Goal: Transaction & Acquisition: Book appointment/travel/reservation

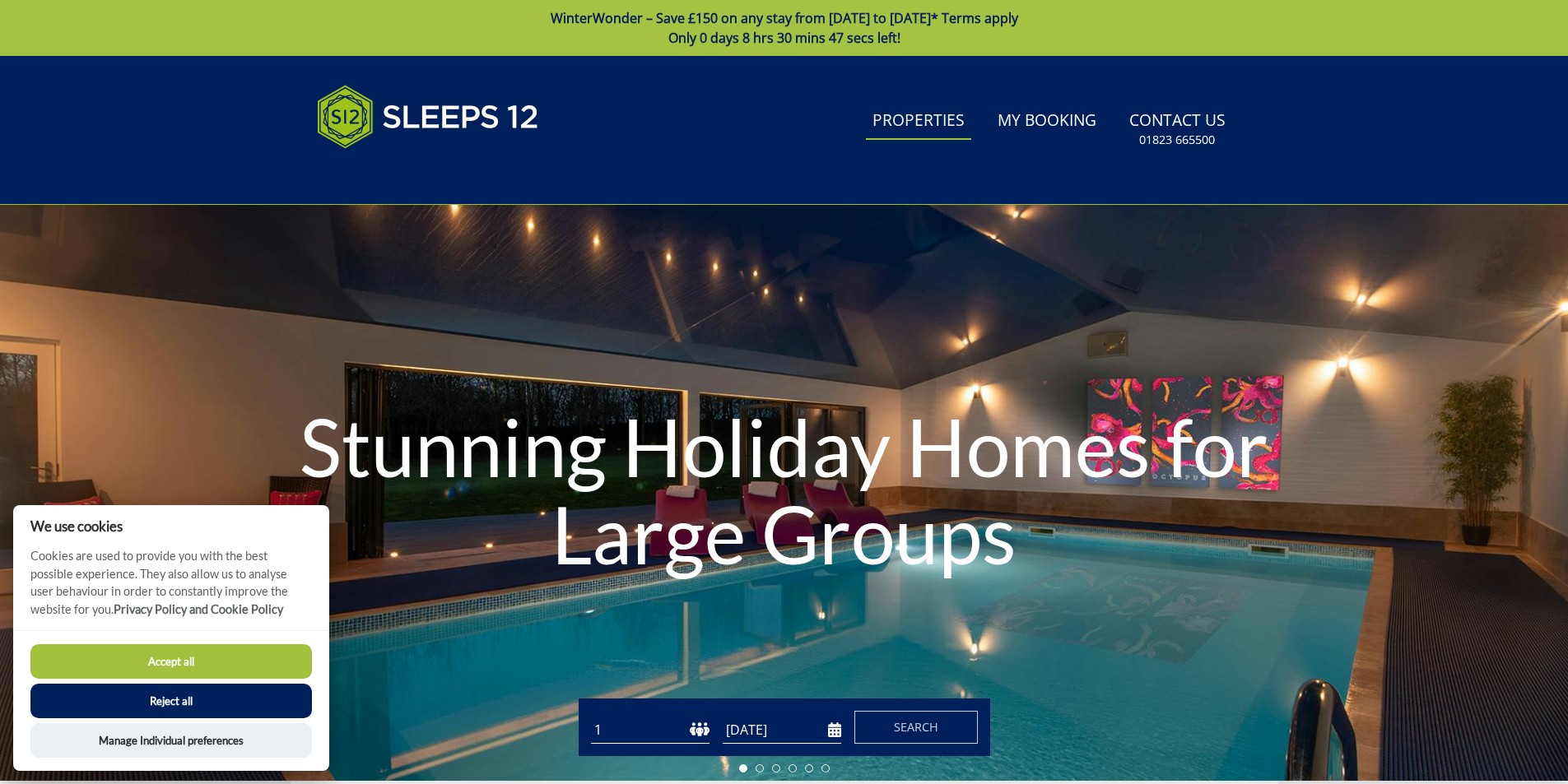
click at [938, 128] on link "Properties" at bounding box center [919, 121] width 105 height 37
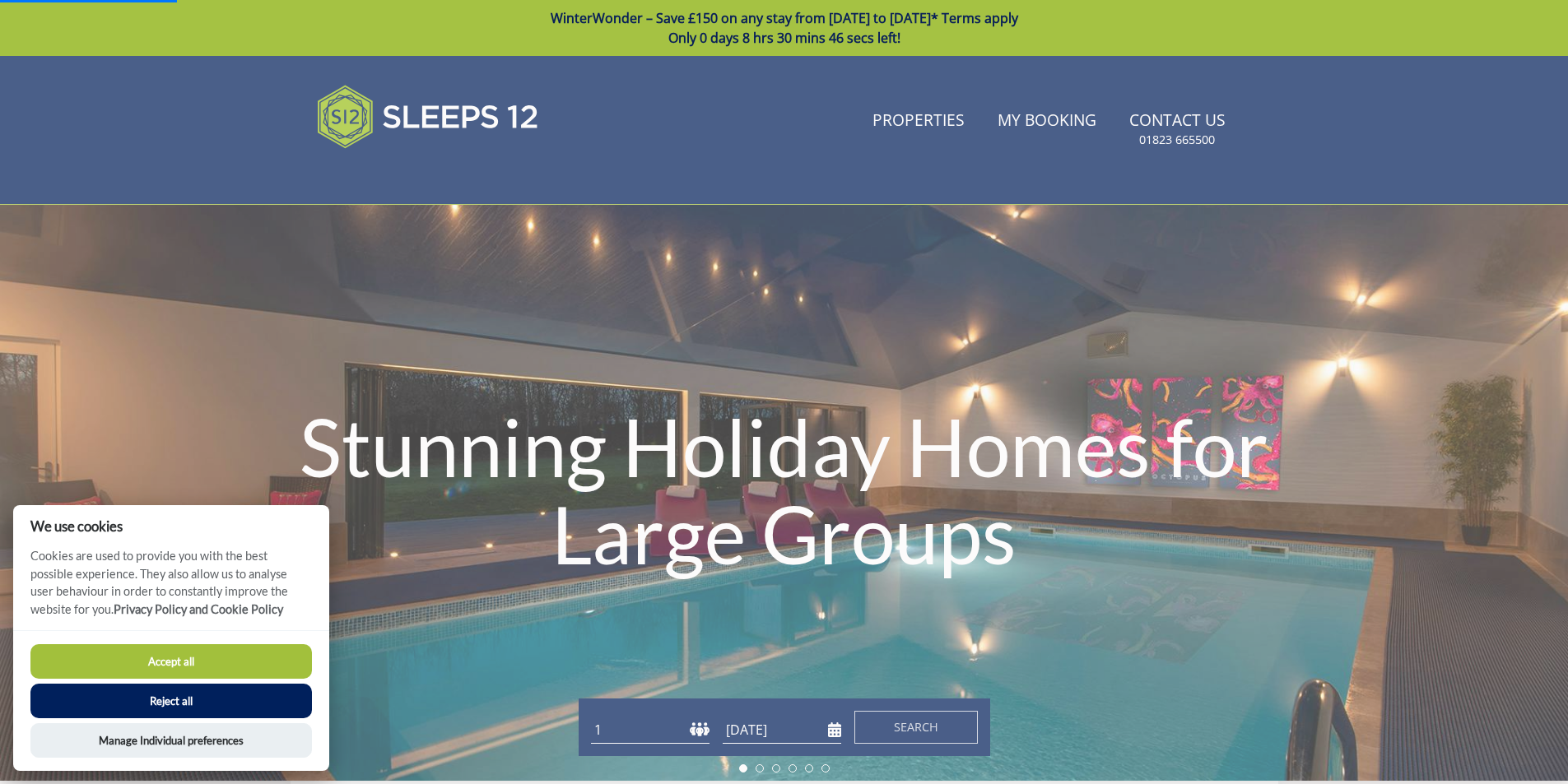
click at [193, 694] on button "Reject all" at bounding box center [171, 701] width 281 height 35
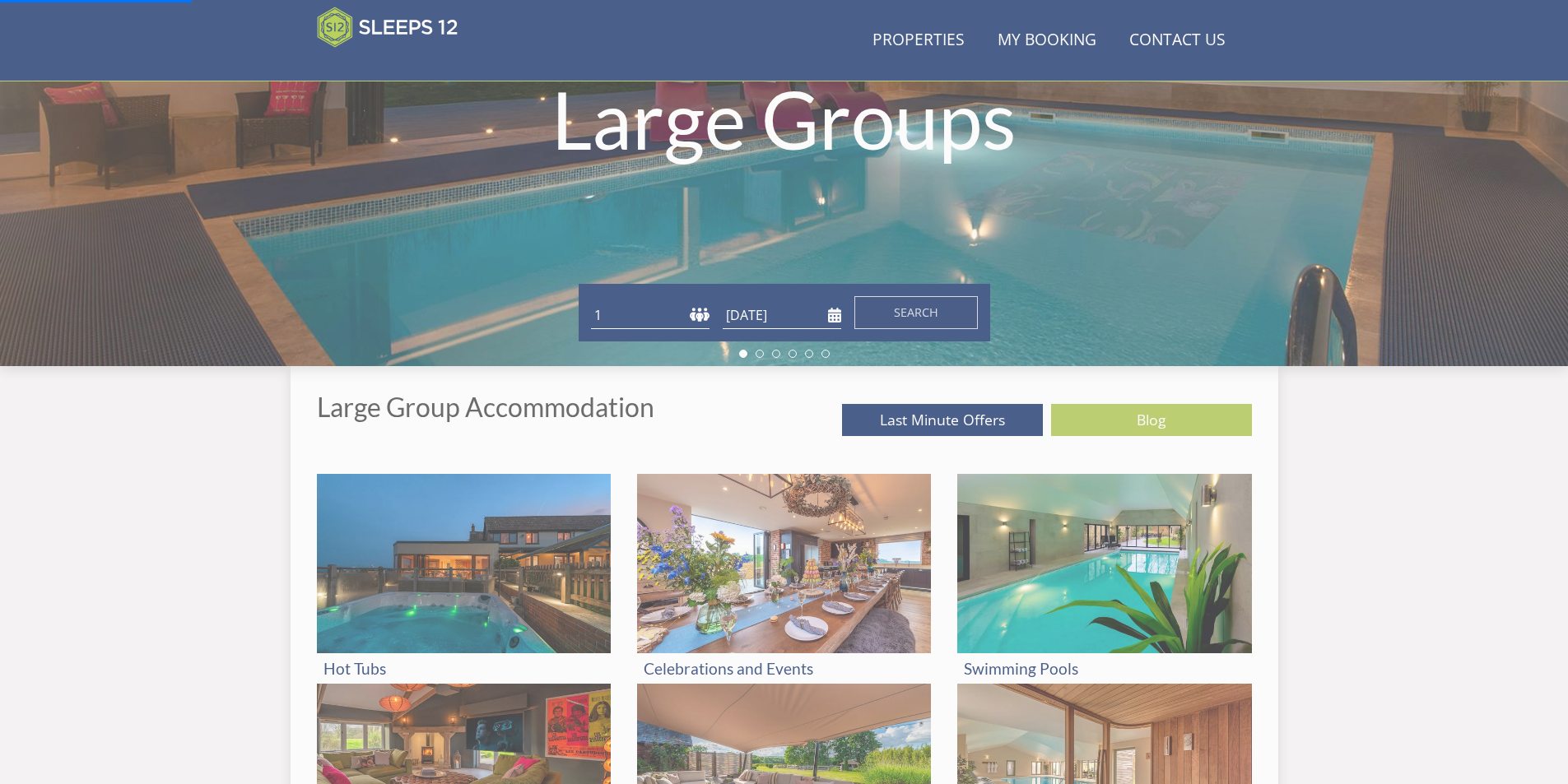
scroll to position [344, 0]
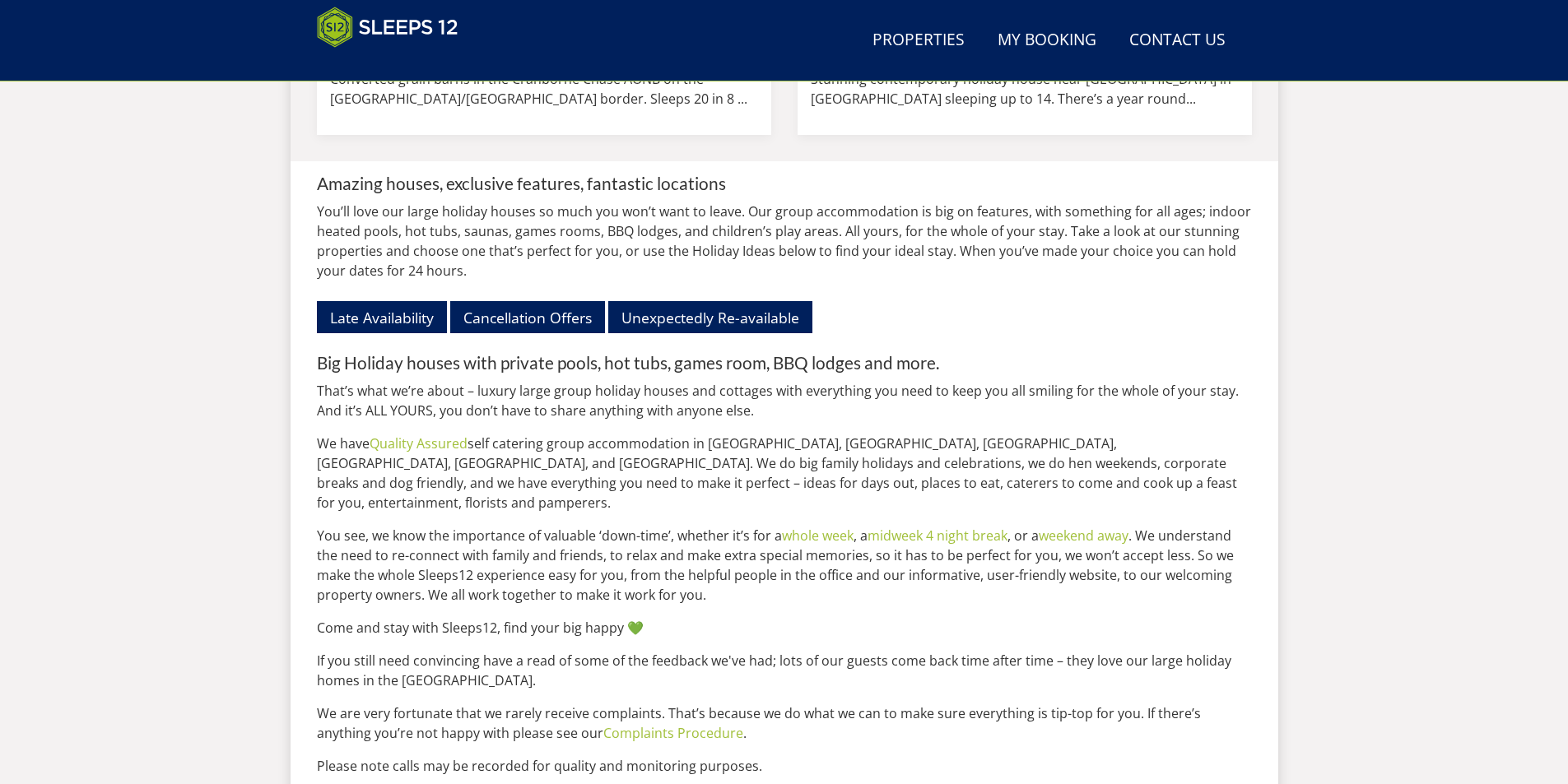
scroll to position [2155, 0]
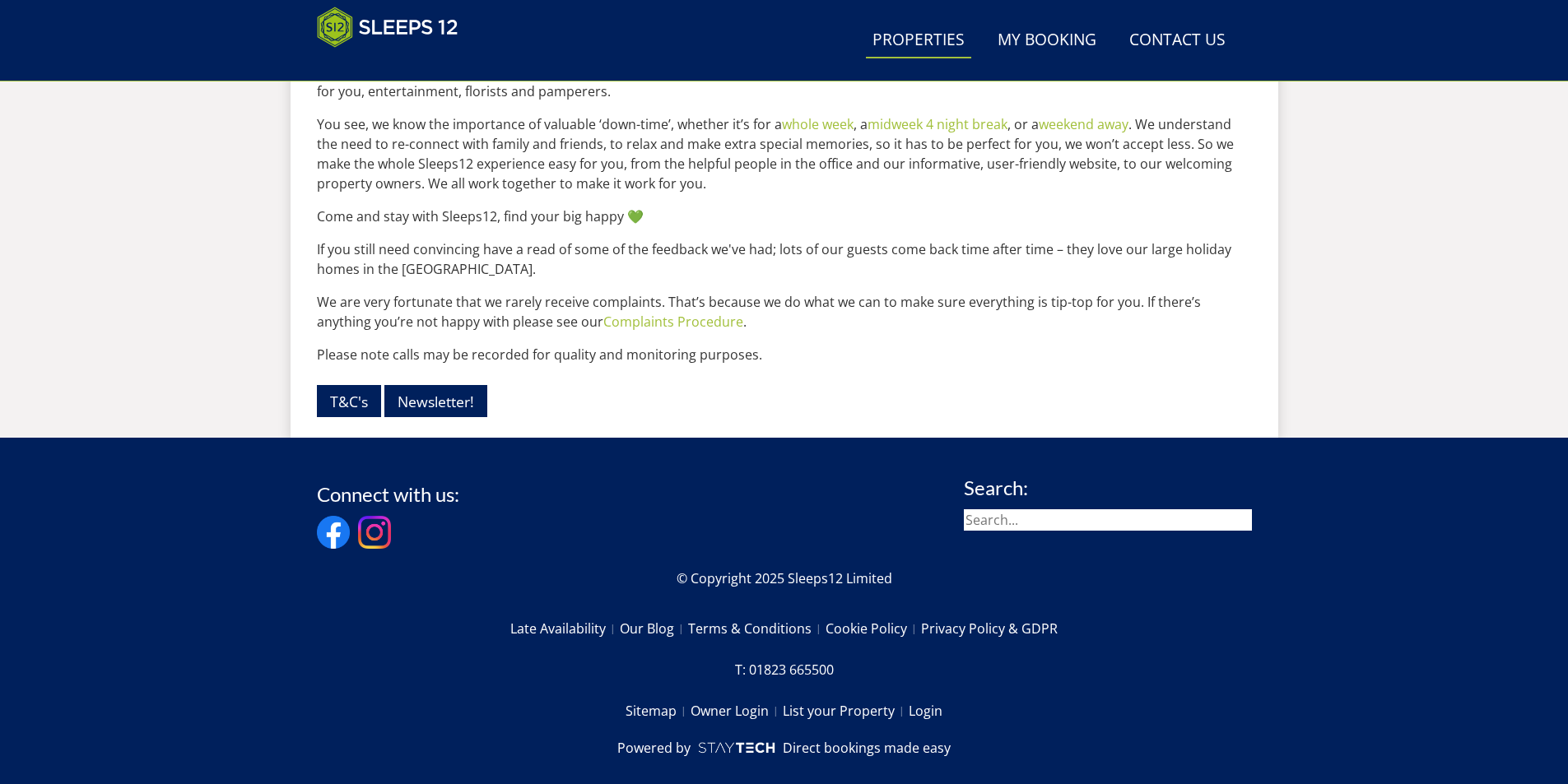
click at [917, 48] on link "Properties" at bounding box center [919, 40] width 105 height 37
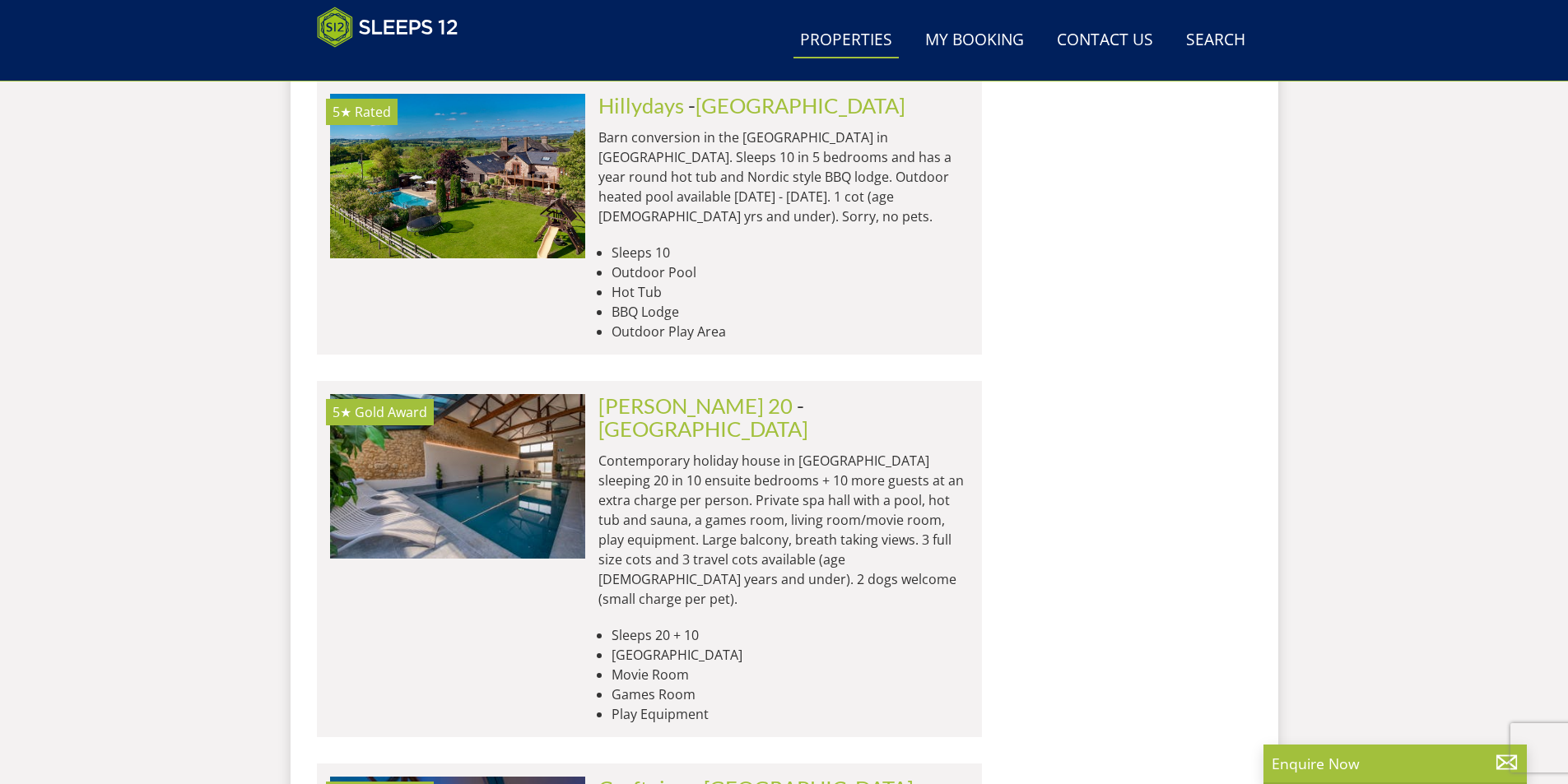
scroll to position [3743, 0]
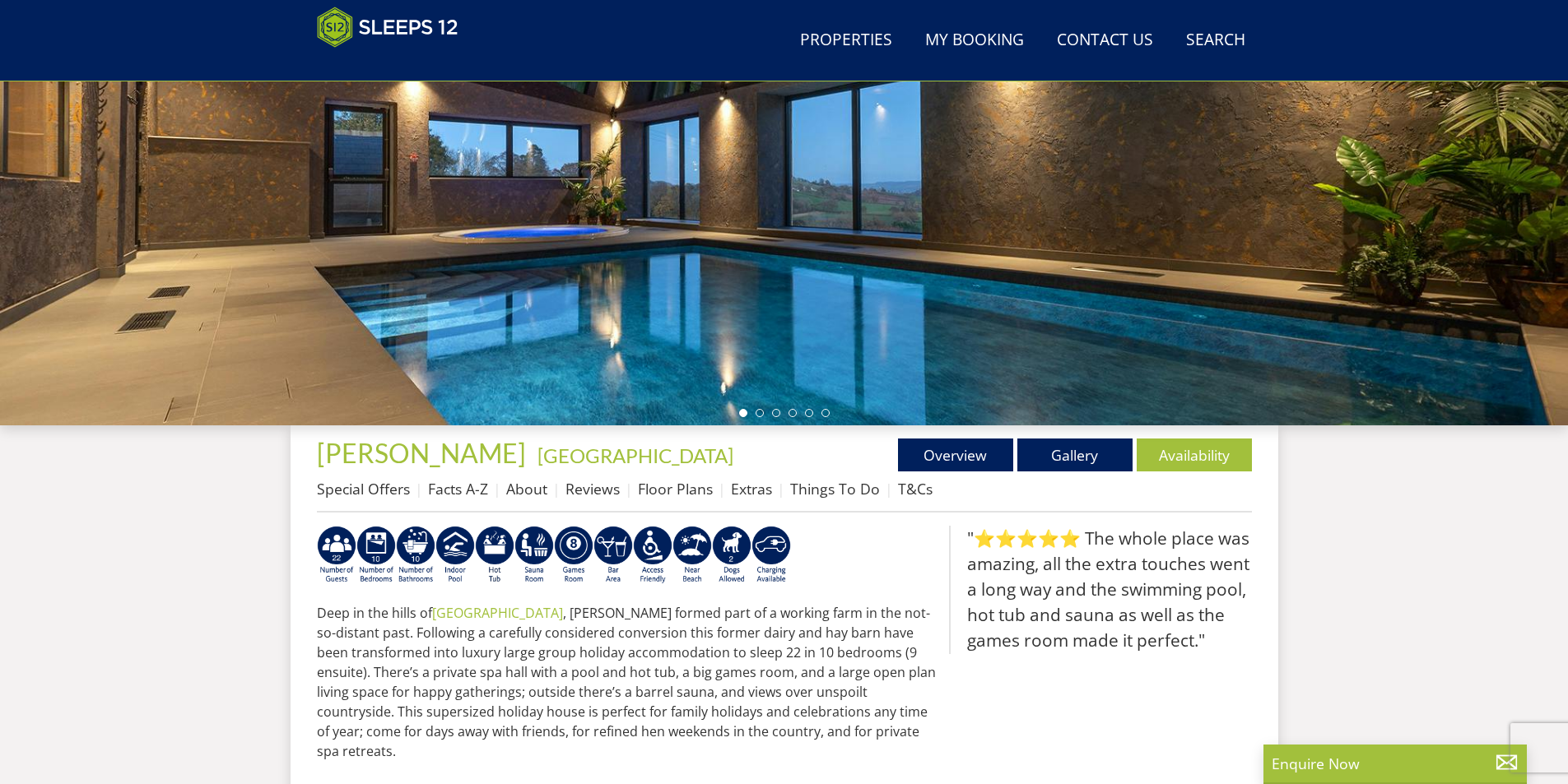
scroll to position [261, 0]
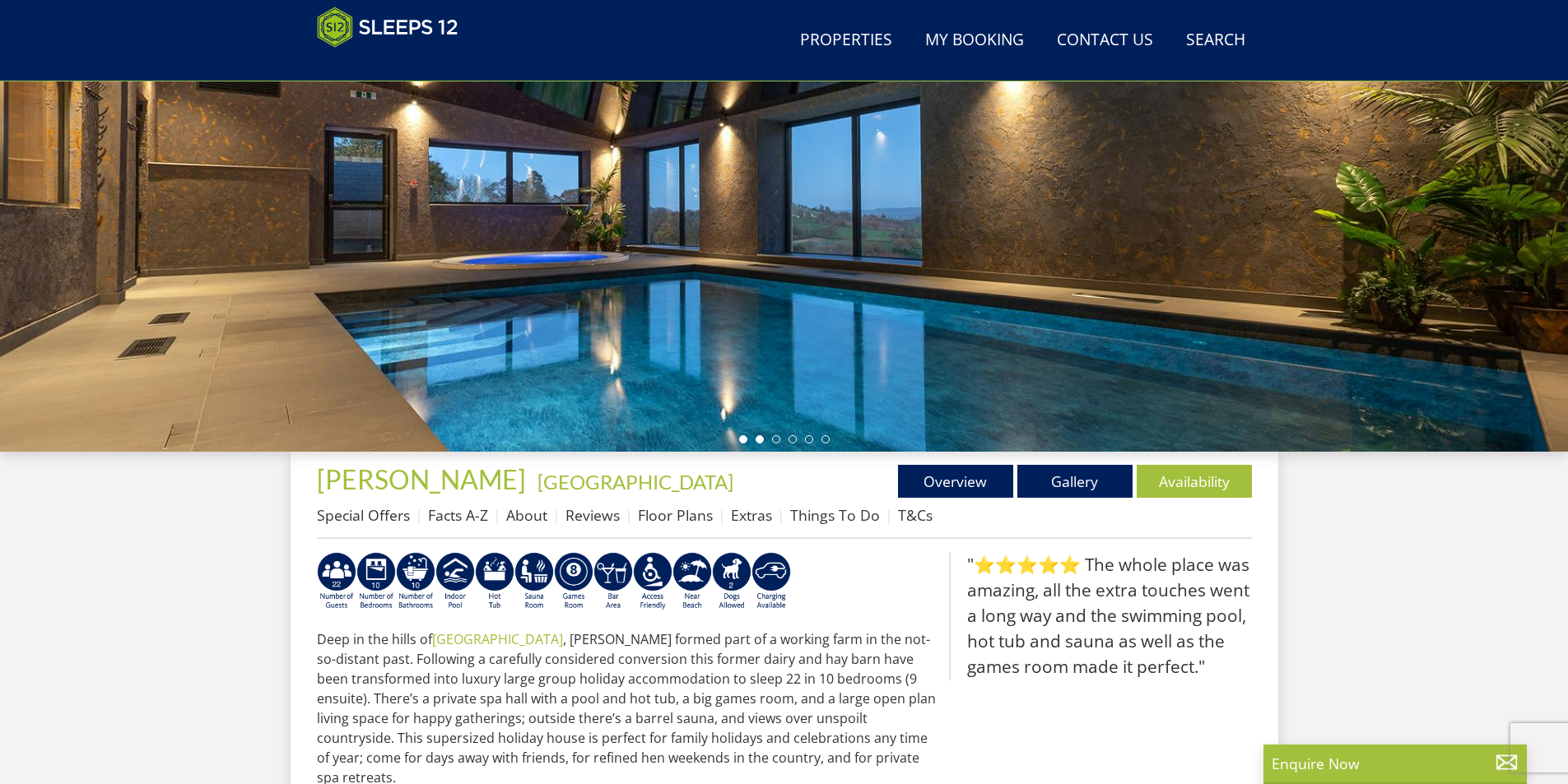
click at [755, 438] on li at bounding box center [759, 440] width 8 height 8
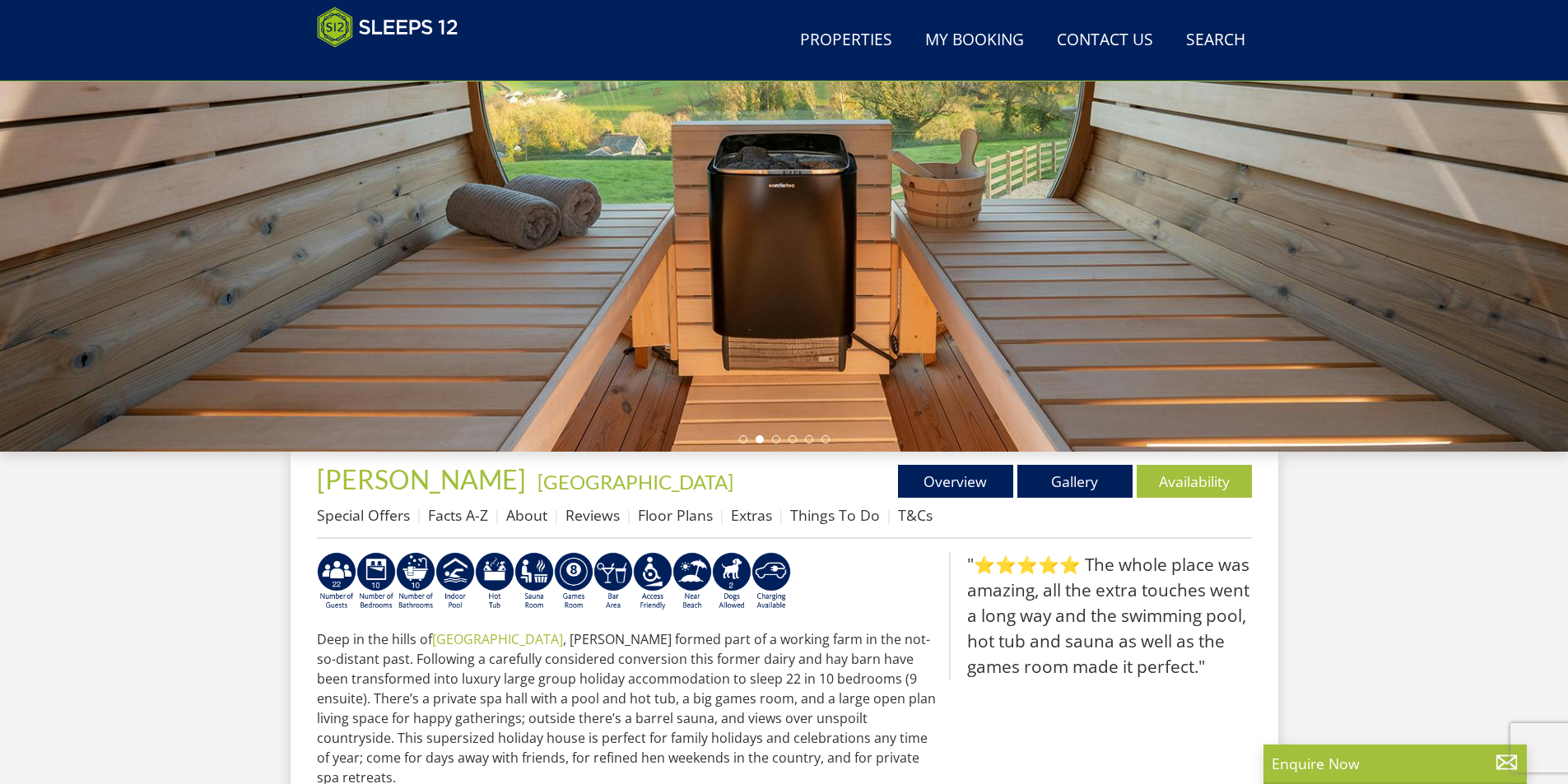
scroll to position [97, 0]
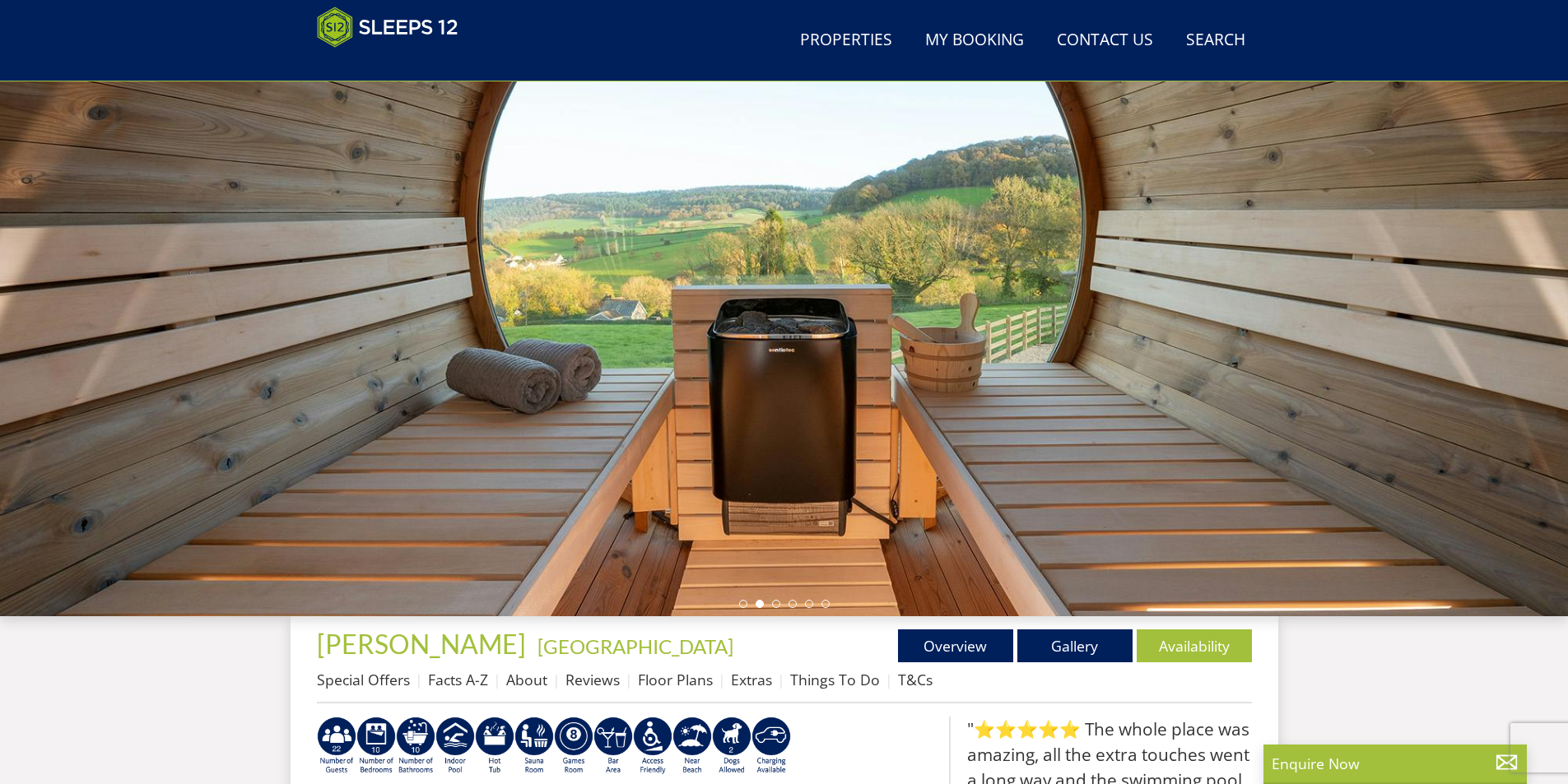
click at [778, 611] on div at bounding box center [784, 329] width 1568 height 576
click at [778, 607] on li at bounding box center [776, 604] width 8 height 8
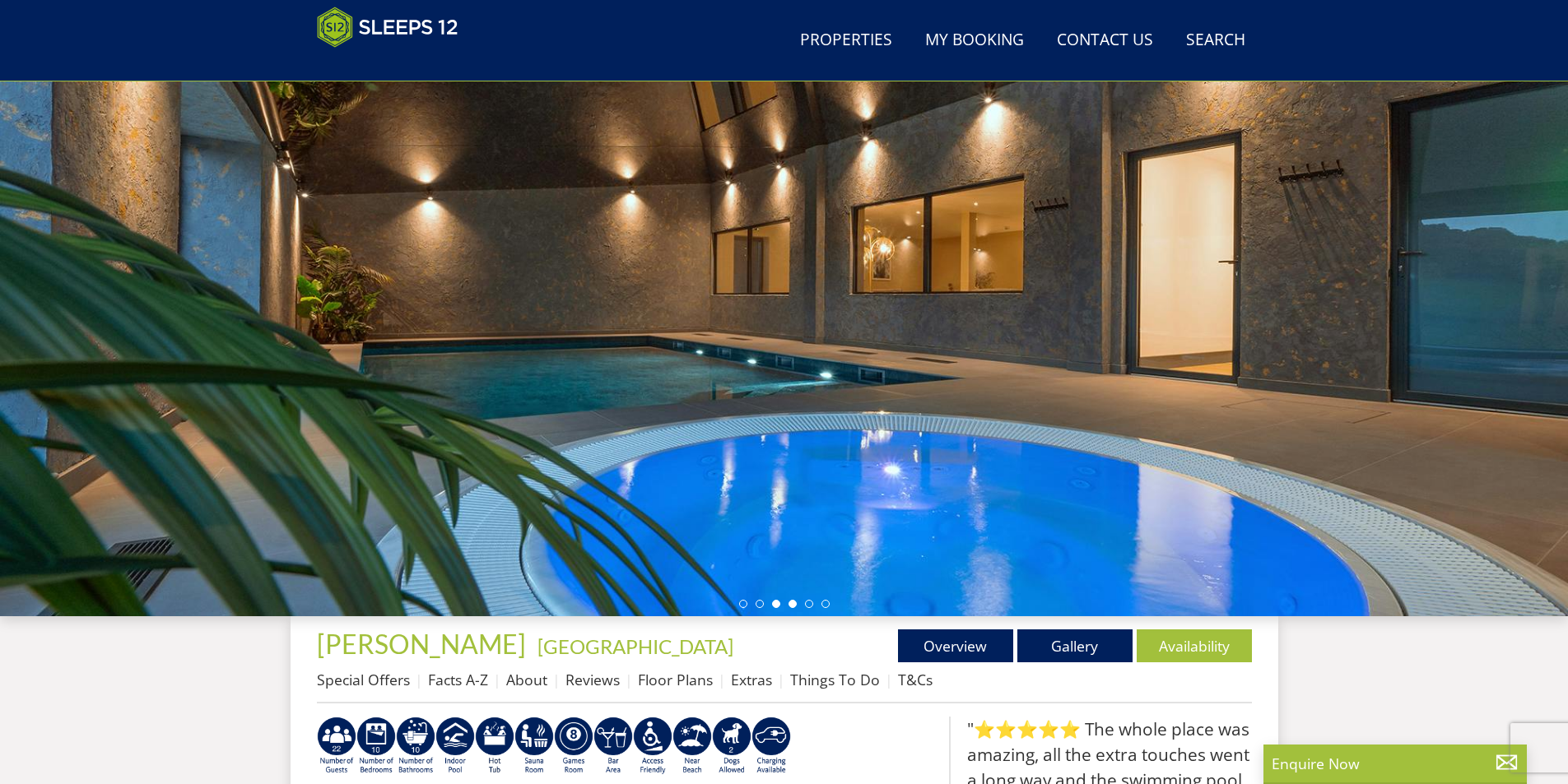
click at [793, 607] on li at bounding box center [792, 604] width 8 height 8
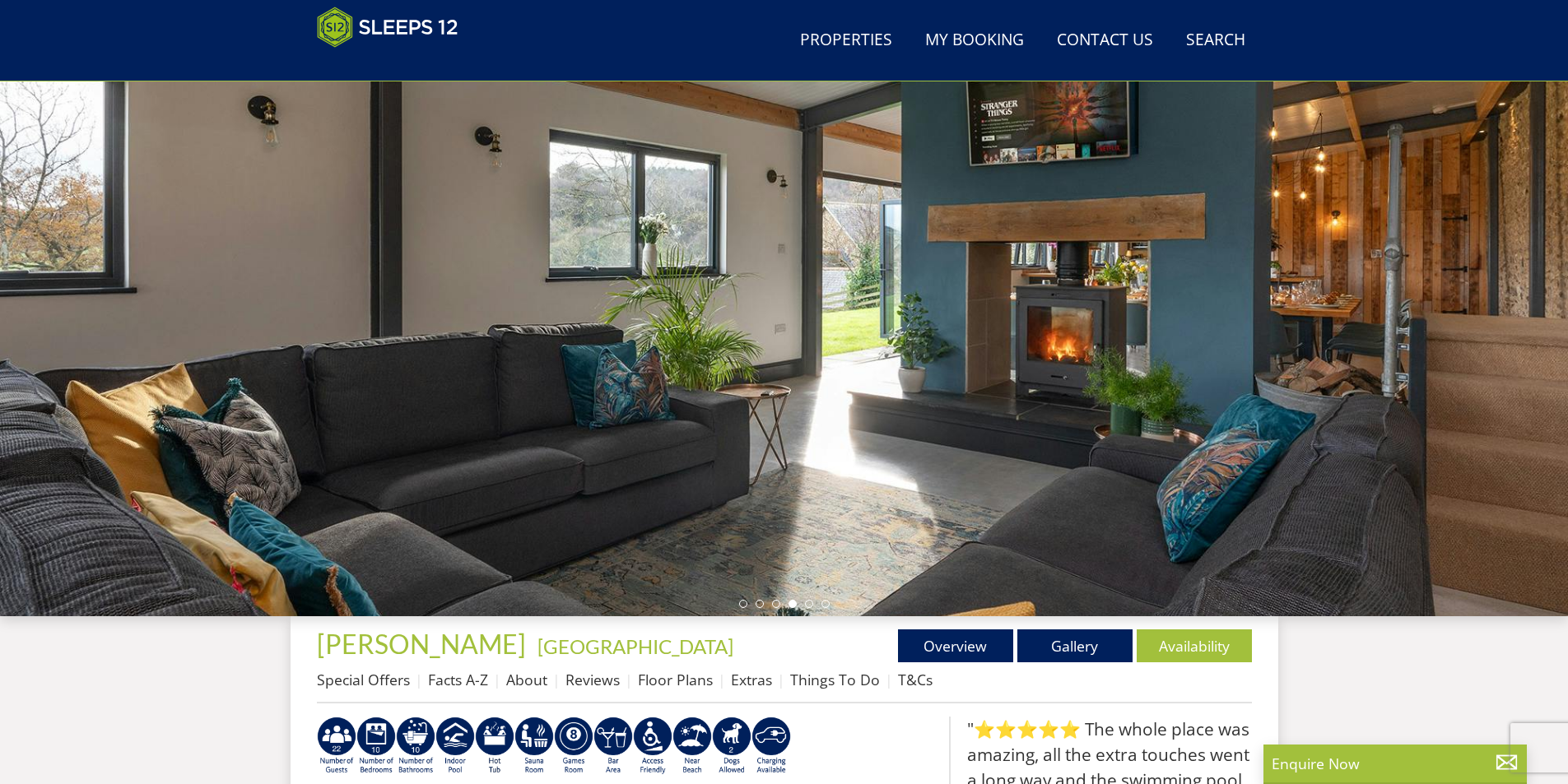
scroll to position [15, 0]
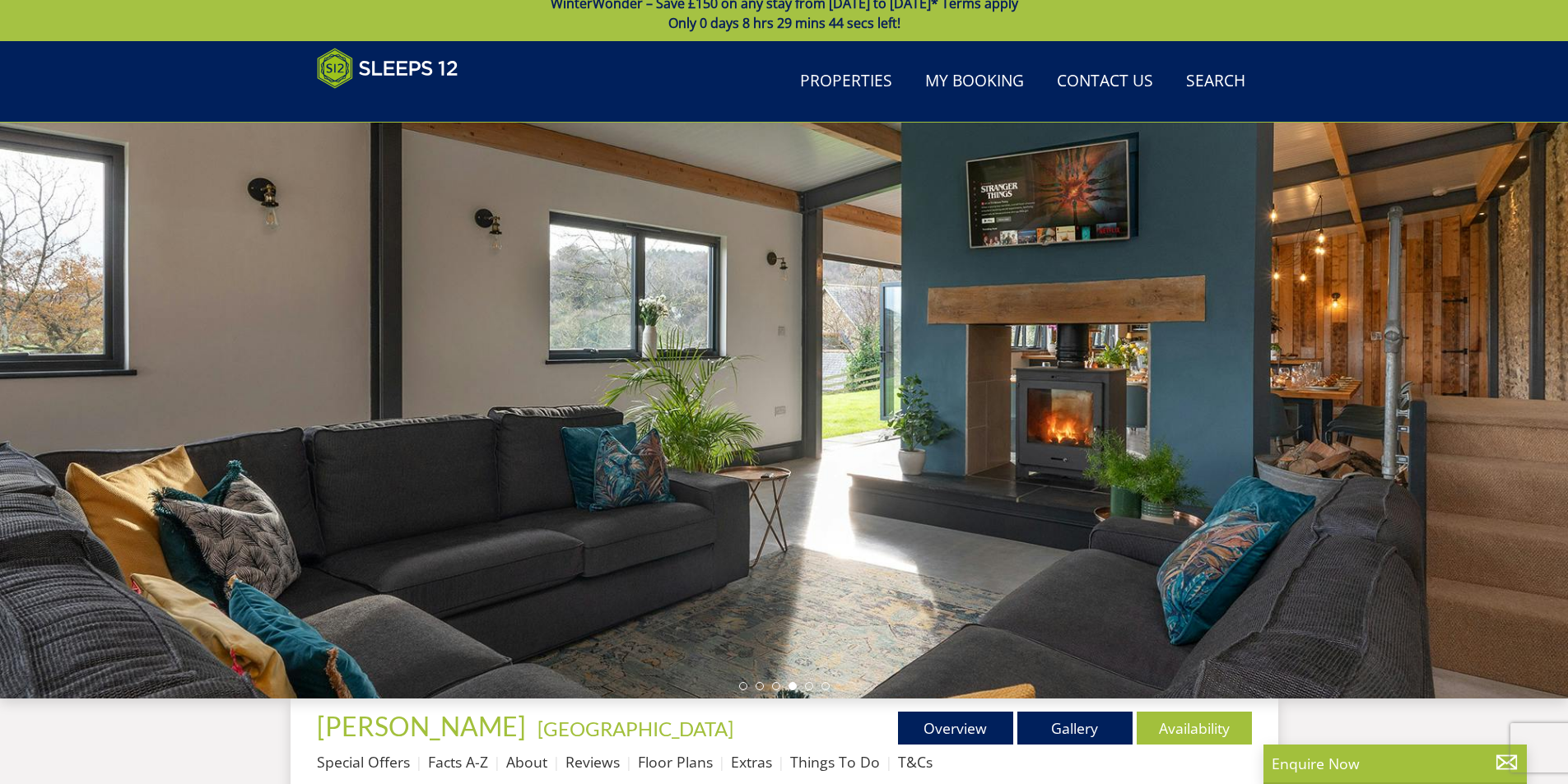
click at [807, 693] on div at bounding box center [784, 411] width 1568 height 576
click at [808, 683] on li at bounding box center [809, 686] width 8 height 8
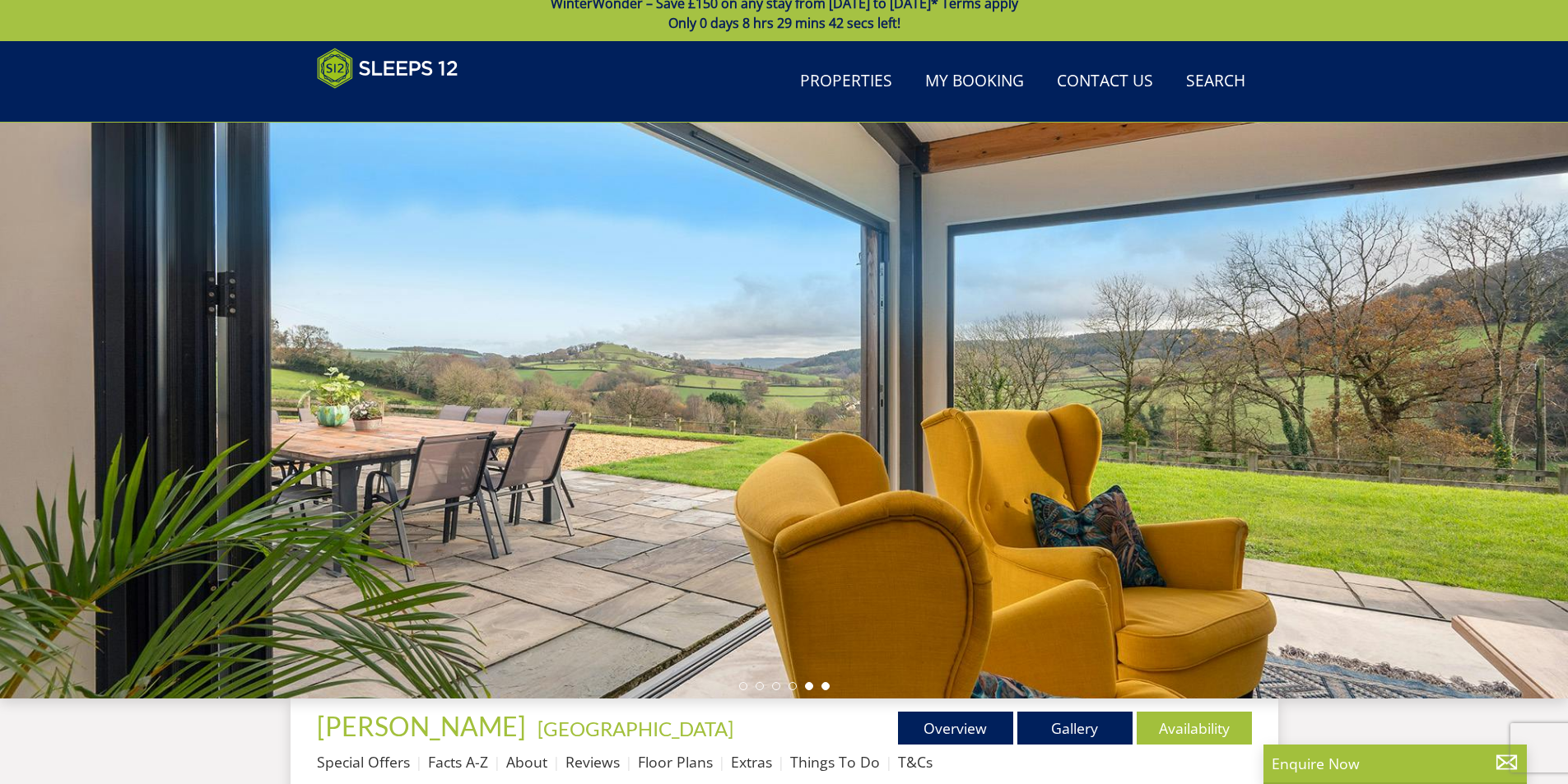
click at [828, 689] on li at bounding box center [826, 686] width 8 height 8
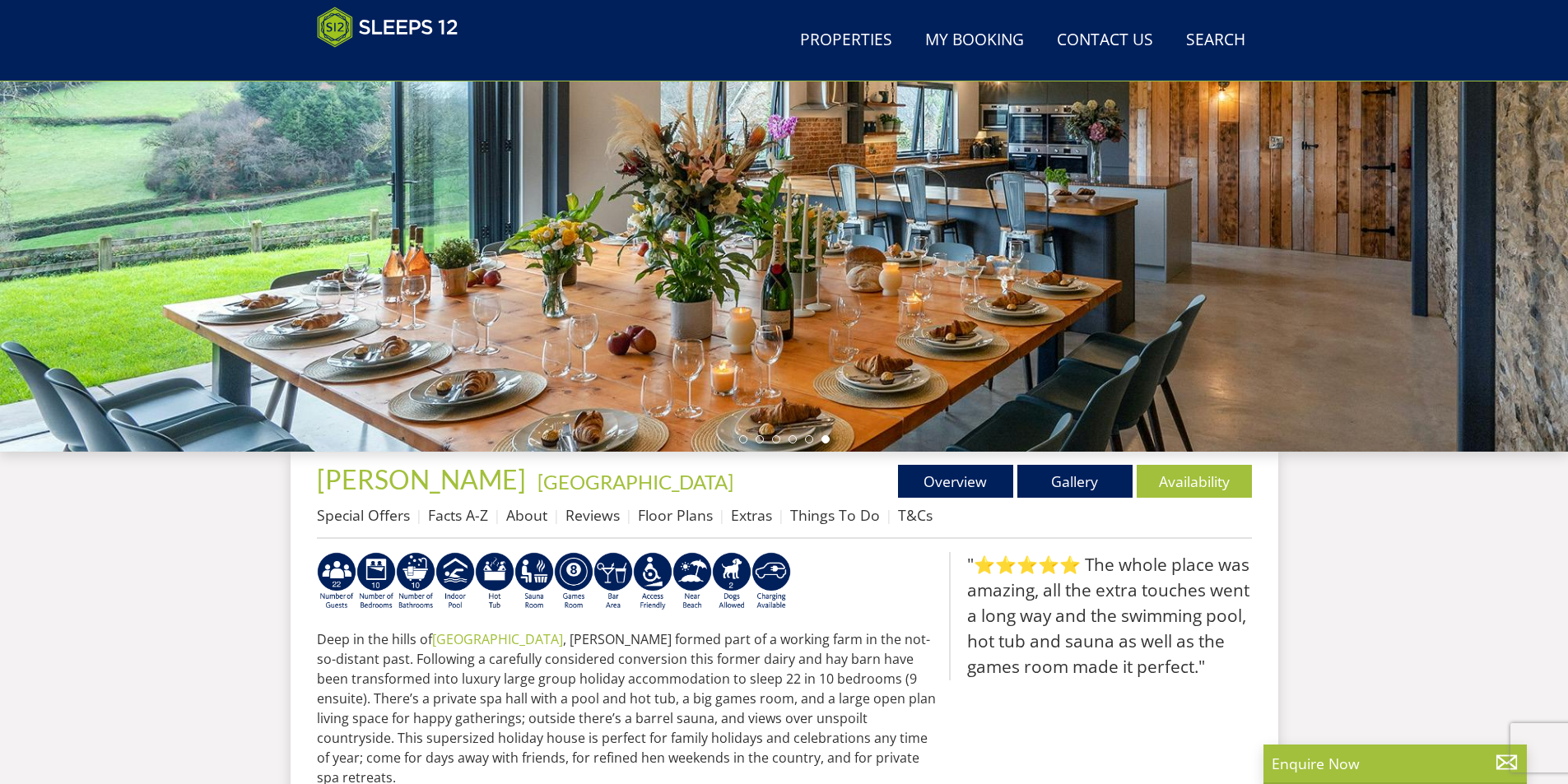
scroll to position [509, 0]
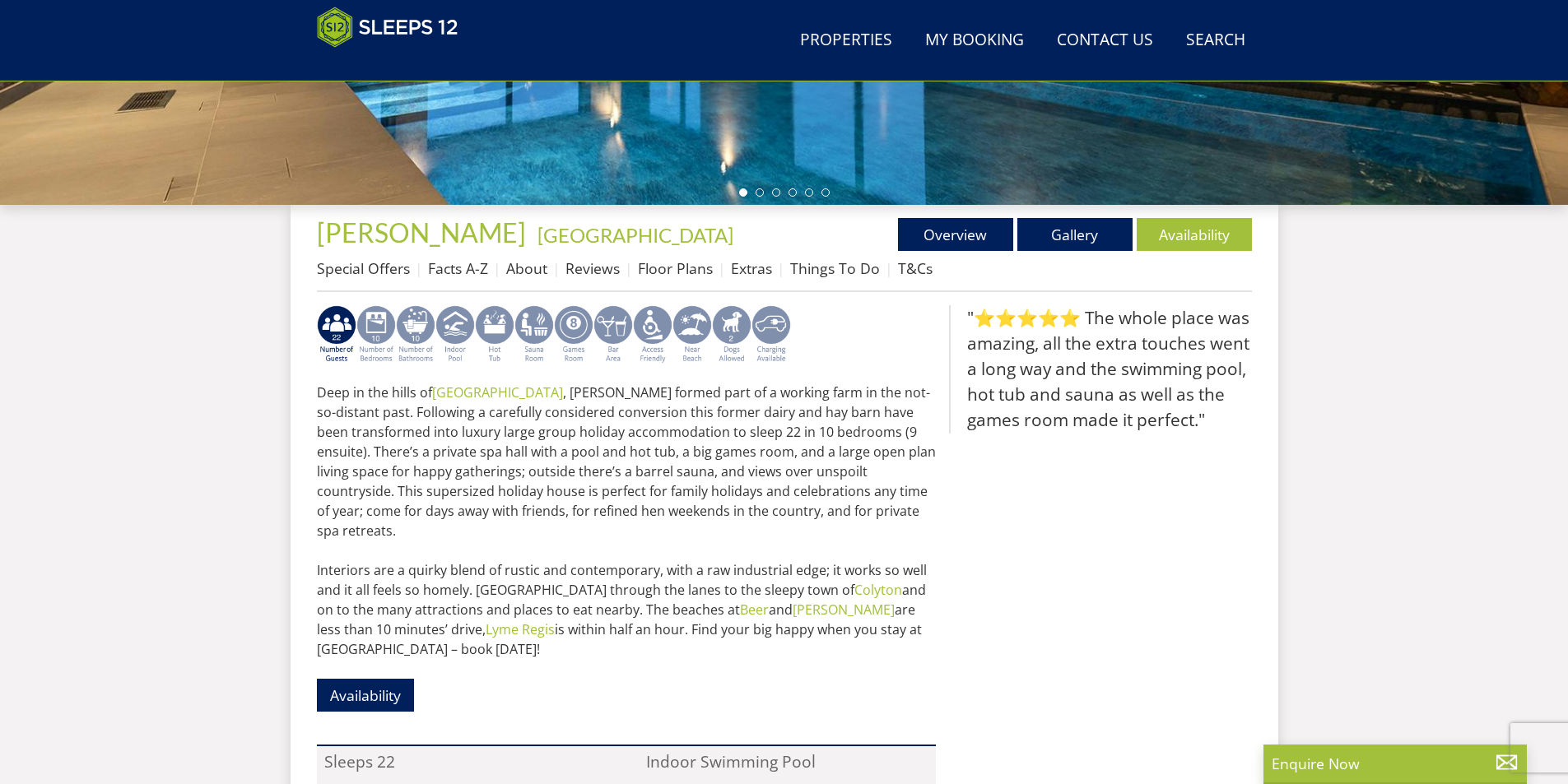
click at [364, 358] on img at bounding box center [376, 335] width 40 height 59
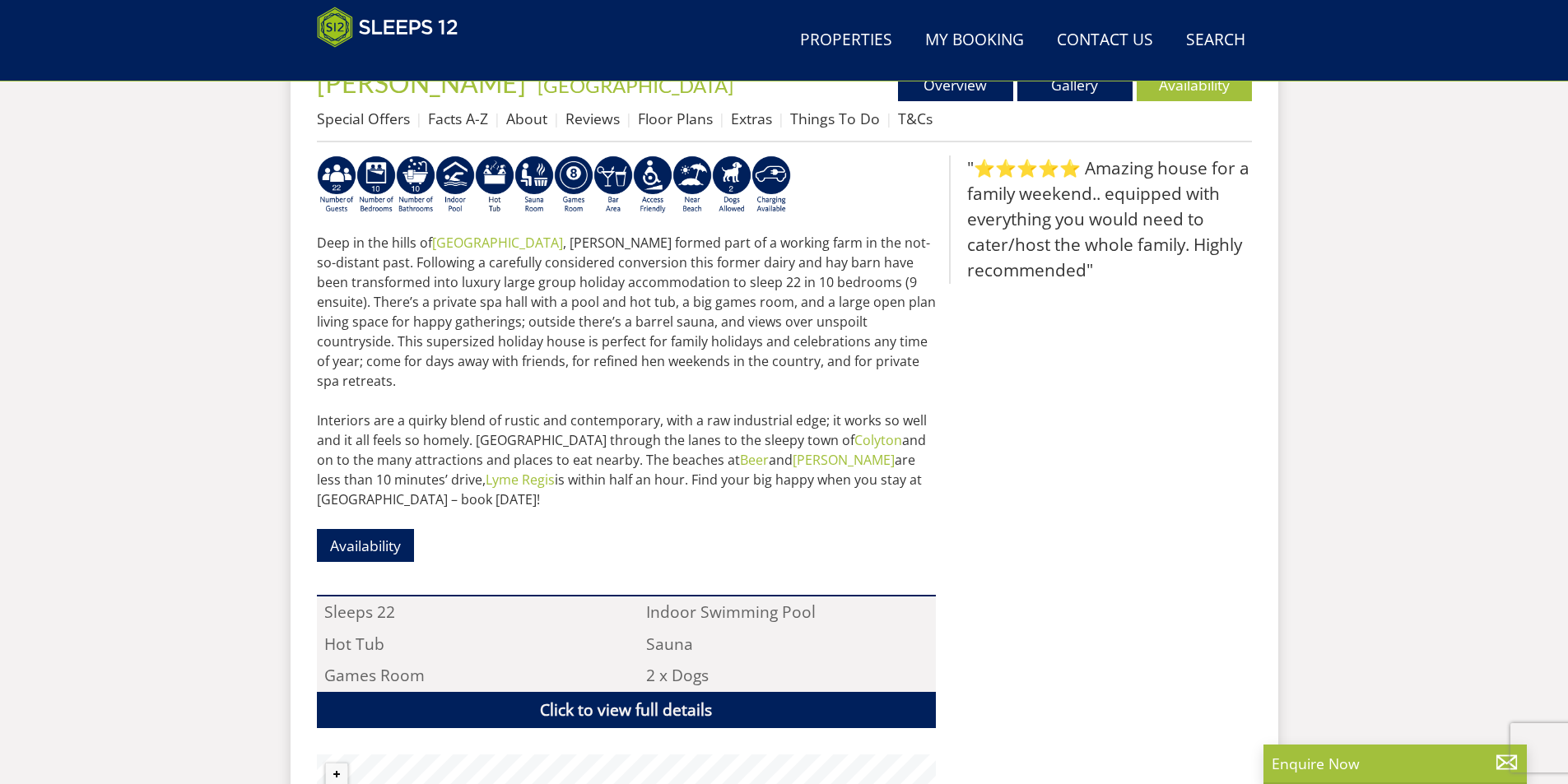
scroll to position [576, 0]
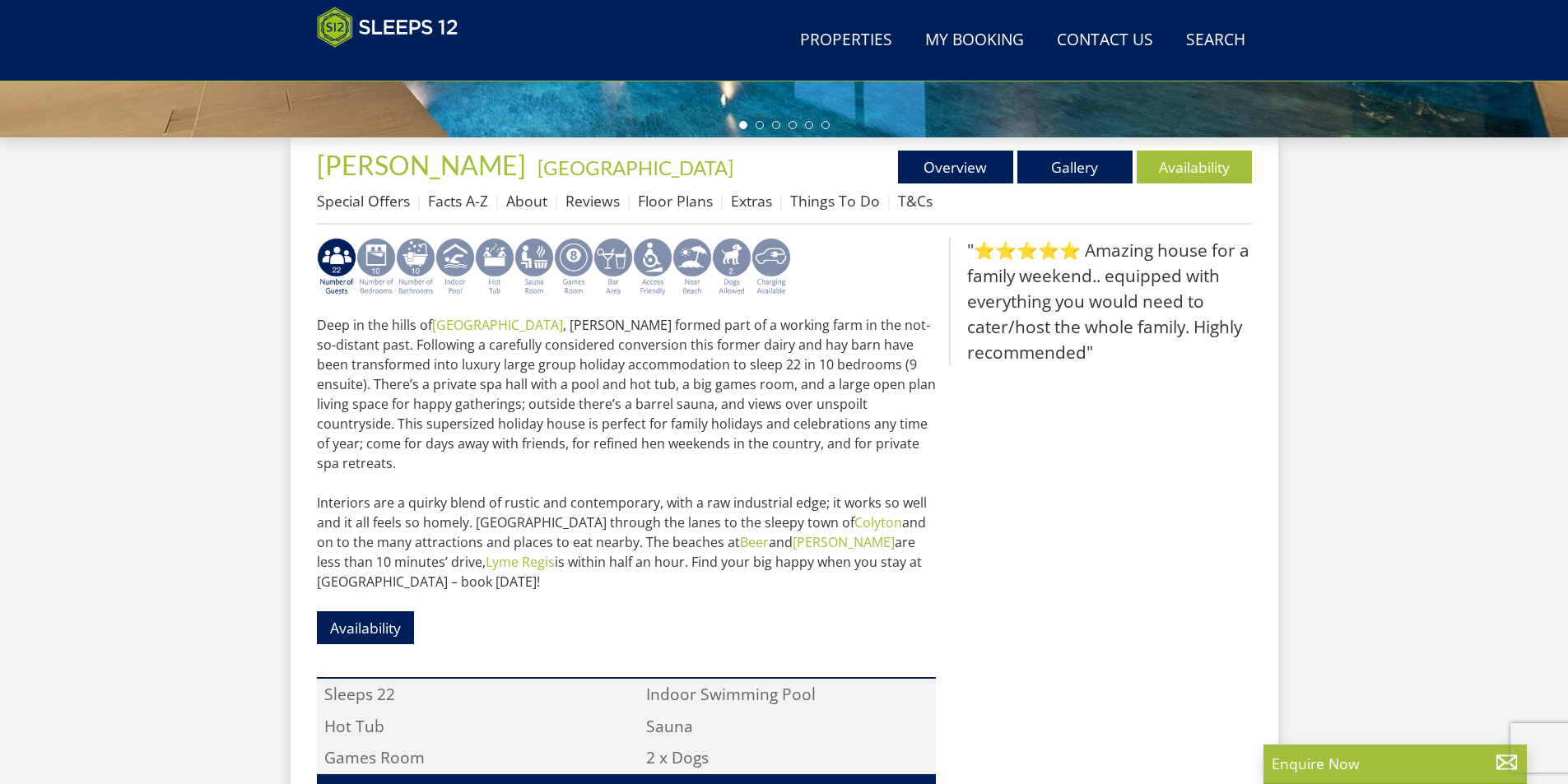
click at [581, 263] on img at bounding box center [574, 267] width 40 height 59
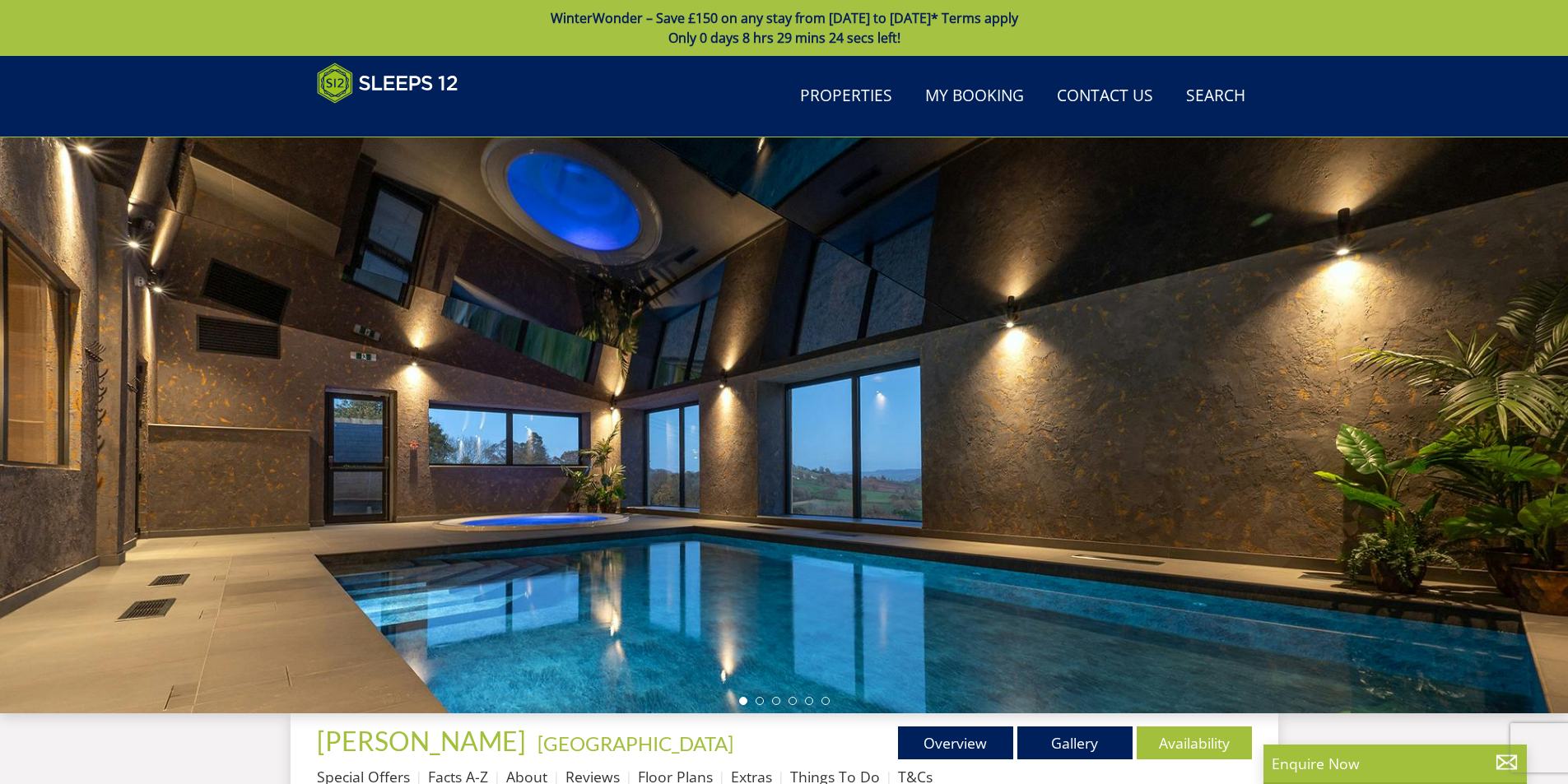
scroll to position [412, 0]
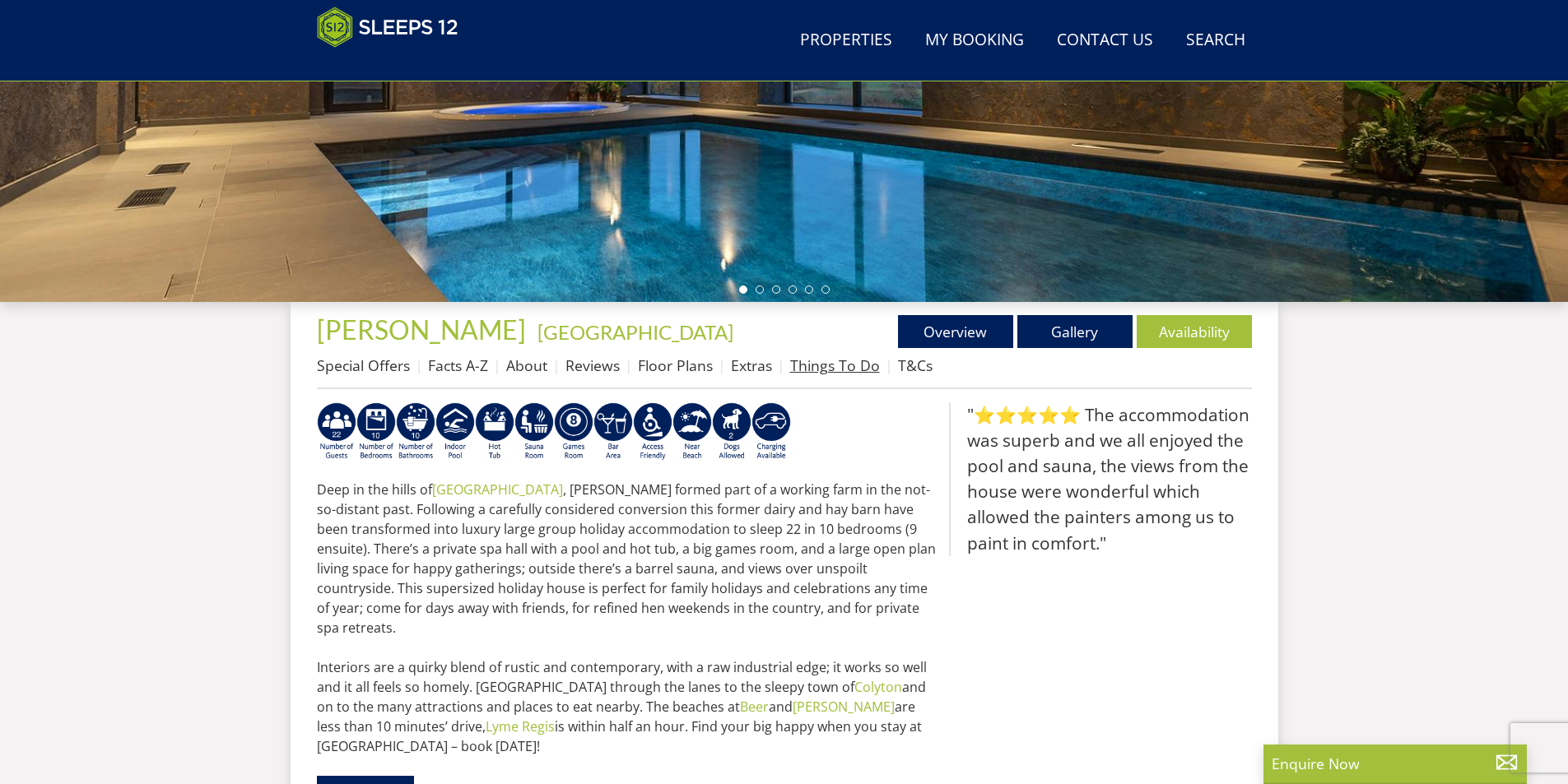
click at [799, 367] on link "Things To Do" at bounding box center [834, 365] width 90 height 20
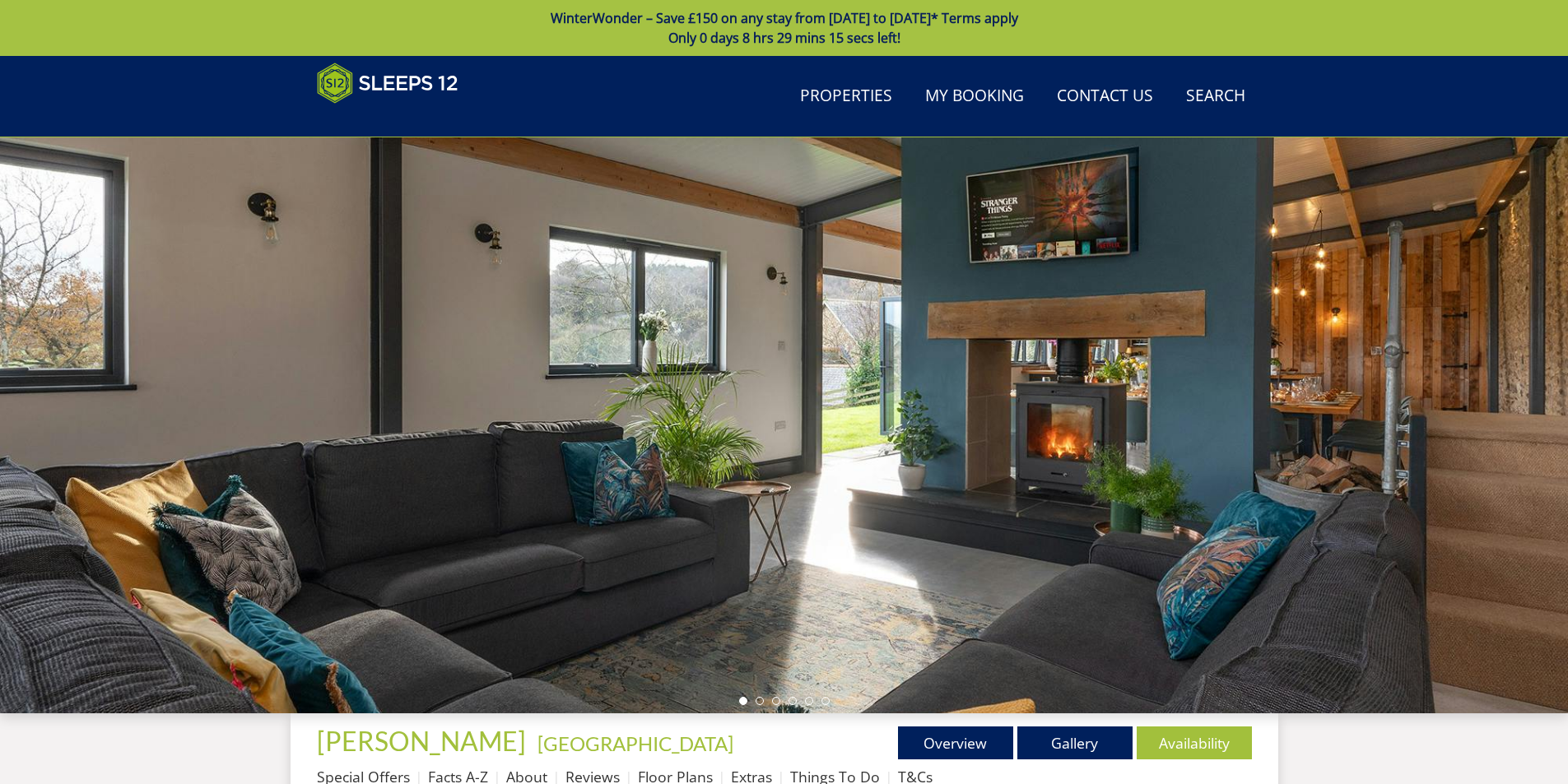
scroll to position [509, 0]
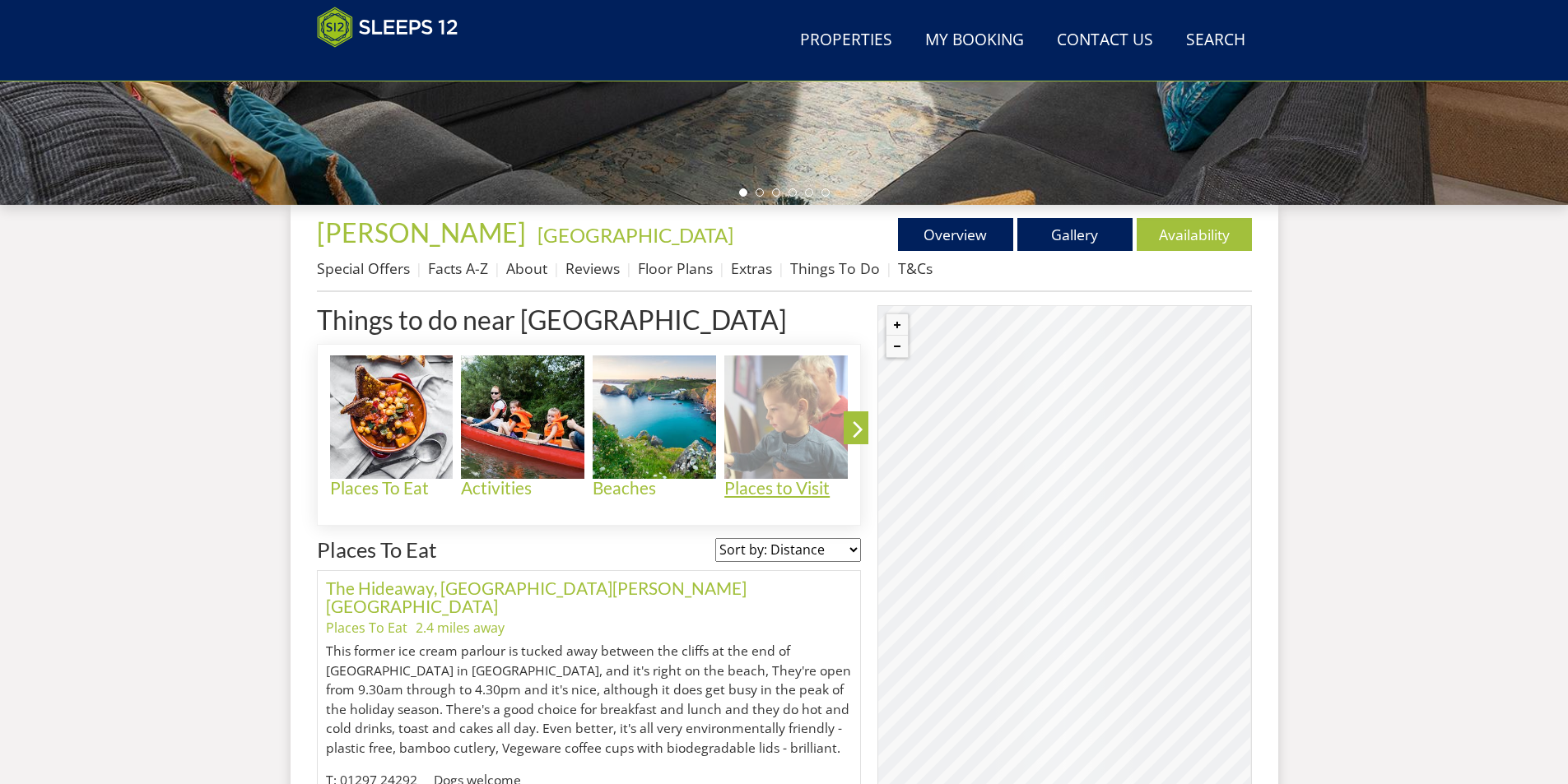
click at [785, 438] on img at bounding box center [786, 417] width 124 height 124
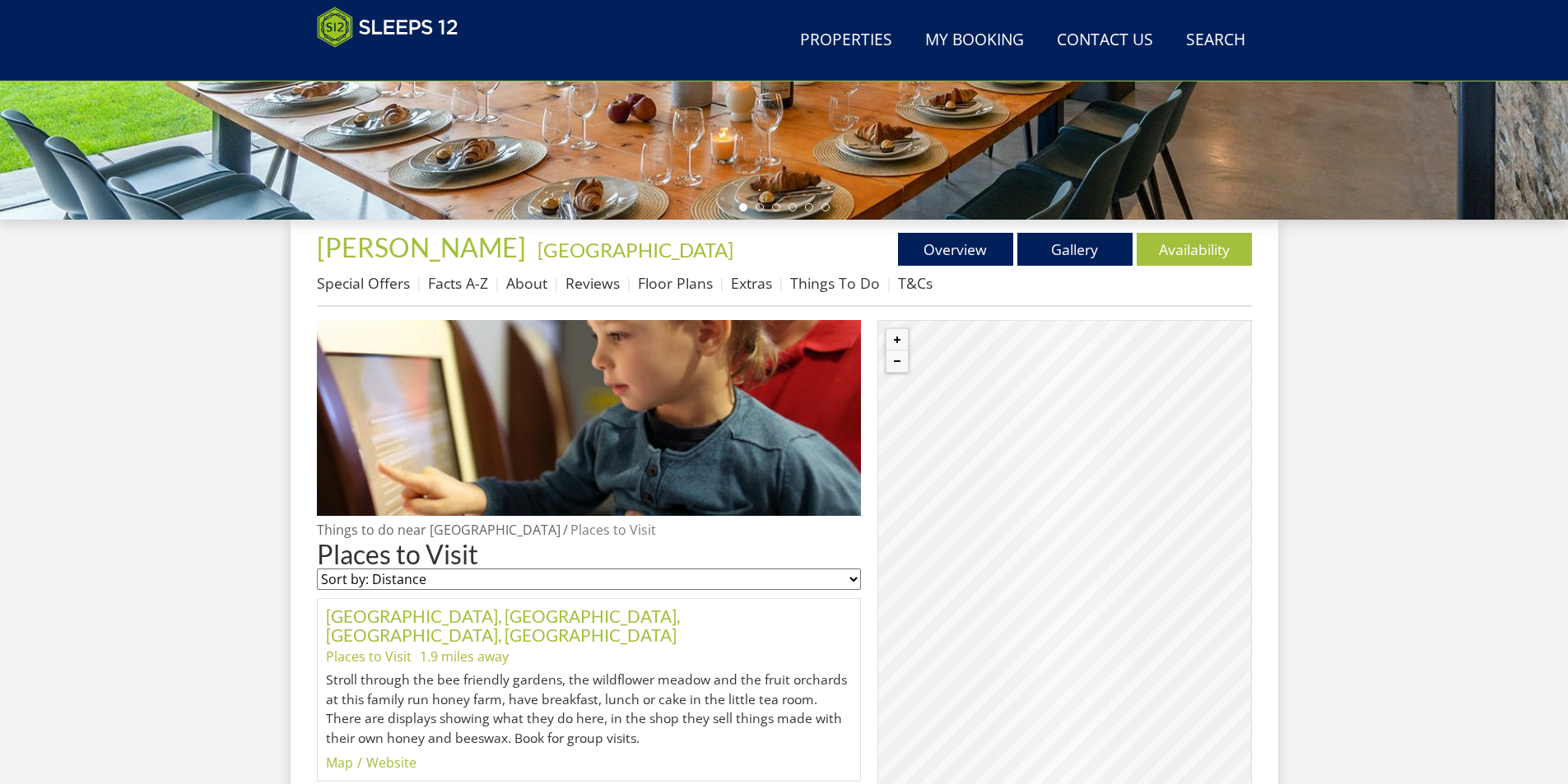
scroll to position [740, 0]
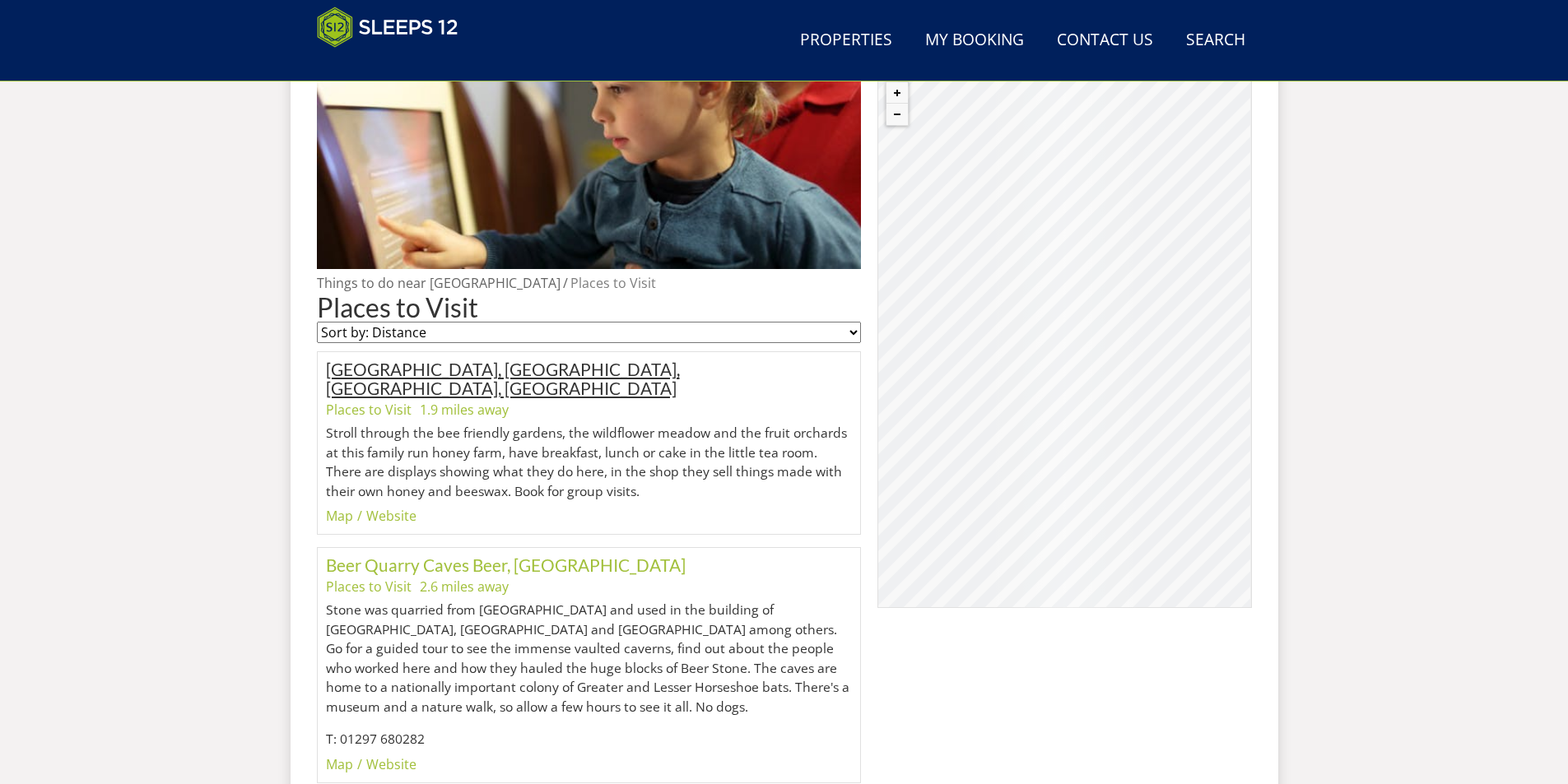
click at [568, 364] on link "Blackbury Honey Farm, Southleigh, Colyton, Devon" at bounding box center [502, 378] width 353 height 40
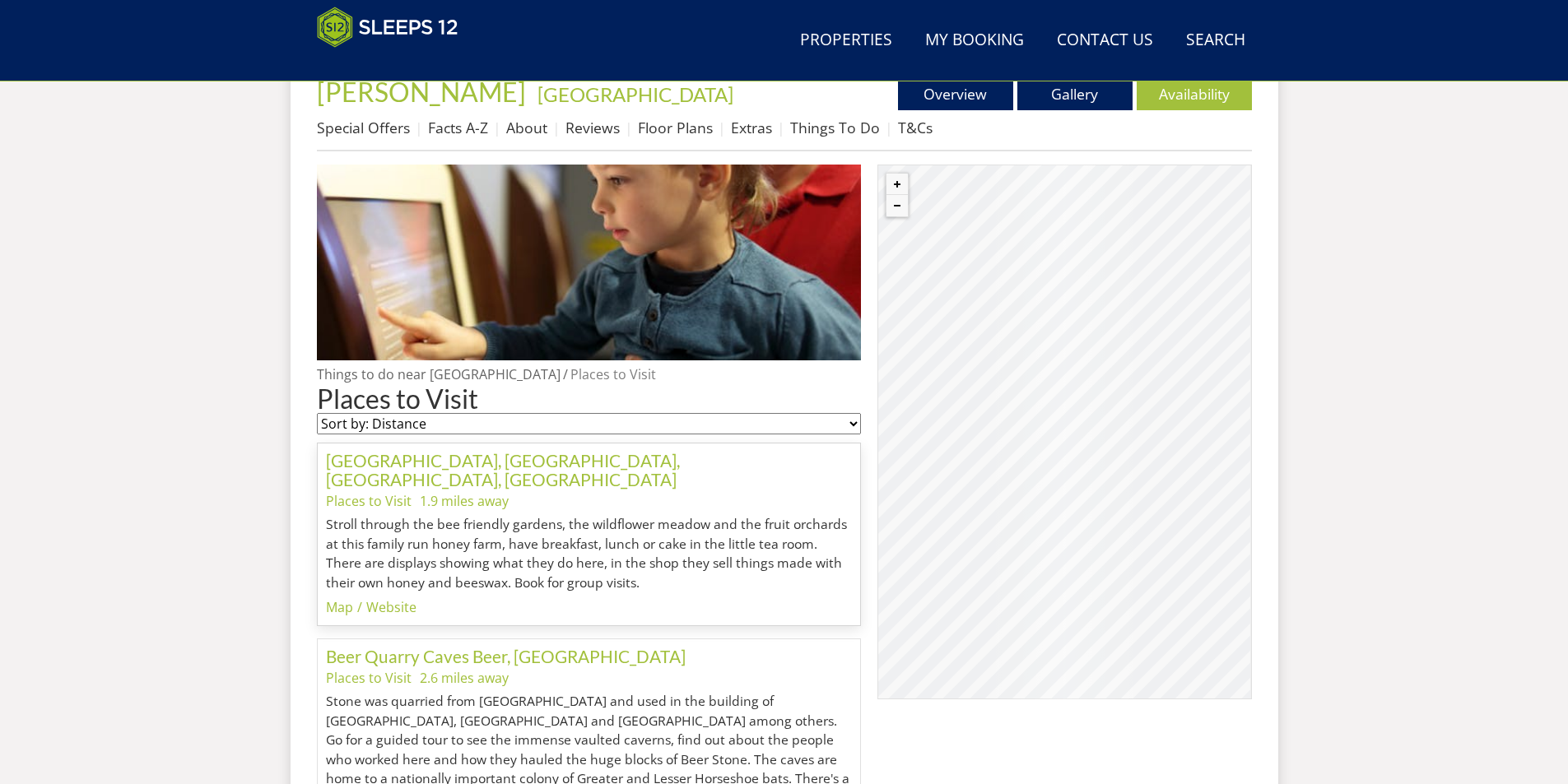
scroll to position [403, 0]
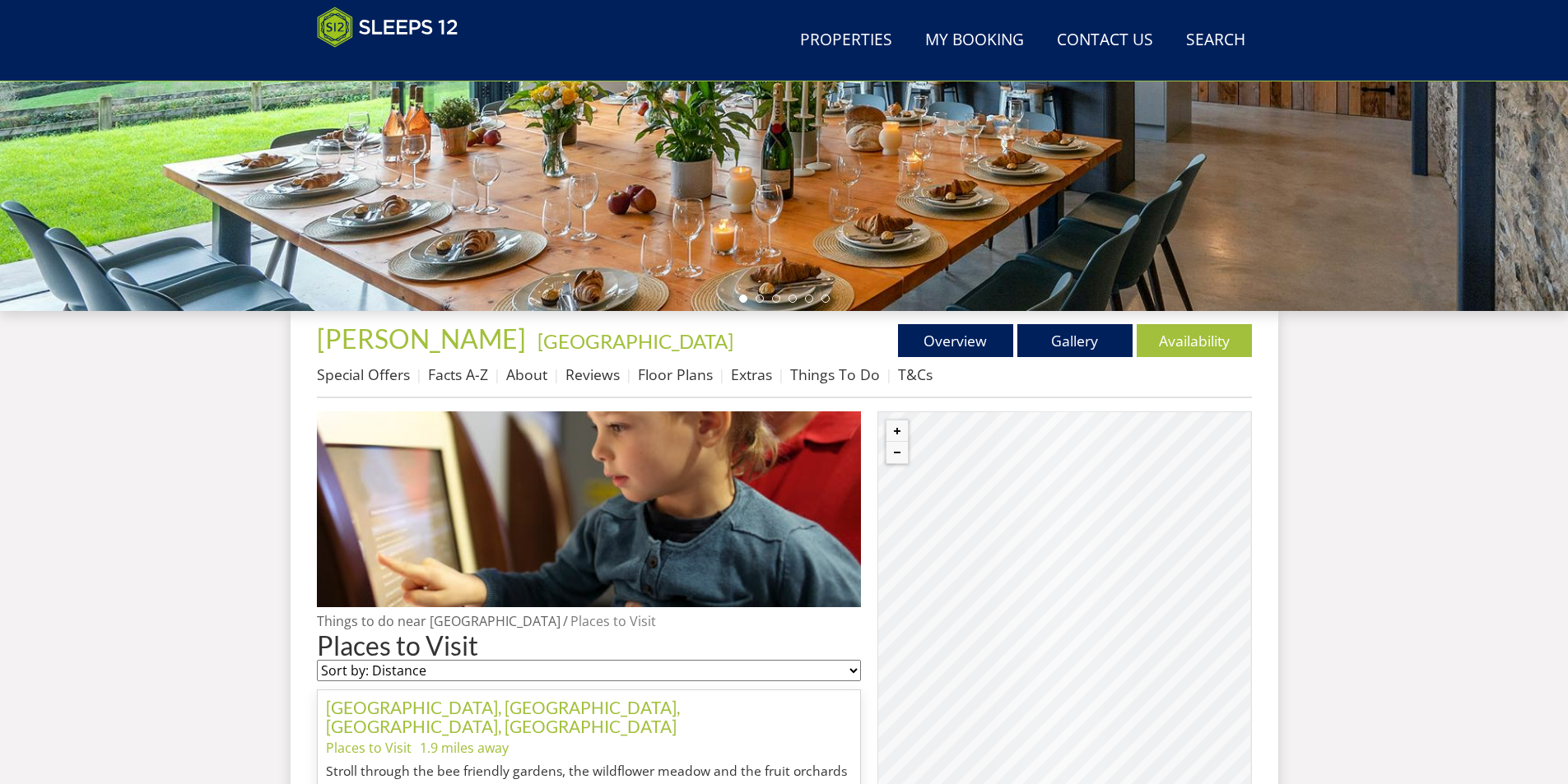
scroll to position [509, 0]
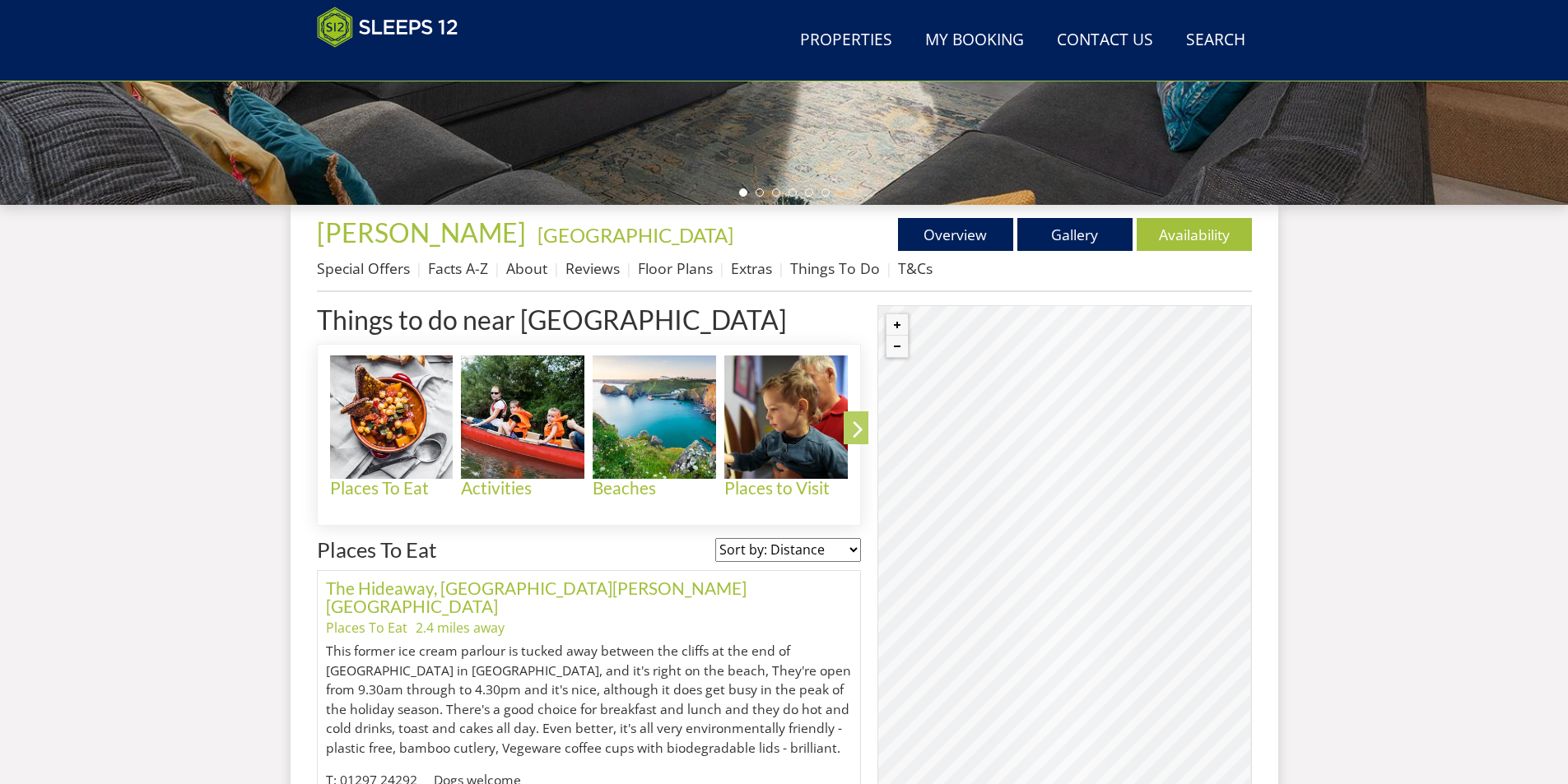
click at [860, 415] on icon at bounding box center [857, 432] width 29 height 39
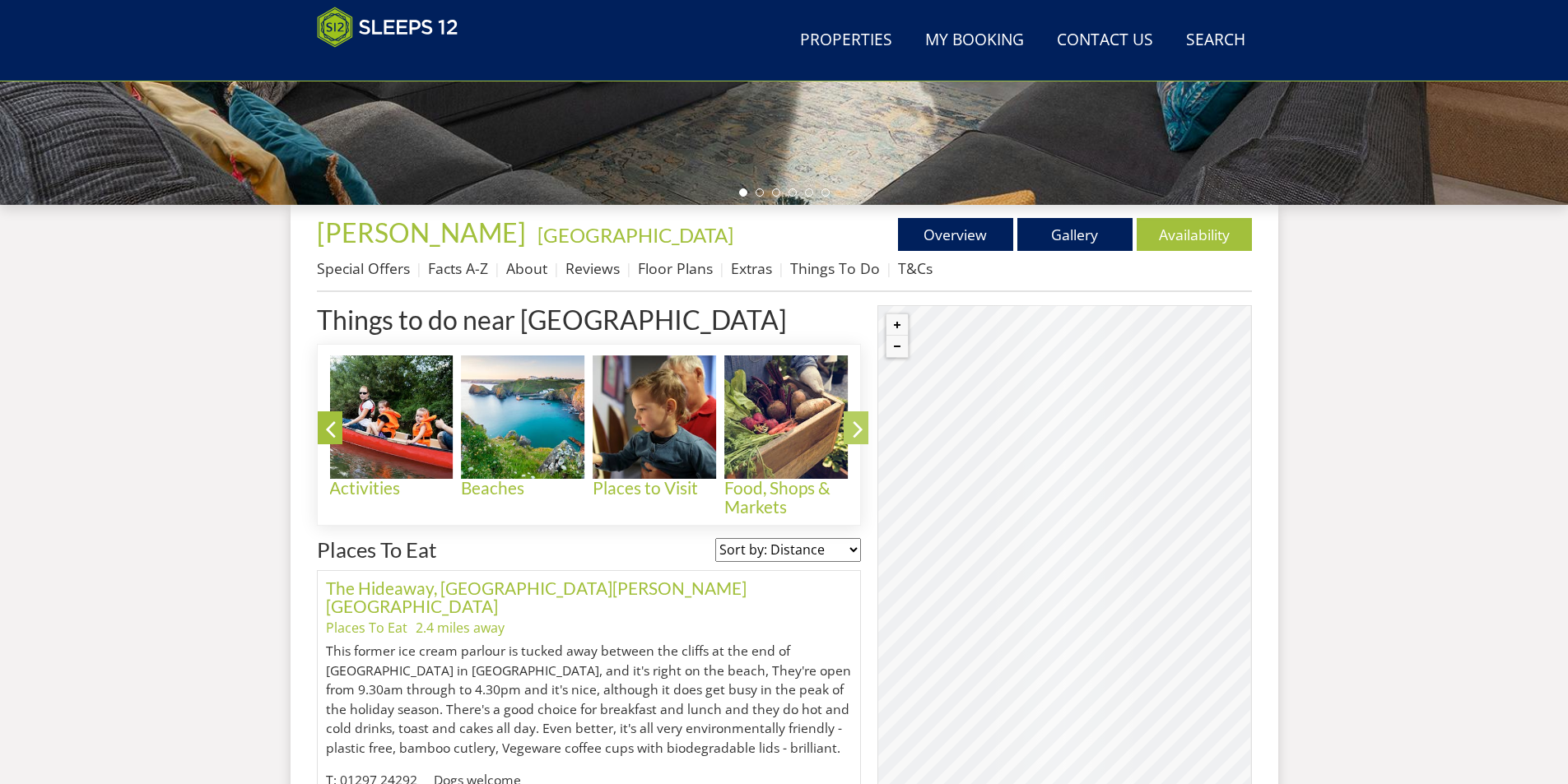
click at [856, 428] on icon at bounding box center [857, 432] width 29 height 39
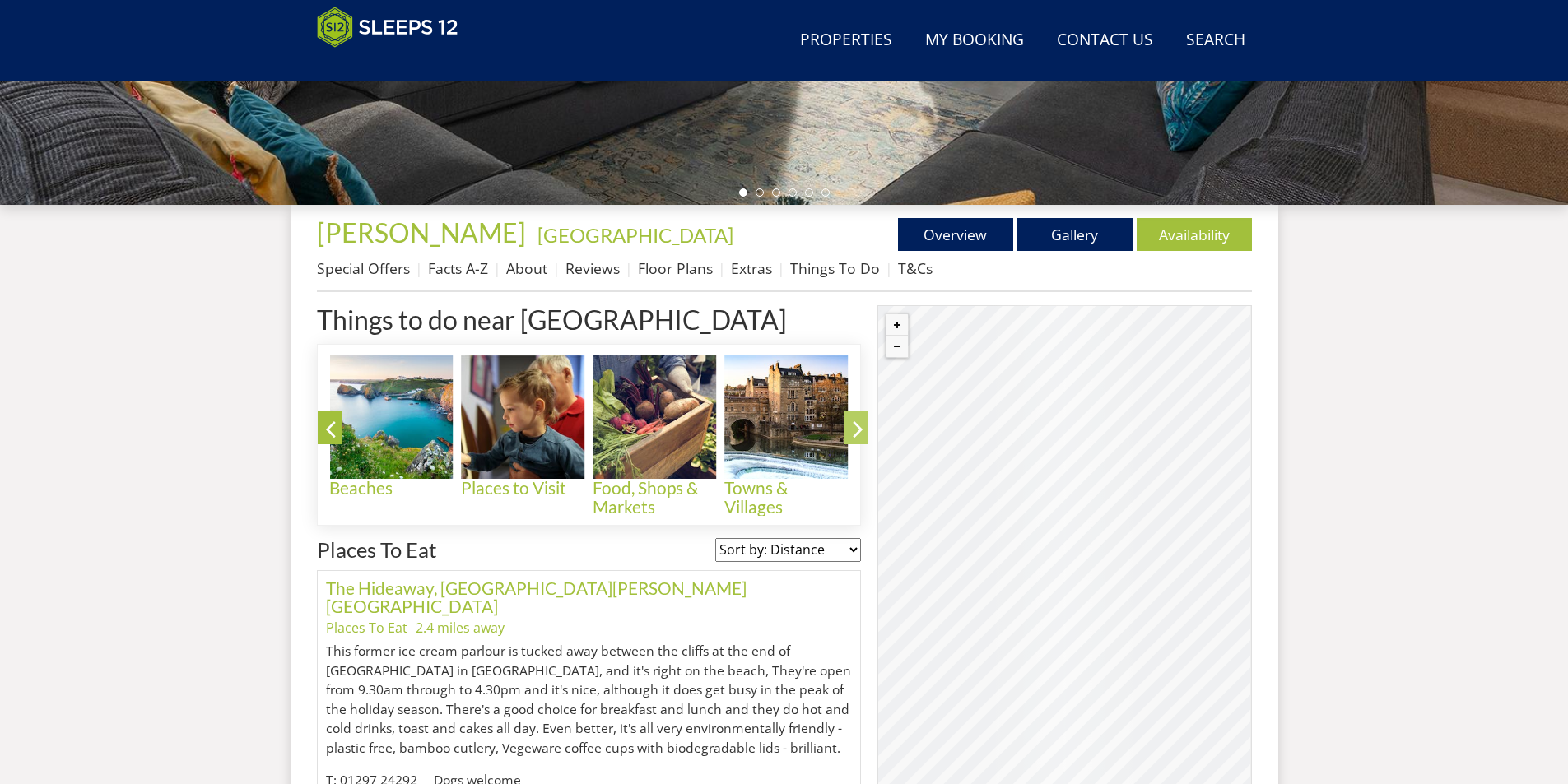
click at [856, 428] on icon at bounding box center [857, 432] width 29 height 39
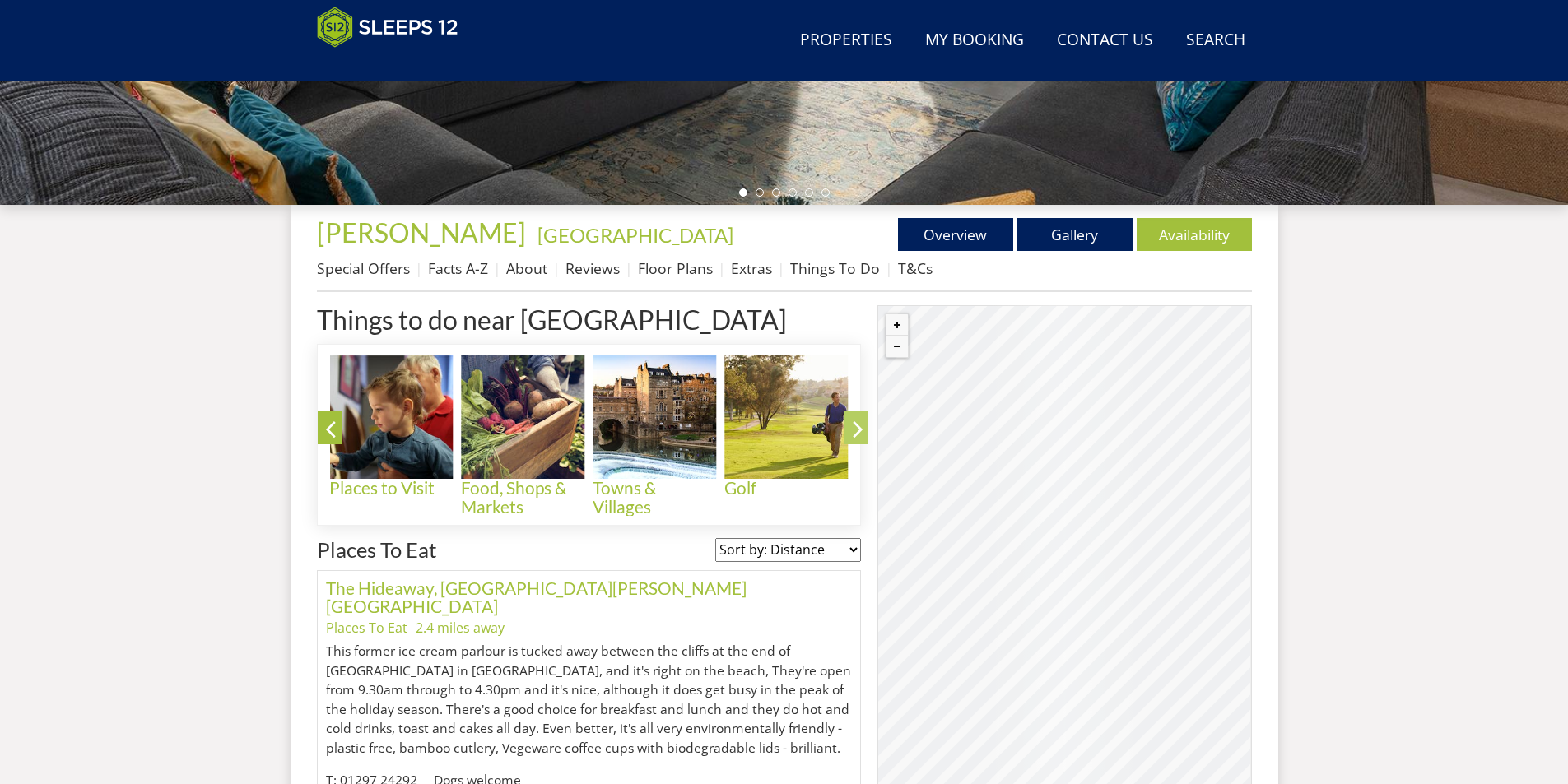
click at [856, 428] on icon at bounding box center [857, 432] width 29 height 39
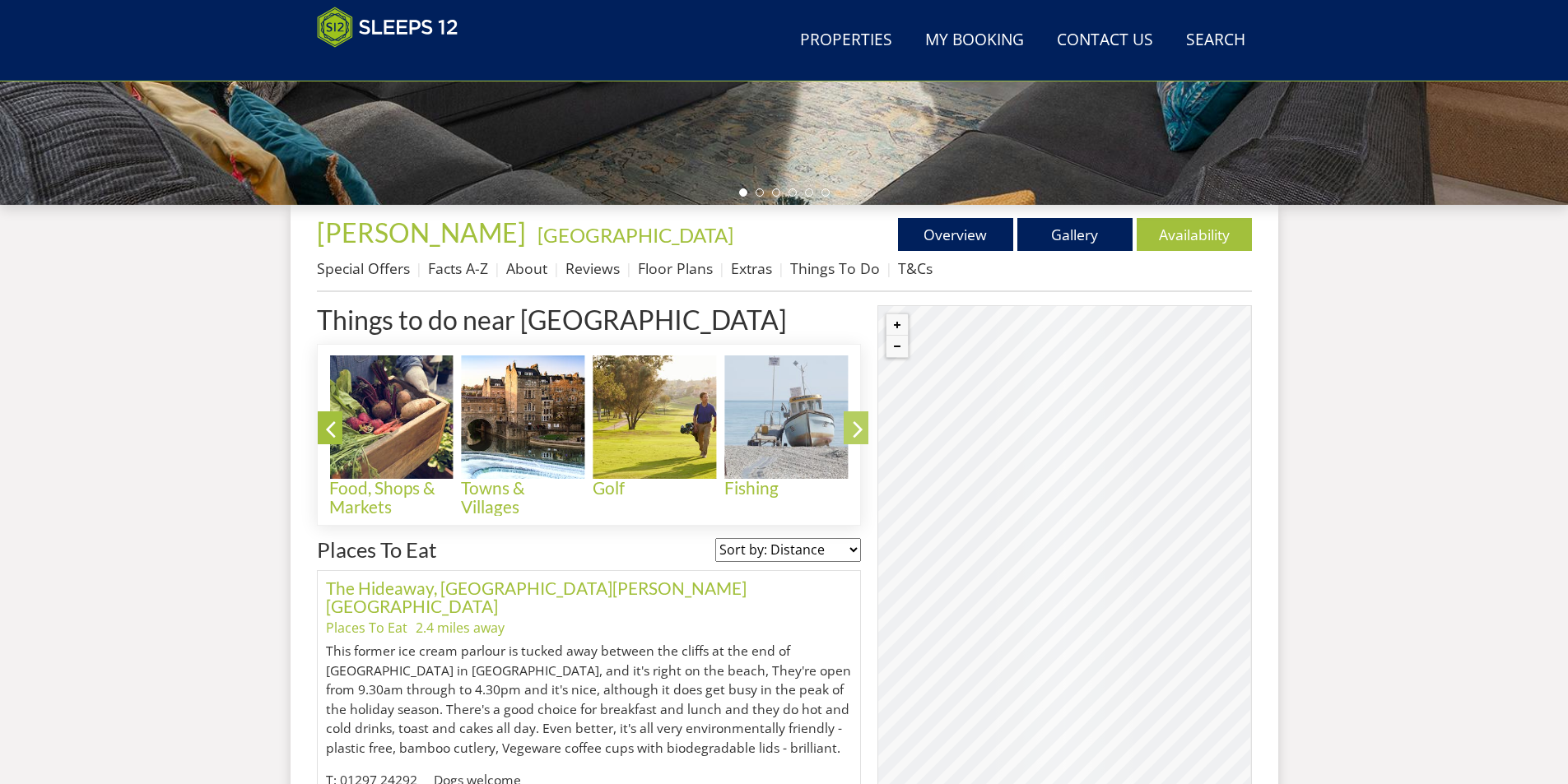
click at [856, 428] on icon at bounding box center [857, 432] width 29 height 39
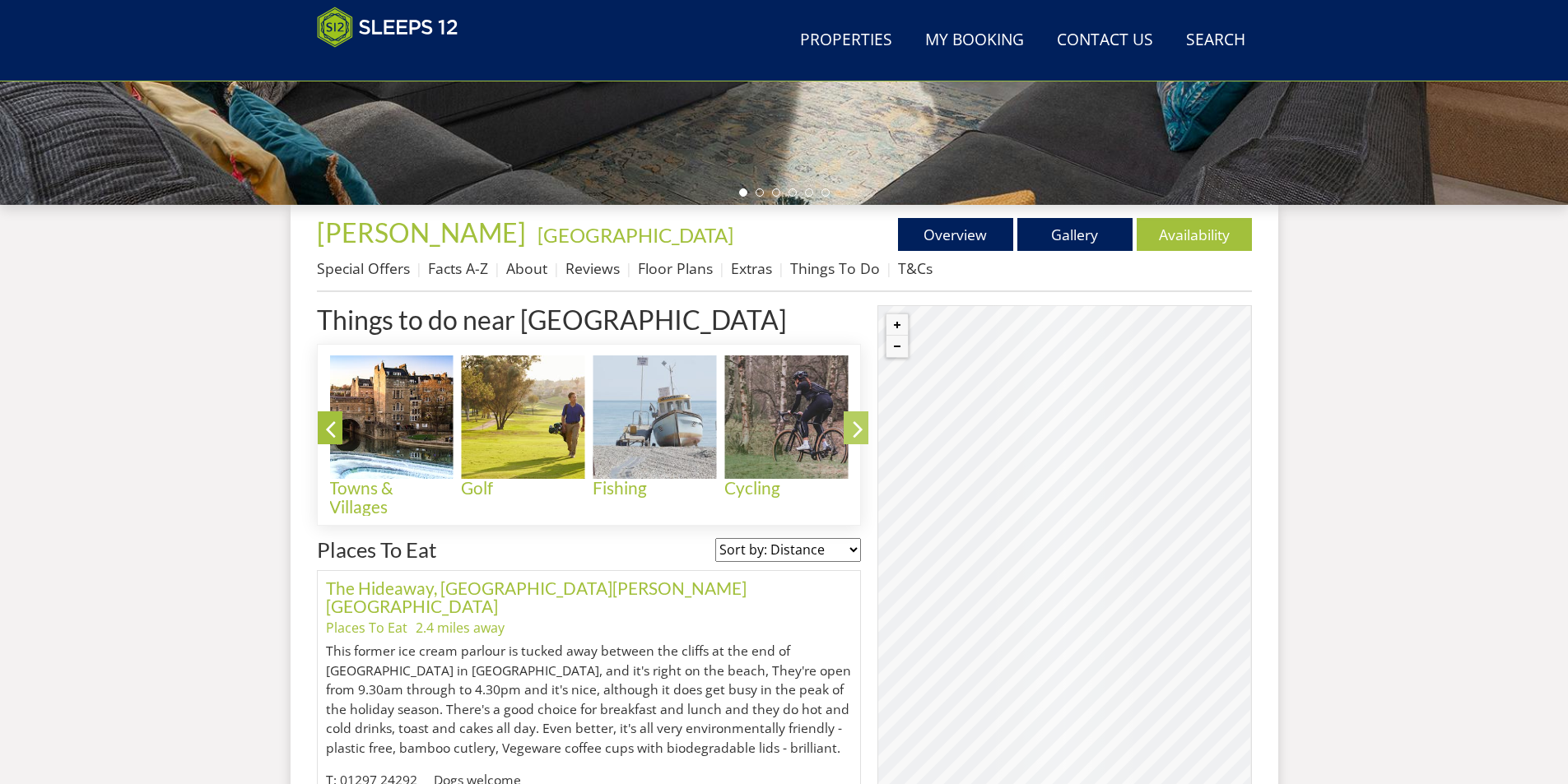
click at [856, 428] on icon at bounding box center [857, 432] width 29 height 39
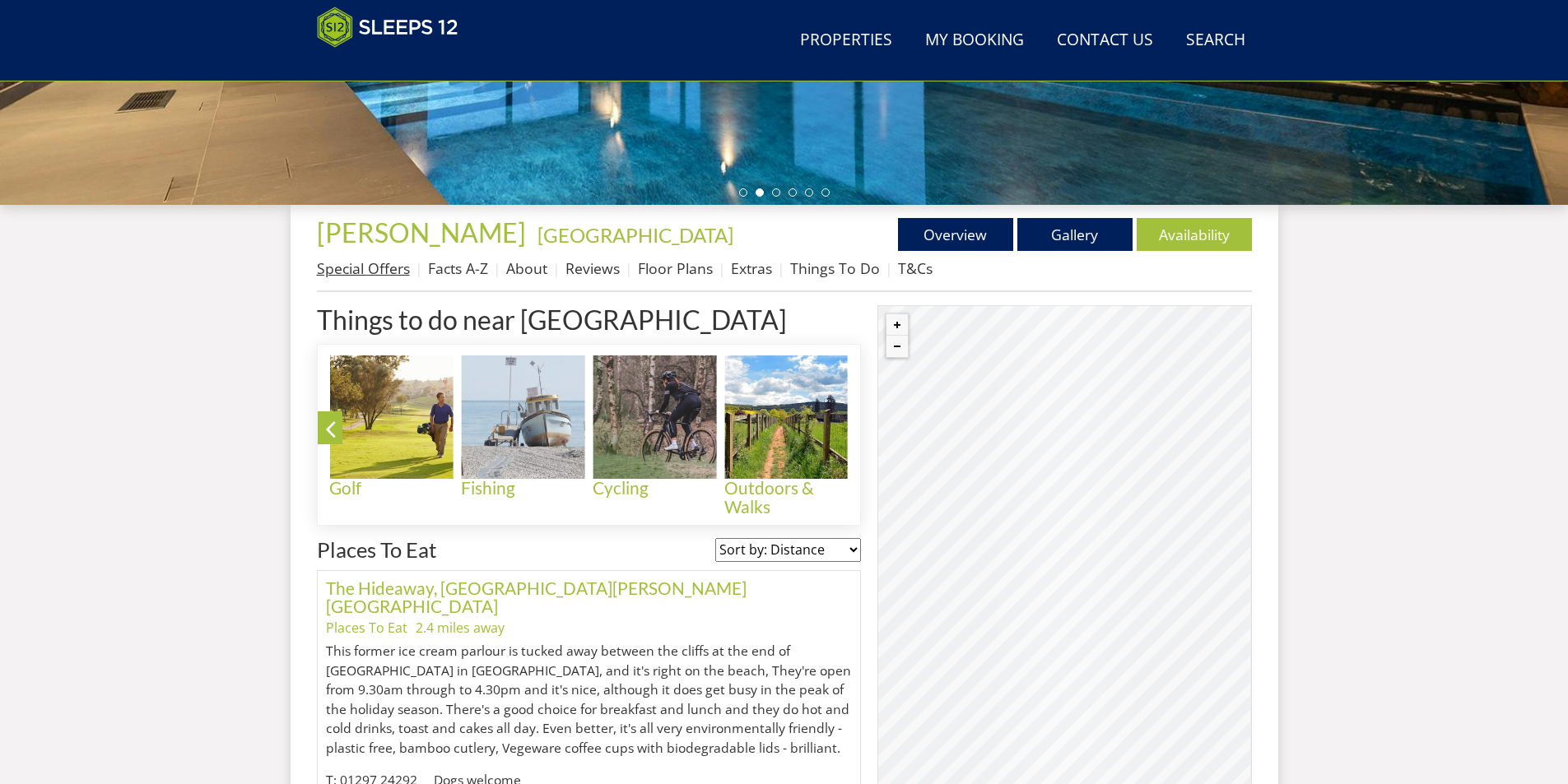
click at [386, 267] on link "Special Offers" at bounding box center [363, 268] width 93 height 20
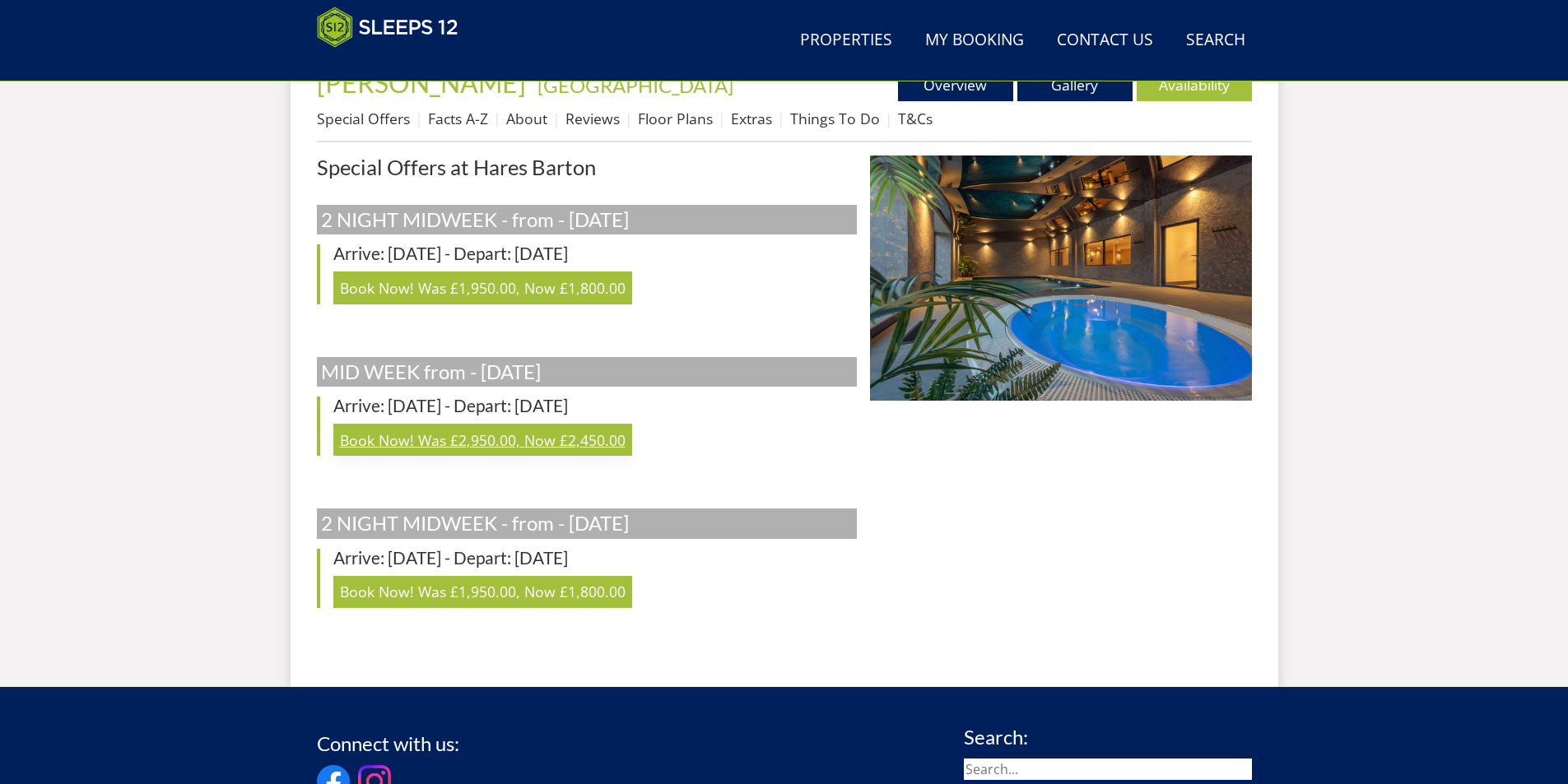
scroll to position [330, 0]
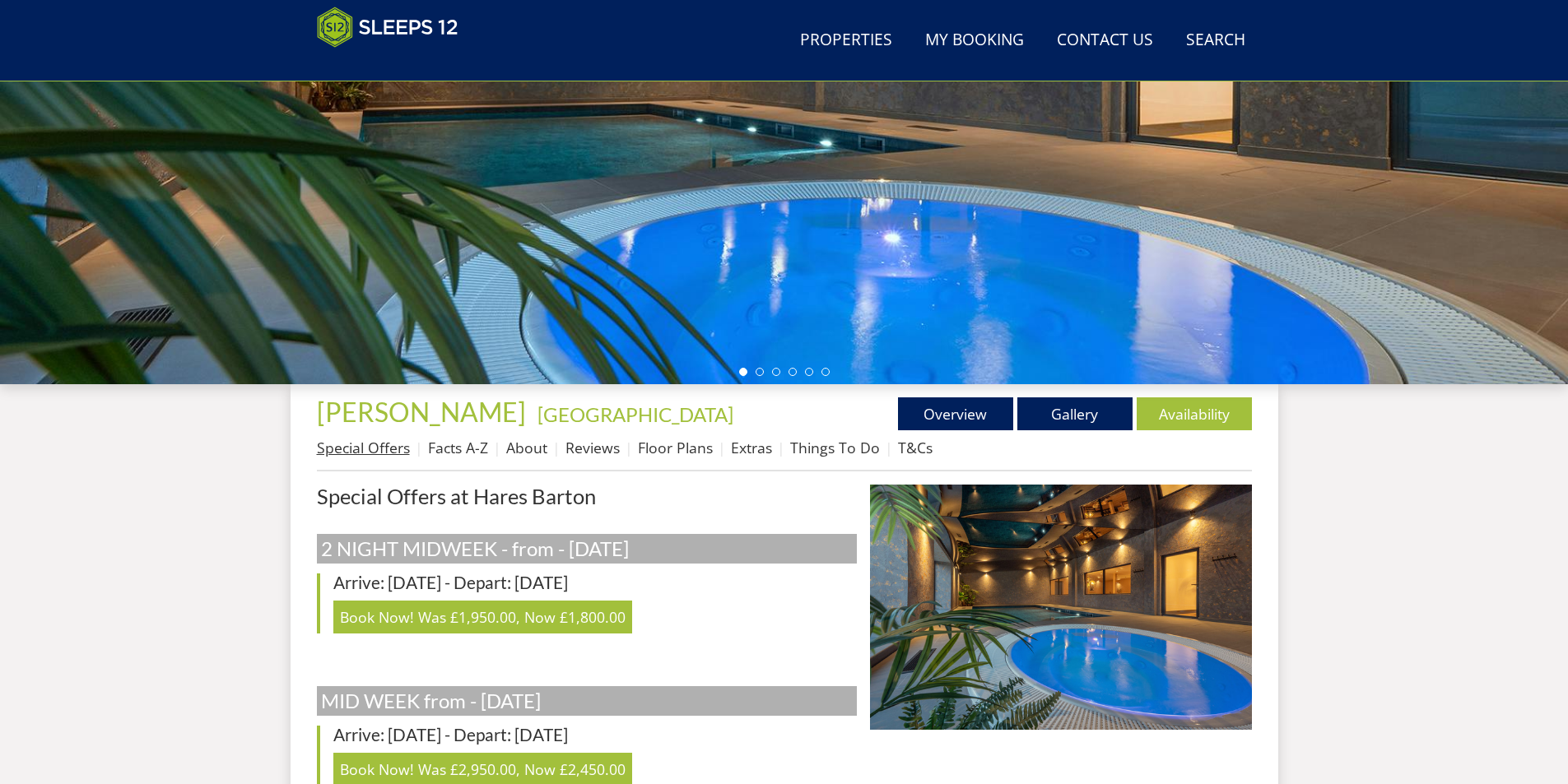
click at [370, 449] on link "Special Offers" at bounding box center [363, 447] width 93 height 20
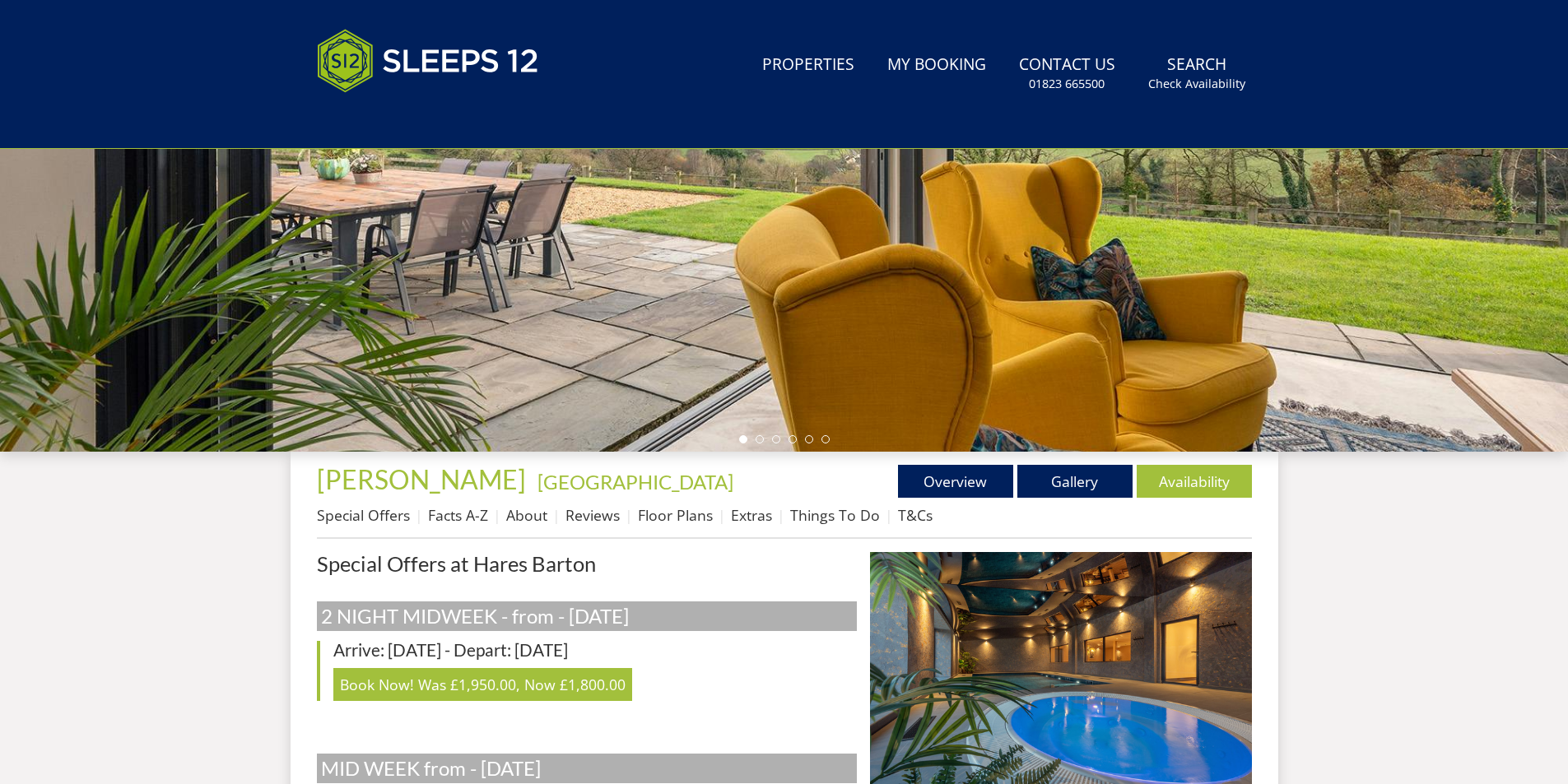
scroll to position [0, 0]
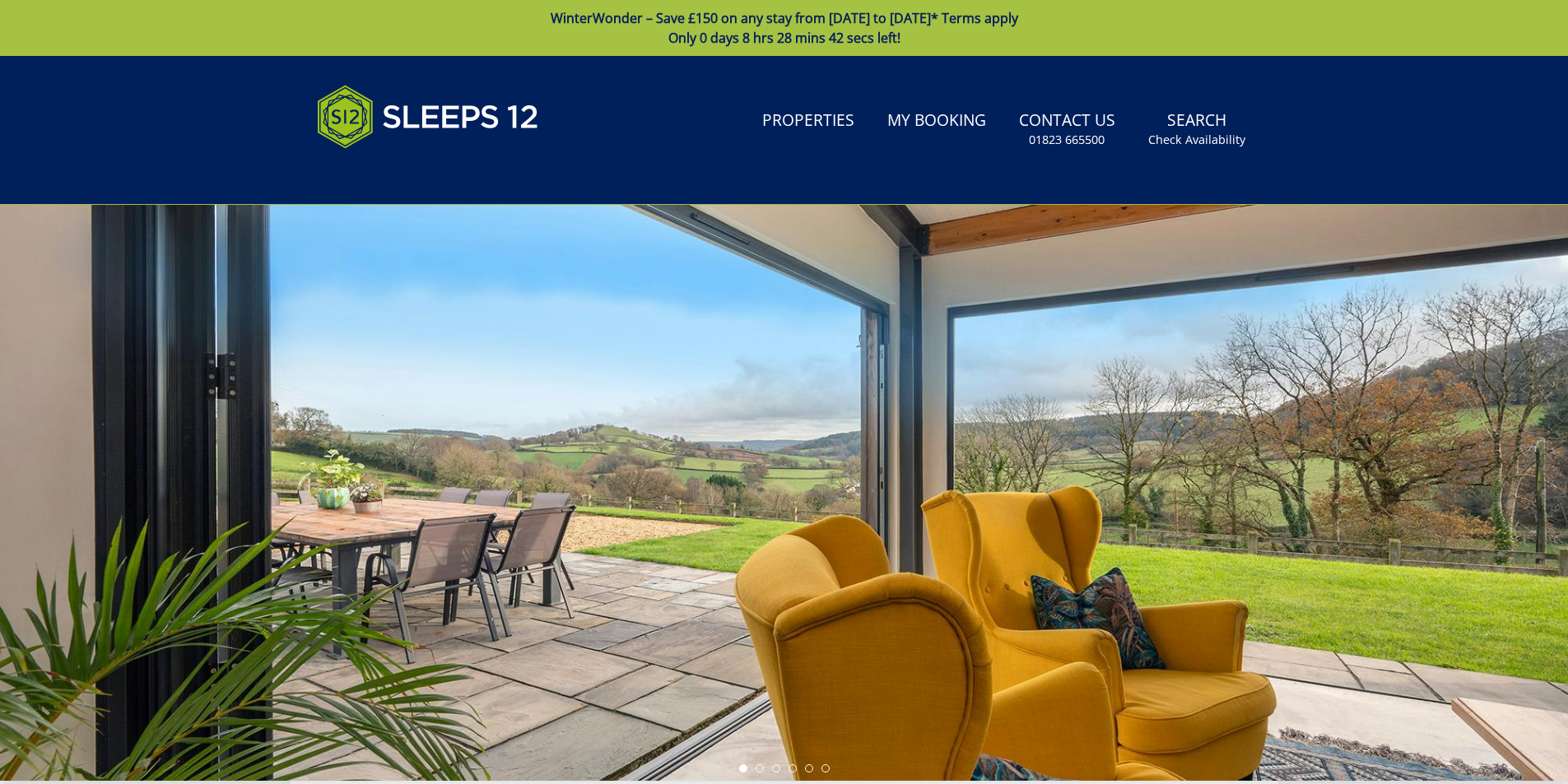
click at [412, 413] on div at bounding box center [784, 493] width 1568 height 576
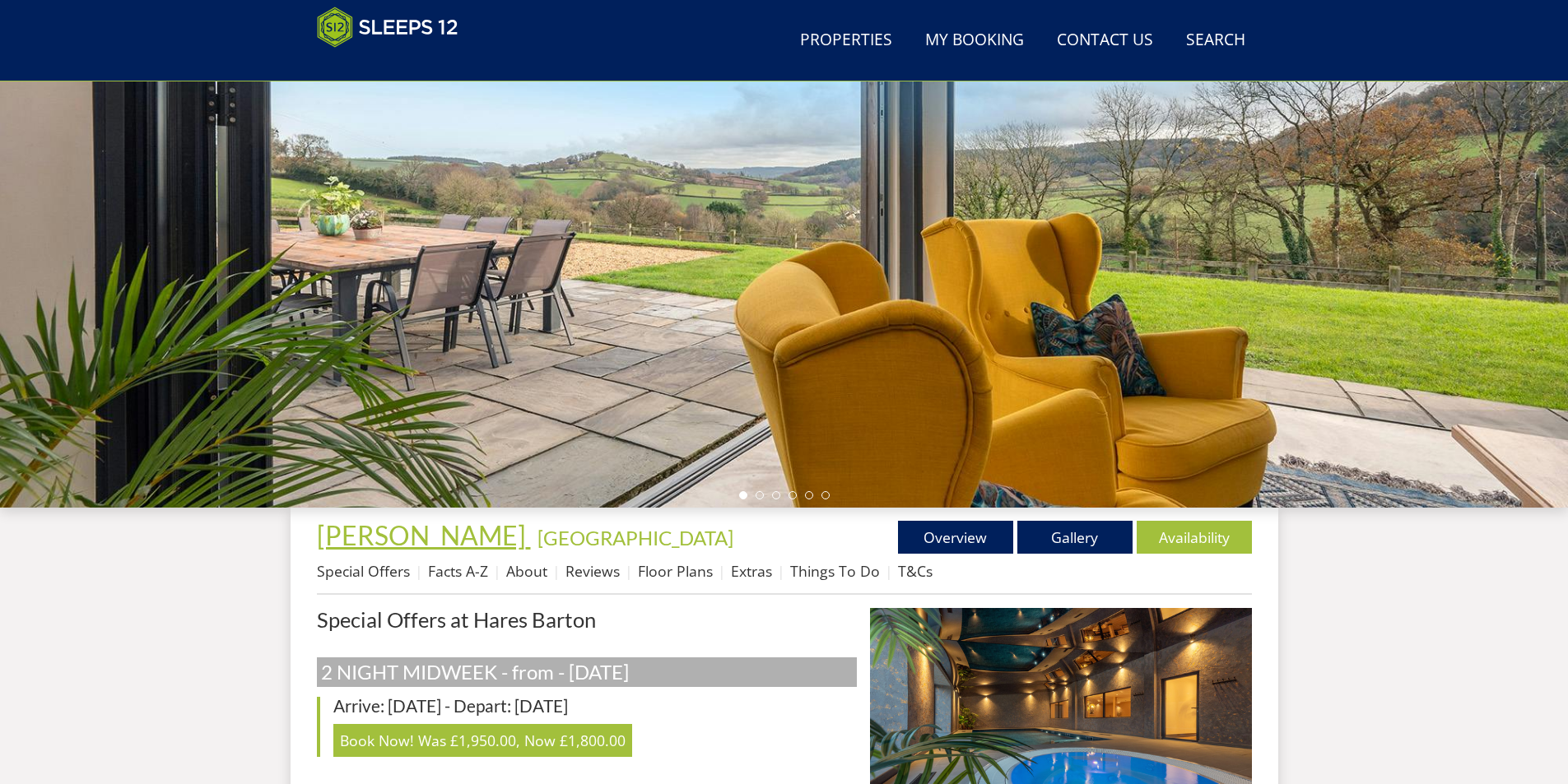
click at [428, 536] on span "Hares Barton" at bounding box center [421, 536] width 209 height 32
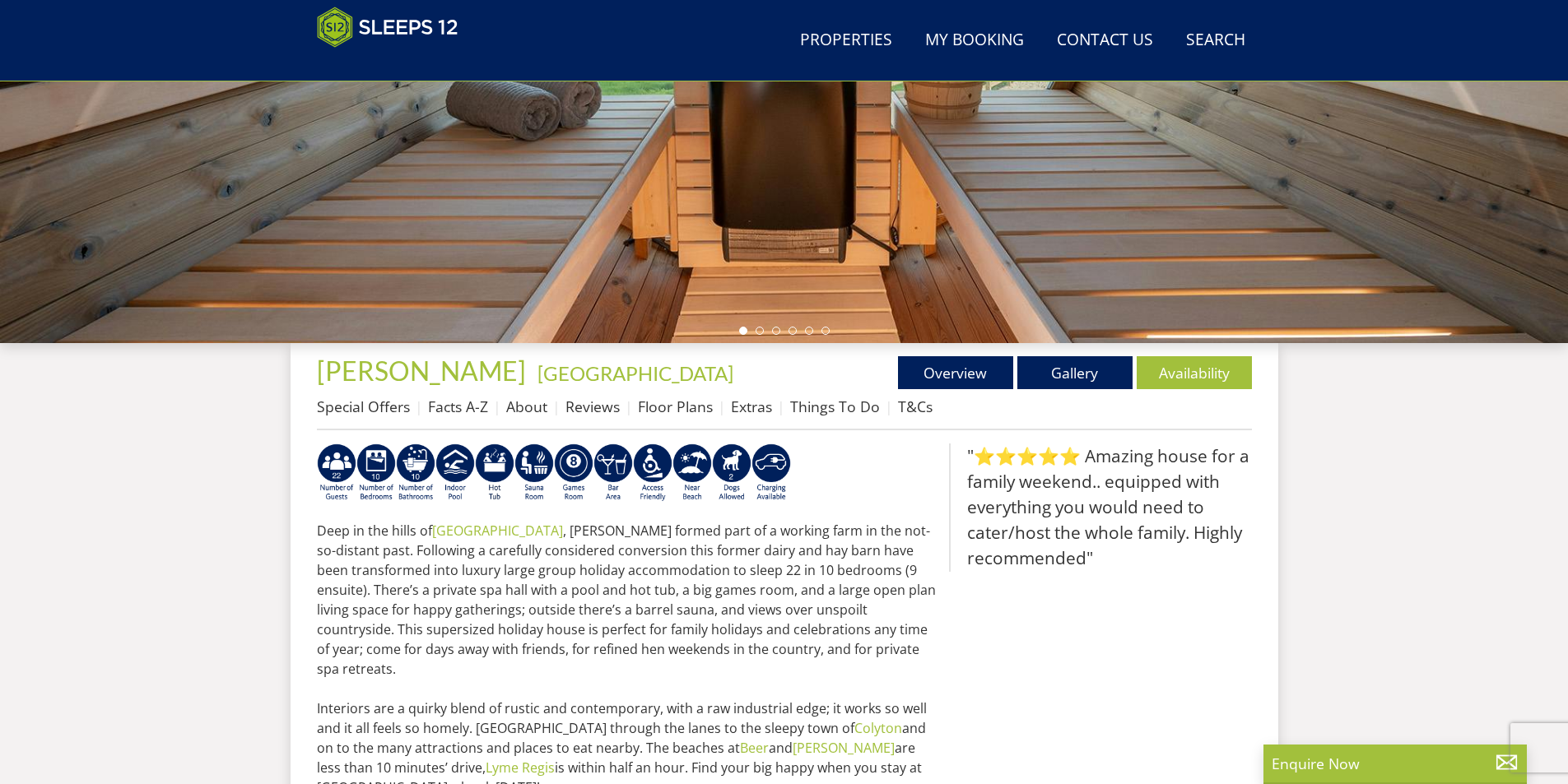
scroll to position [618, 0]
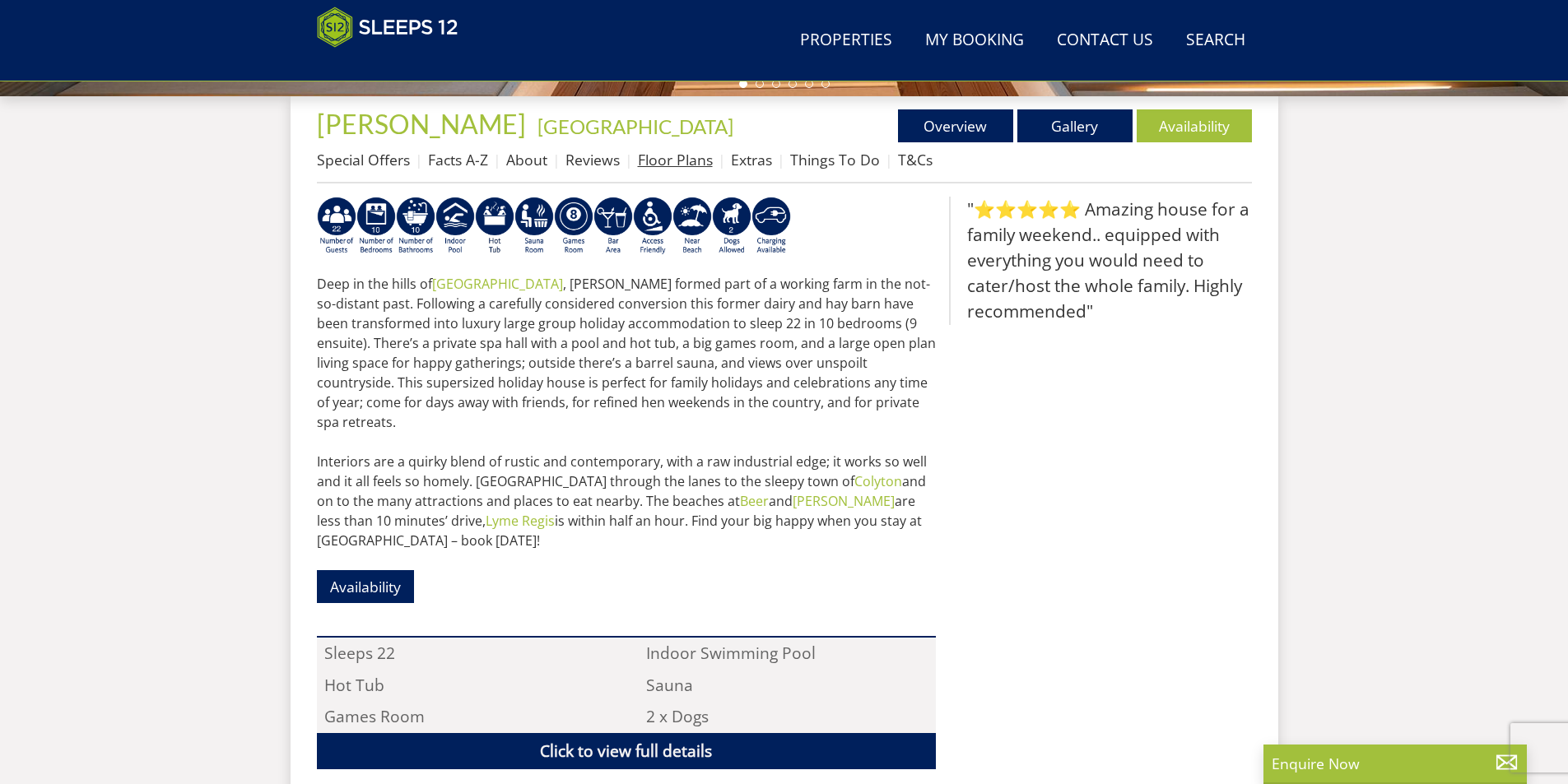
click at [646, 162] on link "Floor Plans" at bounding box center [675, 159] width 75 height 20
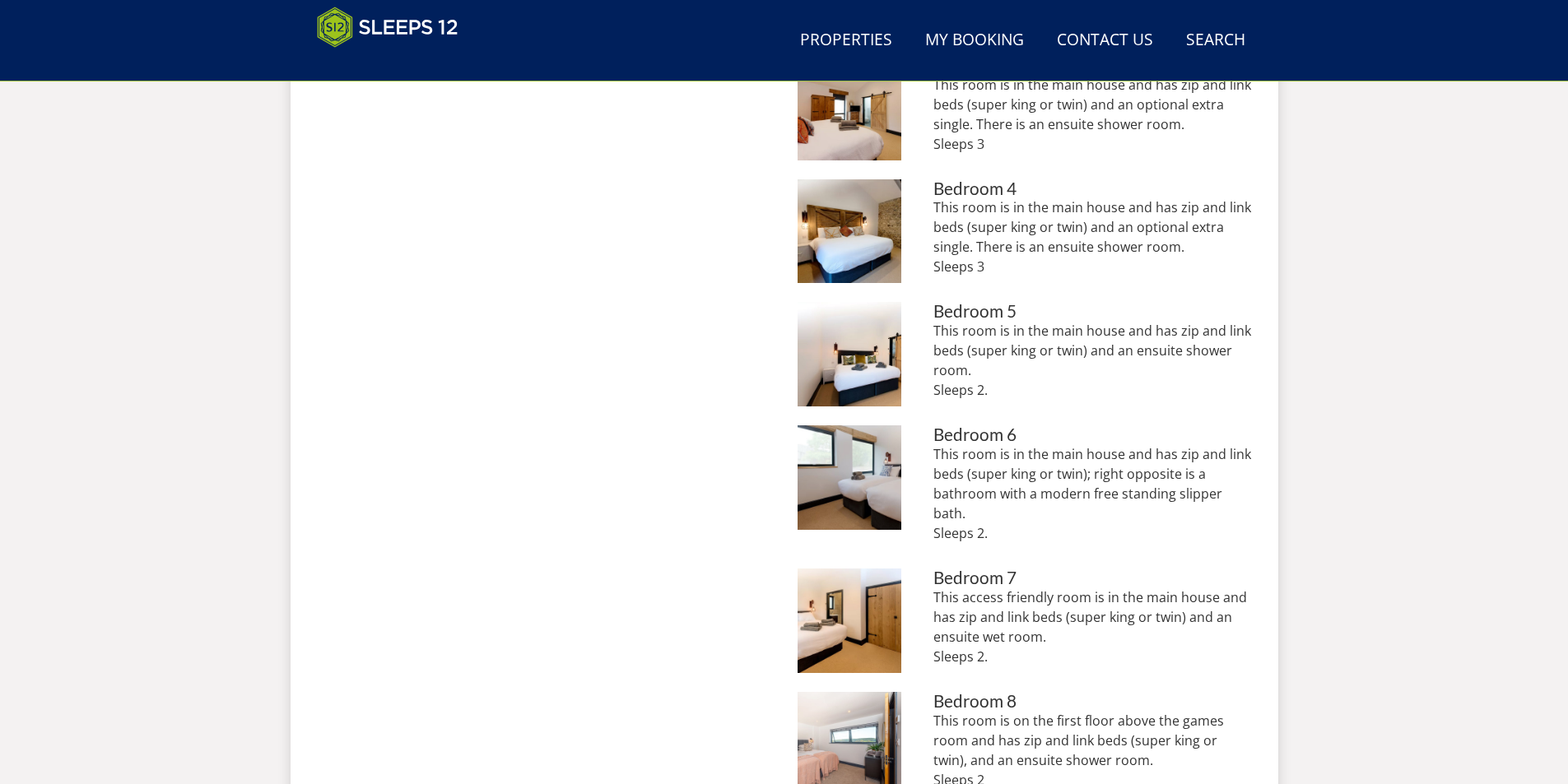
scroll to position [1399, 0]
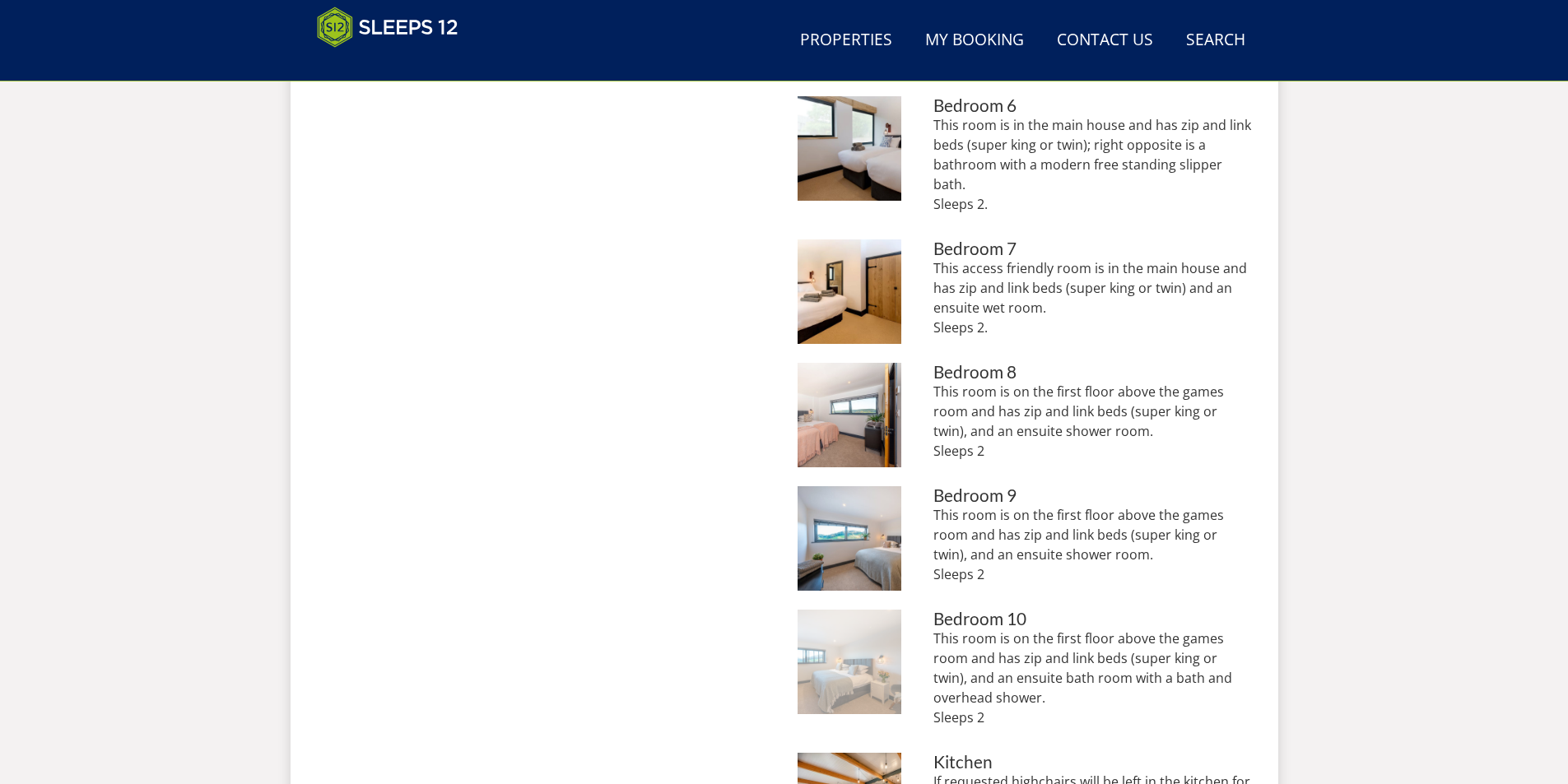
click at [880, 650] on img at bounding box center [850, 662] width 105 height 105
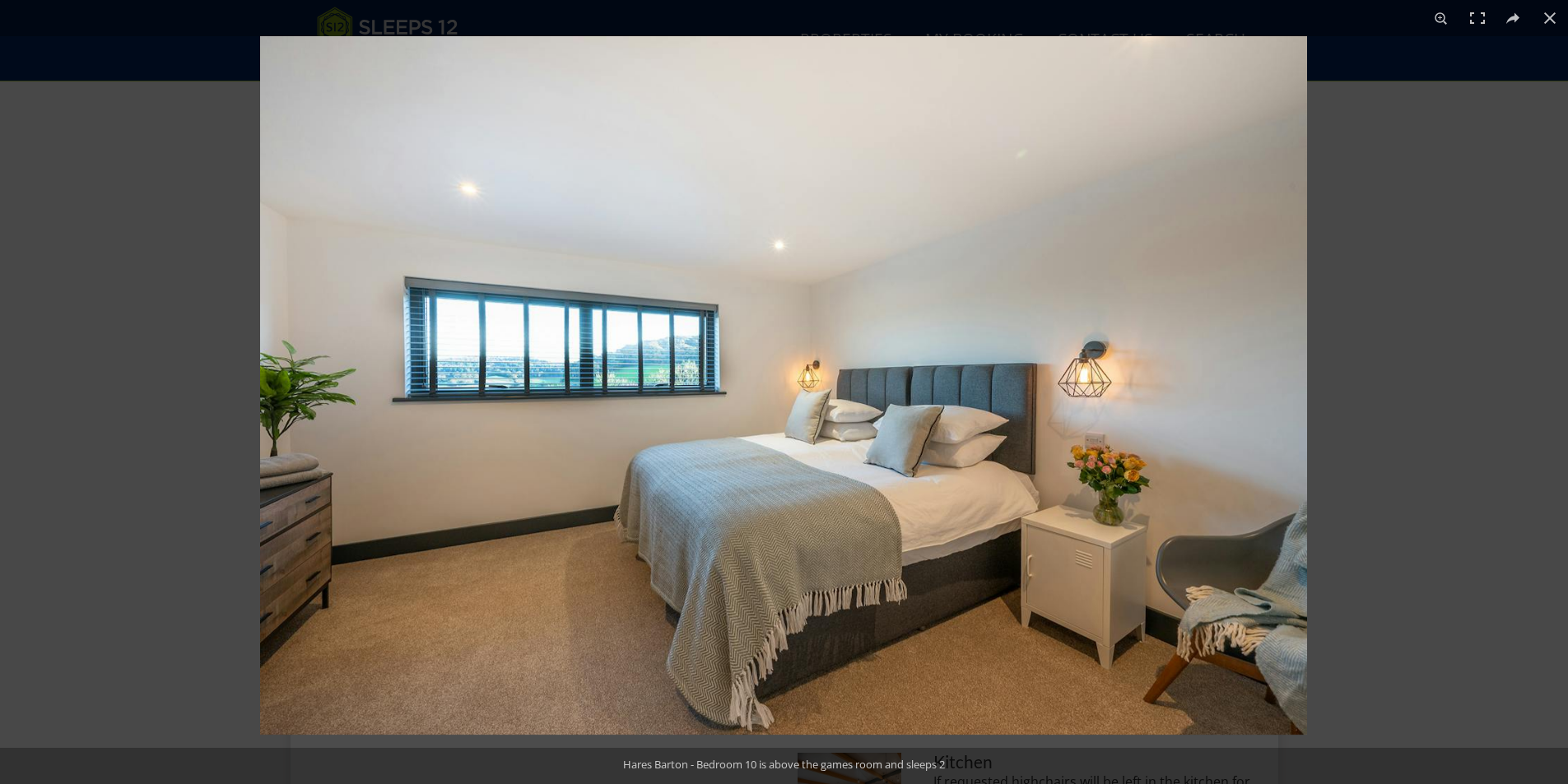
click at [962, 466] on img at bounding box center [784, 386] width 1047 height 699
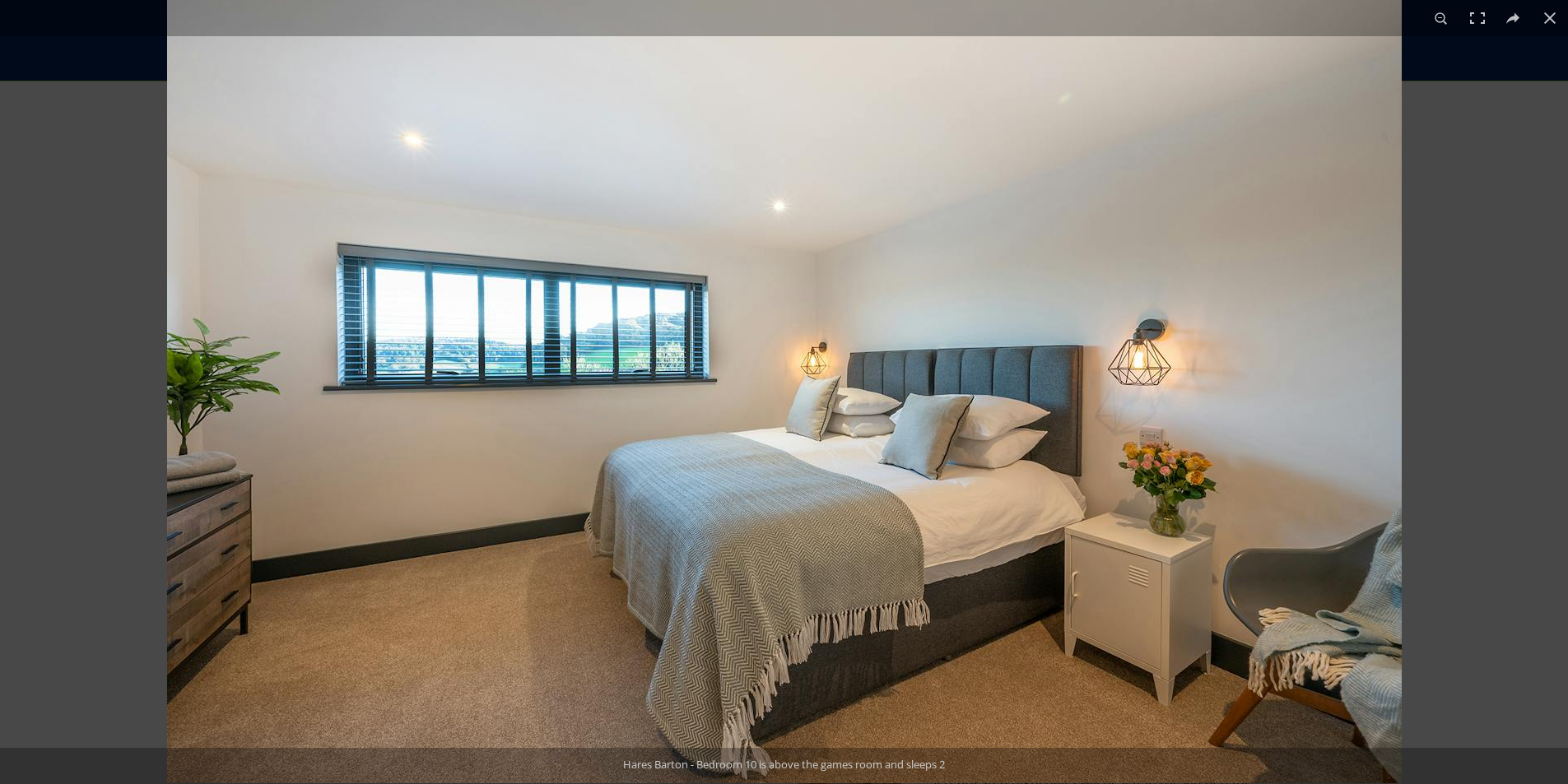
click at [962, 466] on img at bounding box center [784, 371] width 1234 height 824
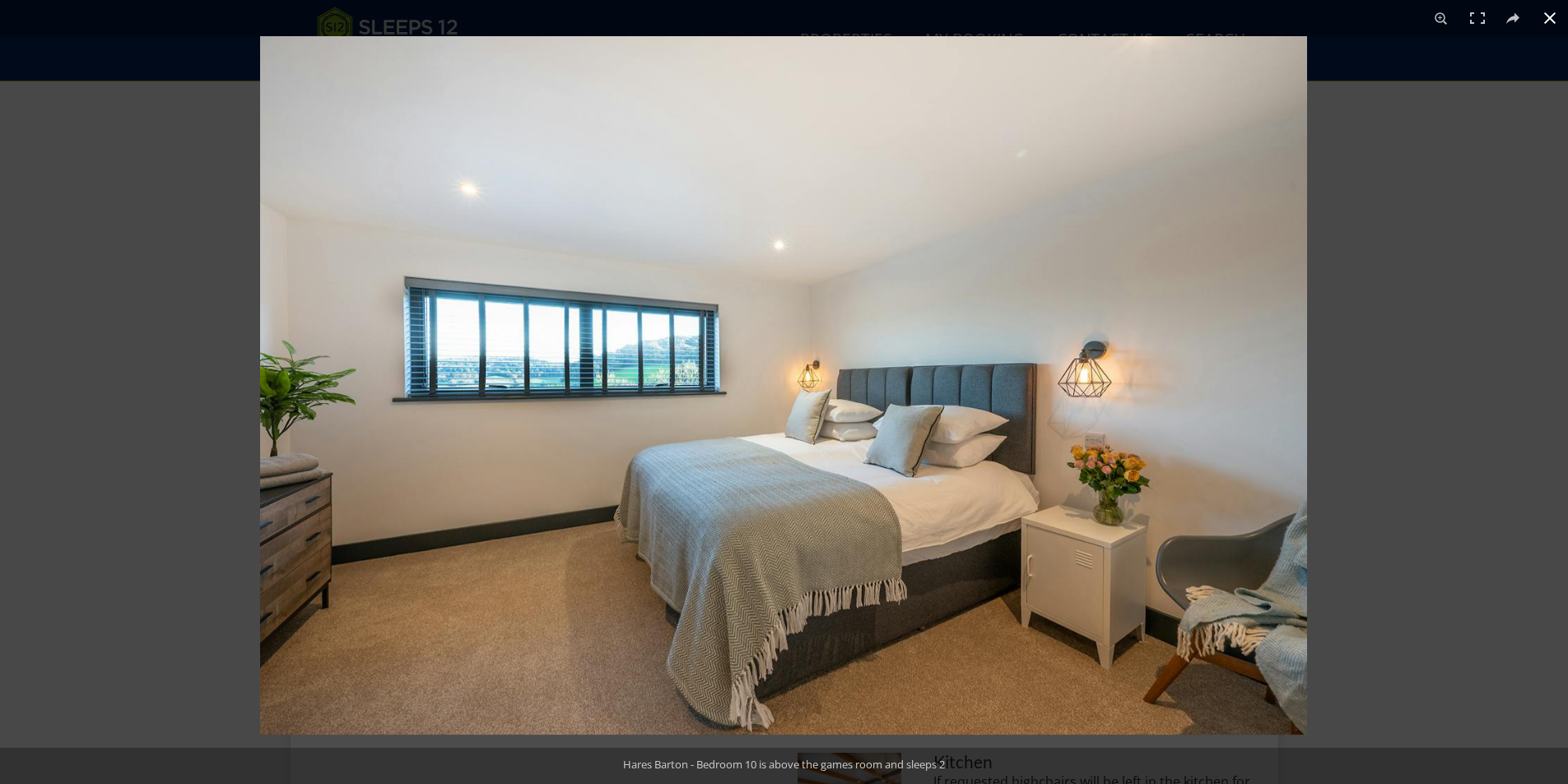
click at [1421, 511] on div at bounding box center [1044, 429] width 1568 height 784
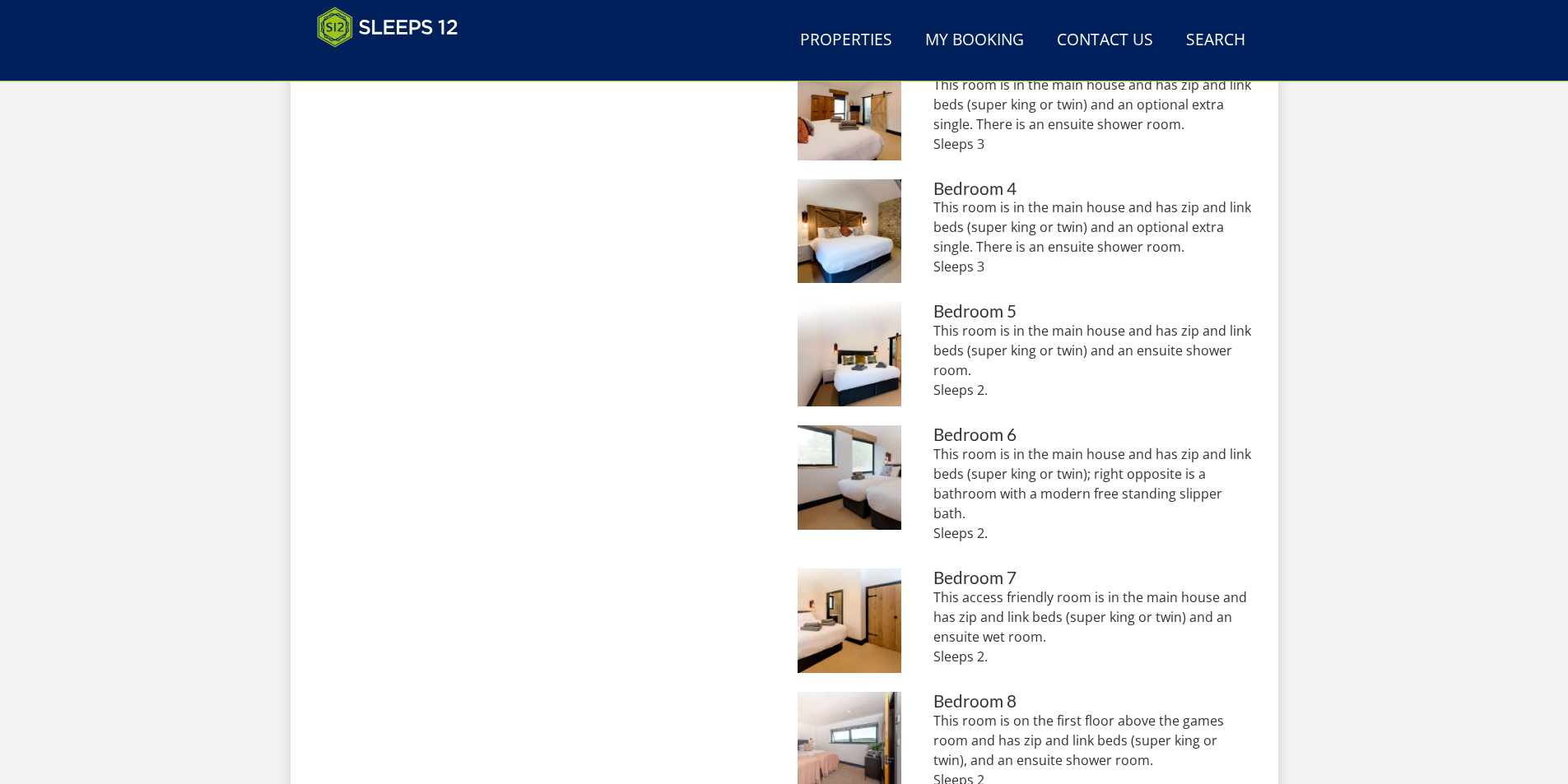
scroll to position [823, 0]
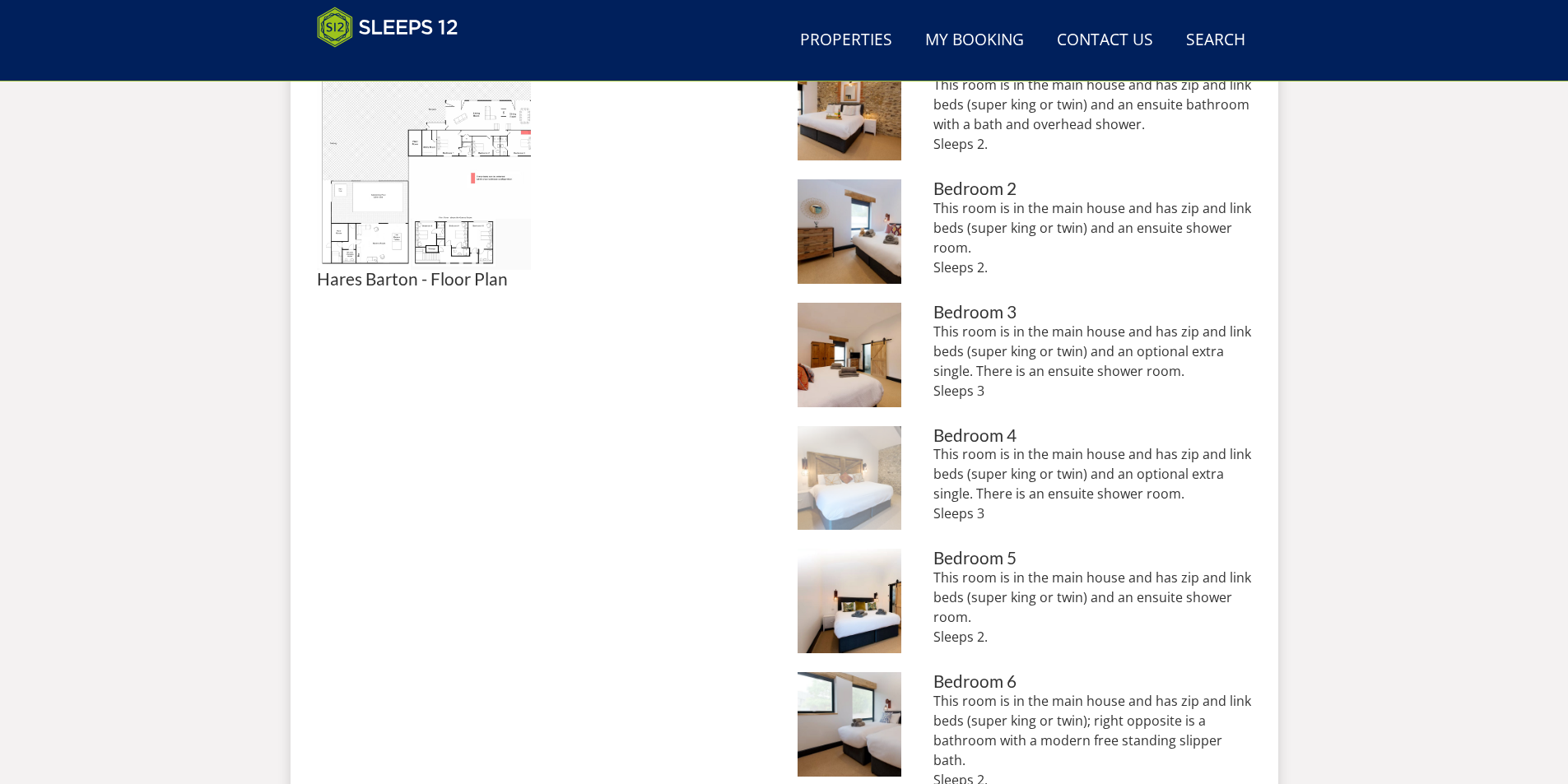
click at [850, 505] on img at bounding box center [850, 479] width 105 height 105
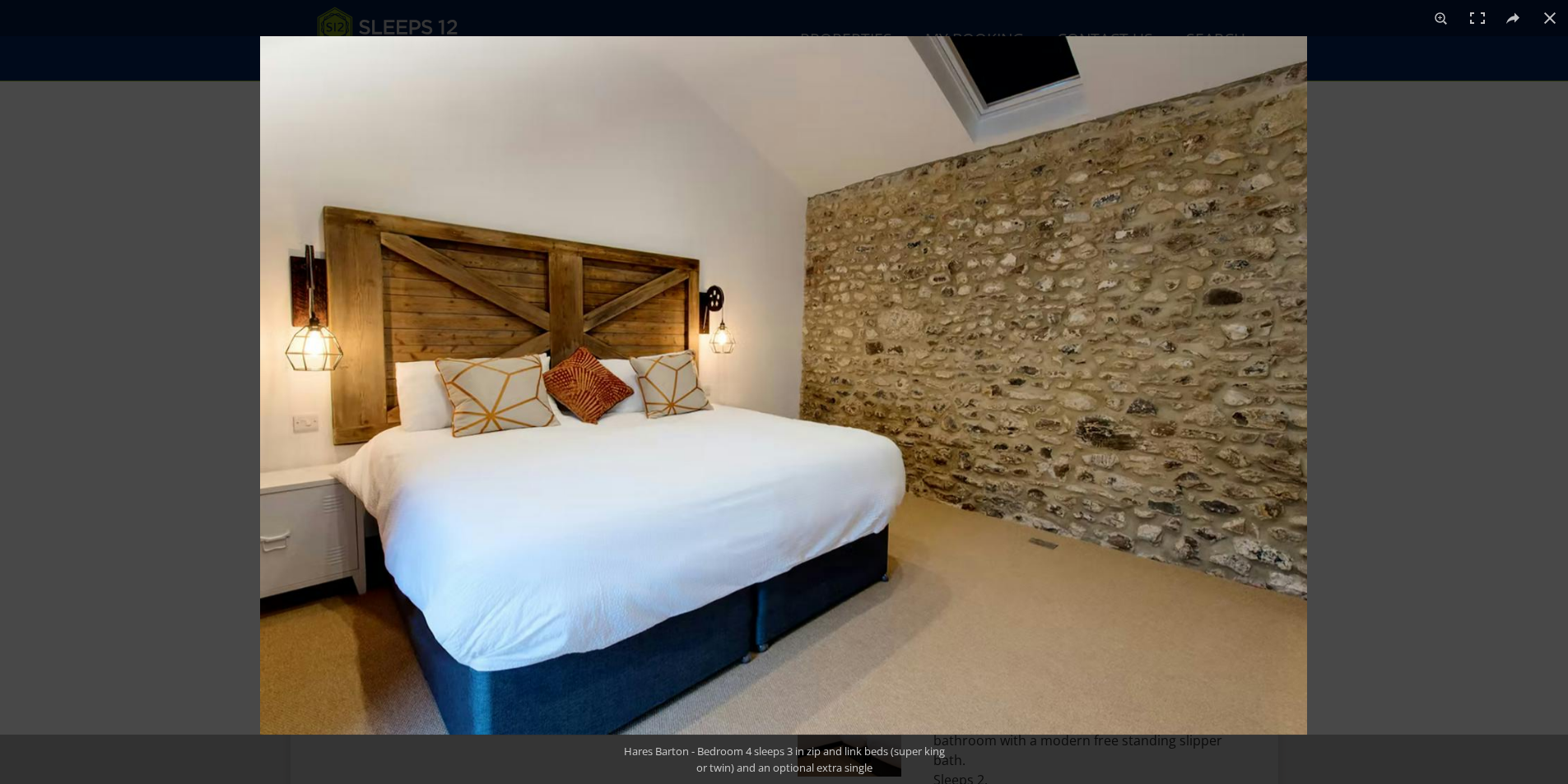
click at [761, 403] on img at bounding box center [784, 386] width 1047 height 699
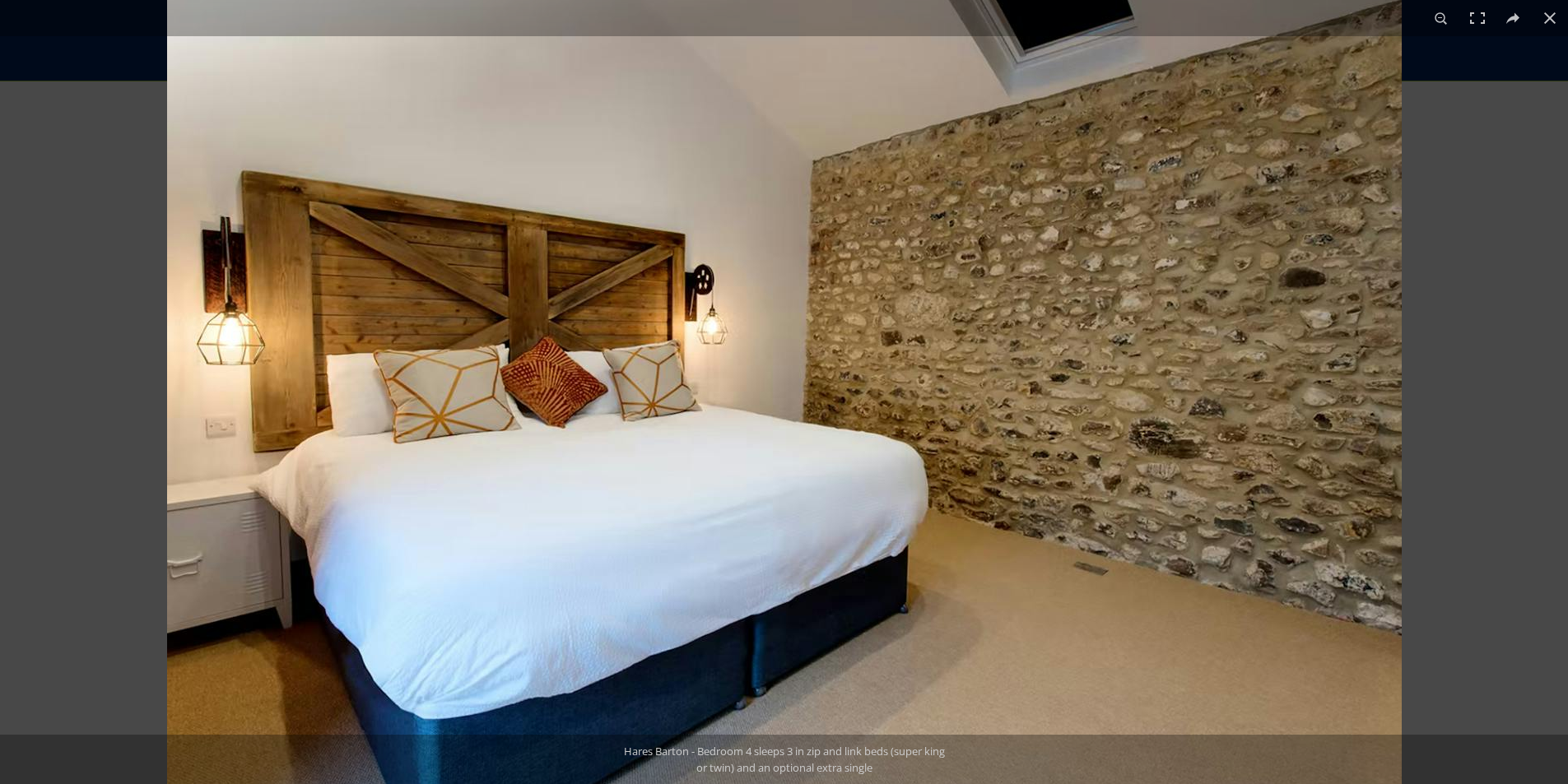
drag, startPoint x: 767, startPoint y: 397, endPoint x: 767, endPoint y: 406, distance: 9.0
click at [767, 402] on img at bounding box center [784, 382] width 1234 height 824
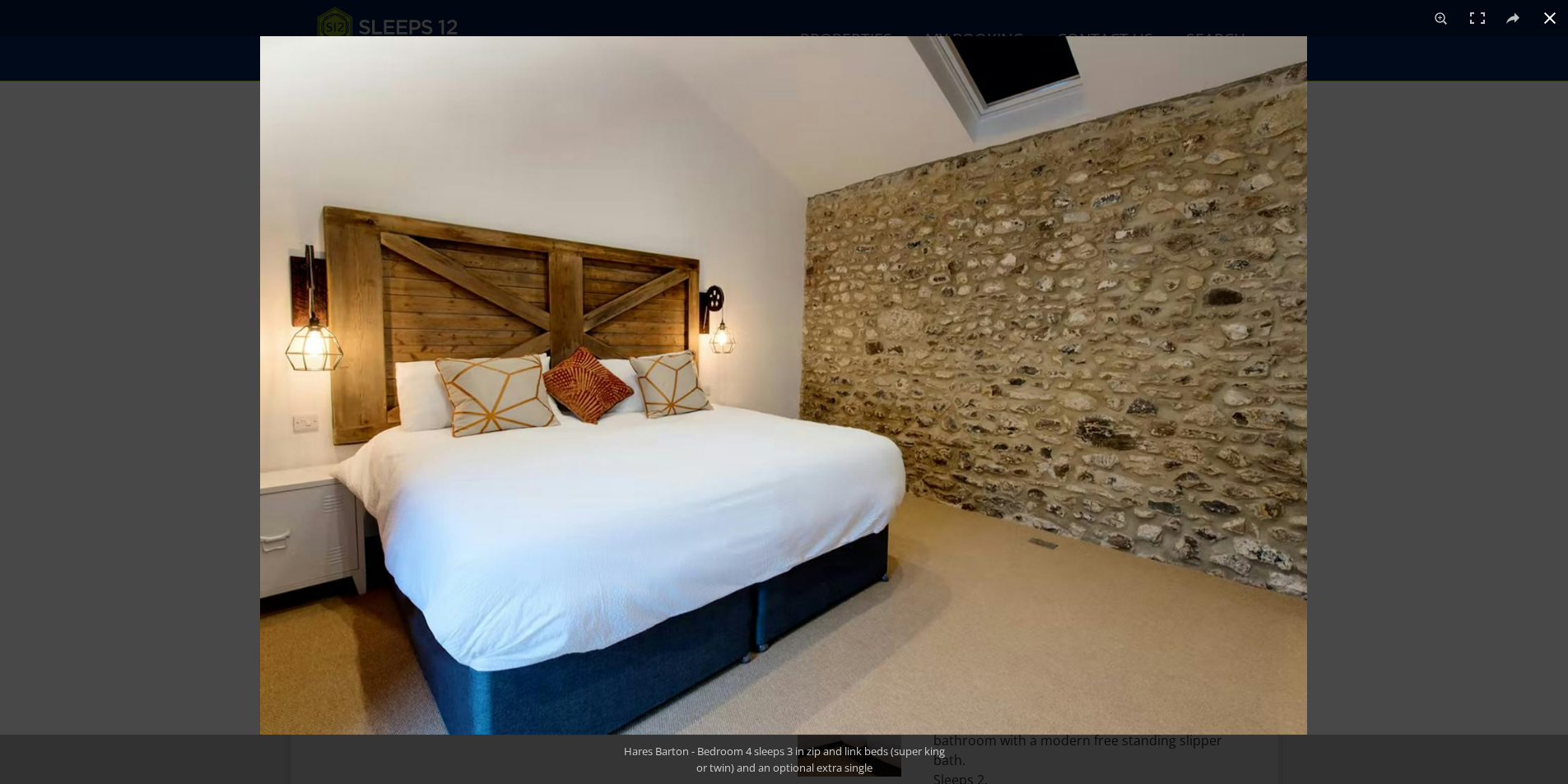
click at [1345, 453] on div at bounding box center [1044, 429] width 1568 height 784
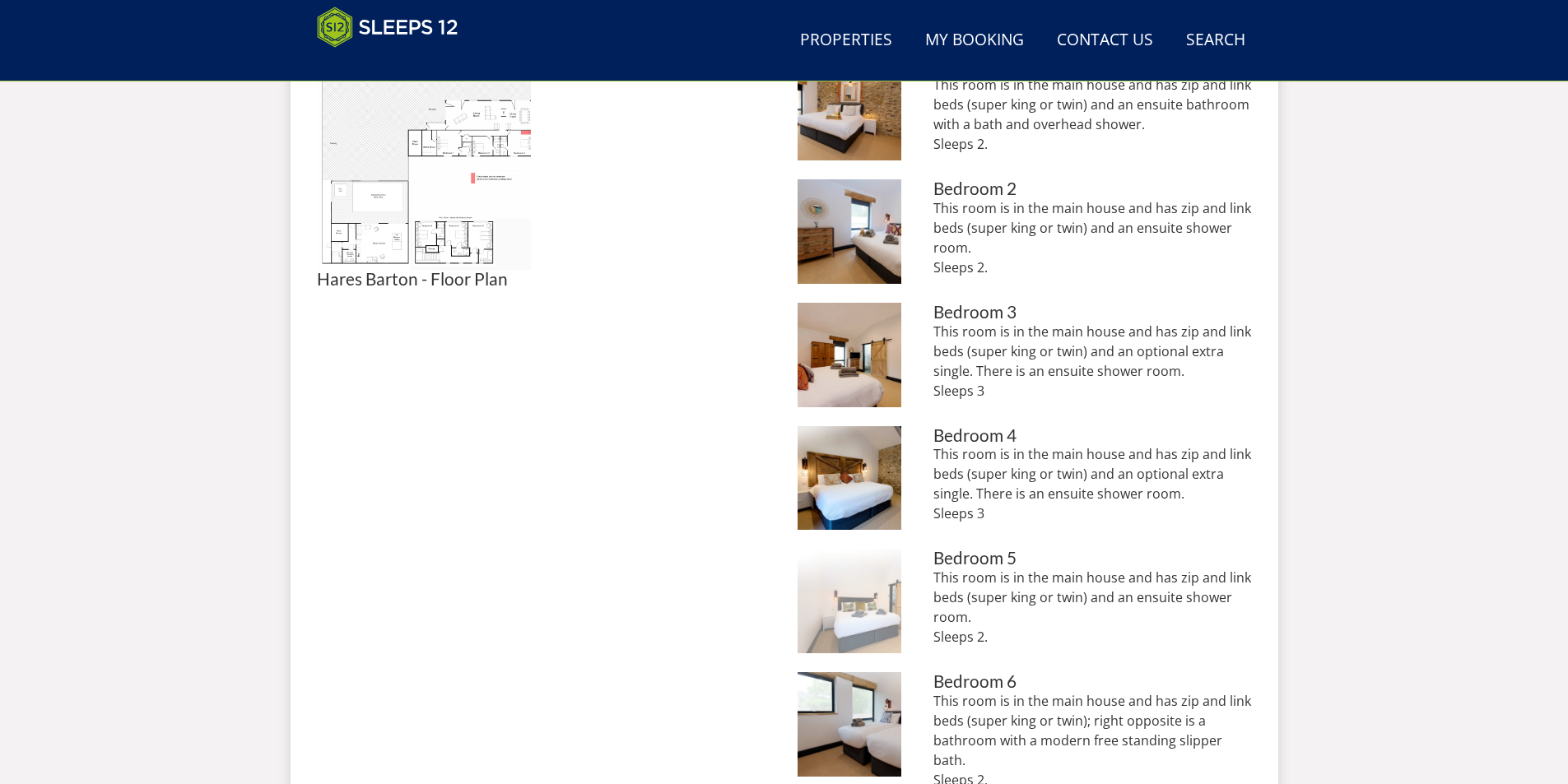
click at [875, 601] on img at bounding box center [850, 602] width 105 height 105
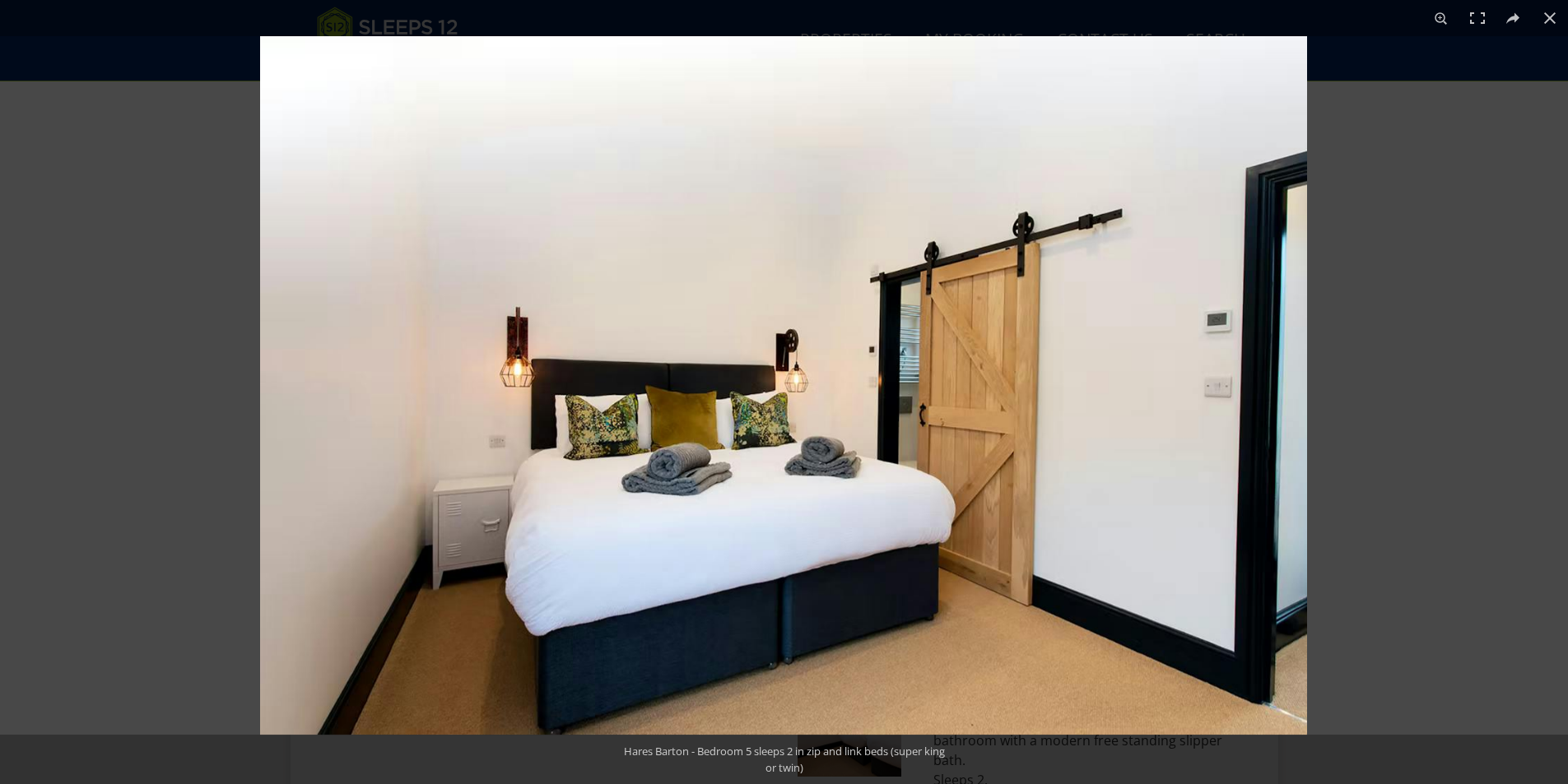
click at [951, 441] on img at bounding box center [784, 386] width 1047 height 699
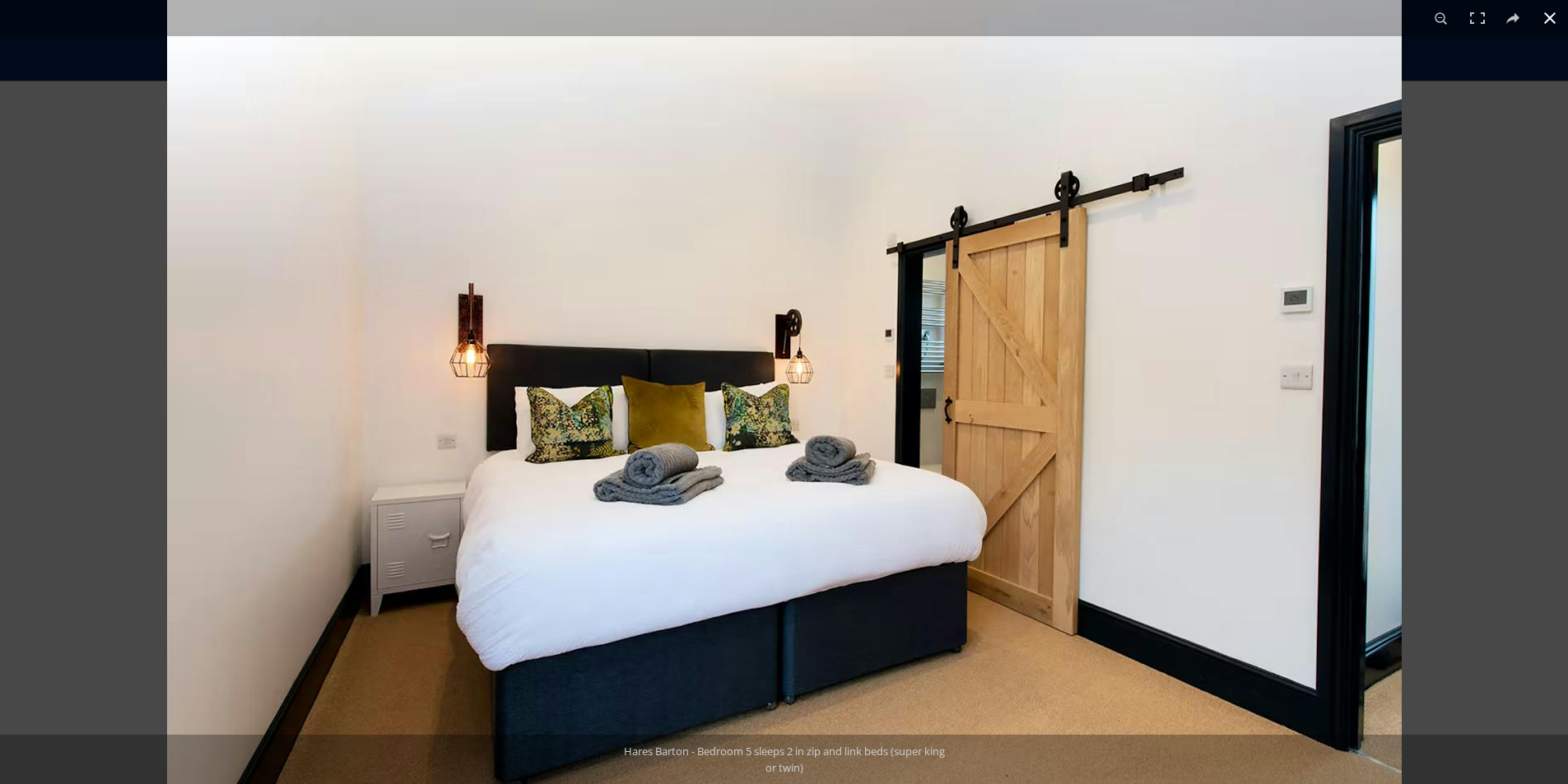
click at [1437, 466] on div at bounding box center [951, 355] width 1568 height 784
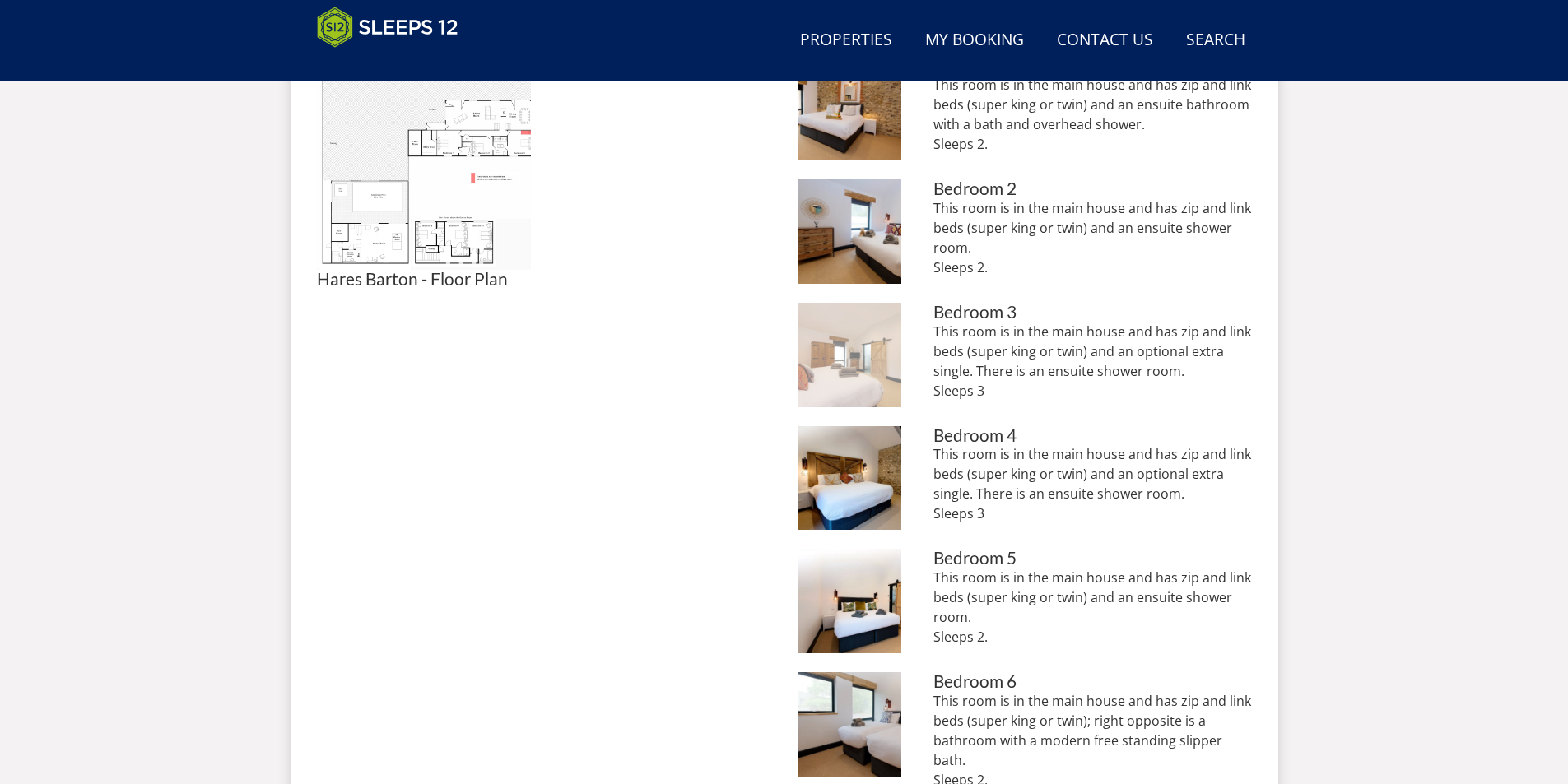
click at [833, 358] on img at bounding box center [850, 355] width 105 height 105
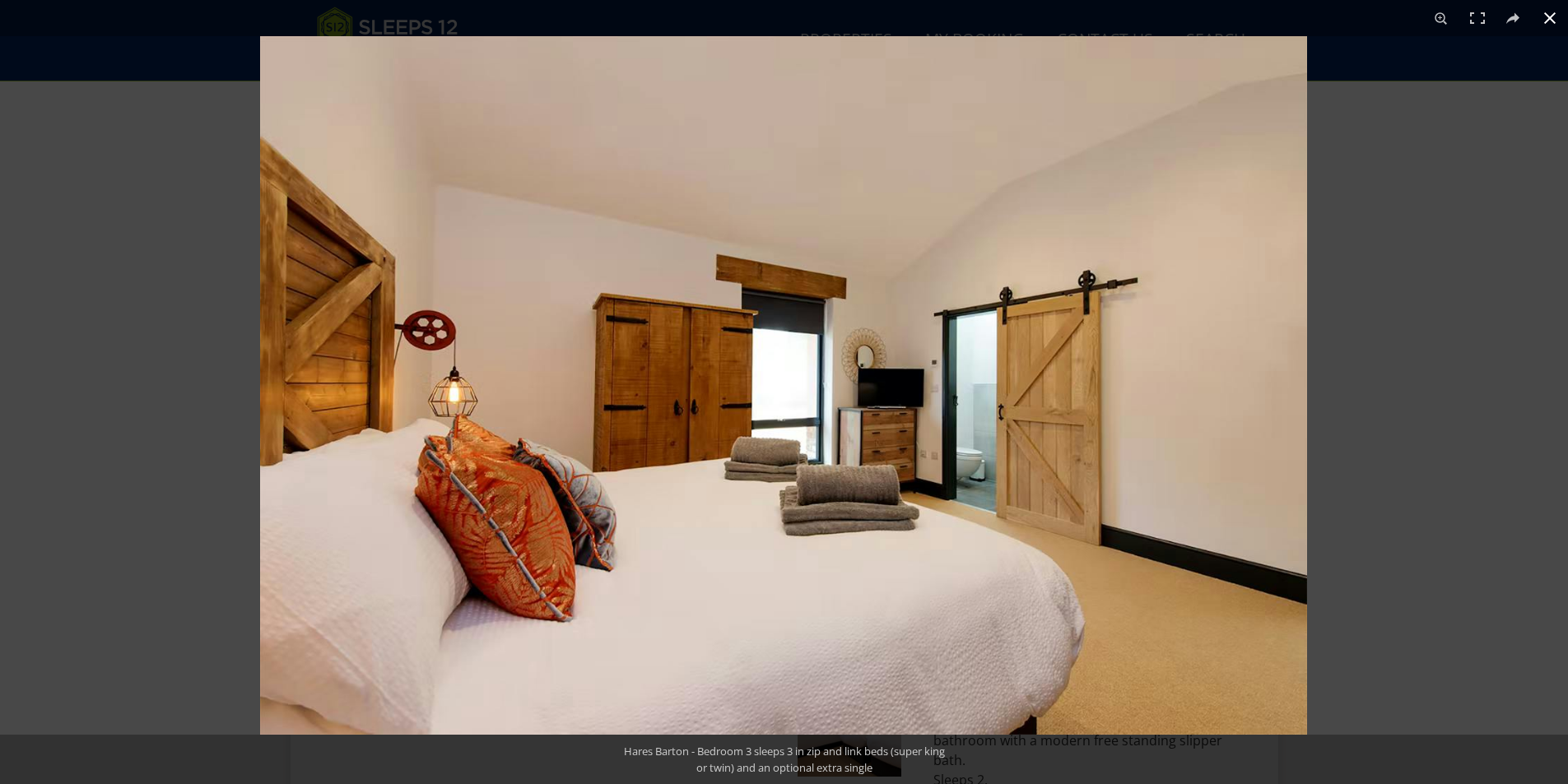
click at [1419, 420] on div at bounding box center [1044, 429] width 1568 height 784
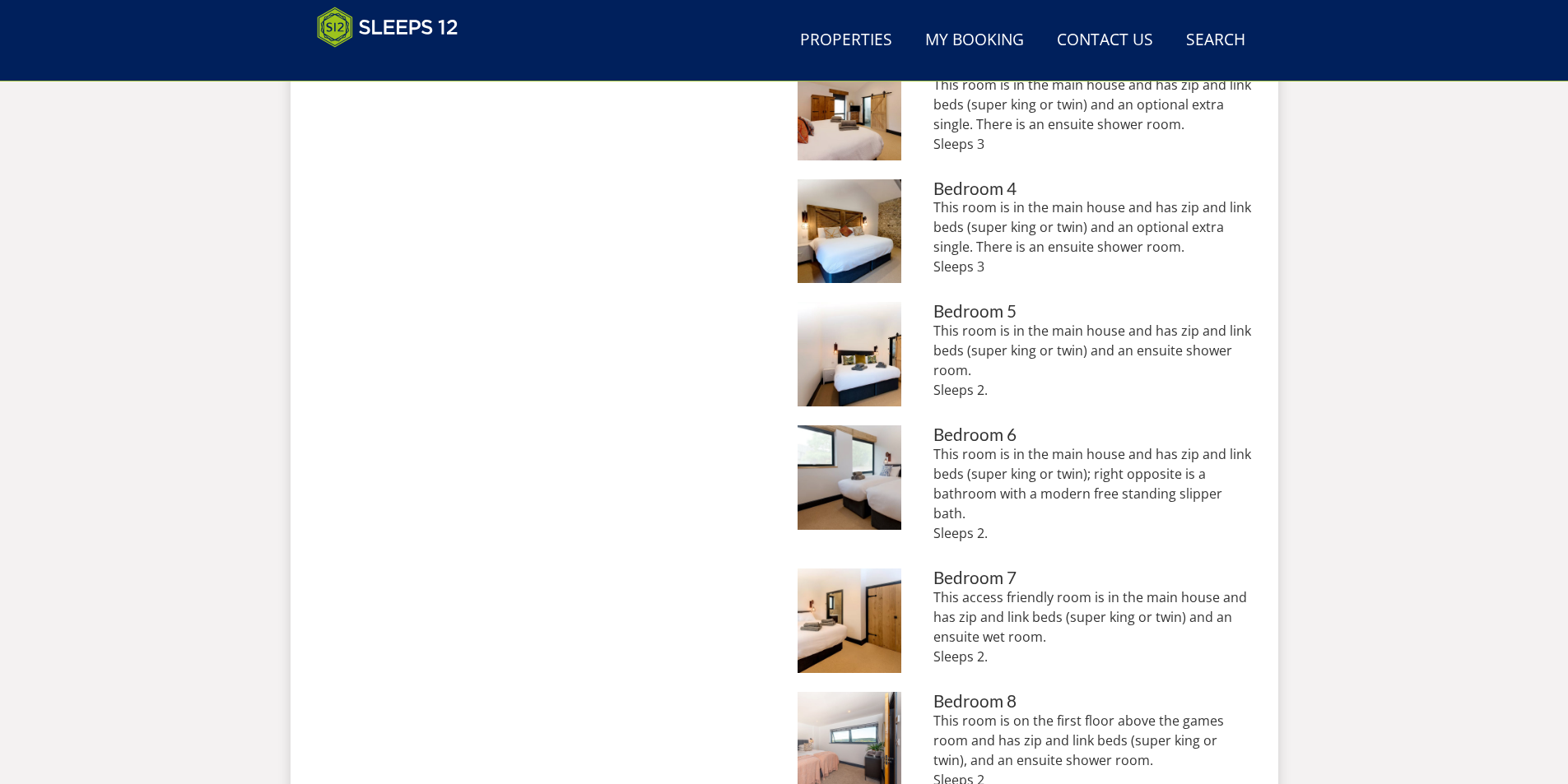
scroll to position [1234, 0]
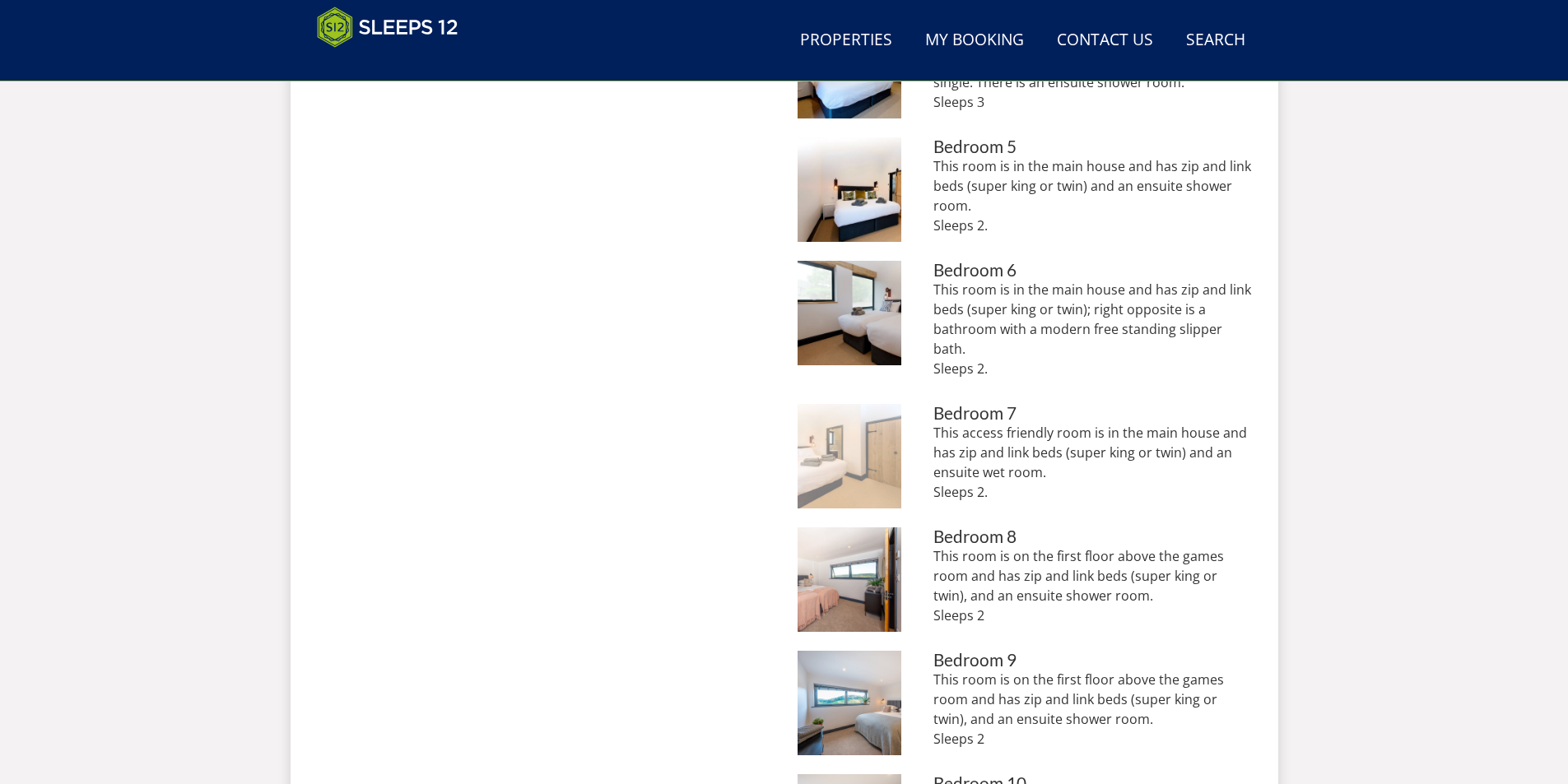
click at [841, 461] on img at bounding box center [850, 456] width 105 height 105
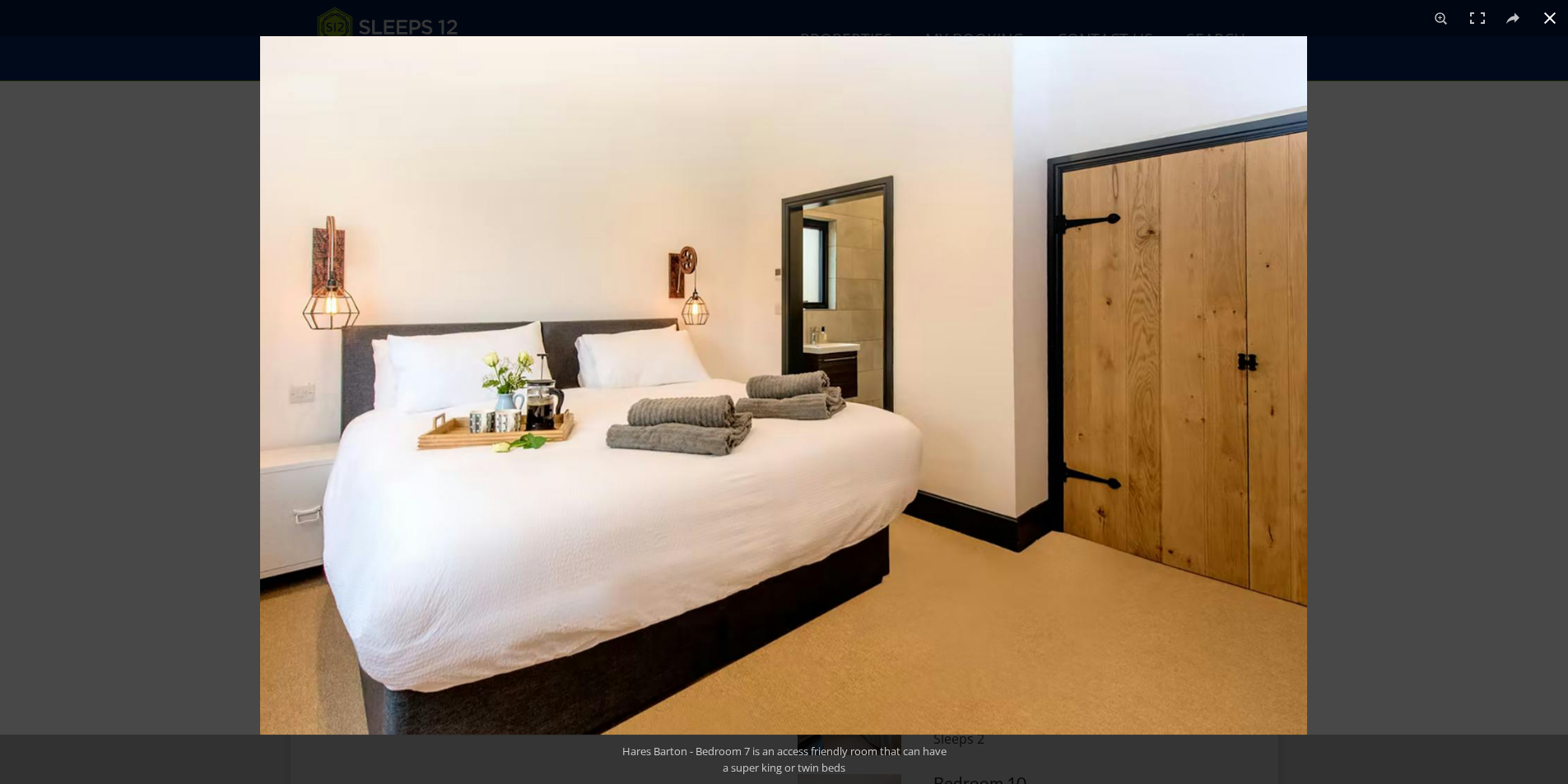
click at [1403, 522] on div at bounding box center [1044, 429] width 1568 height 784
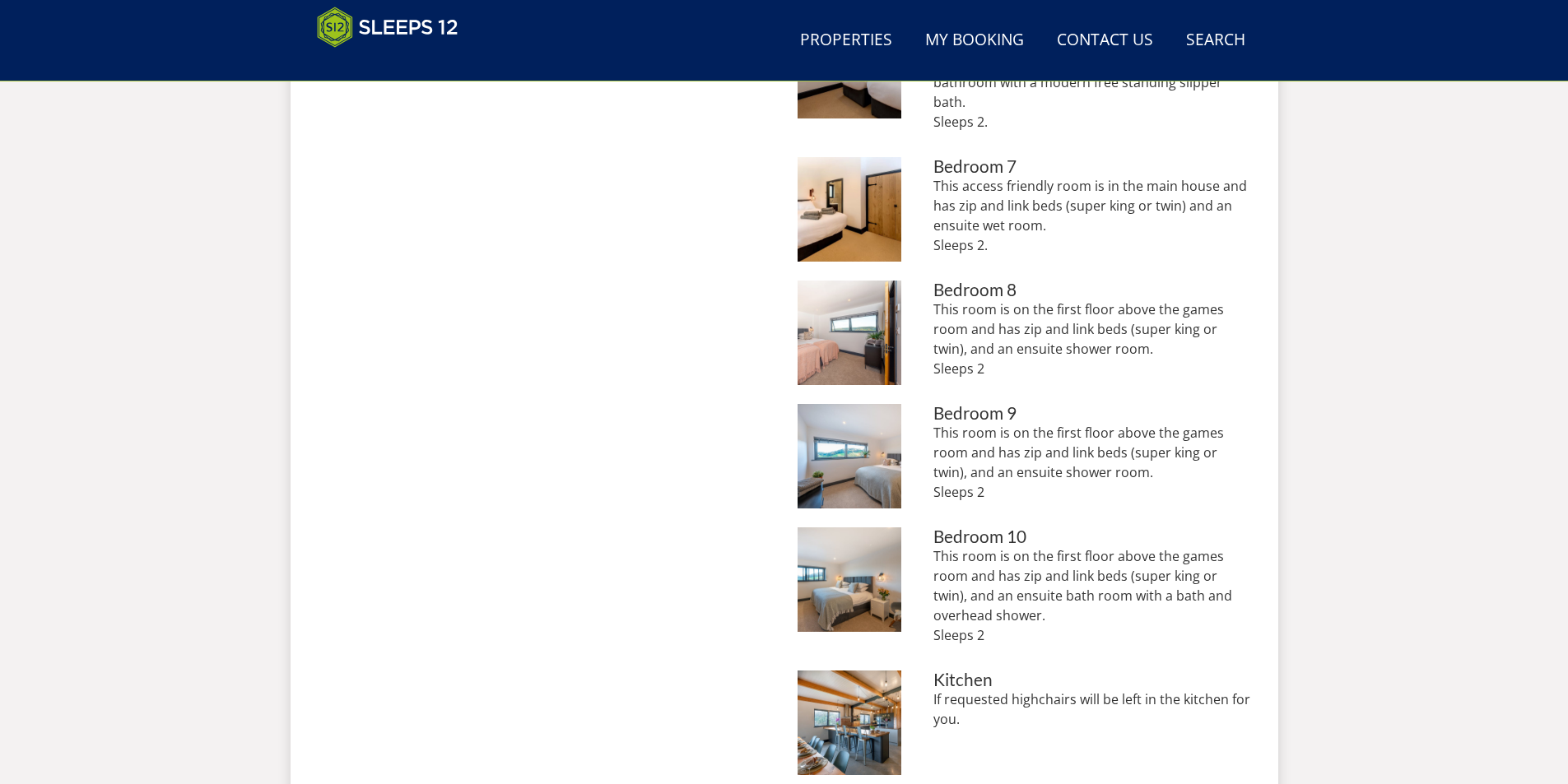
scroll to position [1728, 0]
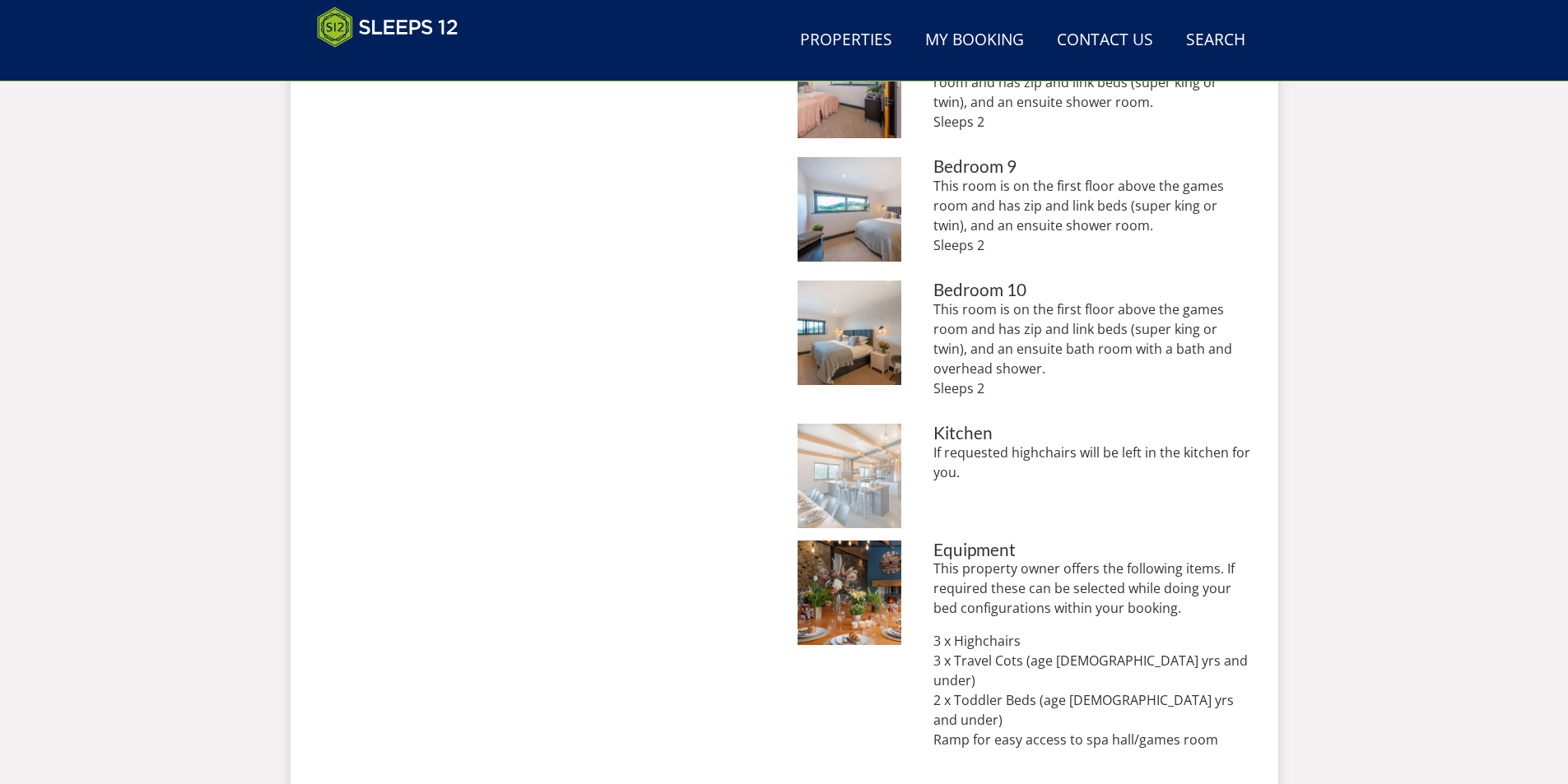
click at [825, 495] on img at bounding box center [850, 476] width 105 height 105
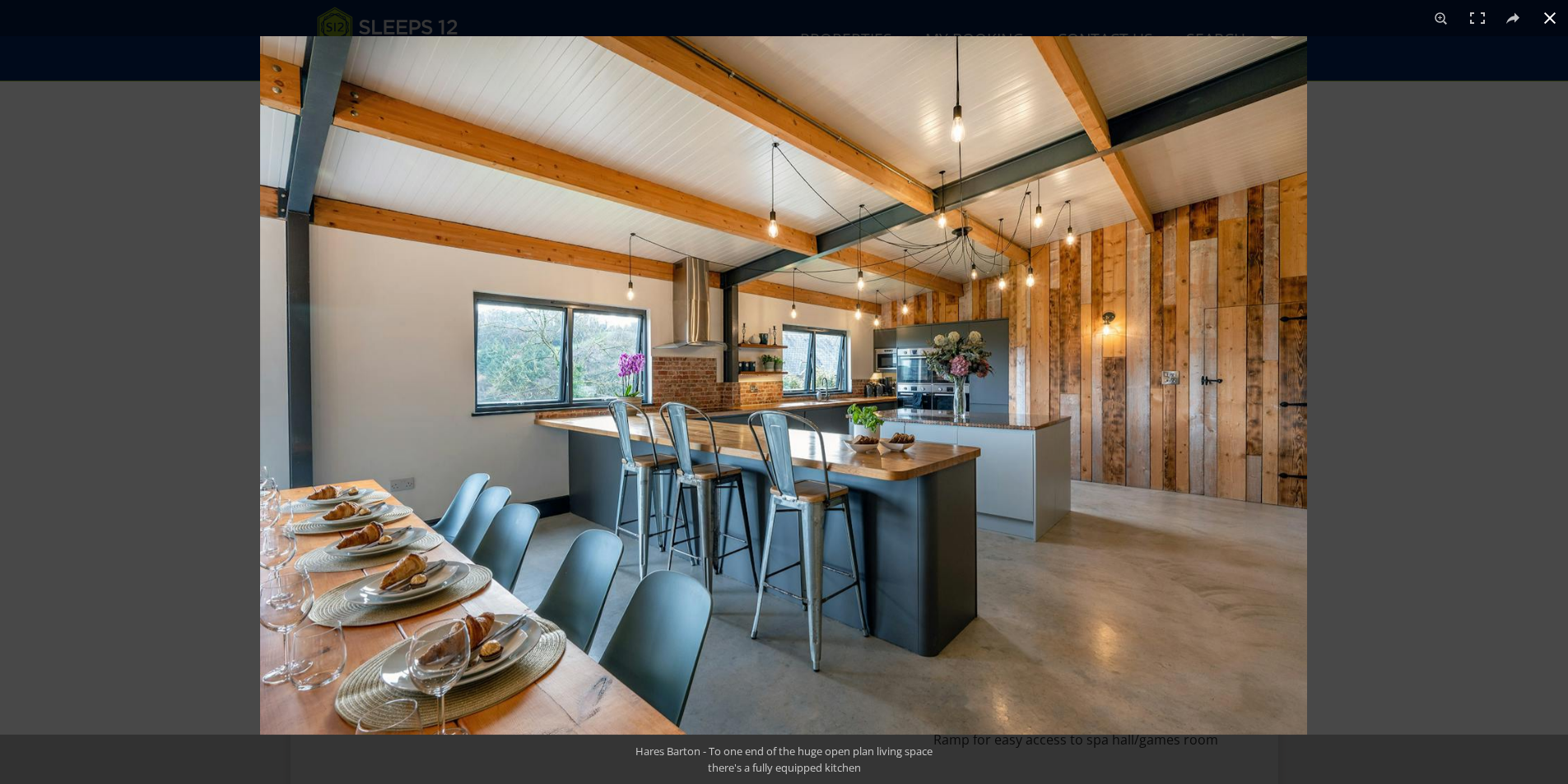
click at [1384, 487] on div at bounding box center [1044, 429] width 1568 height 784
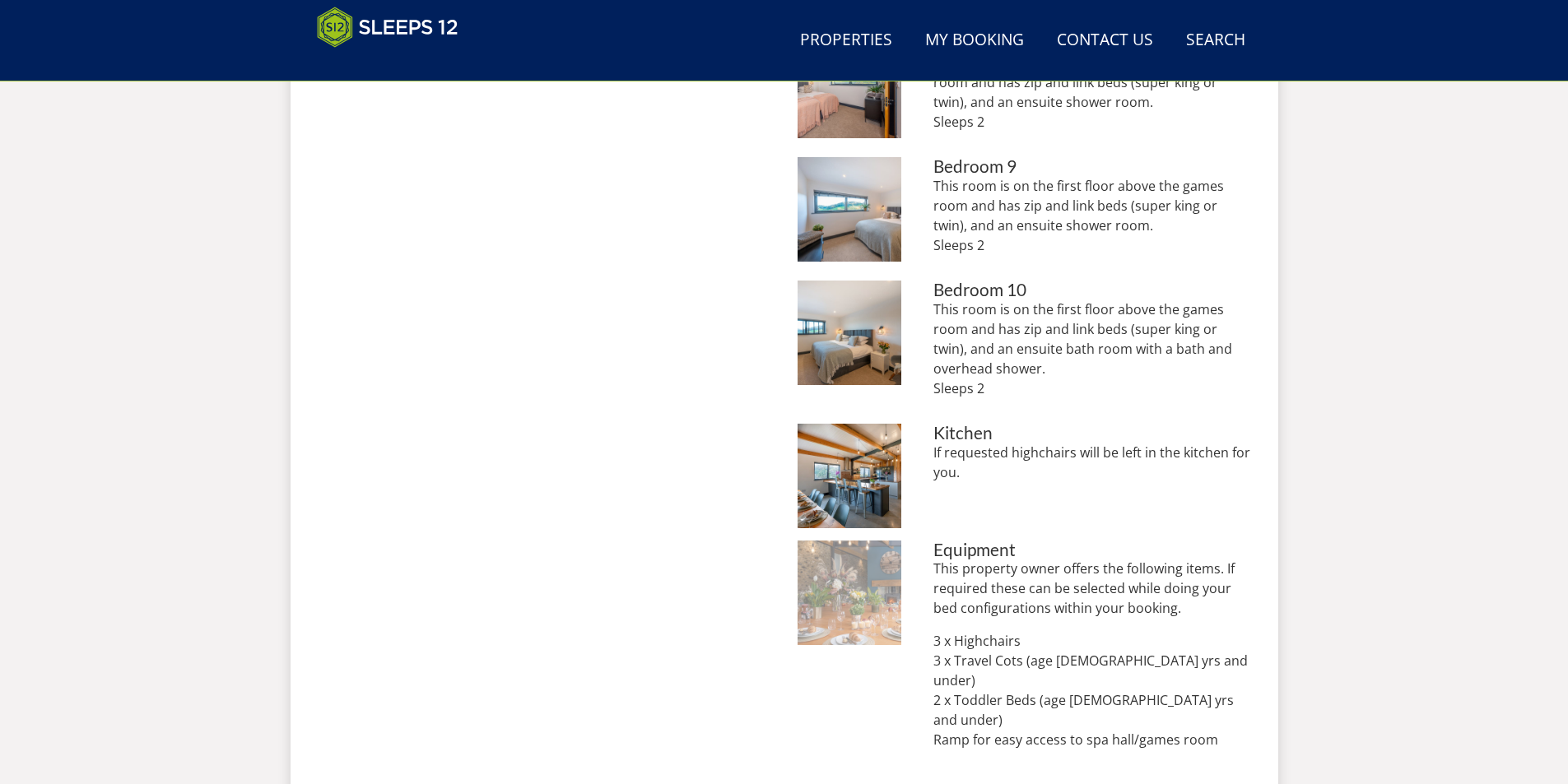
click at [842, 596] on img at bounding box center [850, 593] width 105 height 105
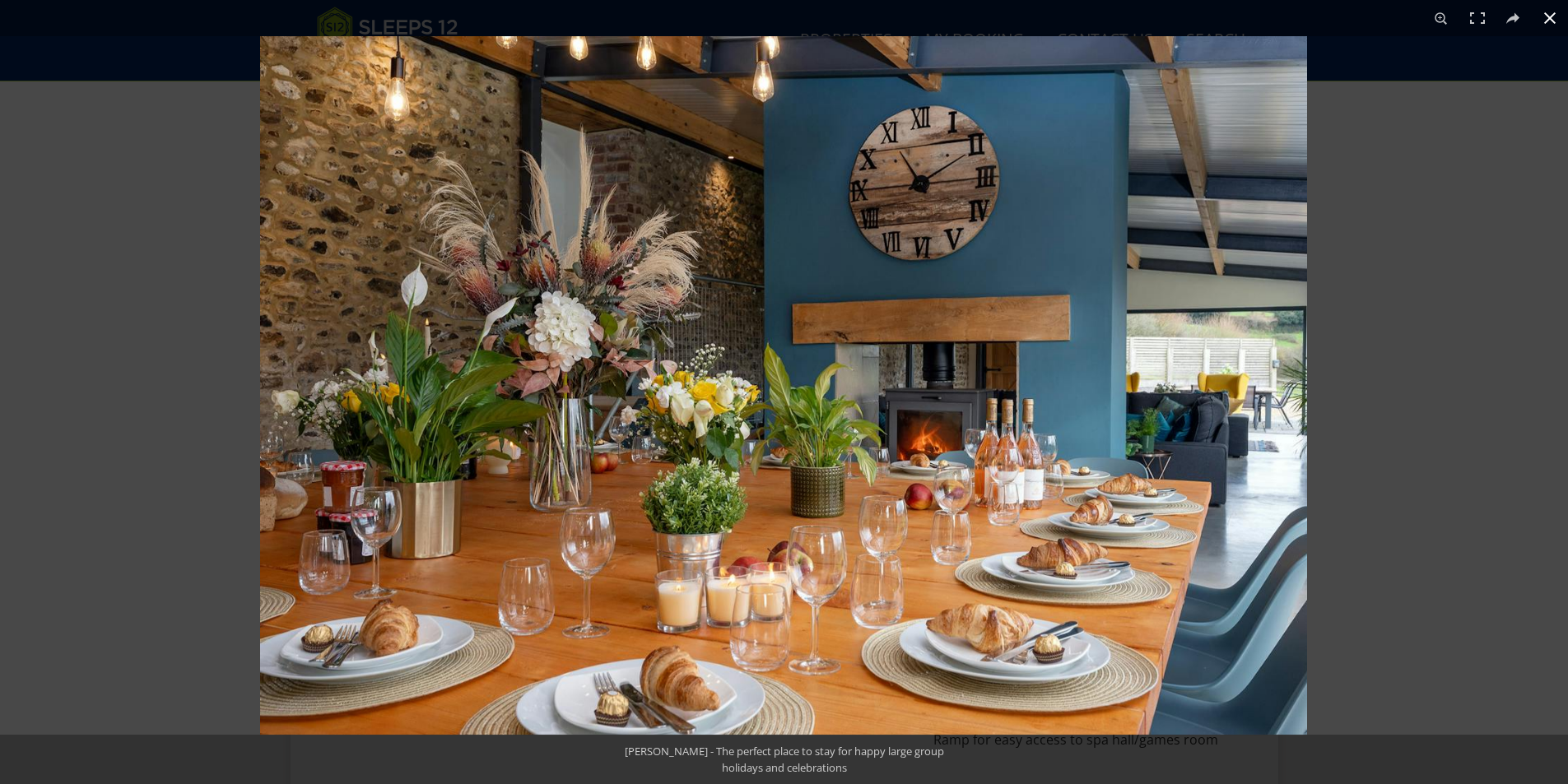
click at [1383, 489] on div at bounding box center [1044, 429] width 1568 height 784
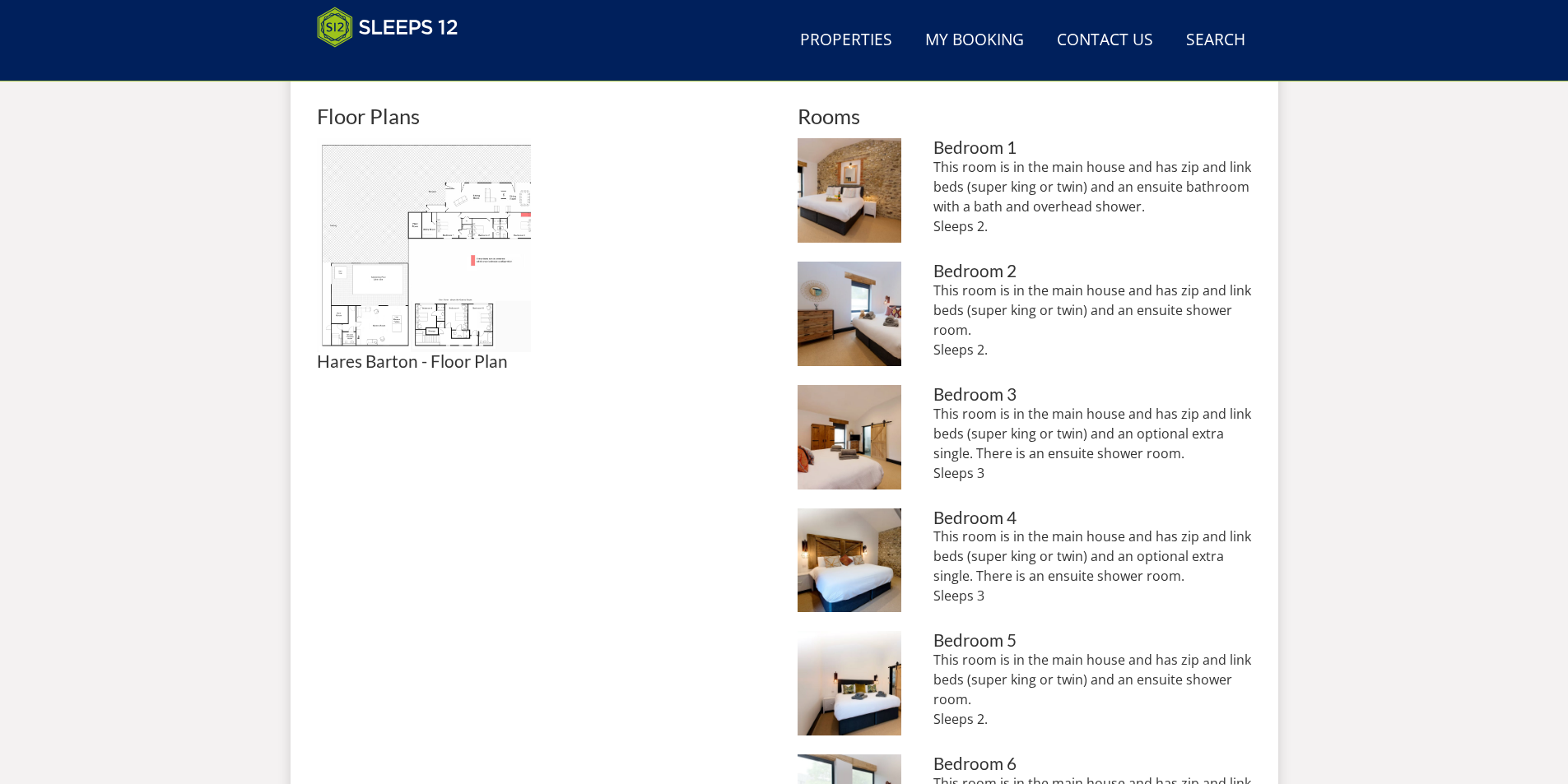
scroll to position [412, 0]
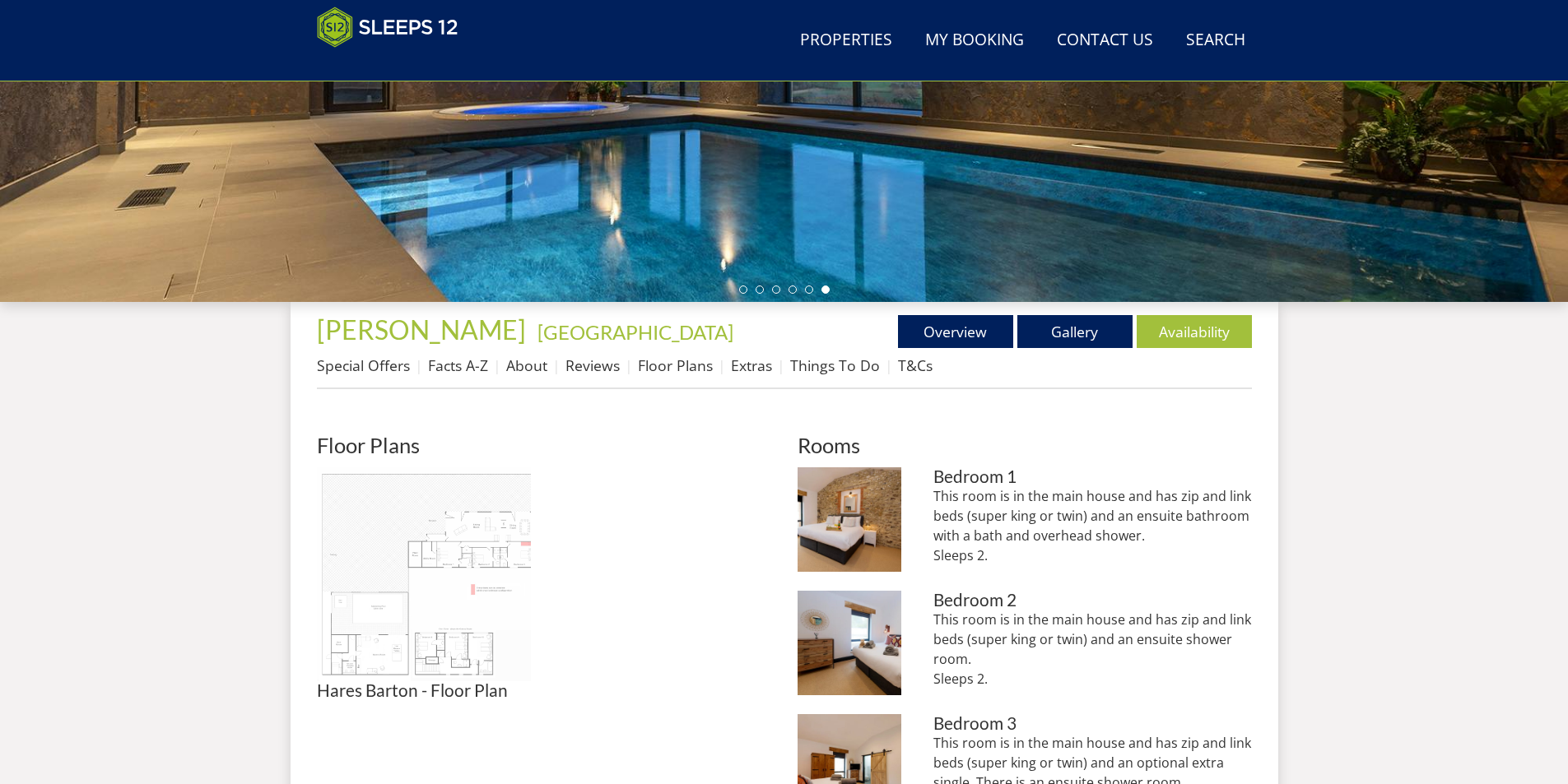
click at [473, 590] on img at bounding box center [424, 574] width 214 height 214
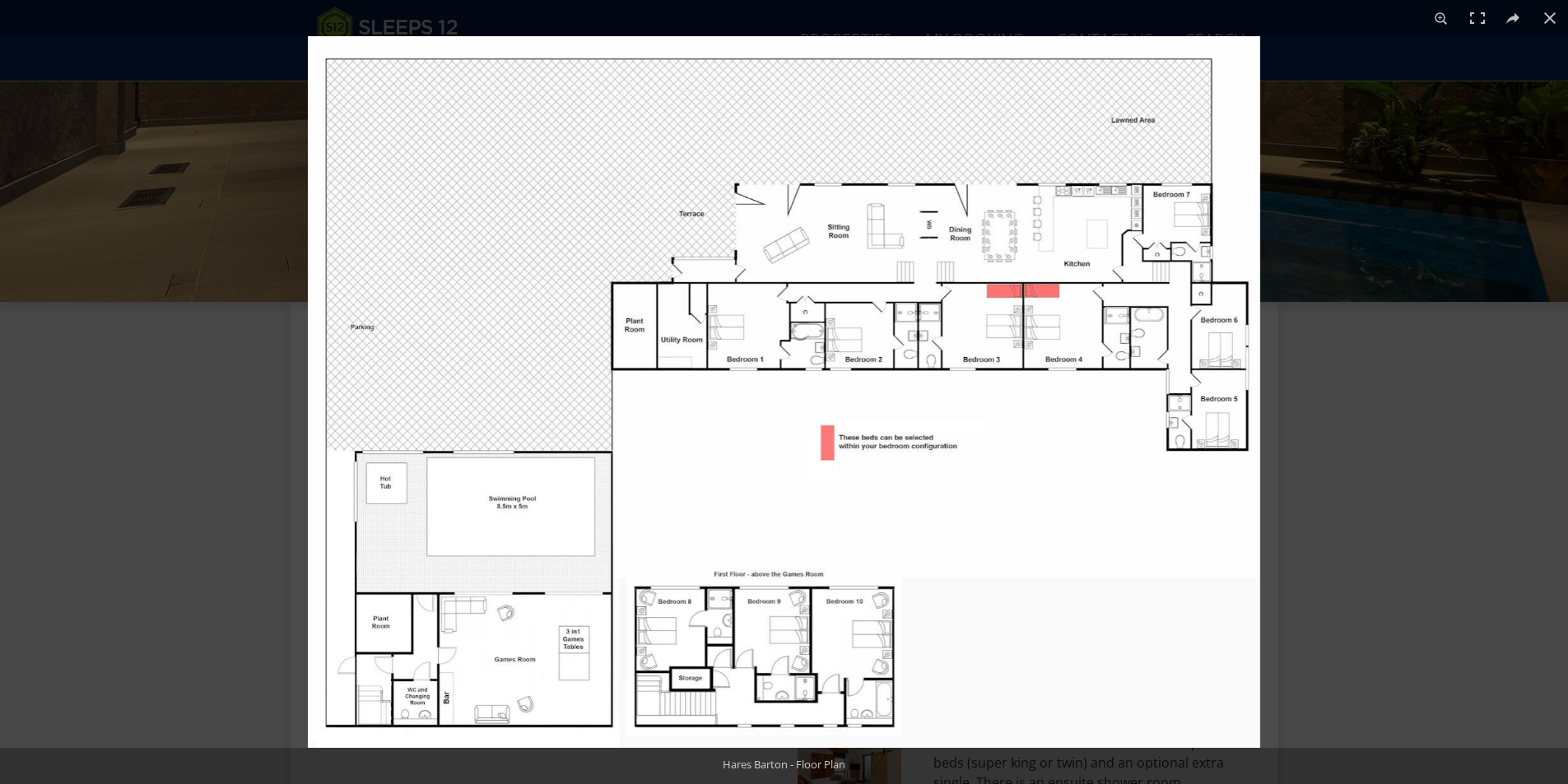
click at [861, 427] on img at bounding box center [784, 392] width 952 height 712
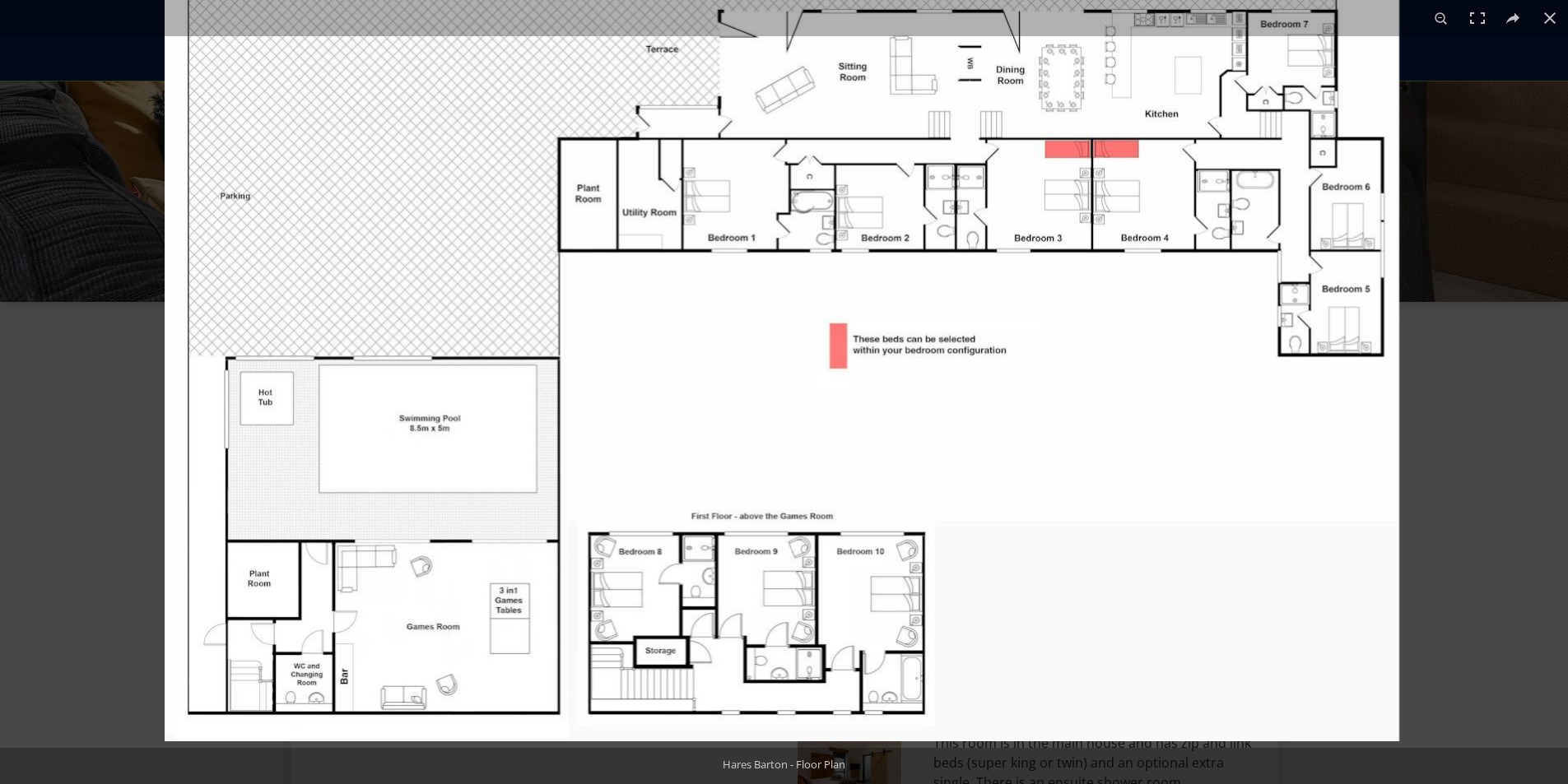
drag, startPoint x: 611, startPoint y: 559, endPoint x: 648, endPoint y: 365, distance: 197.5
click at [648, 365] on img at bounding box center [781, 280] width 1234 height 923
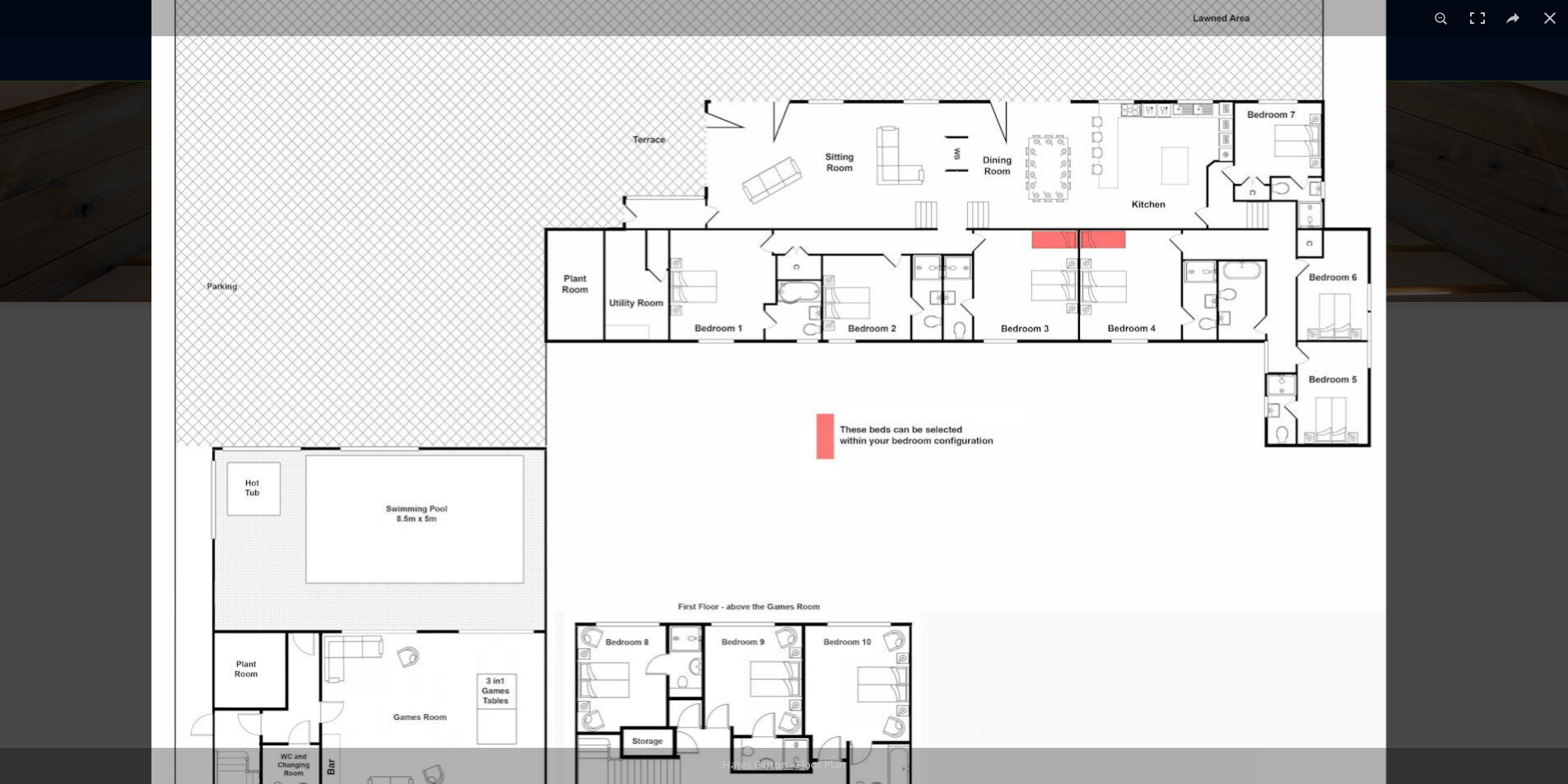
drag, startPoint x: 881, startPoint y: 373, endPoint x: 764, endPoint y: 544, distance: 207.2
click at [764, 544] on img at bounding box center [768, 371] width 1234 height 923
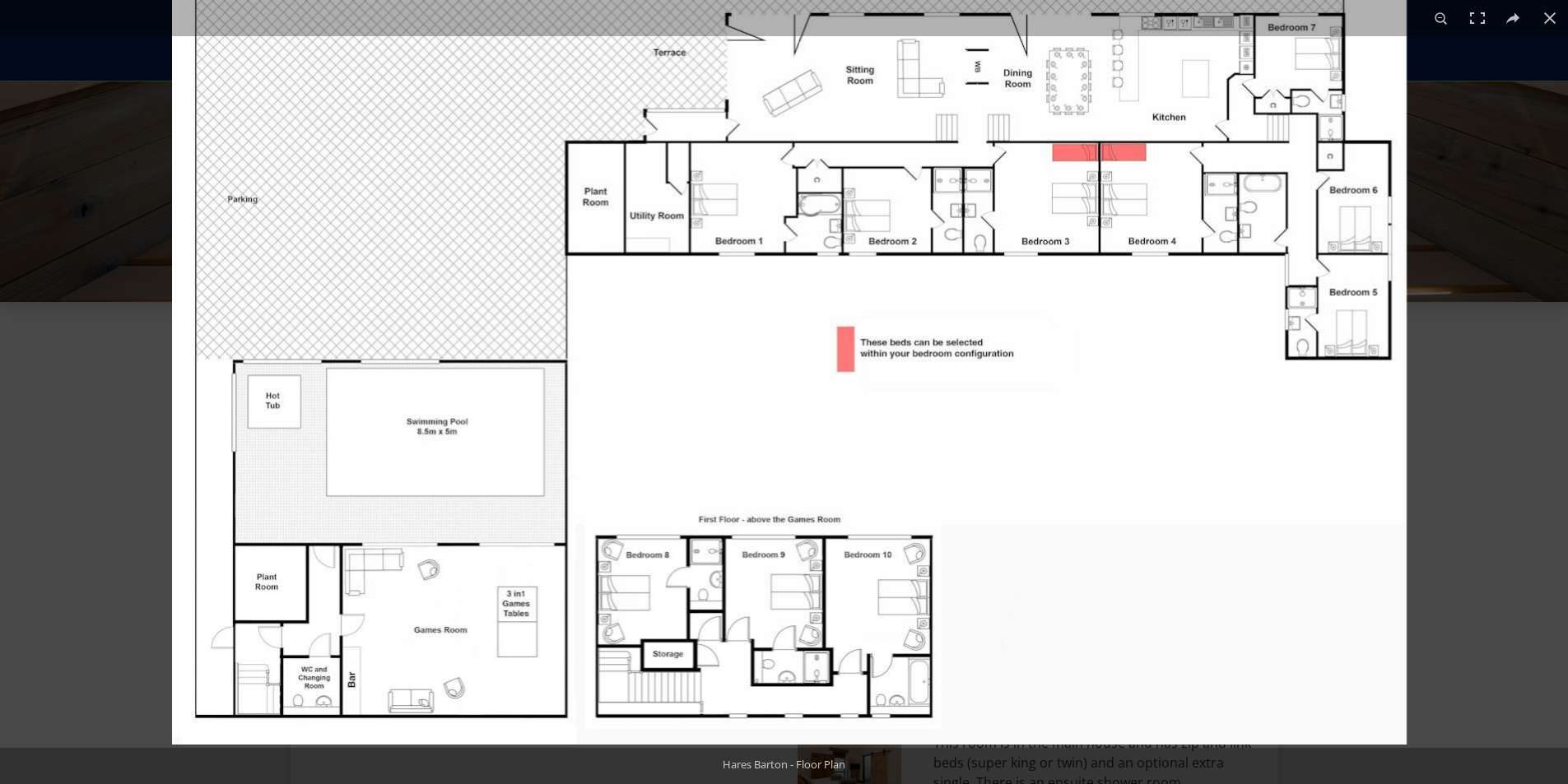
drag, startPoint x: 726, startPoint y: 559, endPoint x: 750, endPoint y: 418, distance: 143.0
click at [751, 418] on img at bounding box center [789, 283] width 1234 height 923
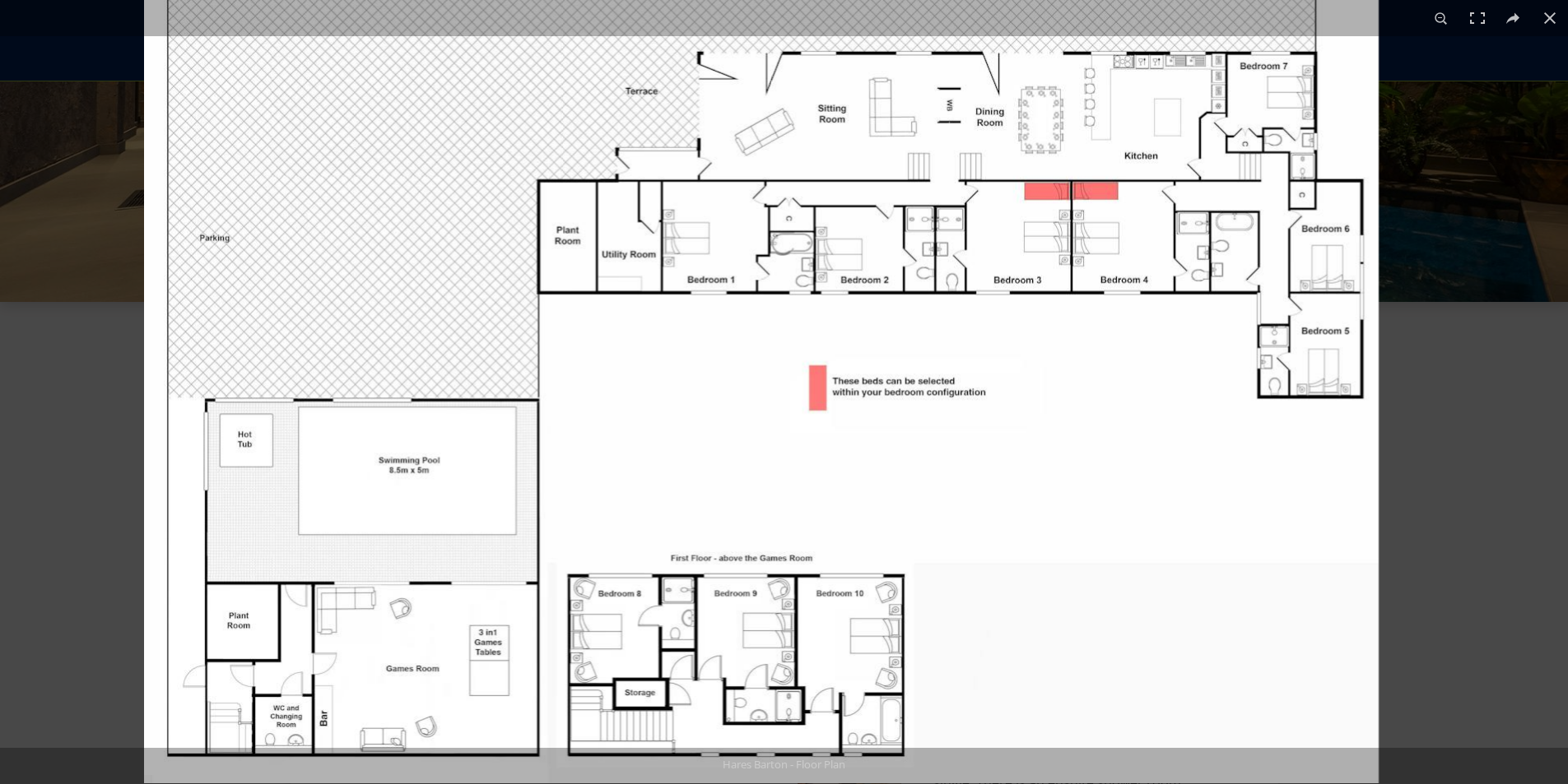
drag, startPoint x: 1127, startPoint y: 397, endPoint x: 1029, endPoint y: 443, distance: 108.3
click at [1029, 443] on img at bounding box center [760, 322] width 1234 height 923
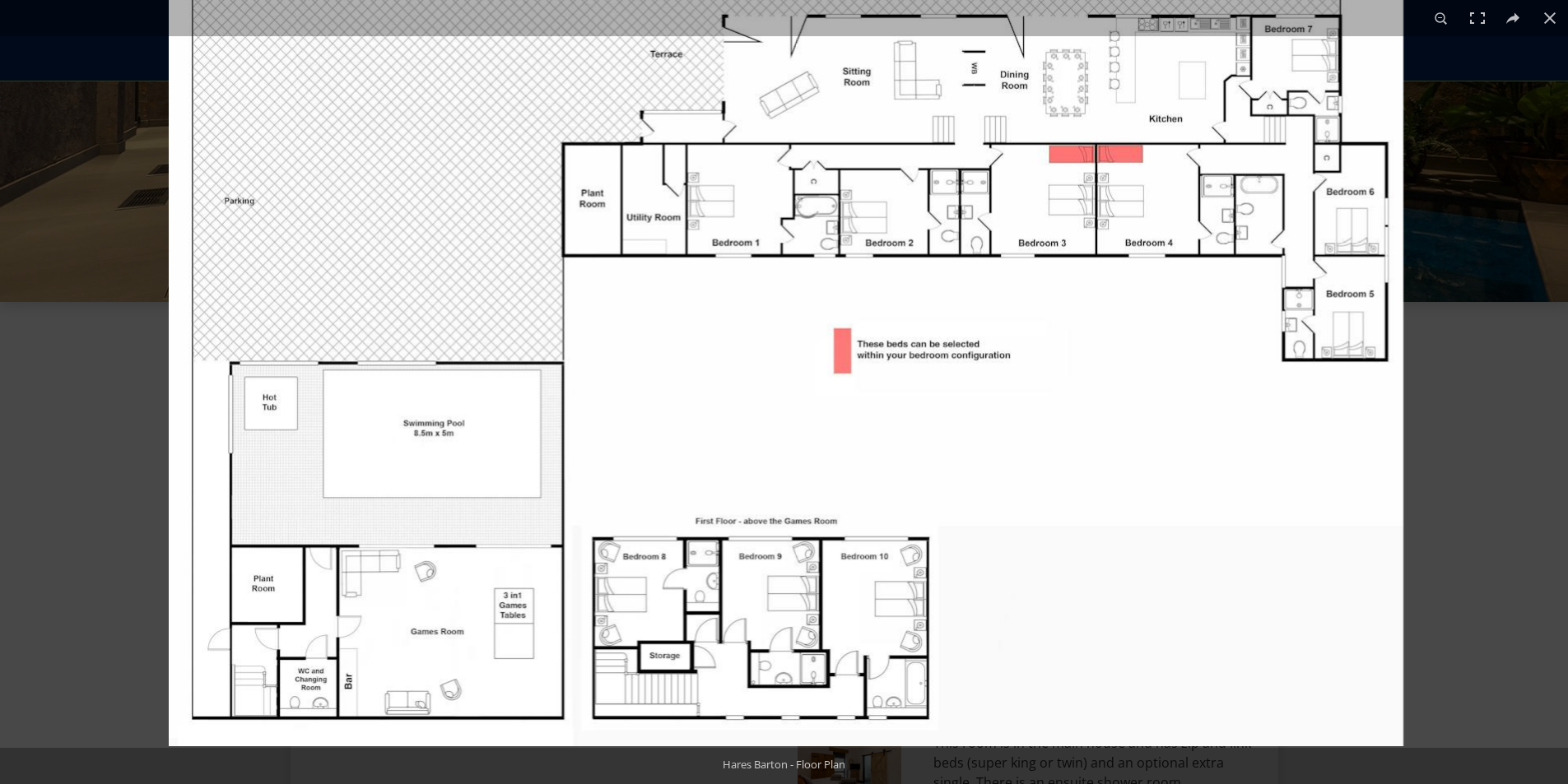
drag, startPoint x: 801, startPoint y: 484, endPoint x: 824, endPoint y: 413, distance: 74.6
click at [824, 413] on img at bounding box center [785, 285] width 1234 height 923
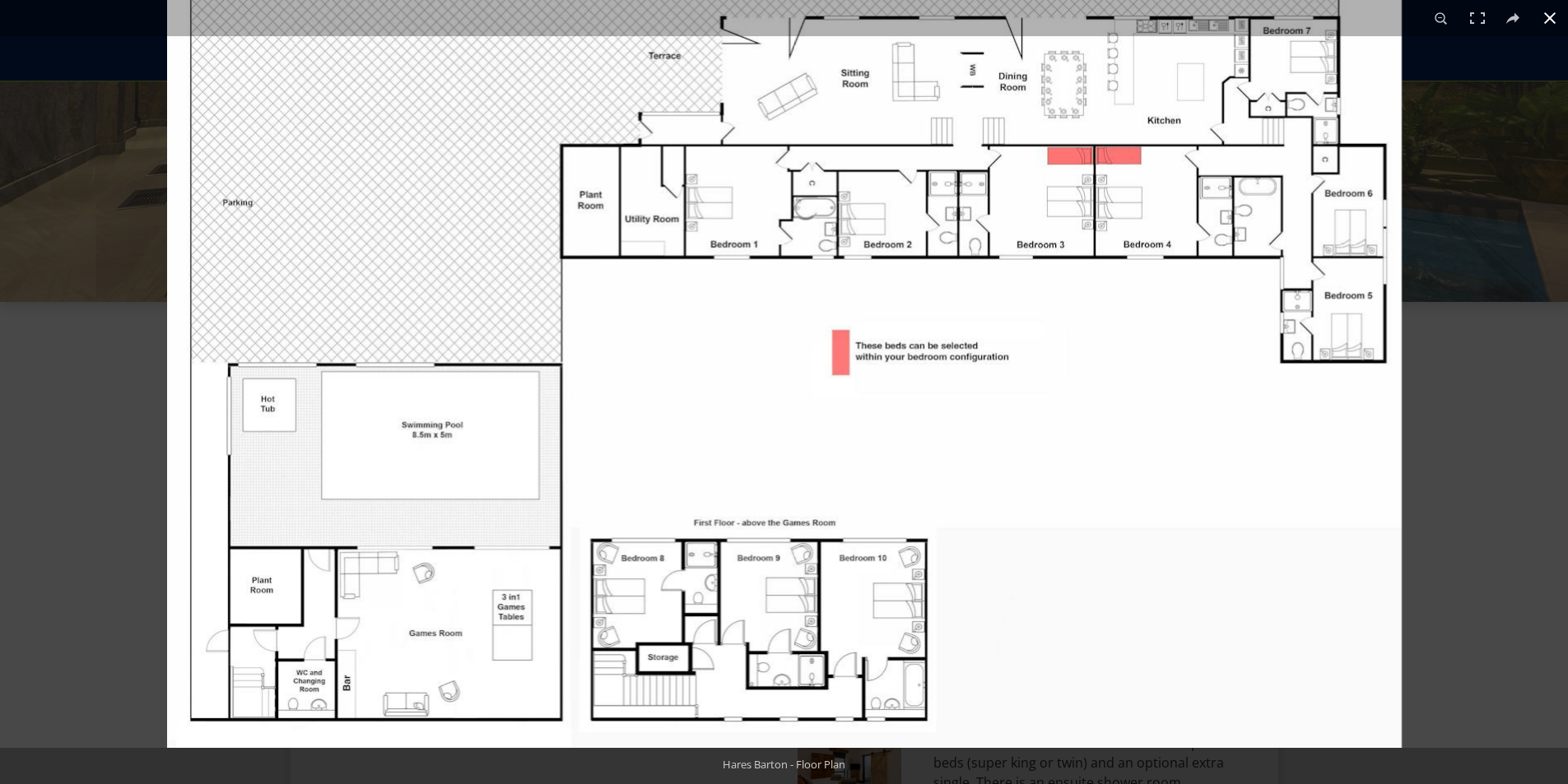
click at [1467, 273] on div at bounding box center [951, 218] width 1568 height 784
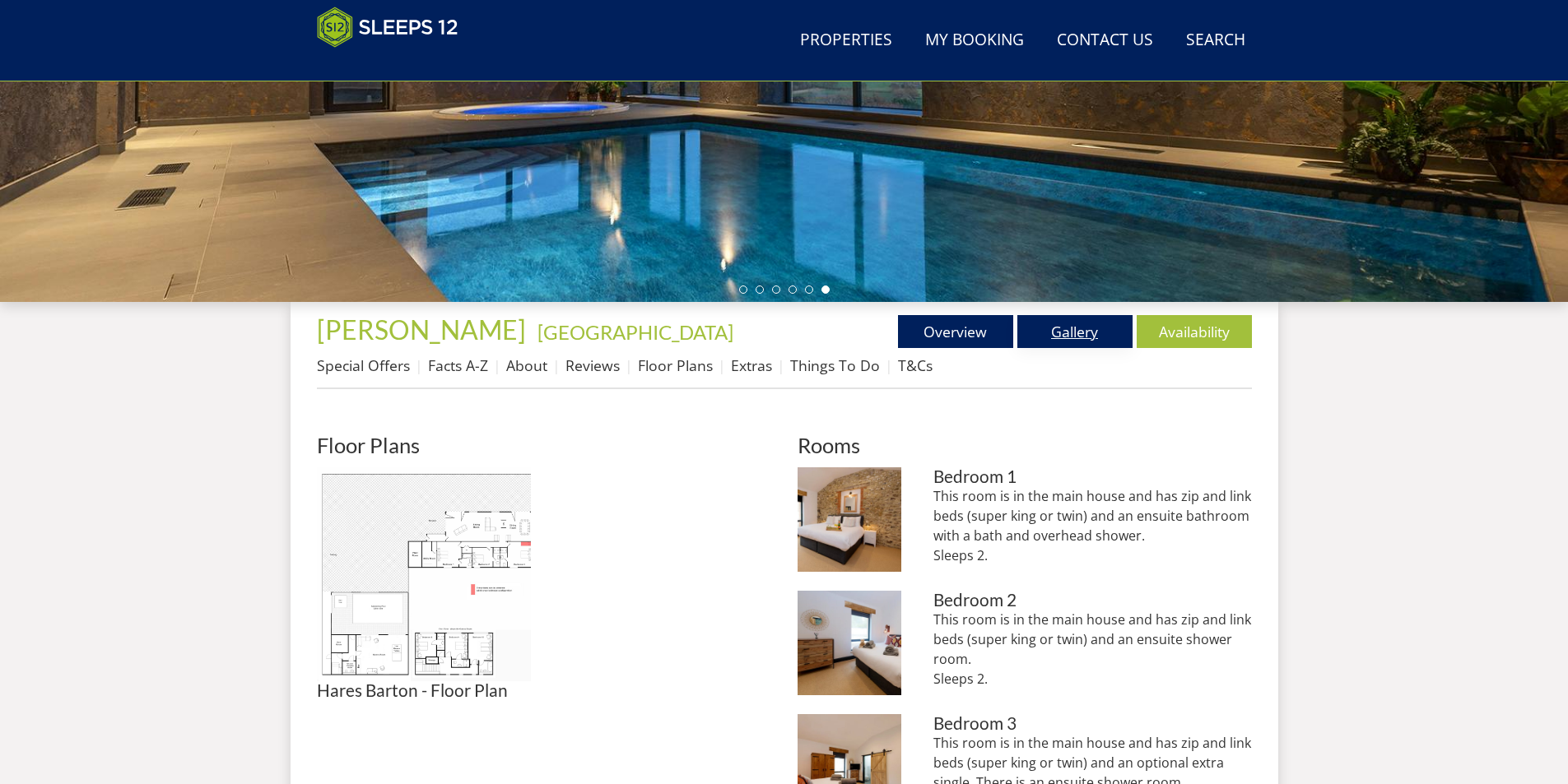
click at [1076, 321] on link "Gallery" at bounding box center [1075, 331] width 115 height 33
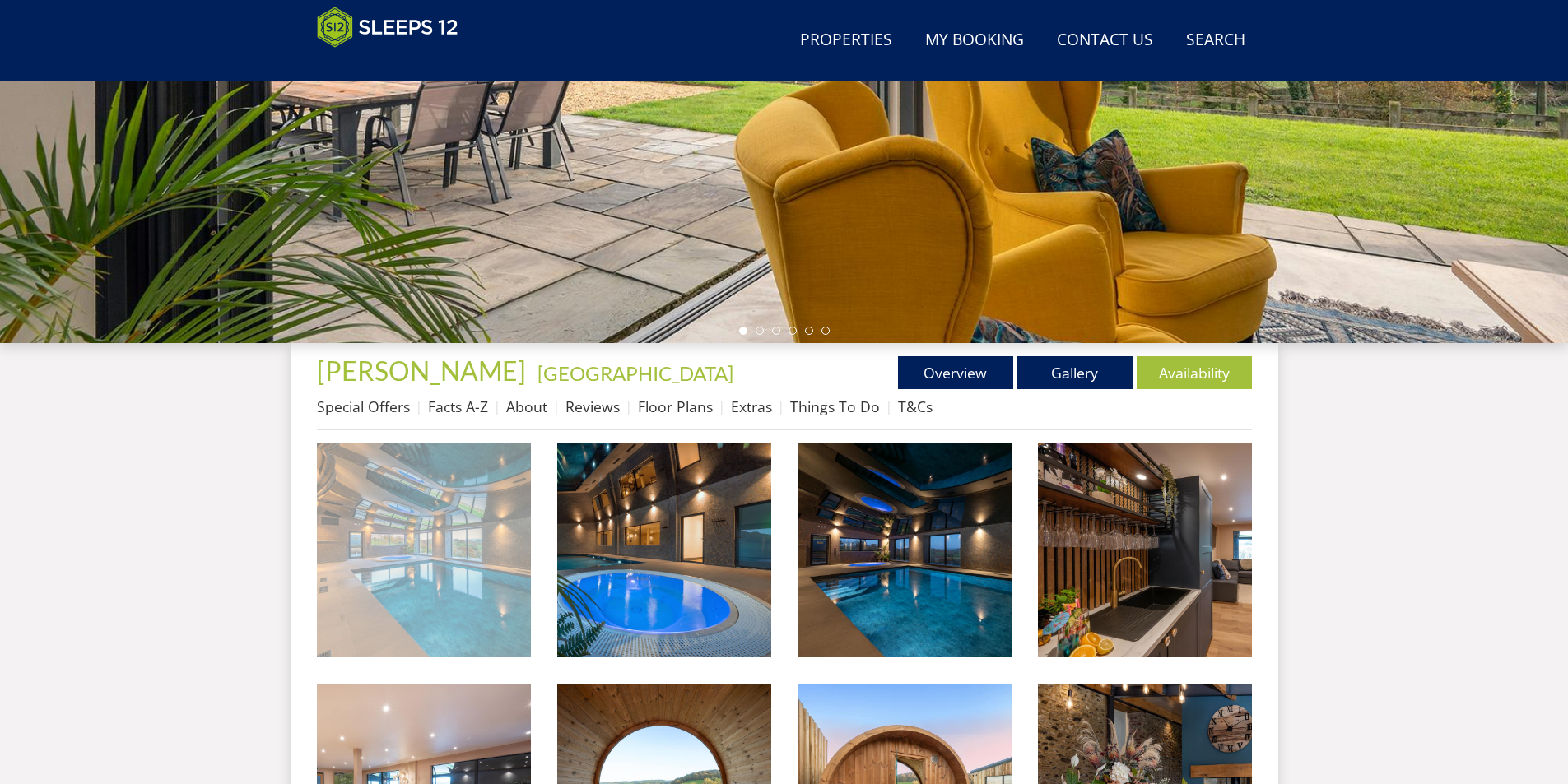
scroll to position [618, 0]
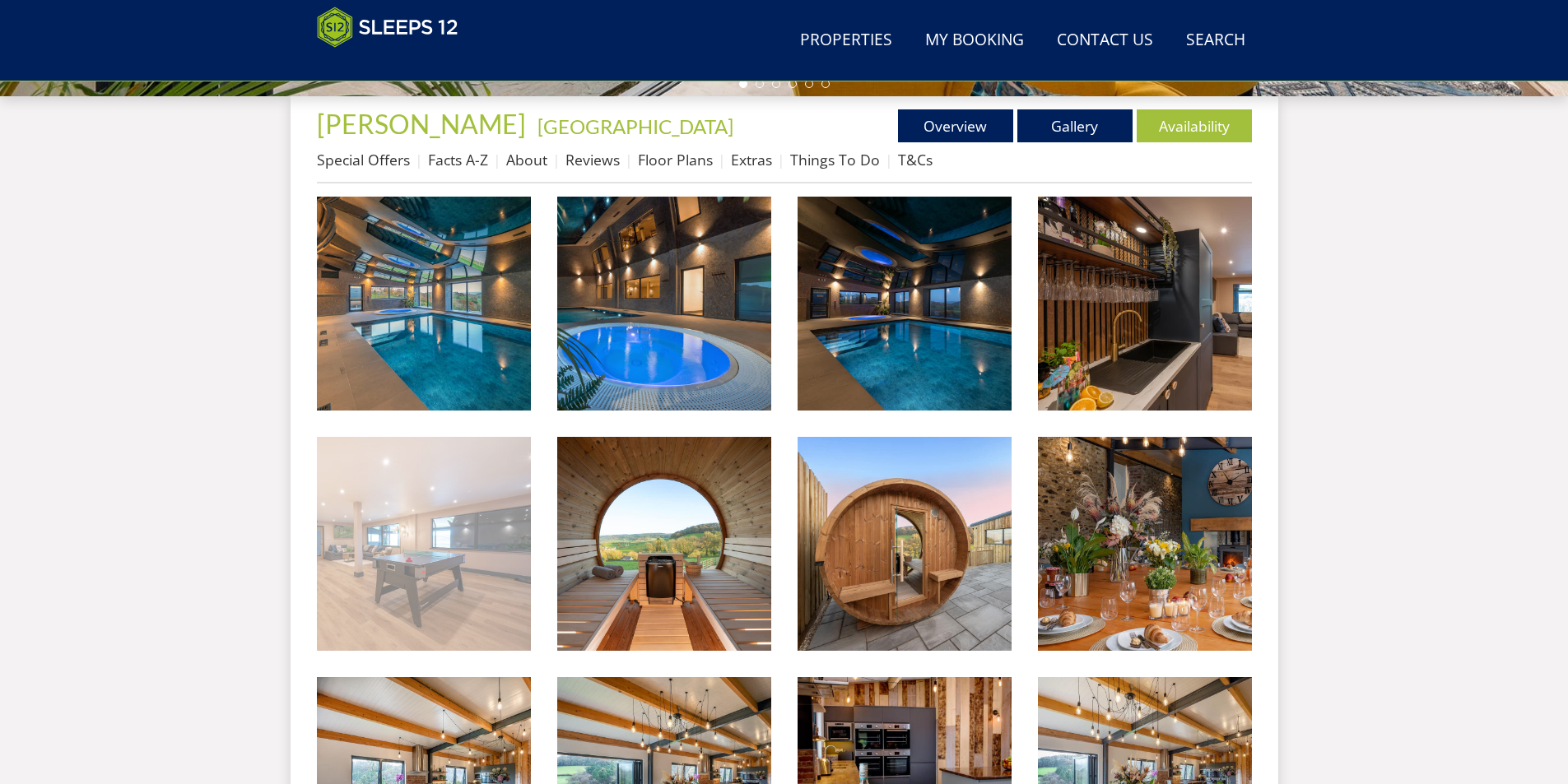
click at [390, 578] on img at bounding box center [424, 543] width 214 height 214
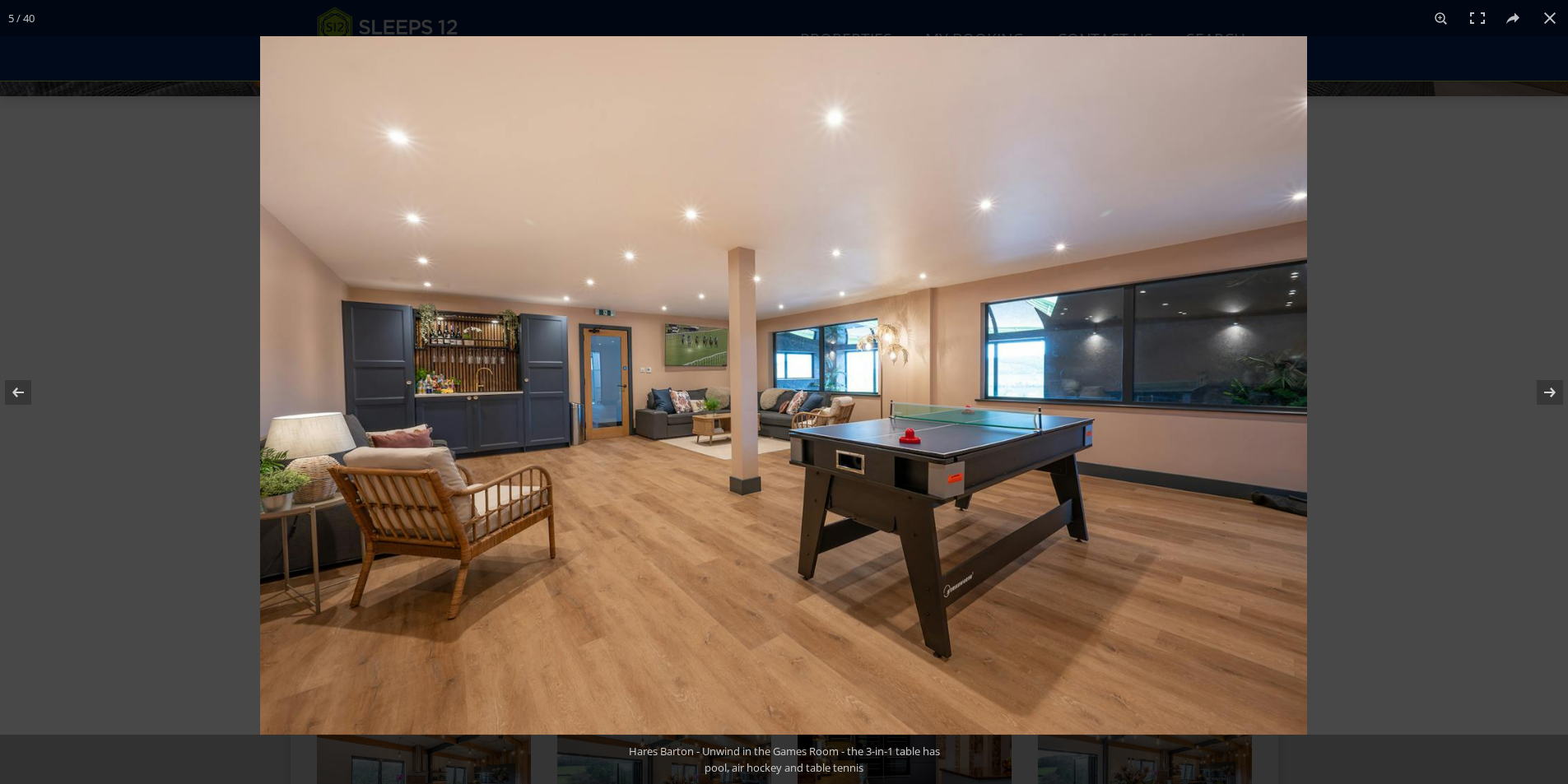
click at [710, 372] on img at bounding box center [784, 386] width 1047 height 699
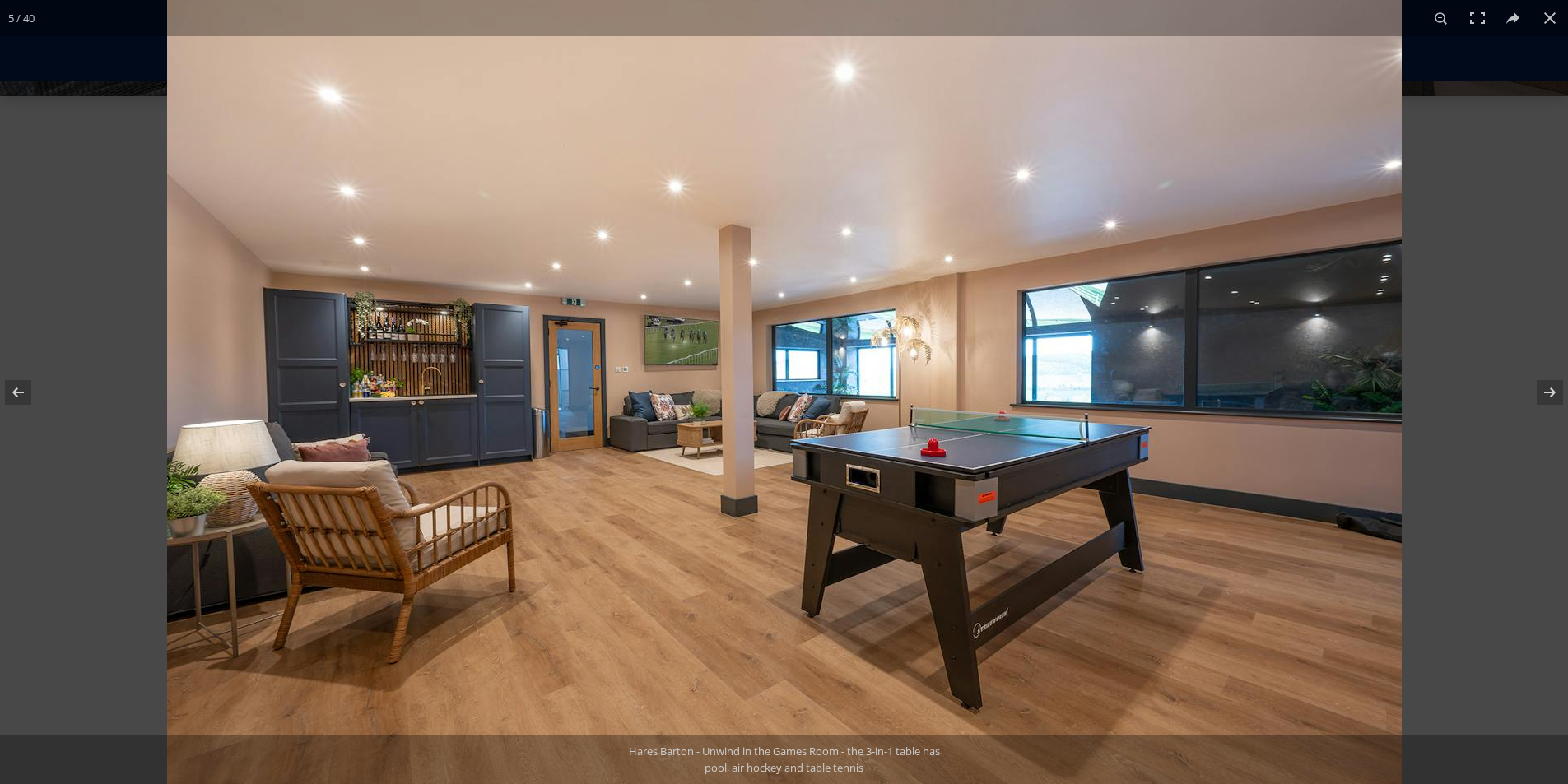
click at [744, 437] on img at bounding box center [784, 388] width 1234 height 824
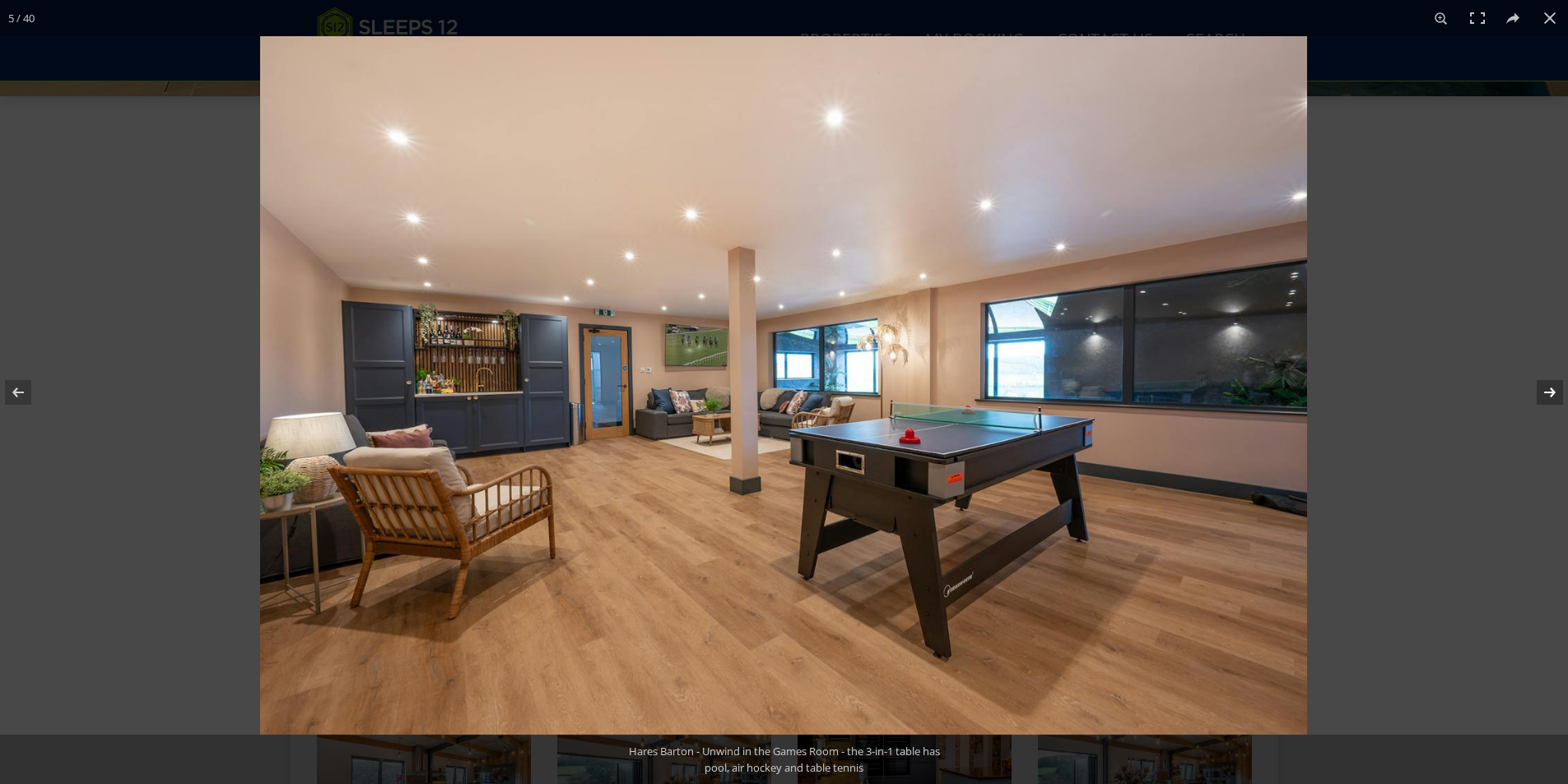
click at [1532, 388] on button at bounding box center [1539, 392] width 57 height 82
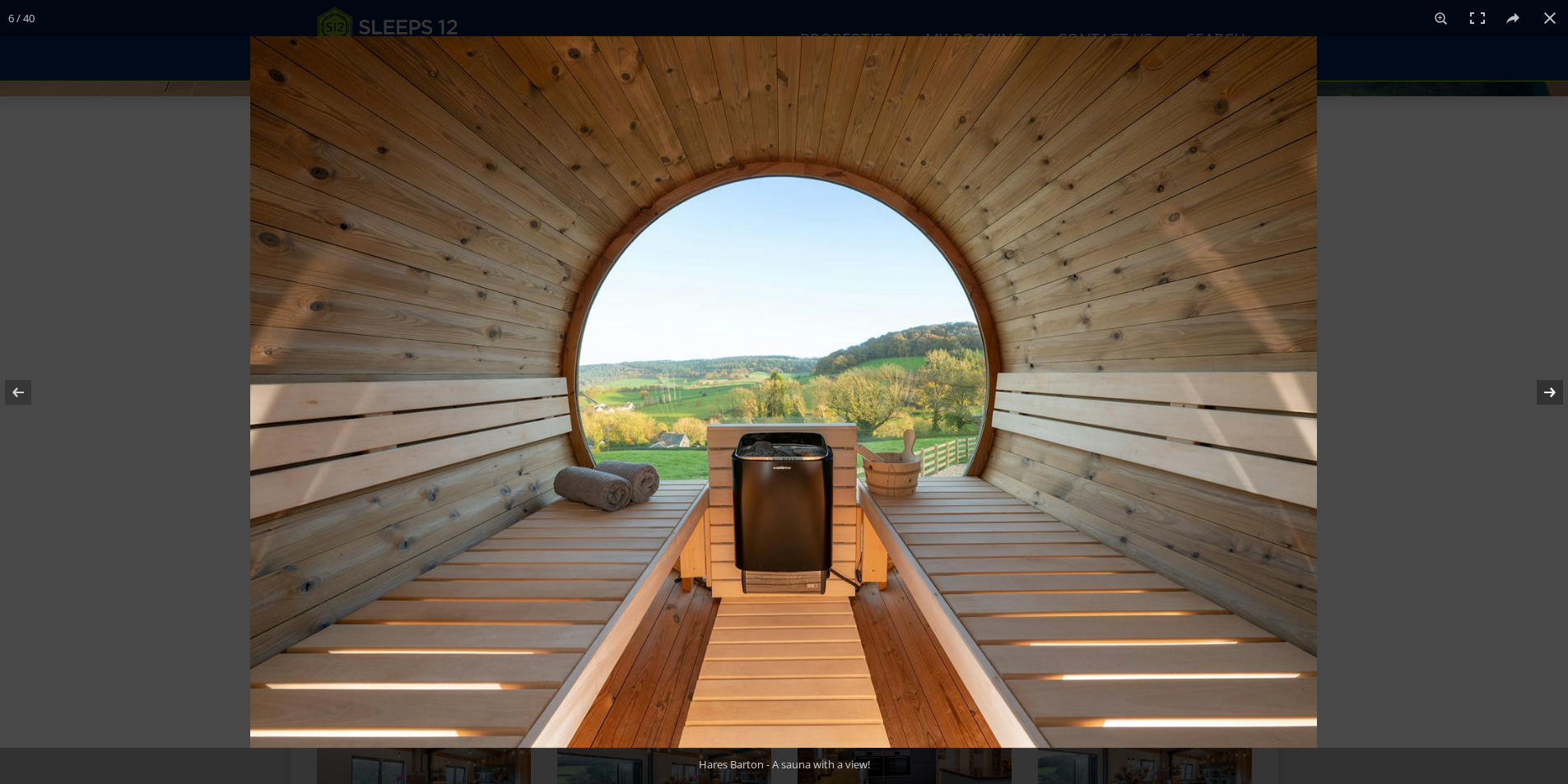
click at [1532, 388] on button at bounding box center [1539, 392] width 57 height 82
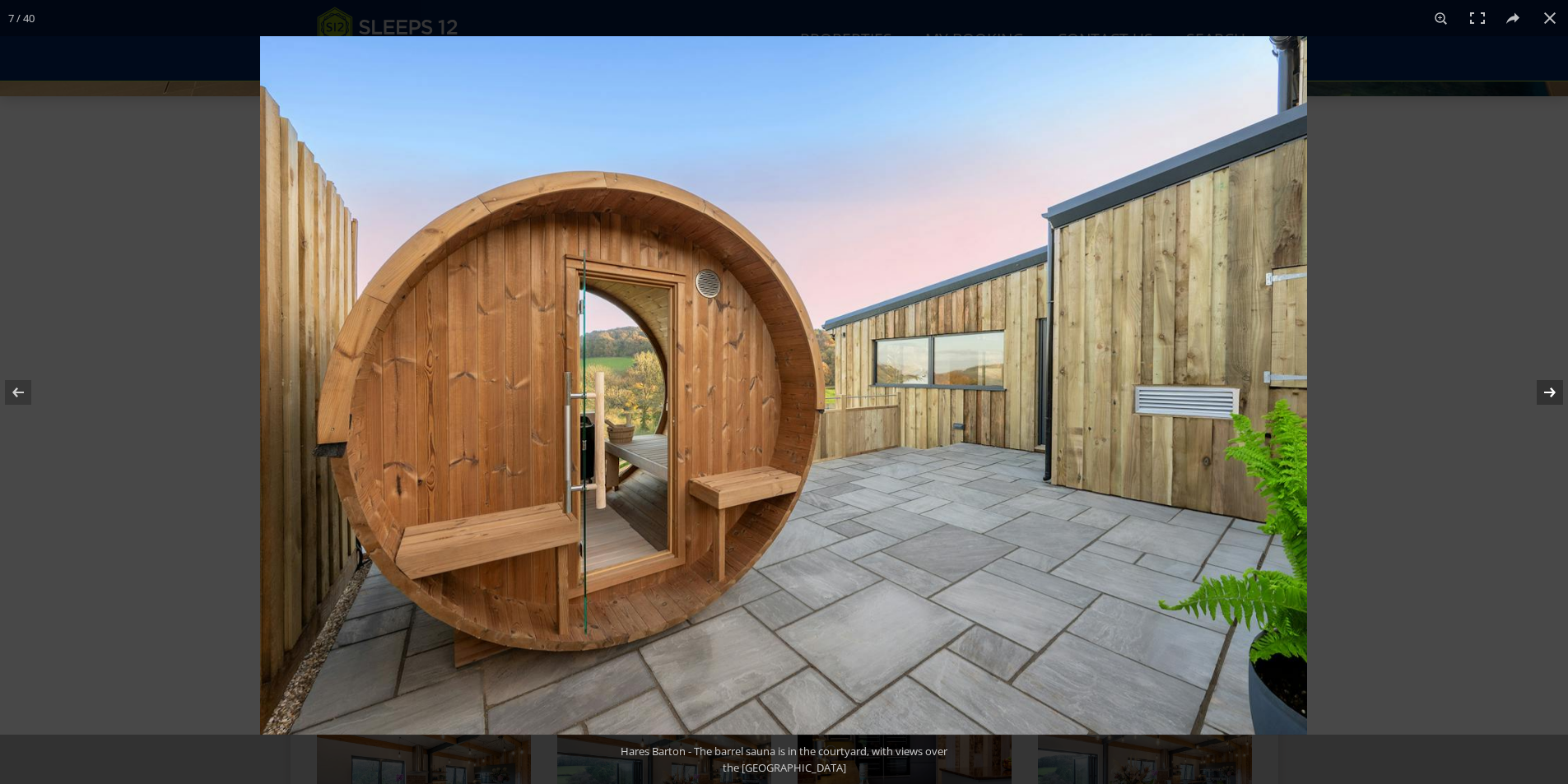
click at [1543, 389] on button at bounding box center [1539, 392] width 57 height 82
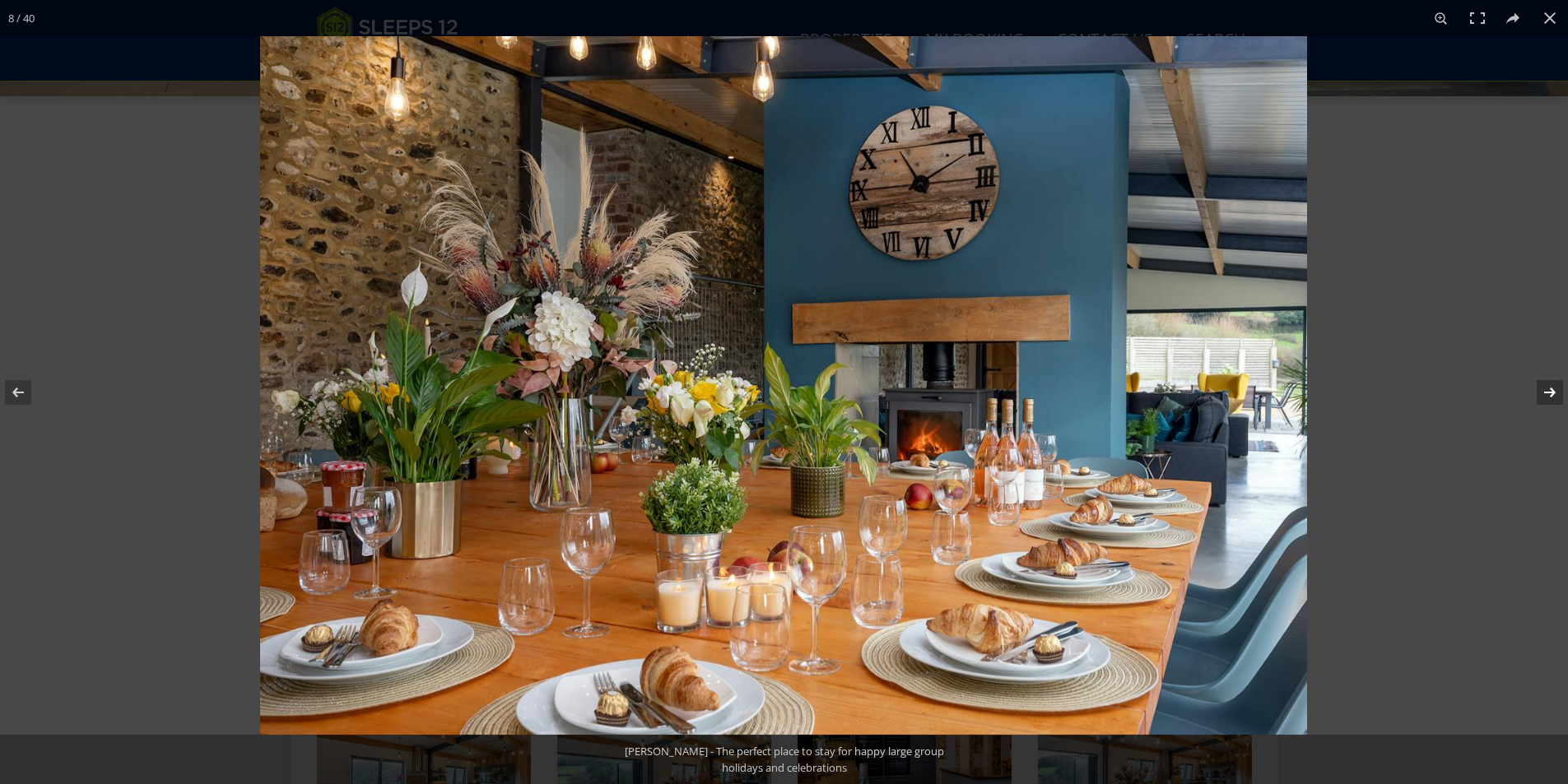
click at [1543, 389] on button at bounding box center [1539, 392] width 57 height 82
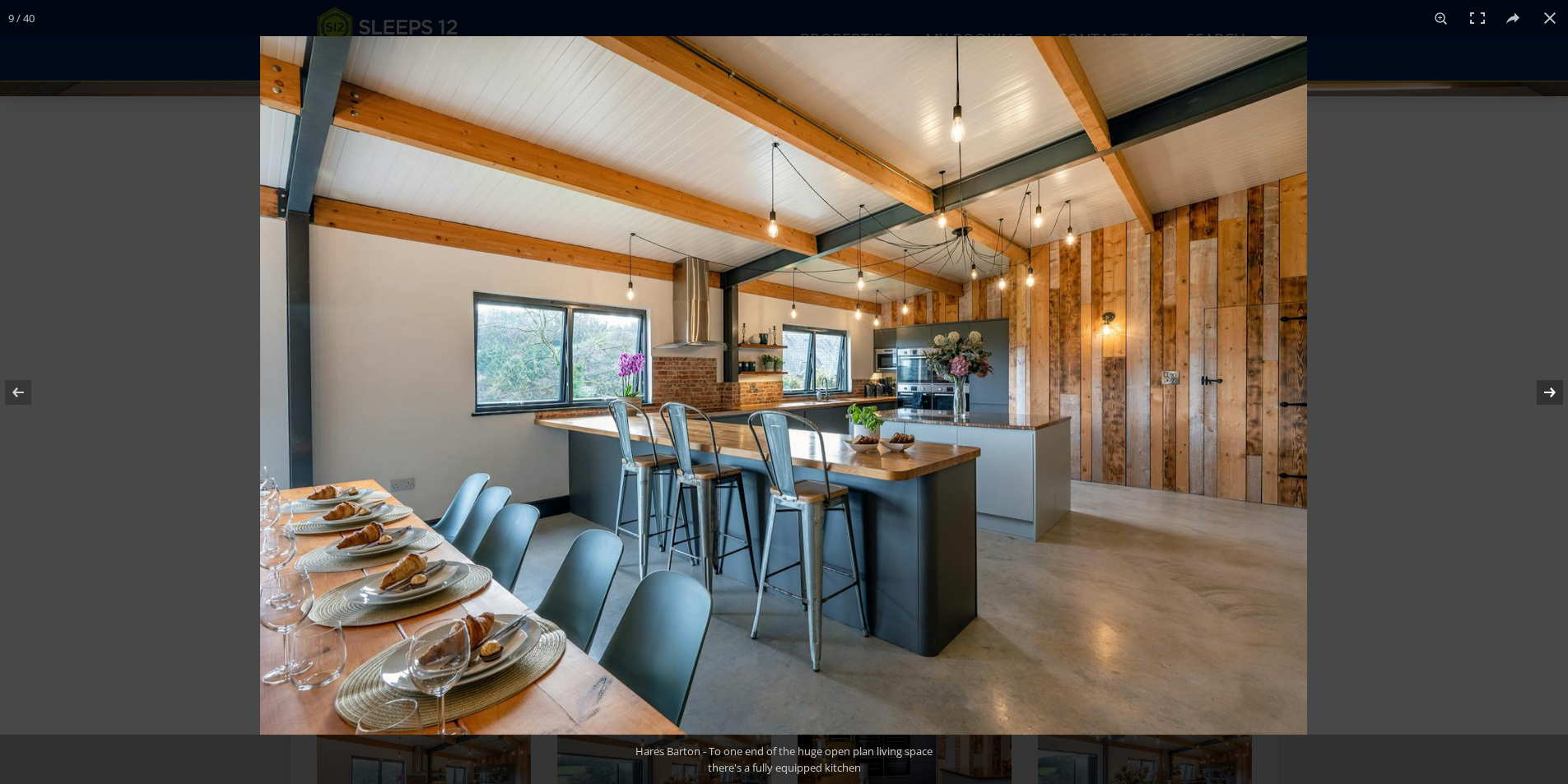
click at [1543, 389] on button at bounding box center [1539, 392] width 57 height 82
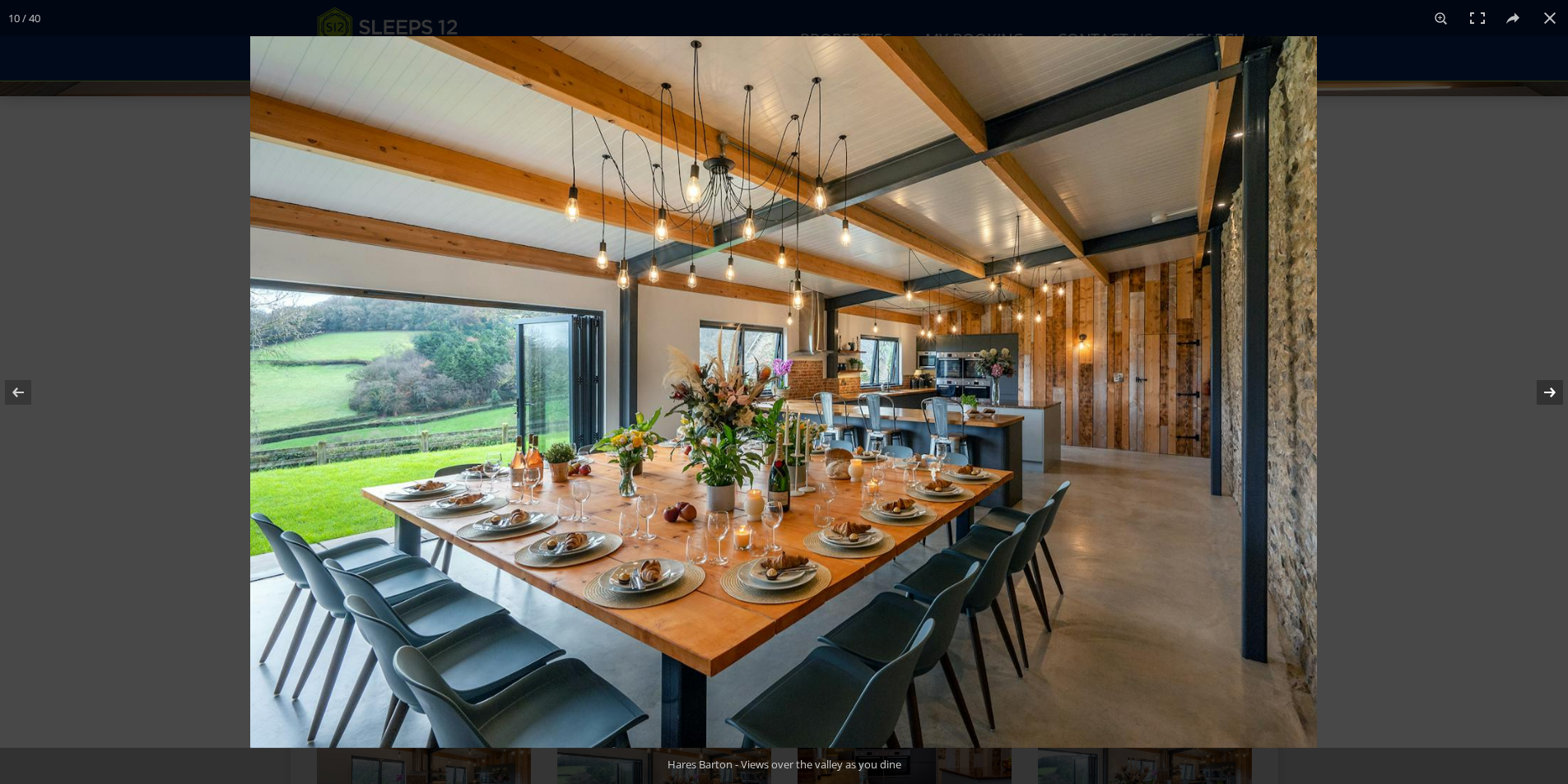
click at [1543, 390] on button at bounding box center [1539, 392] width 57 height 82
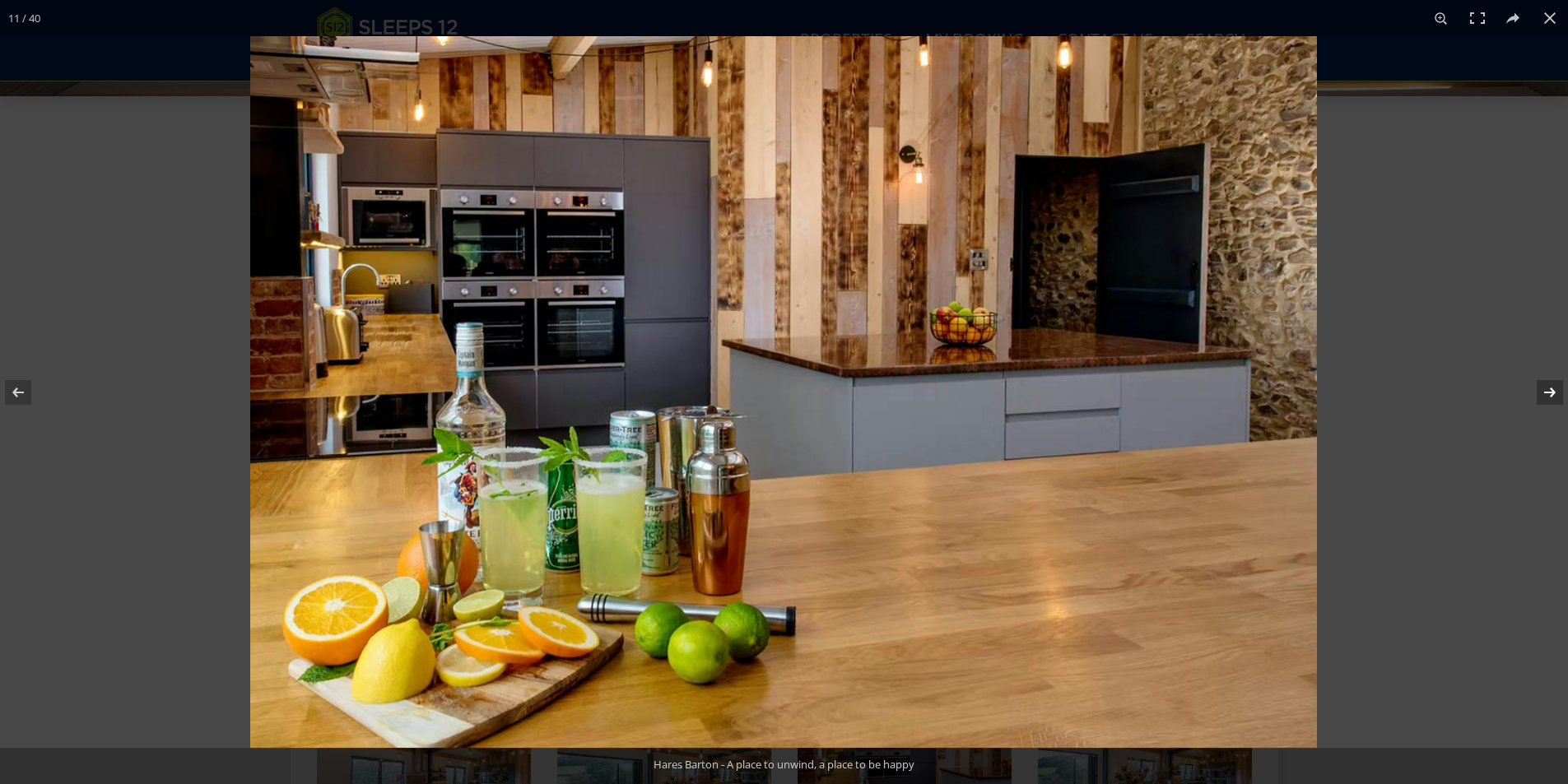
click at [1543, 390] on button at bounding box center [1539, 392] width 57 height 82
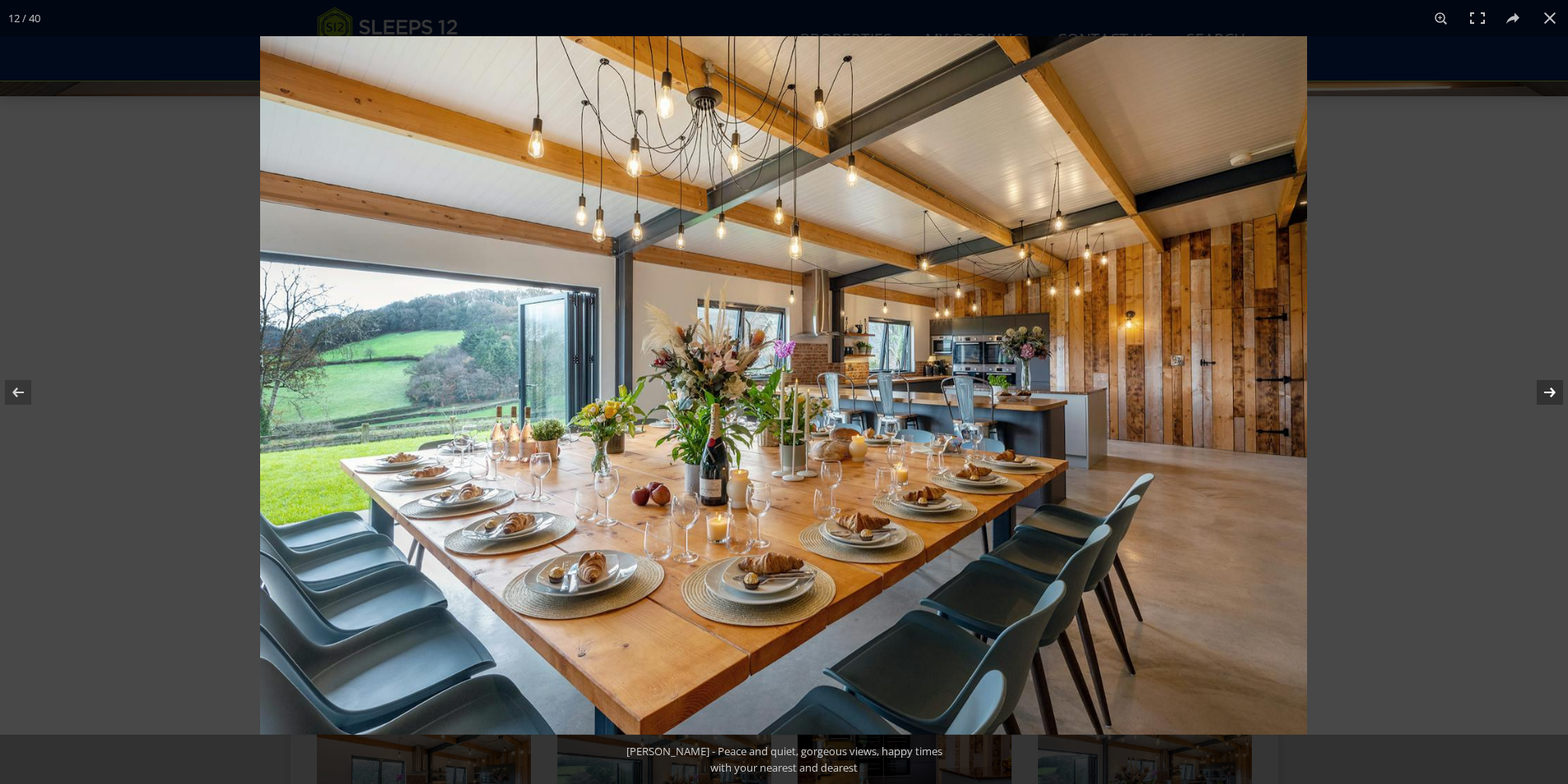
click at [1543, 390] on button at bounding box center [1539, 392] width 57 height 82
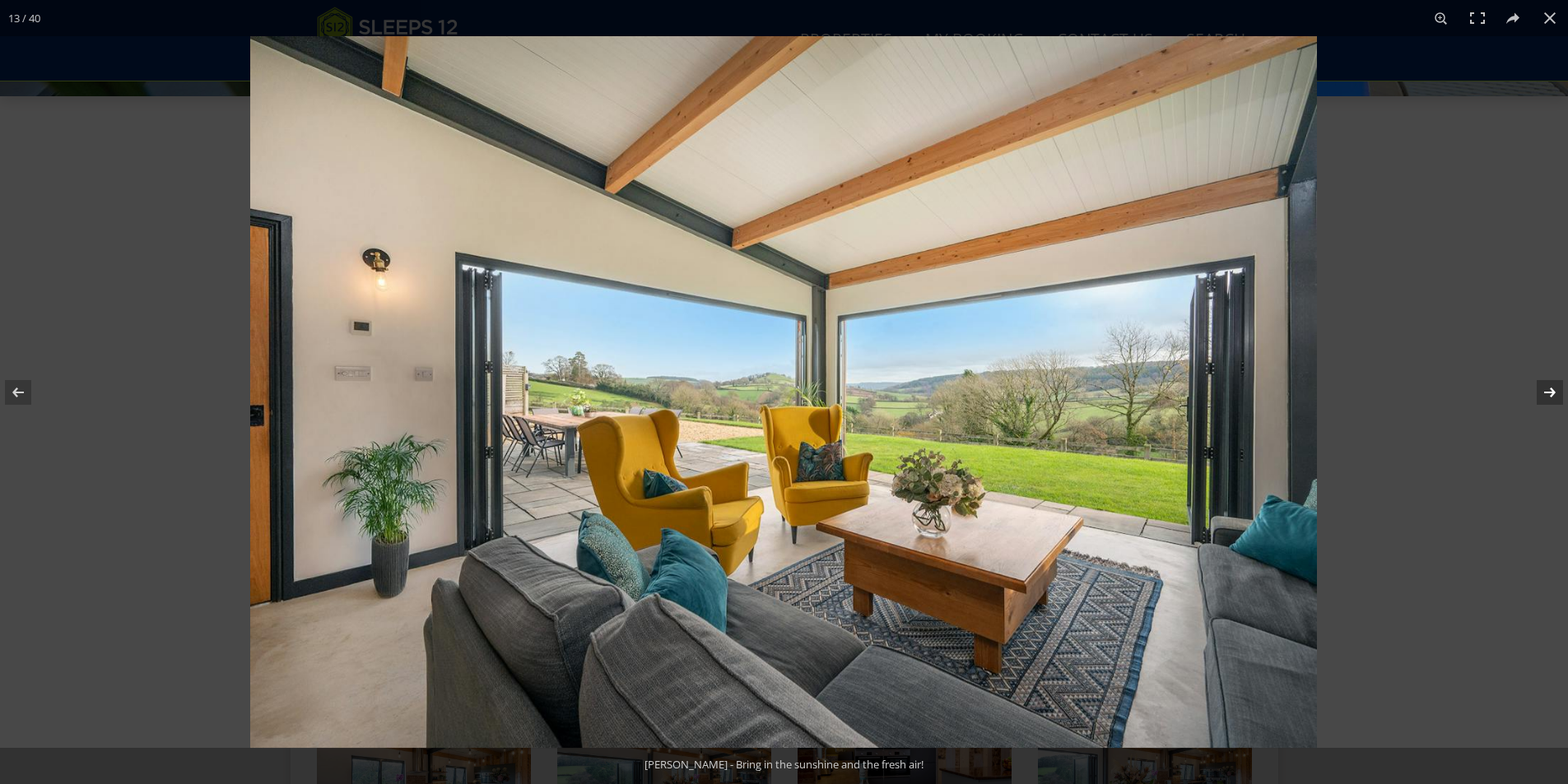
click at [1543, 390] on button at bounding box center [1539, 392] width 57 height 82
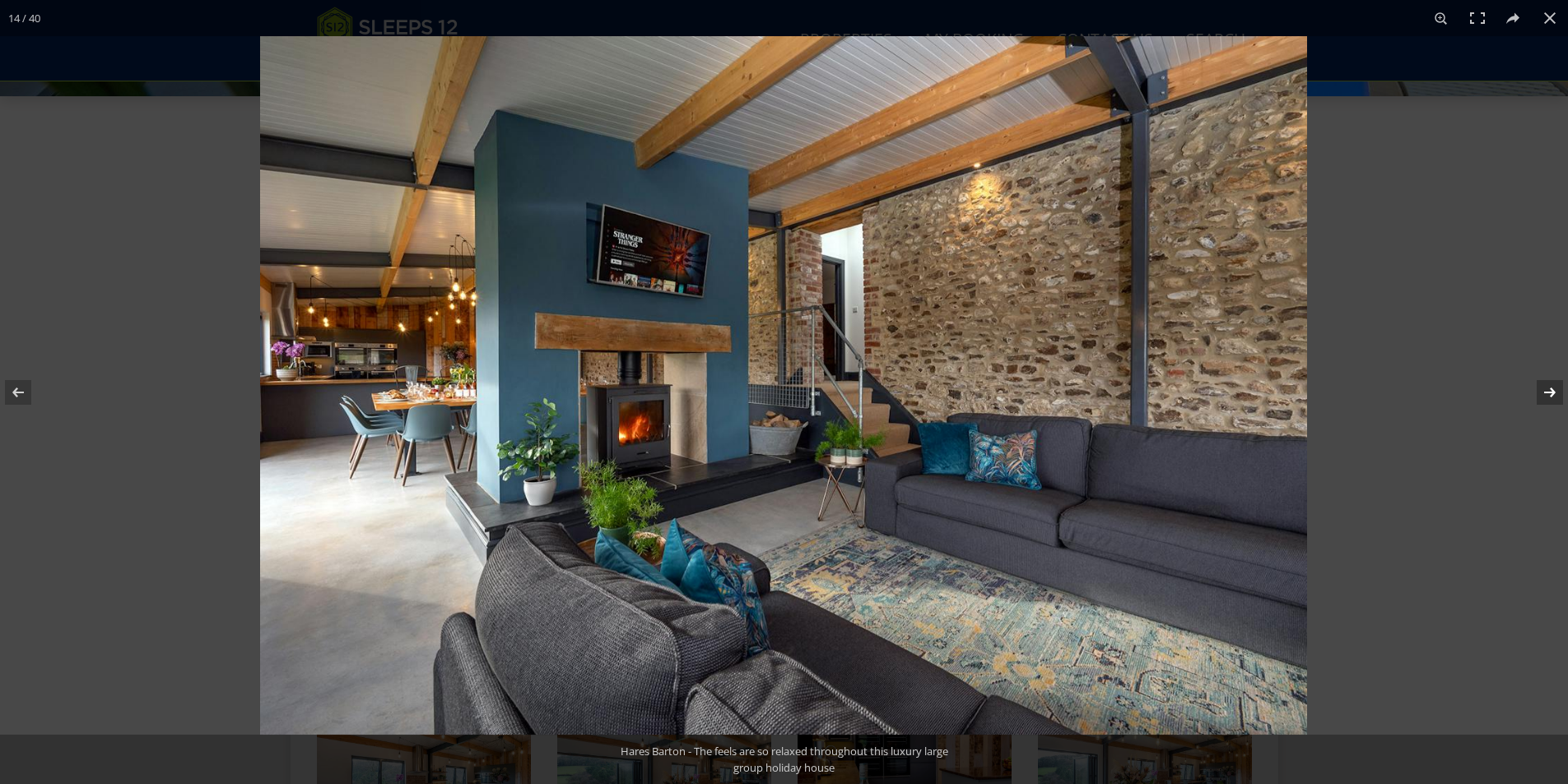
click at [1543, 390] on button at bounding box center [1539, 392] width 57 height 82
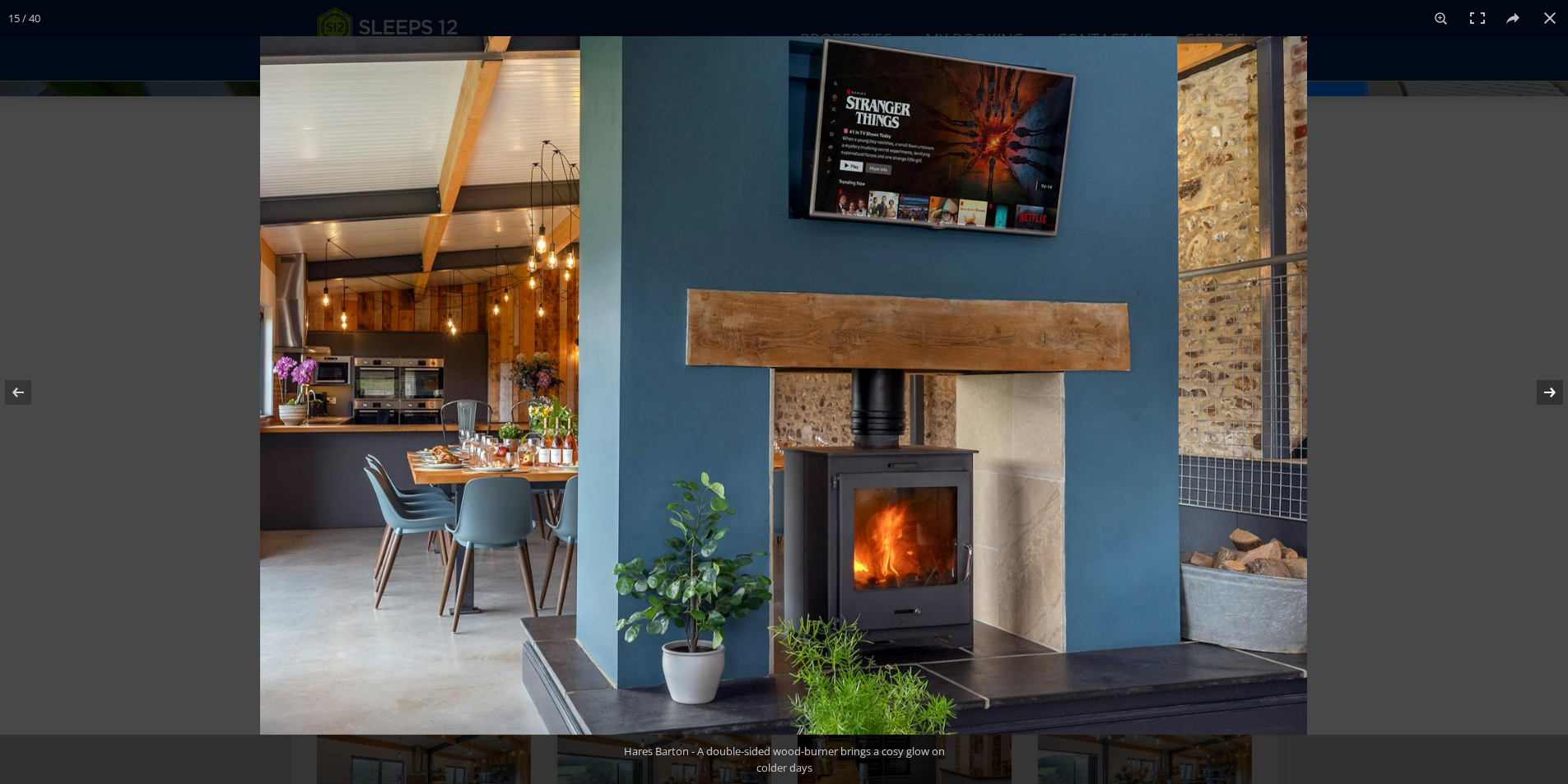
click at [1543, 390] on button at bounding box center [1539, 392] width 57 height 82
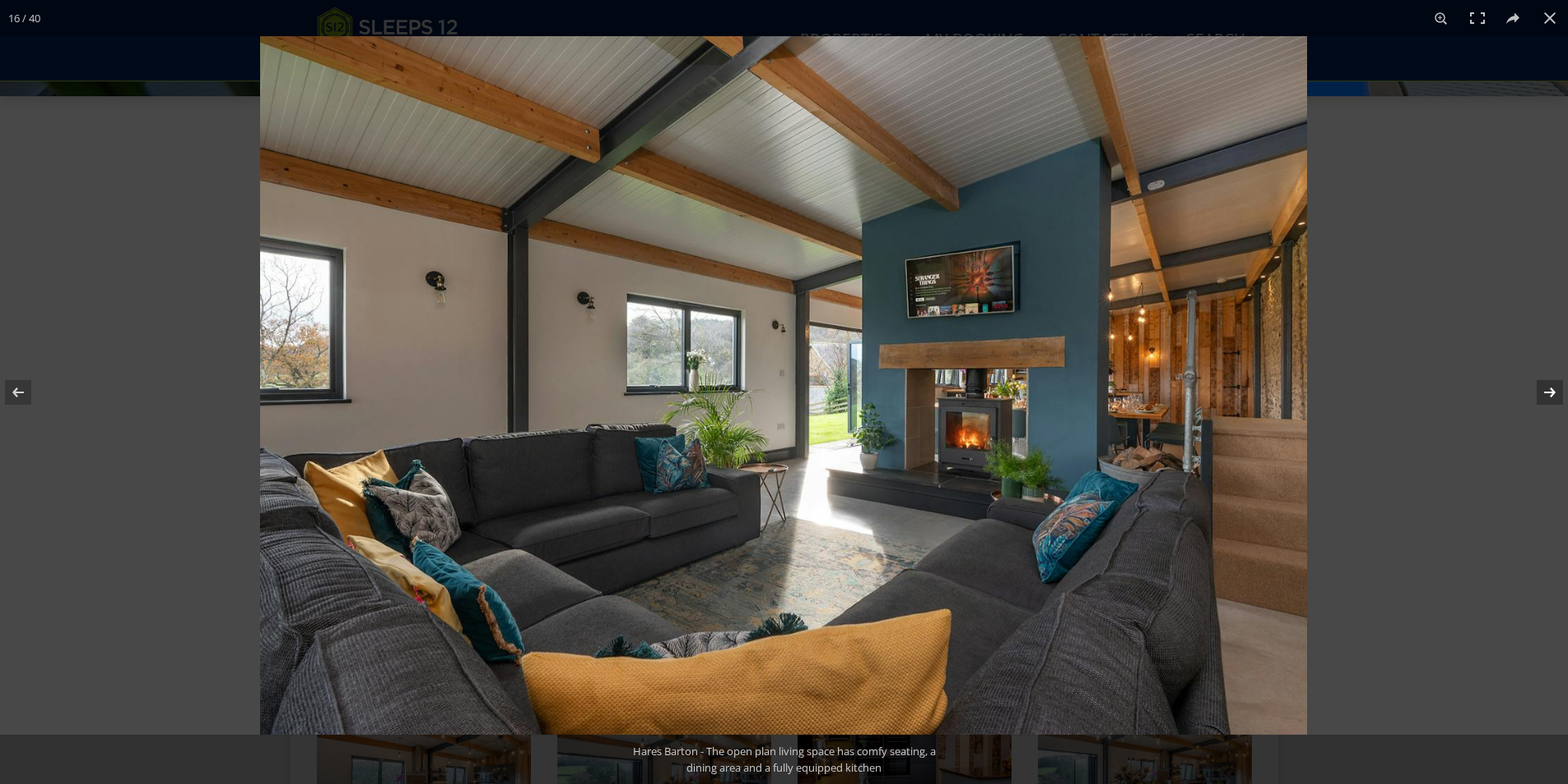
click at [1543, 390] on button at bounding box center [1539, 392] width 57 height 82
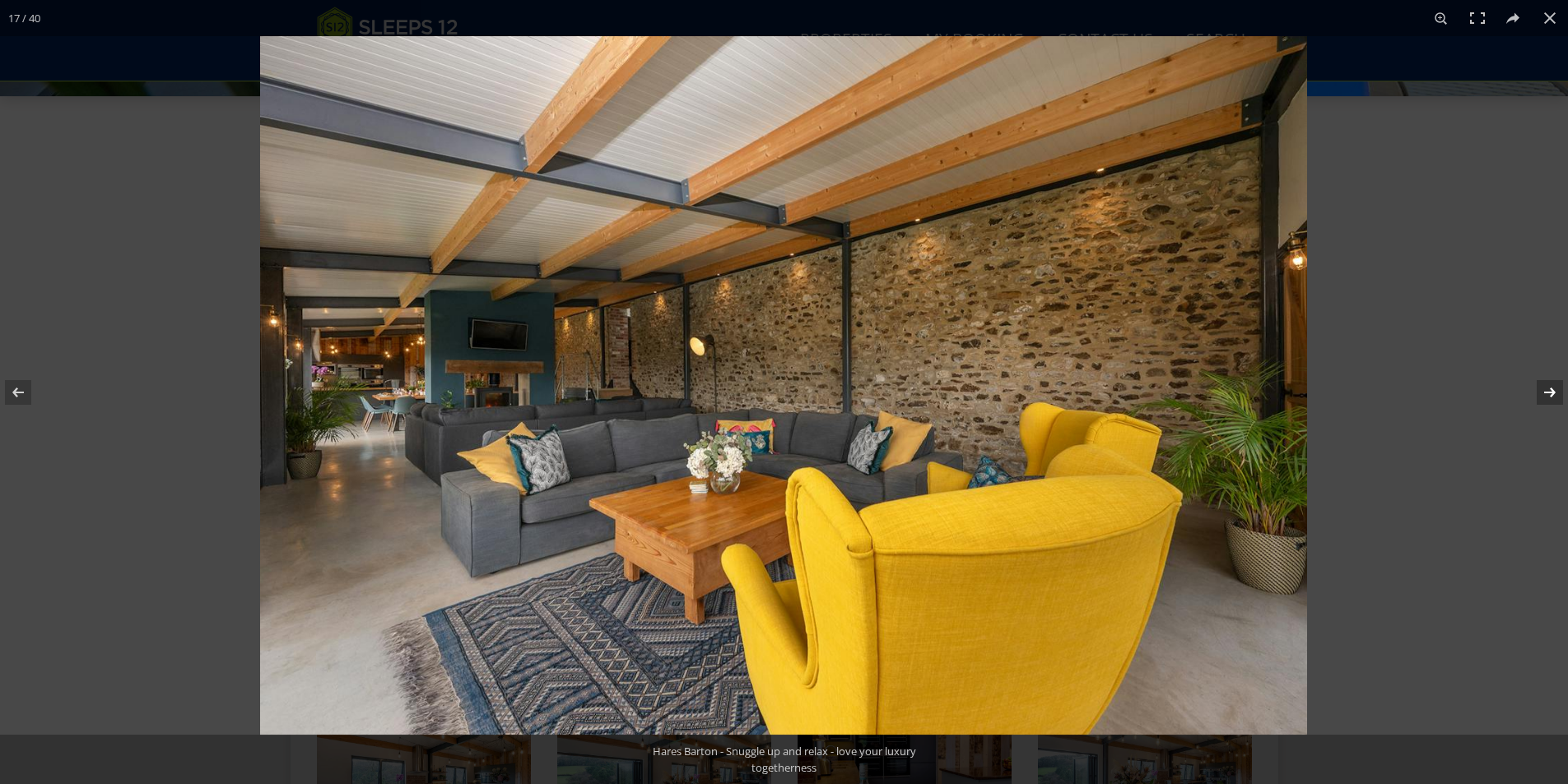
click at [1543, 390] on button at bounding box center [1539, 392] width 57 height 82
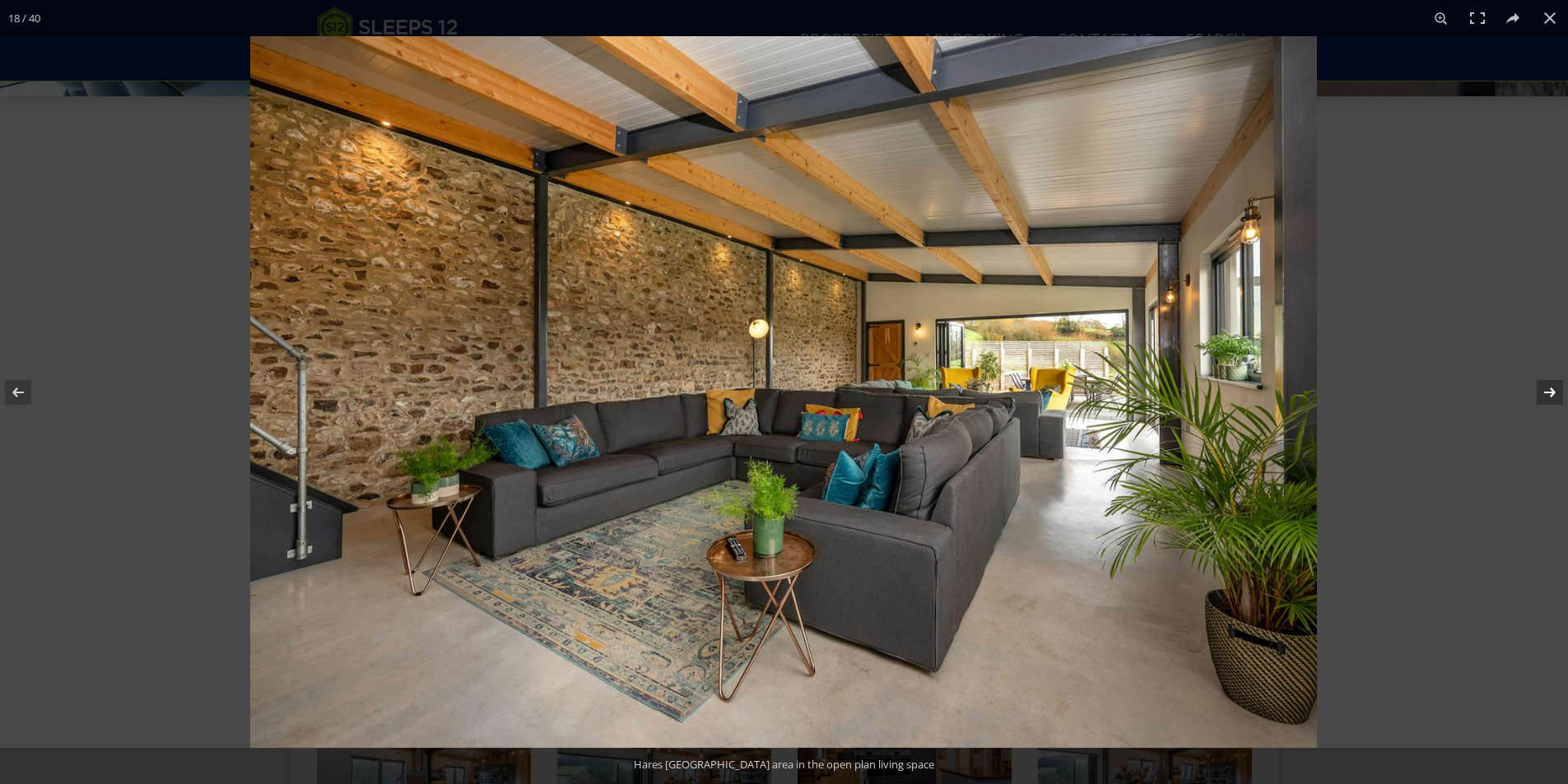
click at [1543, 390] on button at bounding box center [1539, 392] width 57 height 82
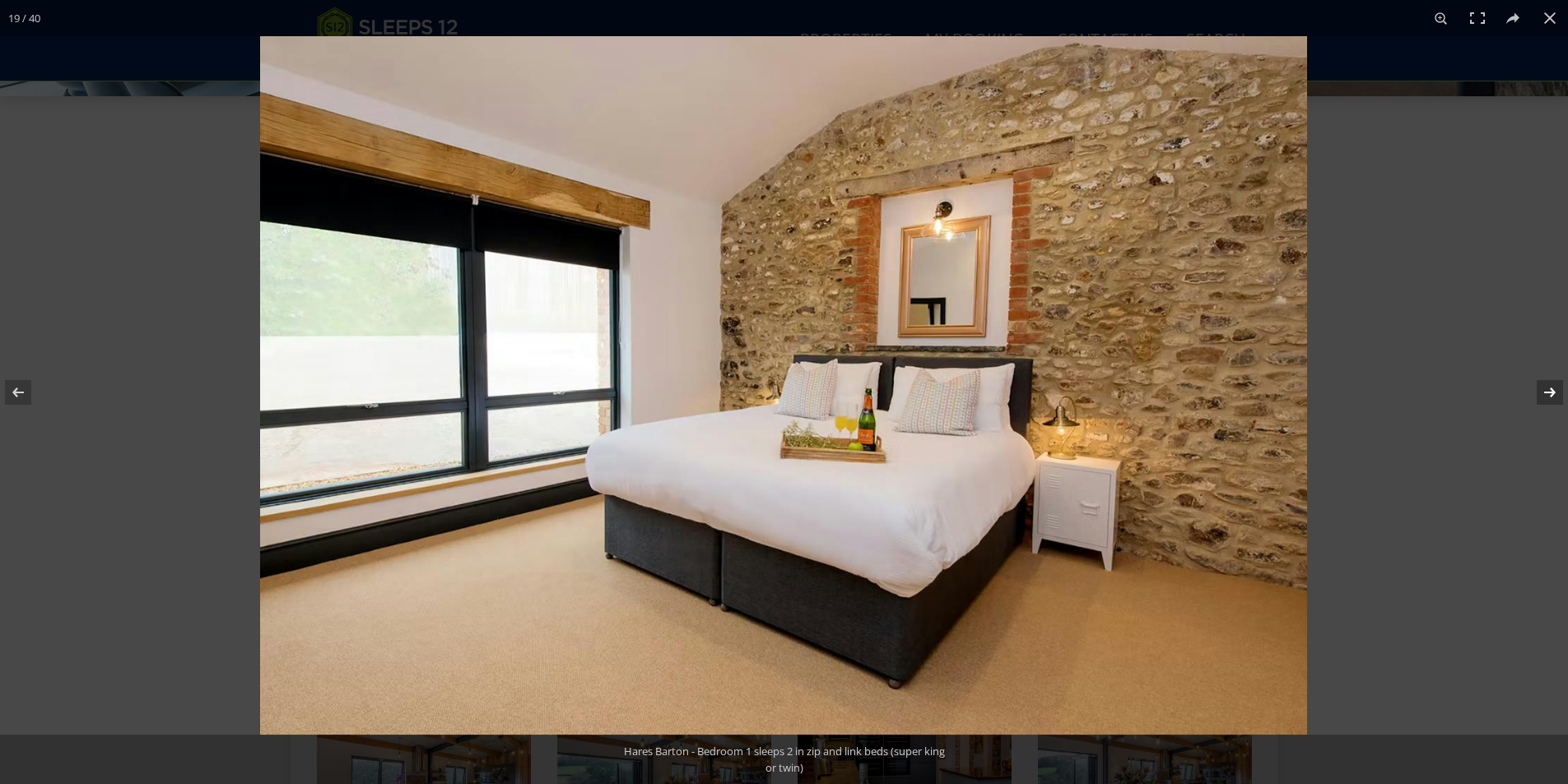
click at [1543, 390] on button at bounding box center [1539, 392] width 57 height 82
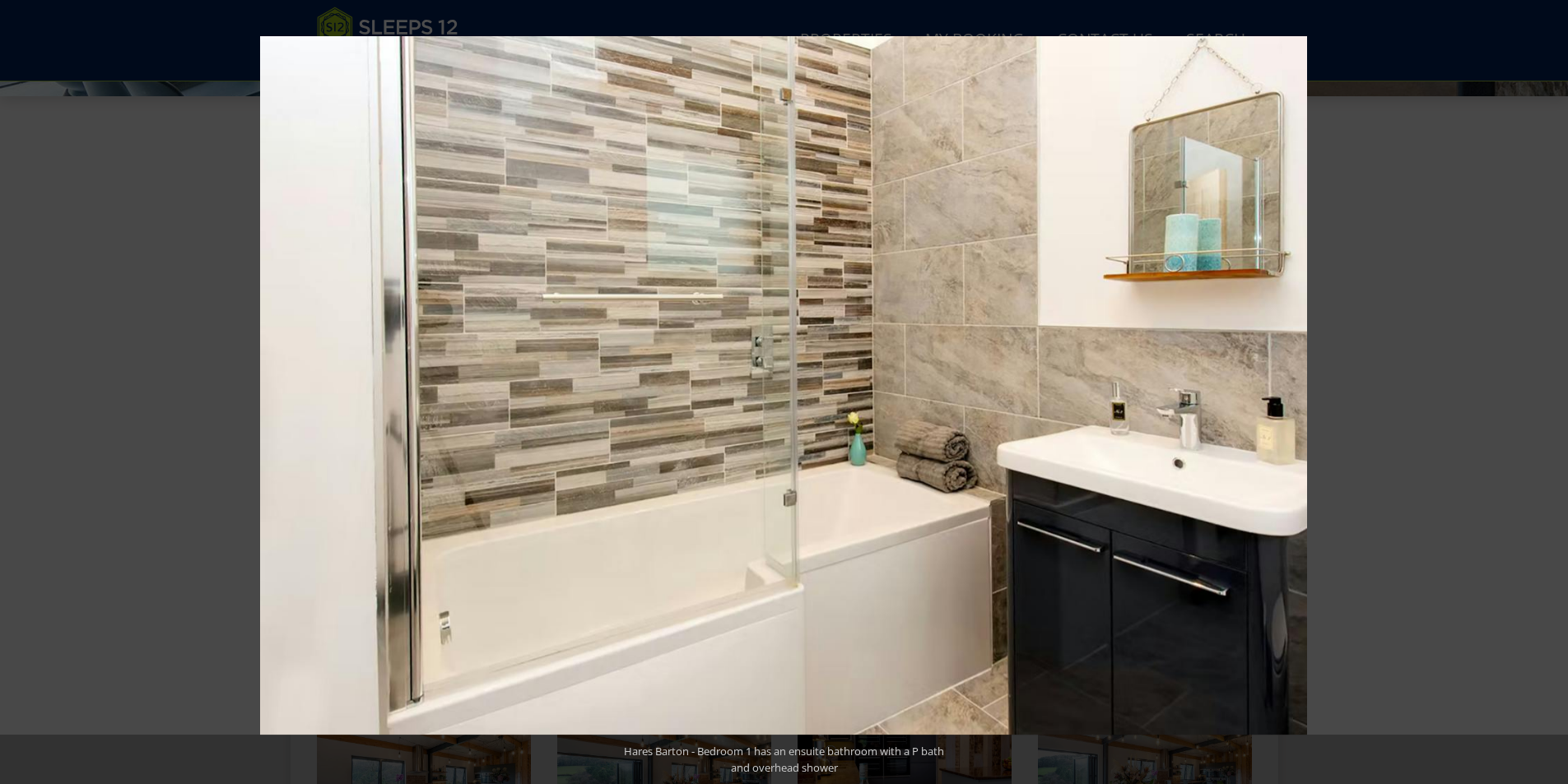
click at [1543, 390] on button at bounding box center [1539, 392] width 57 height 82
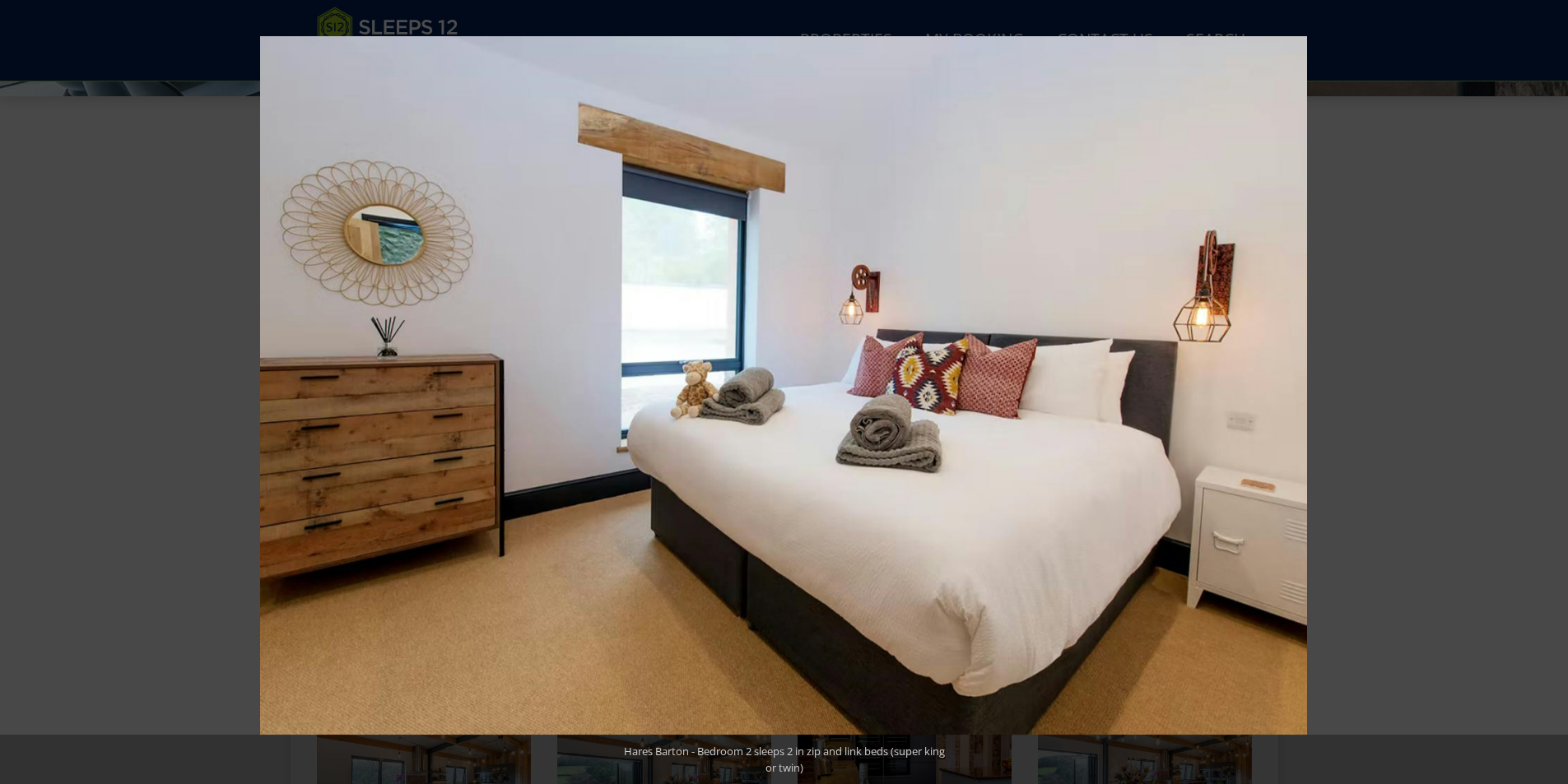
click at [1543, 390] on button at bounding box center [1539, 392] width 57 height 82
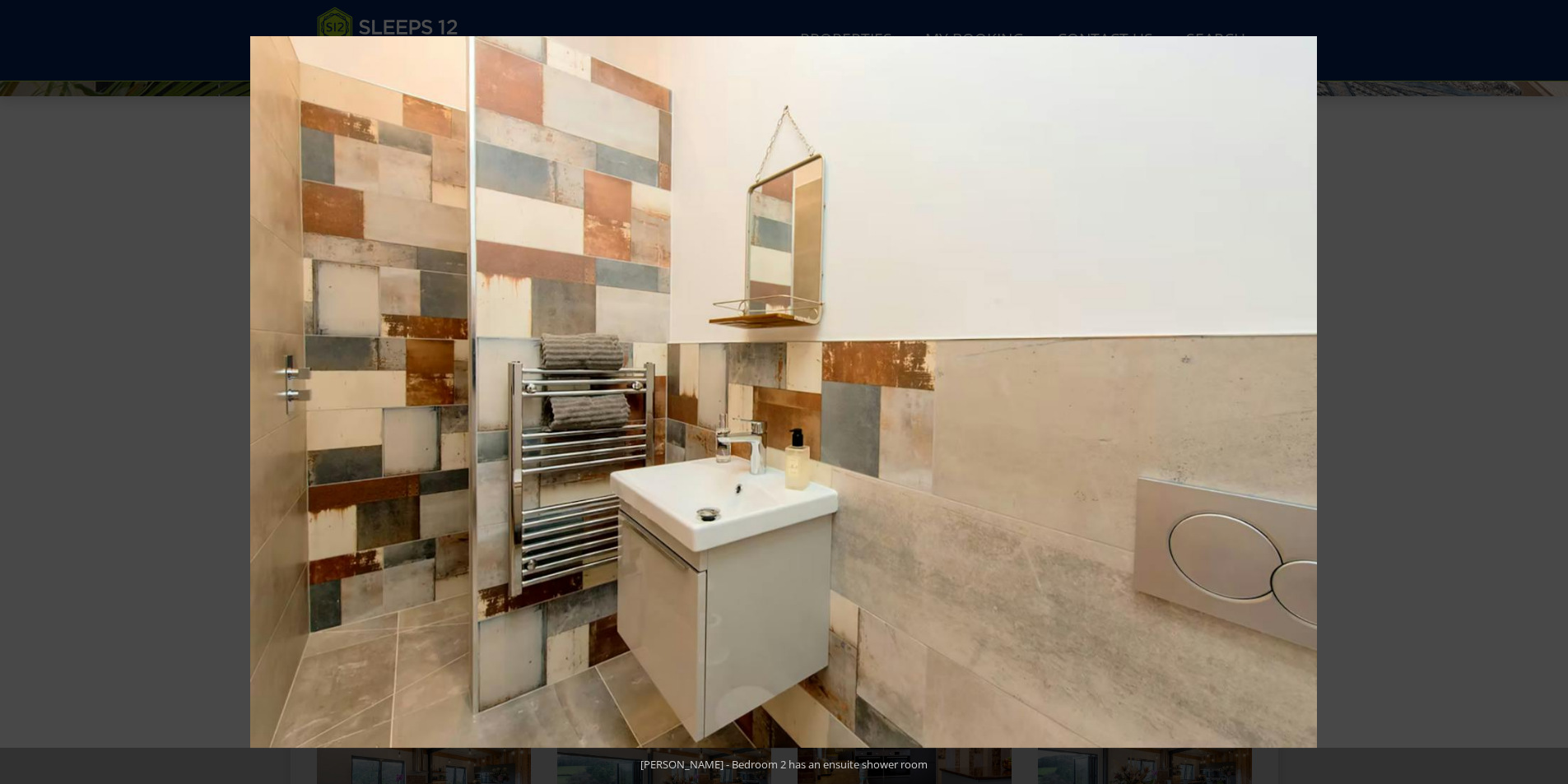
click at [1543, 390] on button at bounding box center [1539, 392] width 57 height 82
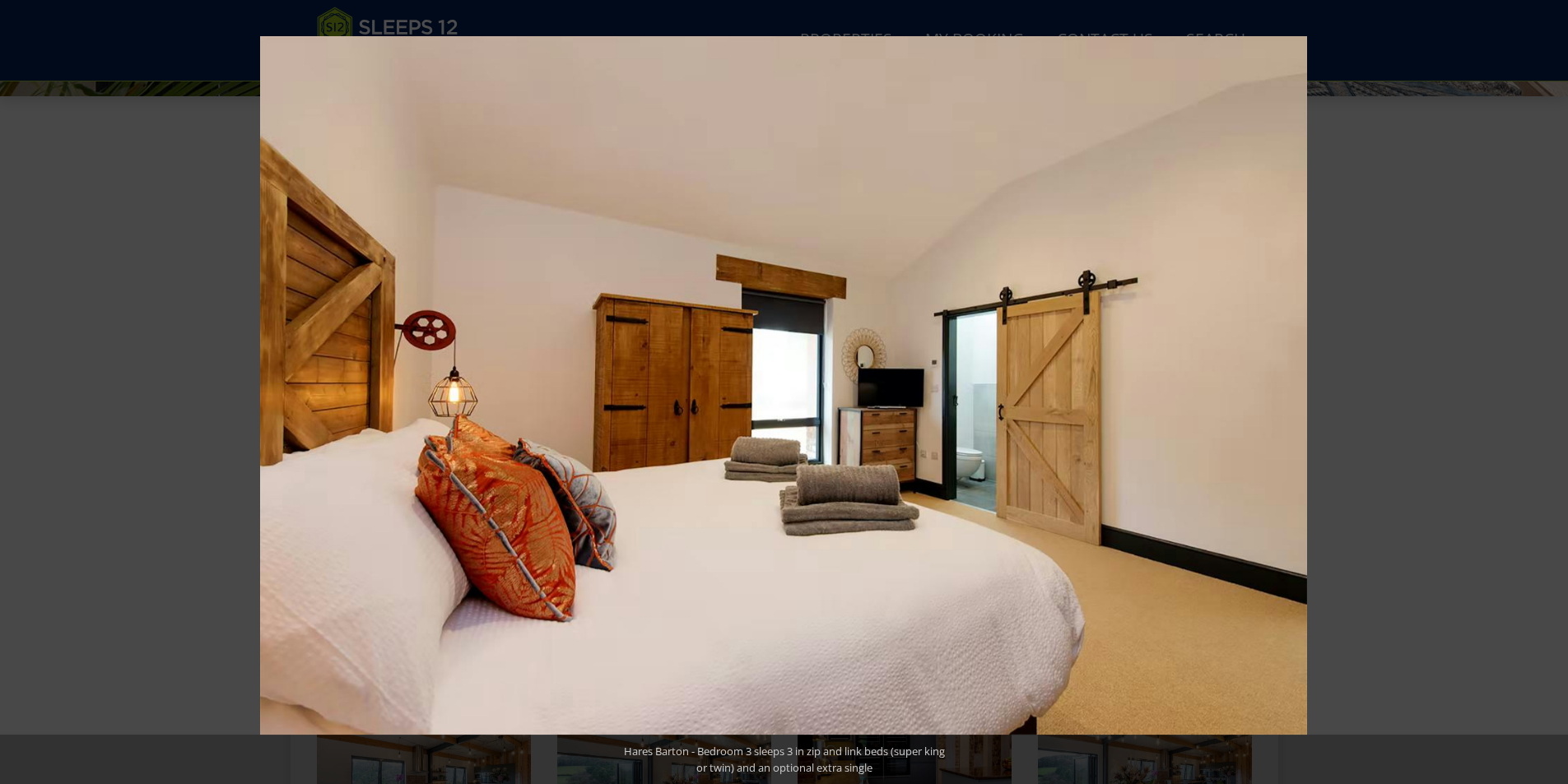
click at [1543, 390] on button at bounding box center [1539, 392] width 57 height 82
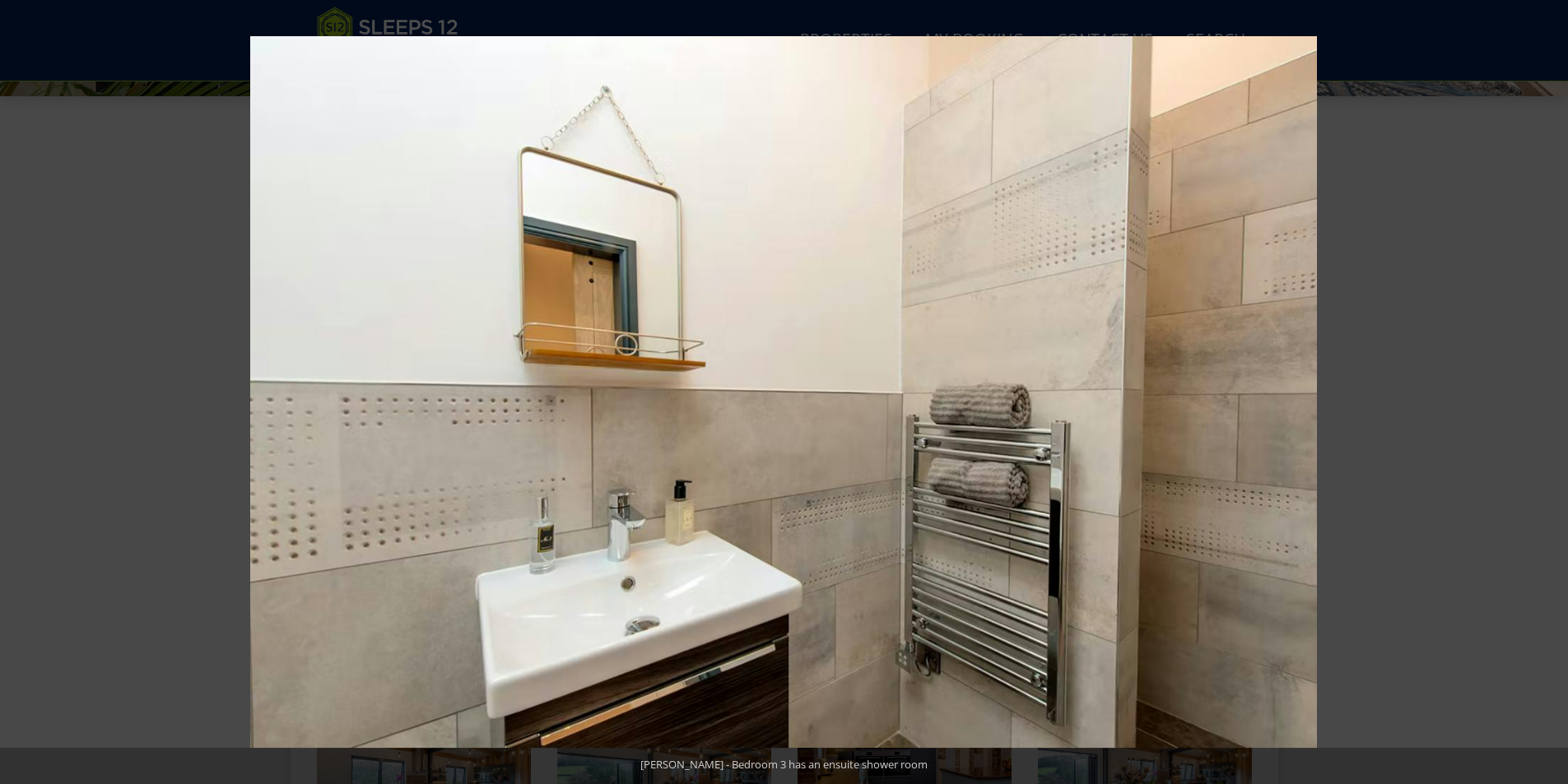
click at [1543, 390] on button at bounding box center [1539, 392] width 57 height 82
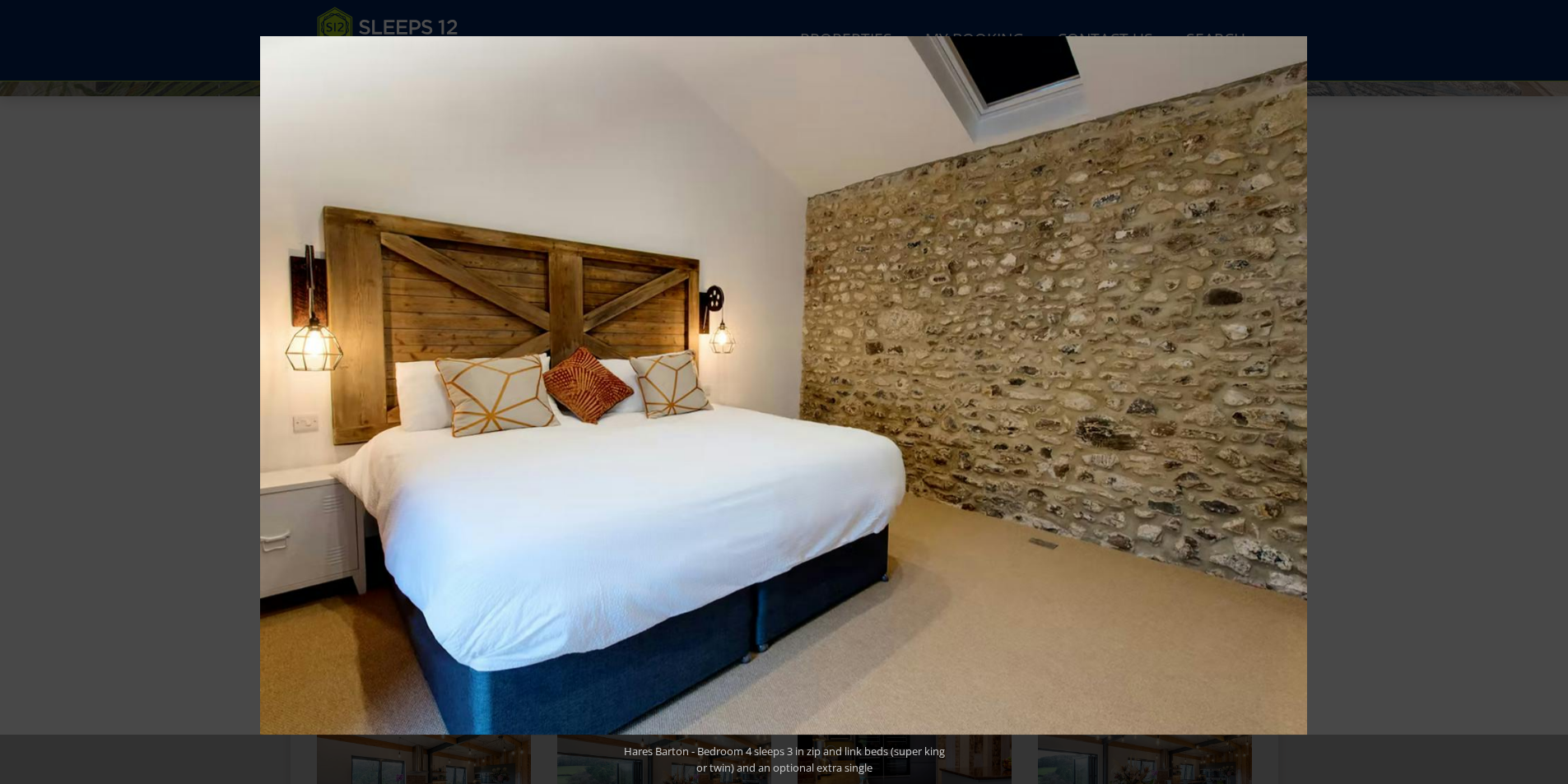
click at [1543, 390] on button at bounding box center [1539, 392] width 57 height 82
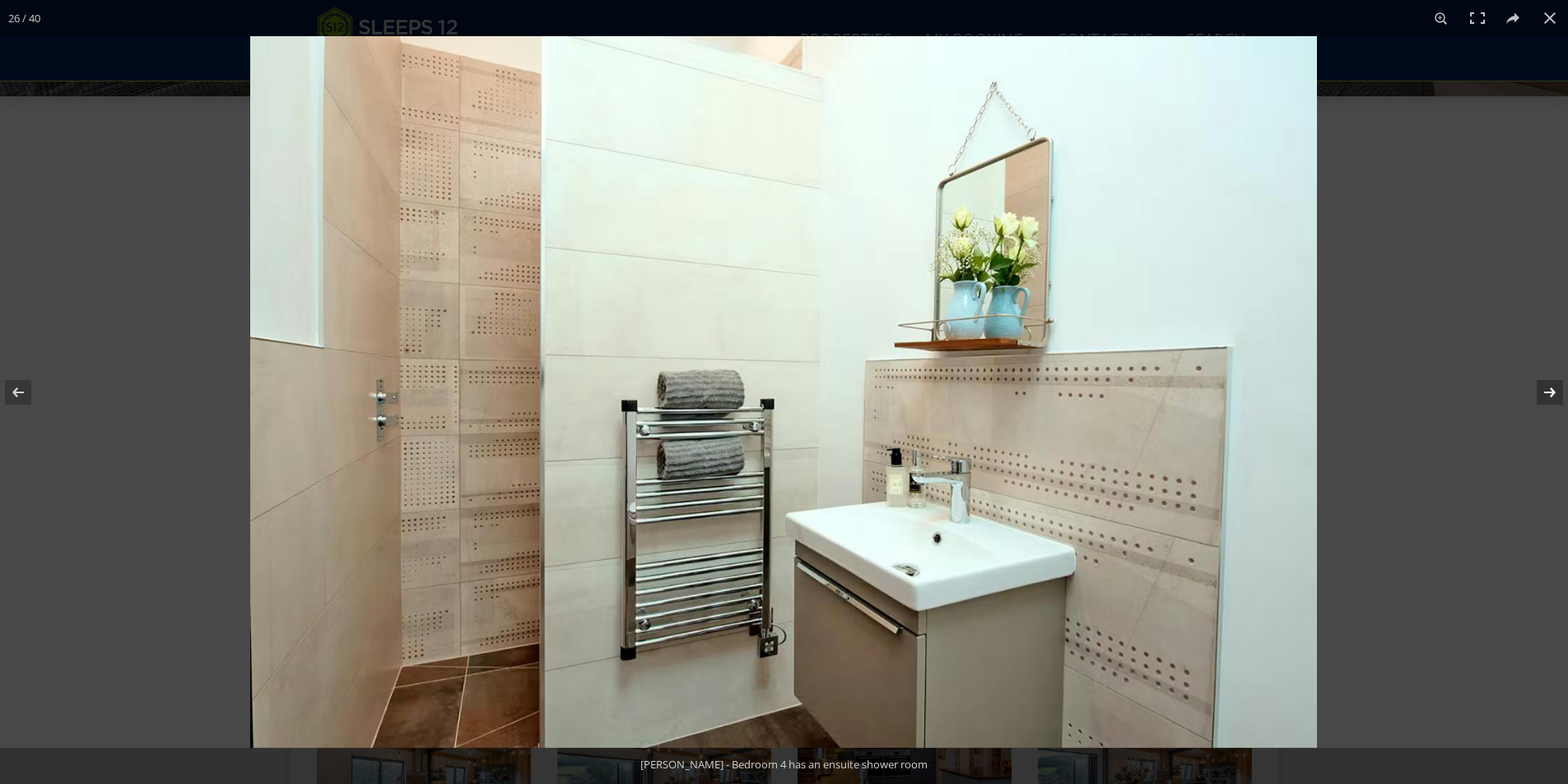
click at [1535, 393] on button at bounding box center [1539, 392] width 57 height 82
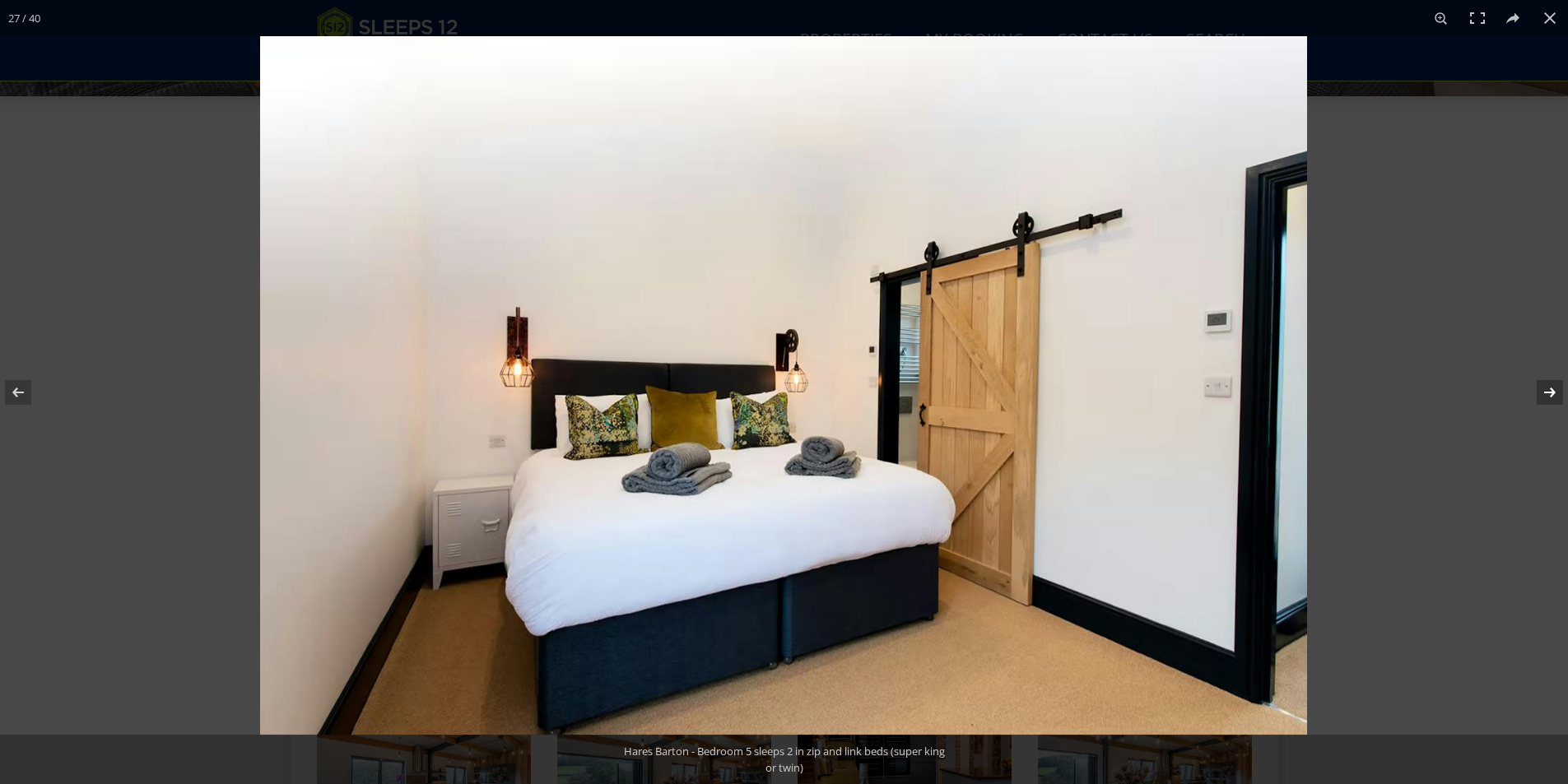
click at [1535, 393] on button at bounding box center [1539, 392] width 57 height 82
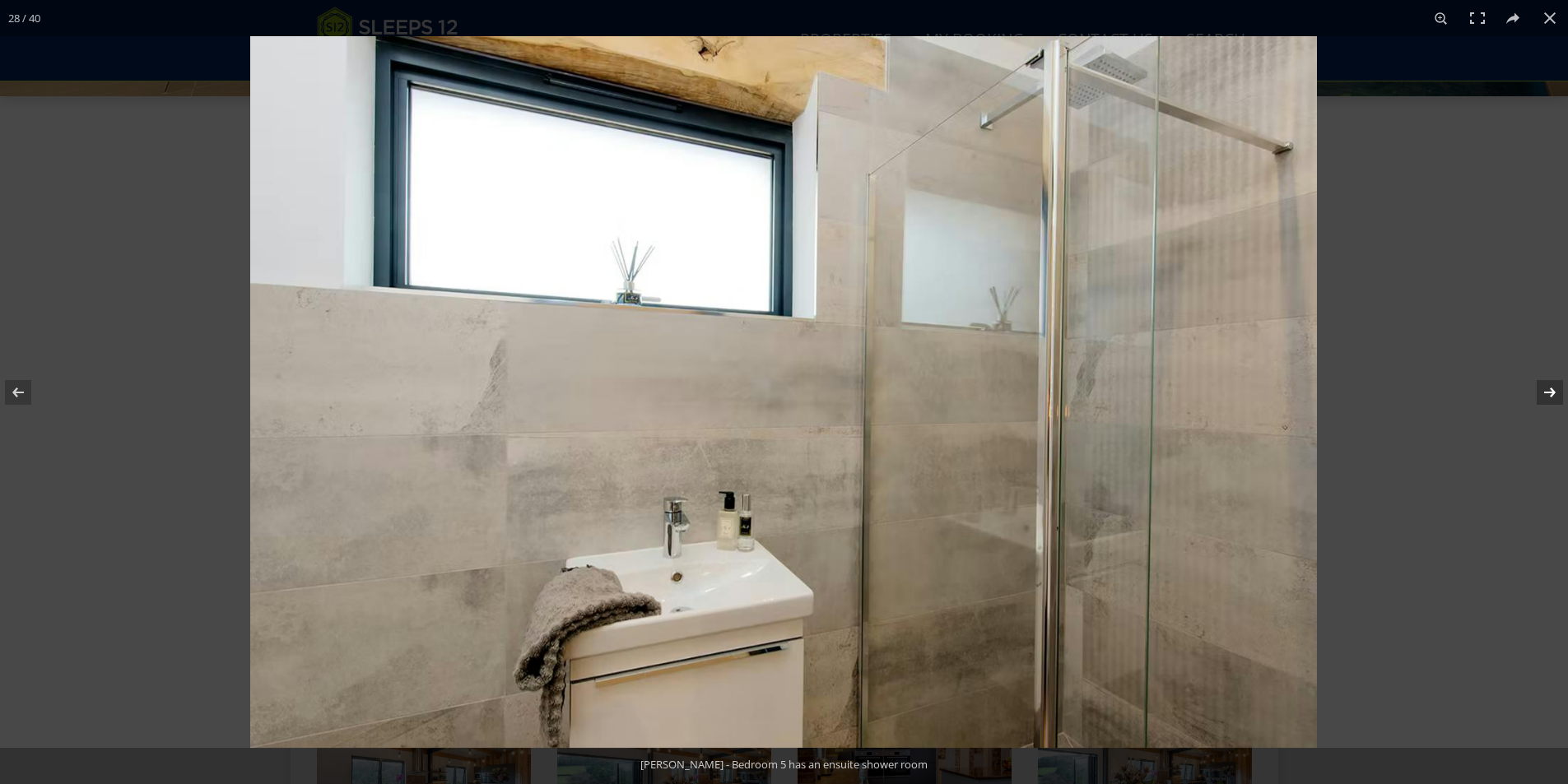
click at [1535, 393] on button at bounding box center [1539, 392] width 57 height 82
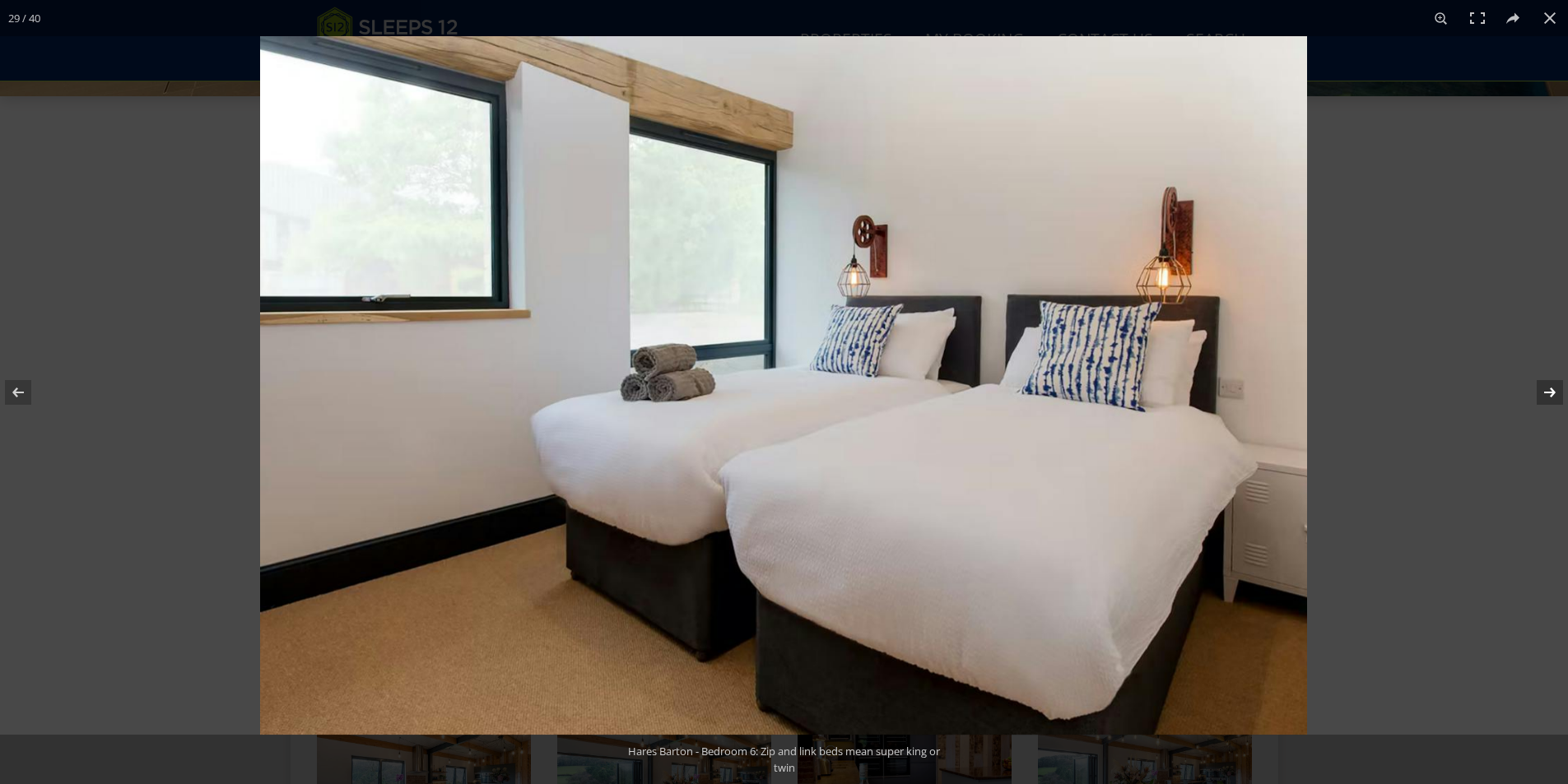
click at [1535, 393] on button at bounding box center [1539, 392] width 57 height 82
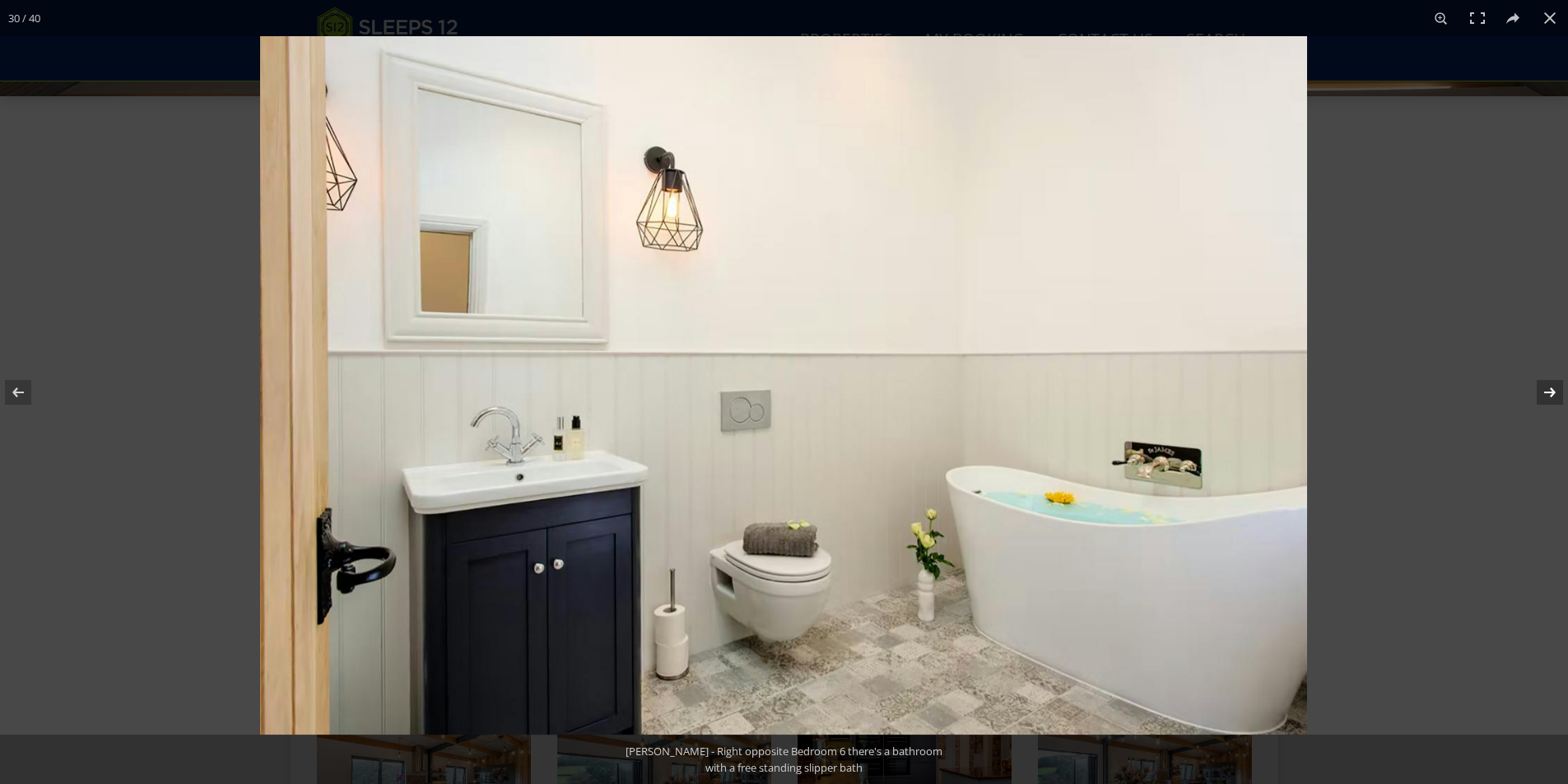
click at [1535, 393] on button at bounding box center [1539, 392] width 57 height 82
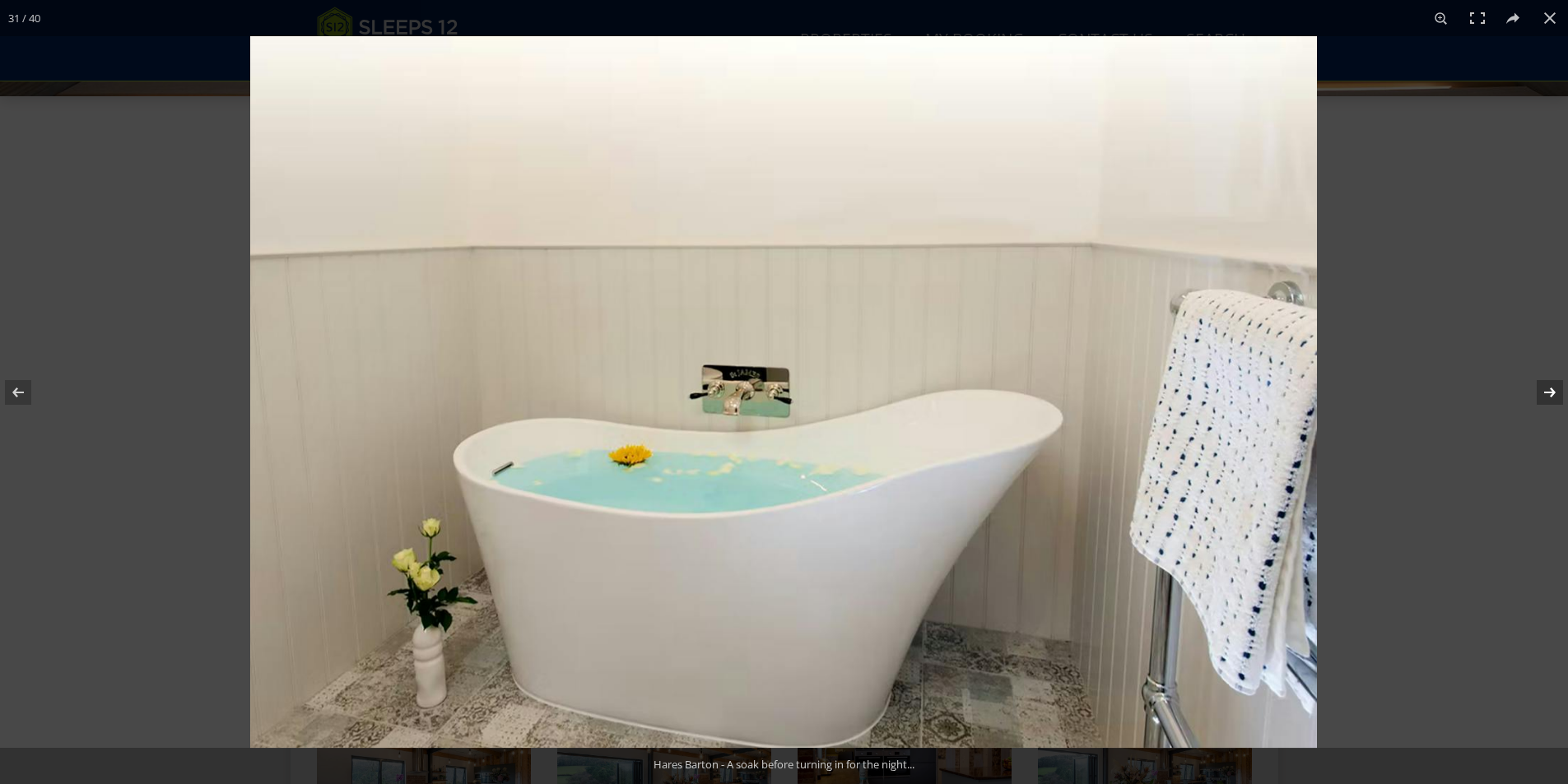
click at [1535, 393] on button at bounding box center [1539, 392] width 57 height 82
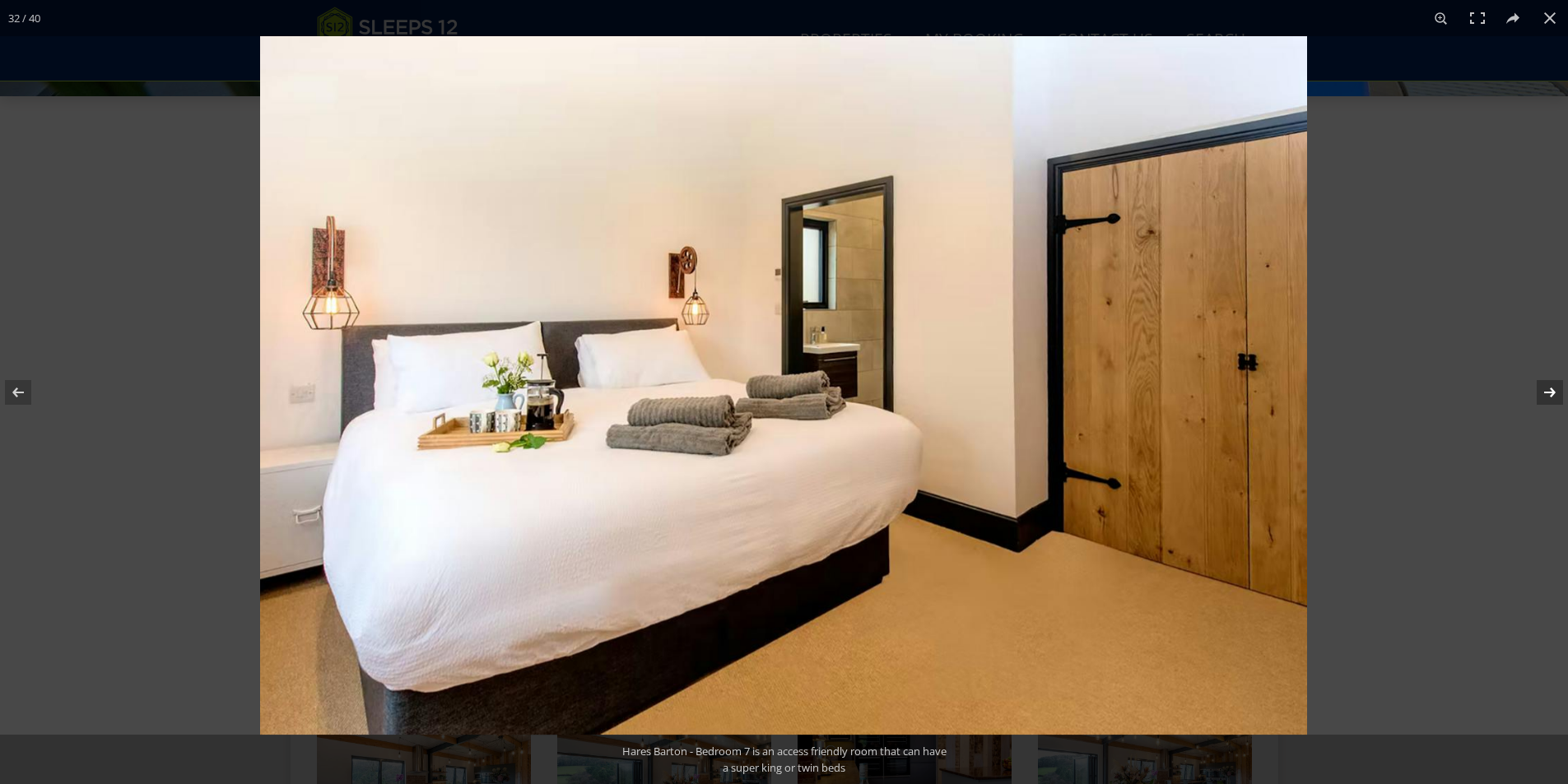
click at [1539, 385] on button at bounding box center [1539, 392] width 57 height 82
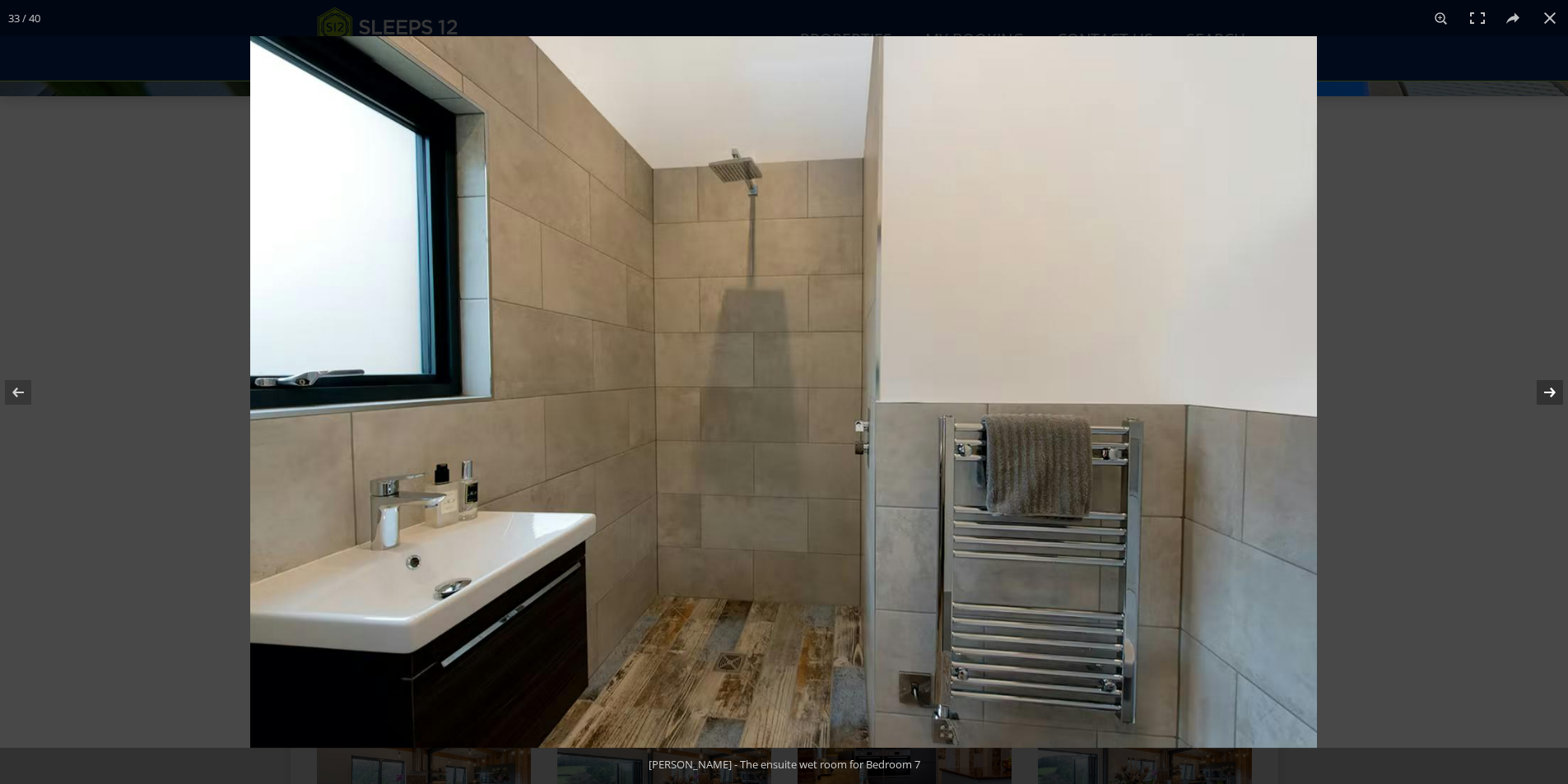
click at [1533, 386] on button at bounding box center [1539, 392] width 57 height 82
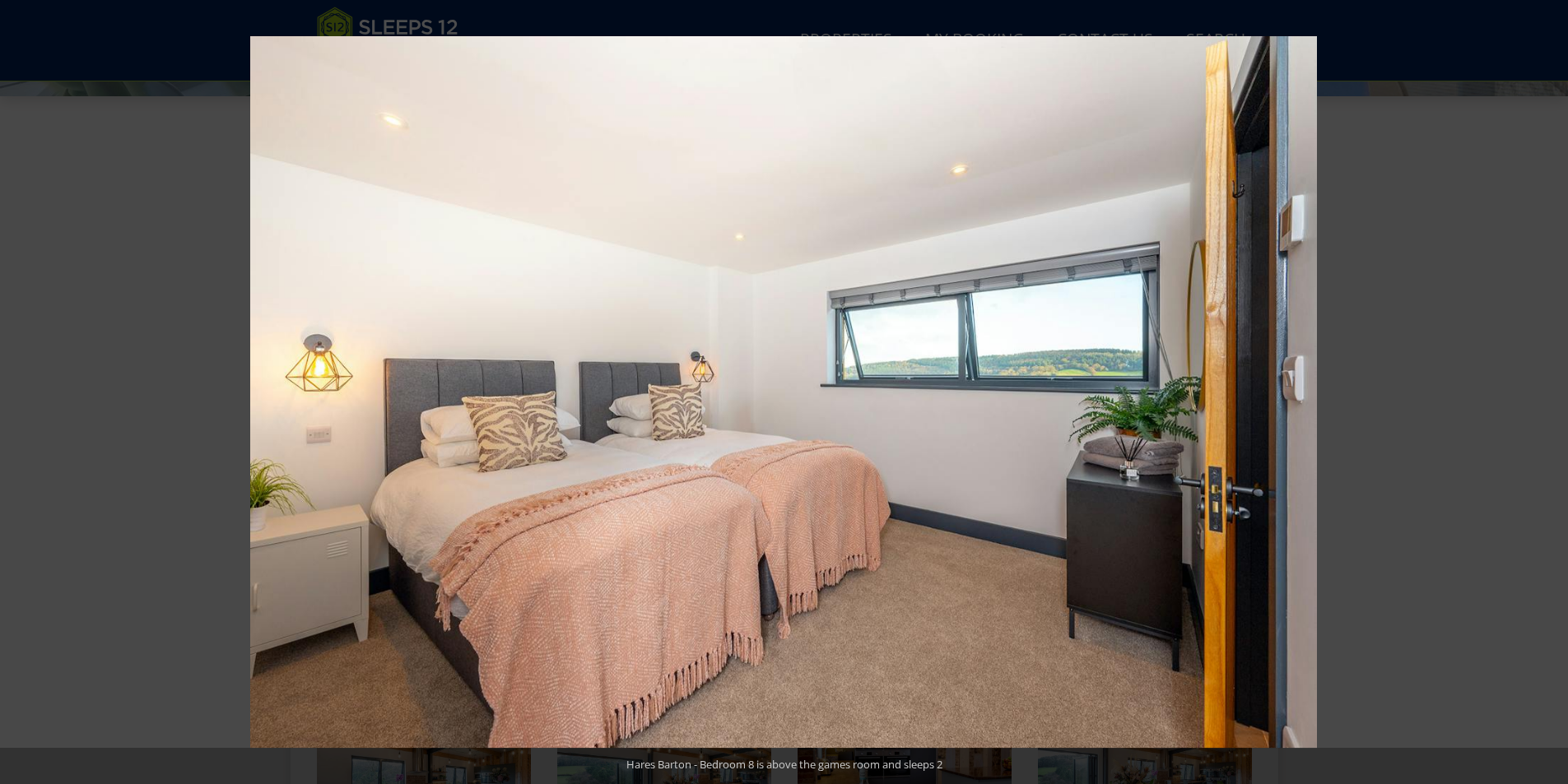
click at [1533, 386] on button at bounding box center [1539, 392] width 57 height 82
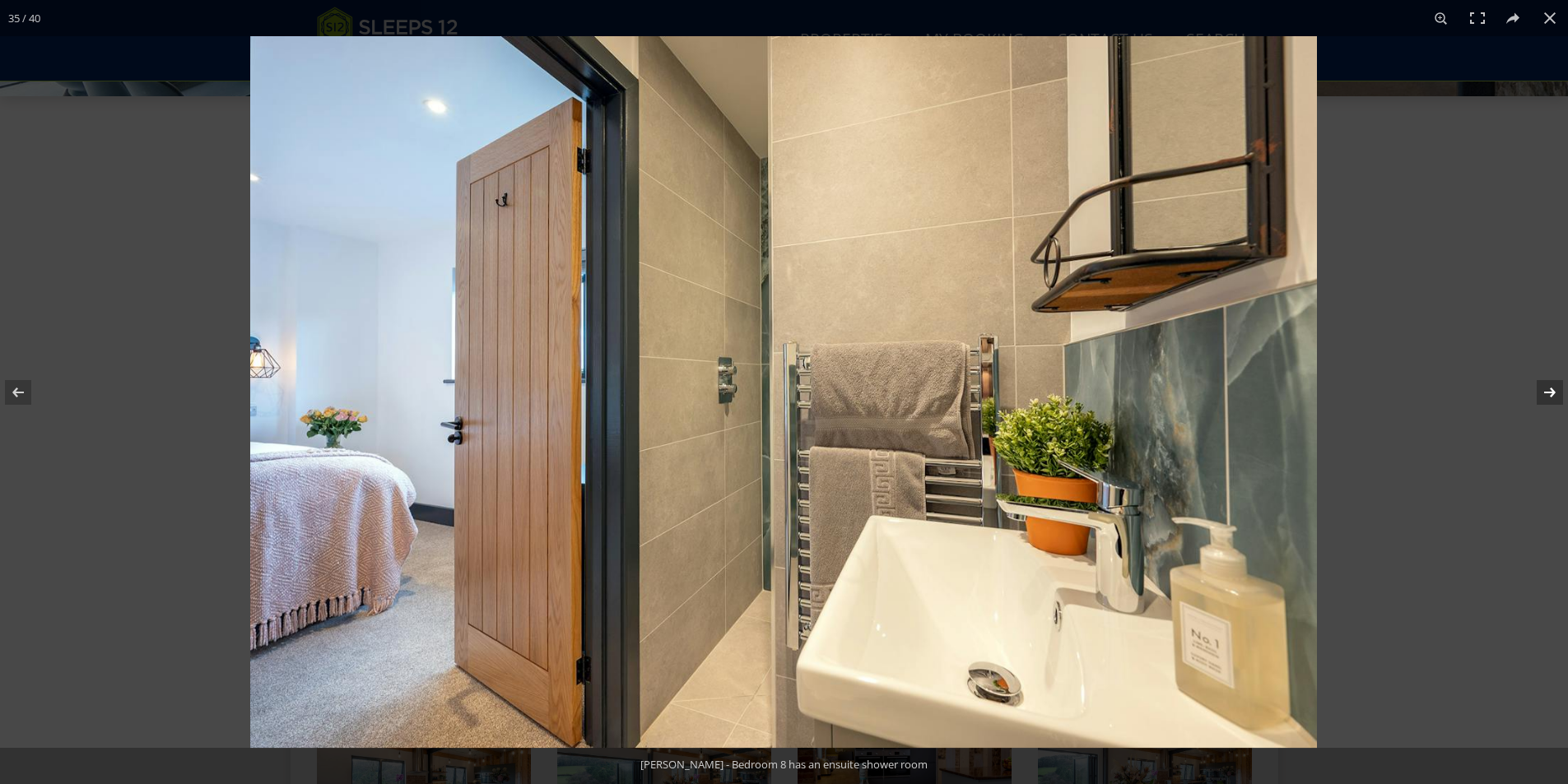
click at [1530, 385] on button at bounding box center [1539, 392] width 57 height 82
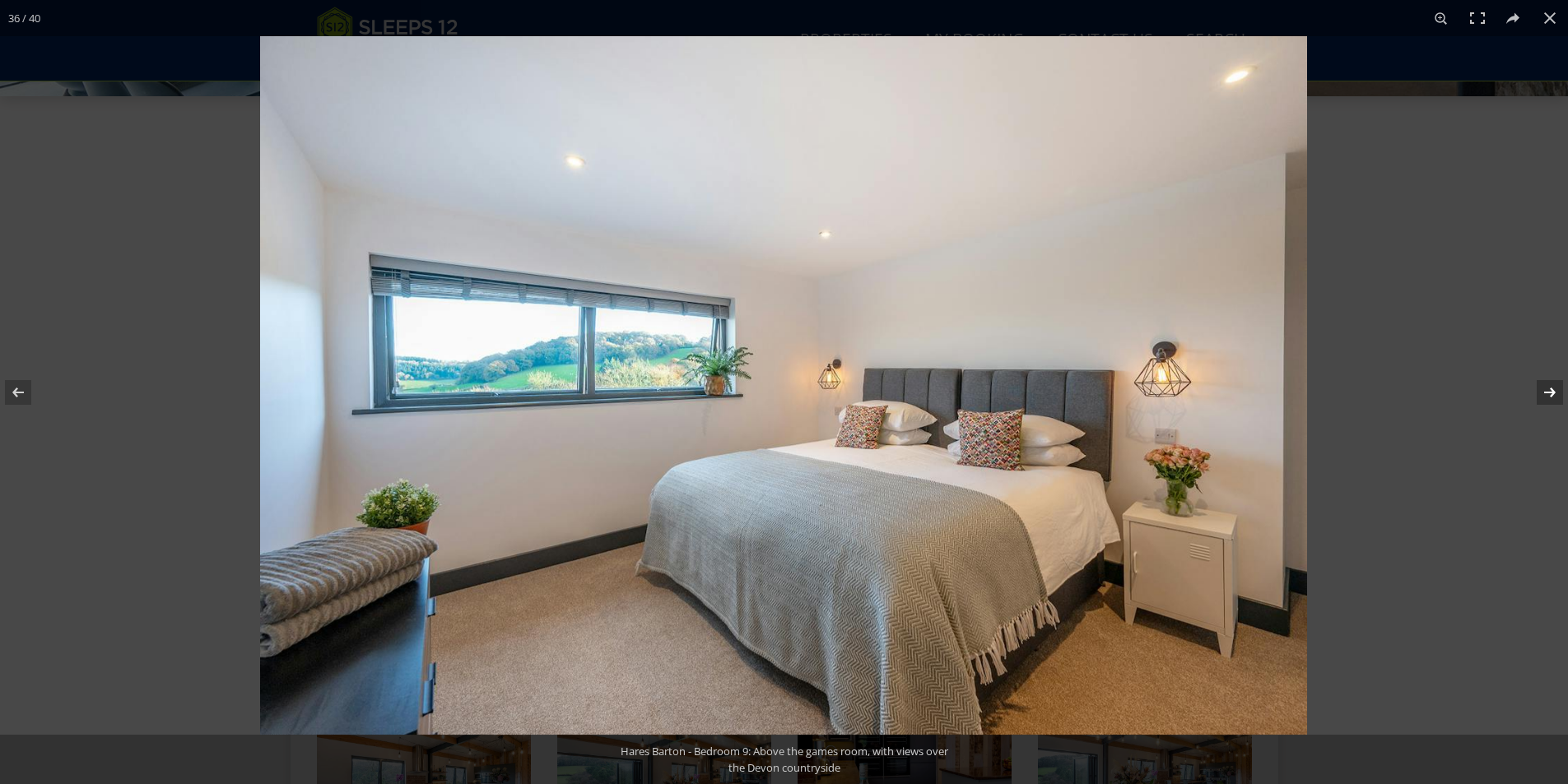
click at [1530, 385] on button at bounding box center [1539, 392] width 57 height 82
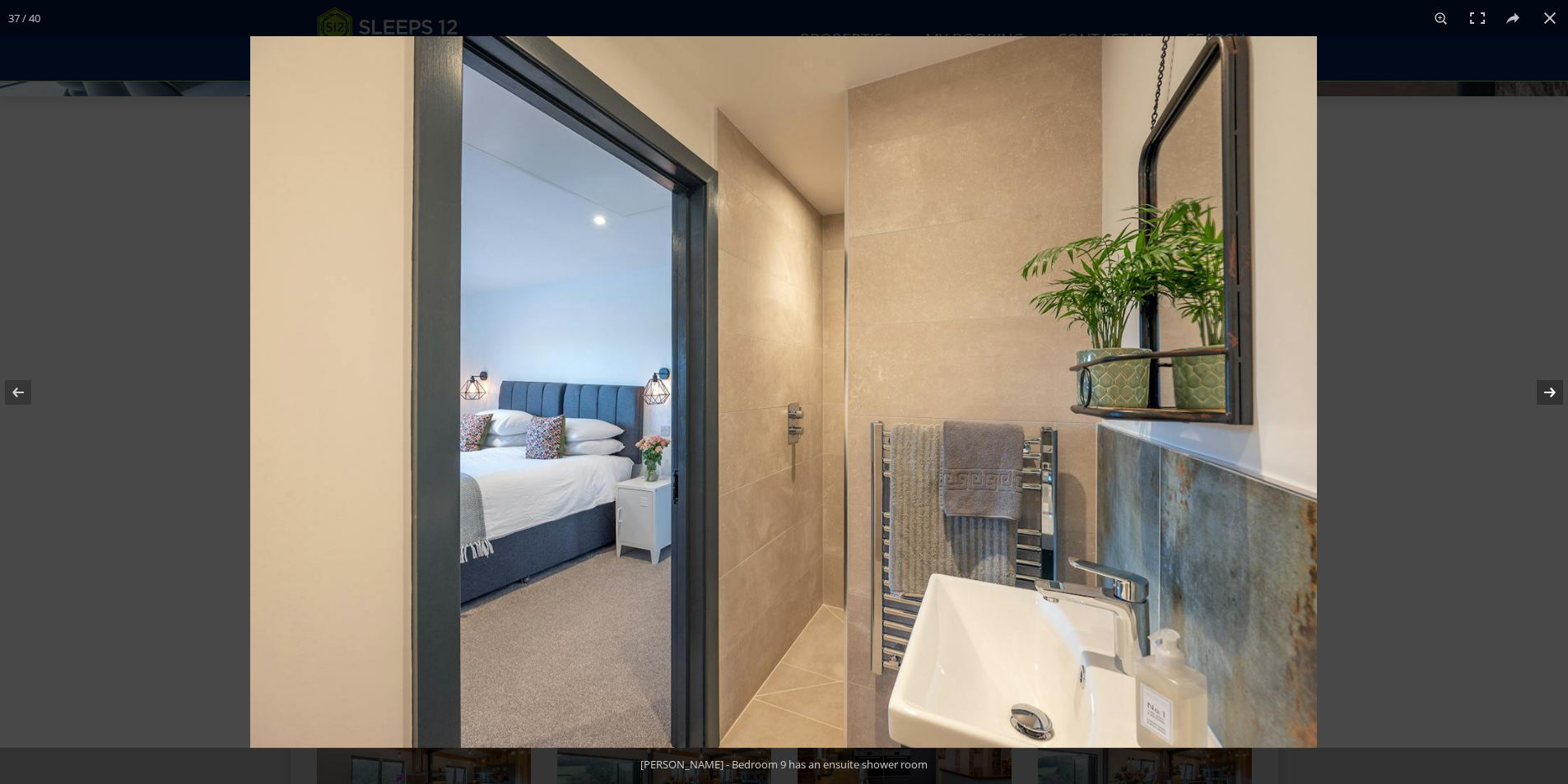
click at [1530, 385] on button at bounding box center [1539, 392] width 57 height 82
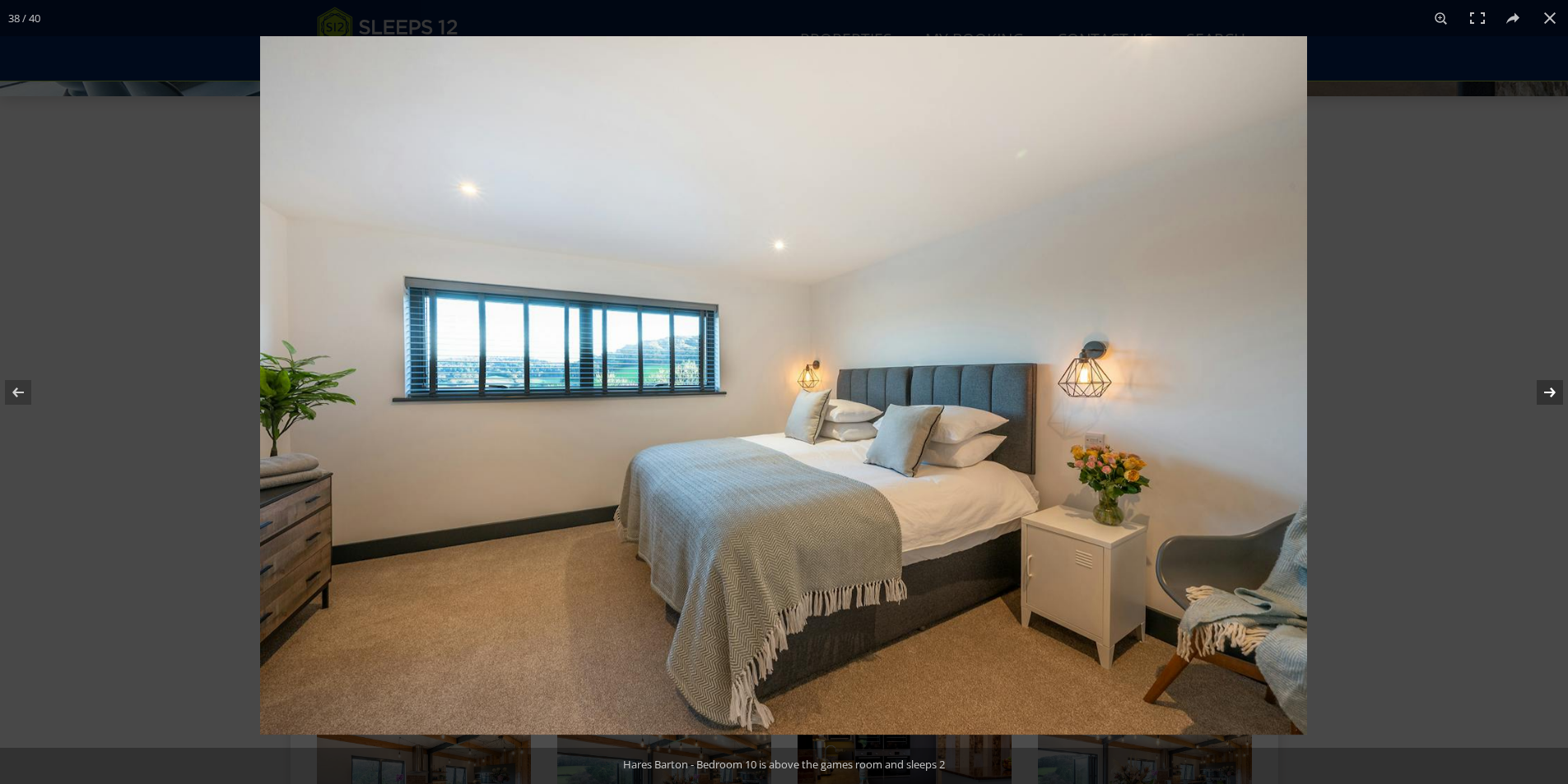
click at [1530, 385] on button at bounding box center [1539, 392] width 57 height 82
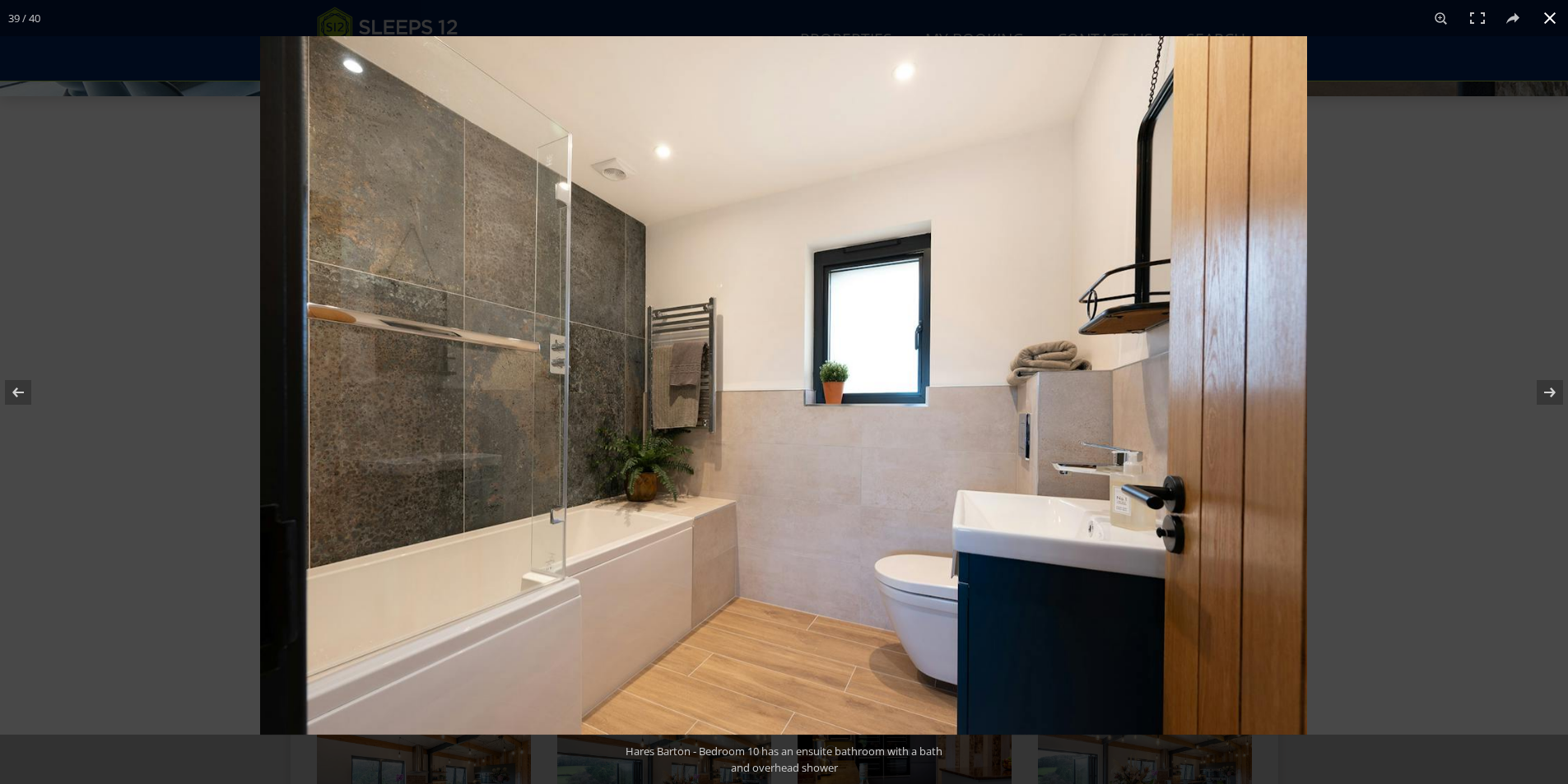
click at [1549, 17] on button at bounding box center [1549, 18] width 37 height 37
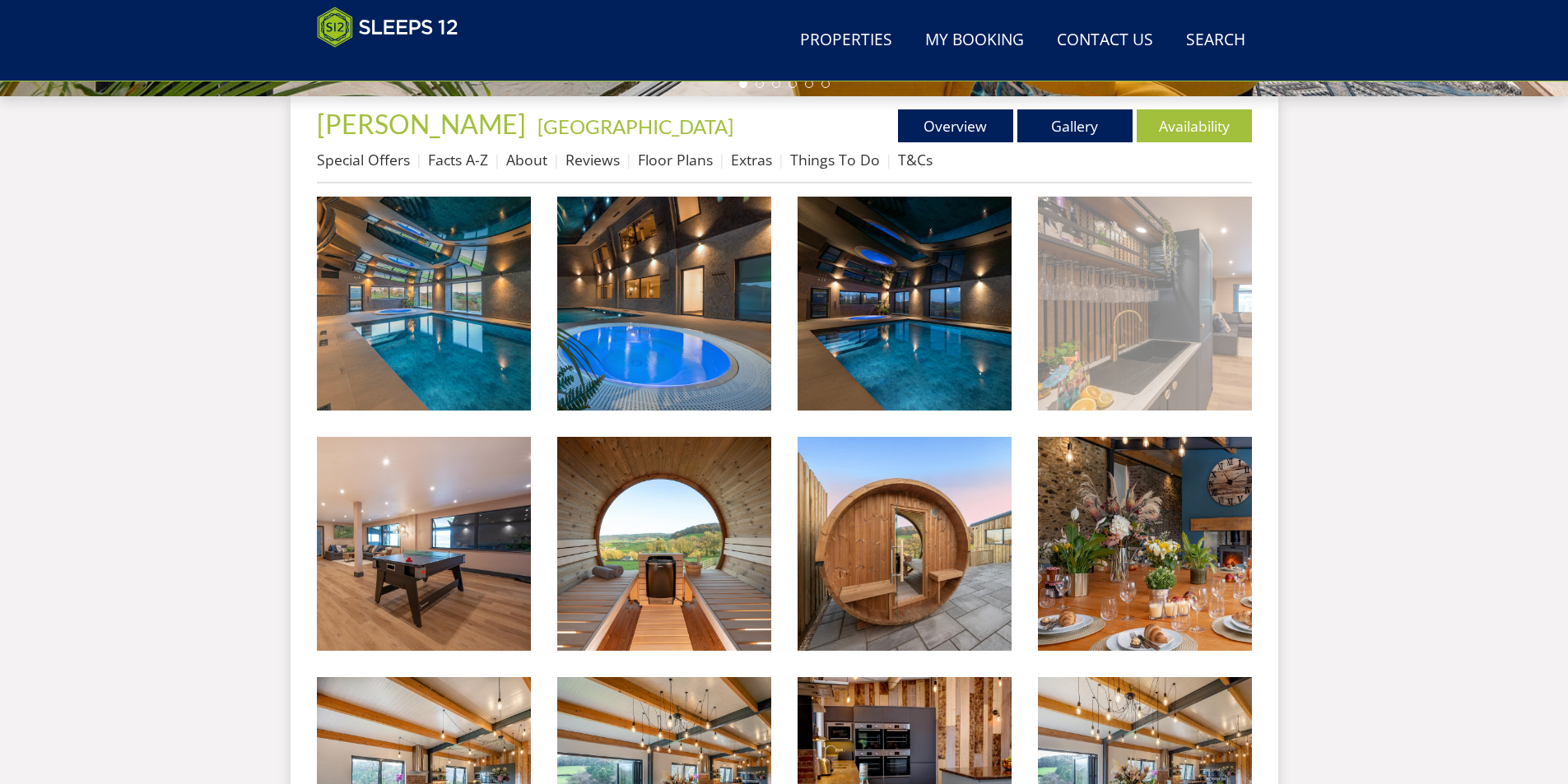
scroll to position [452, 0]
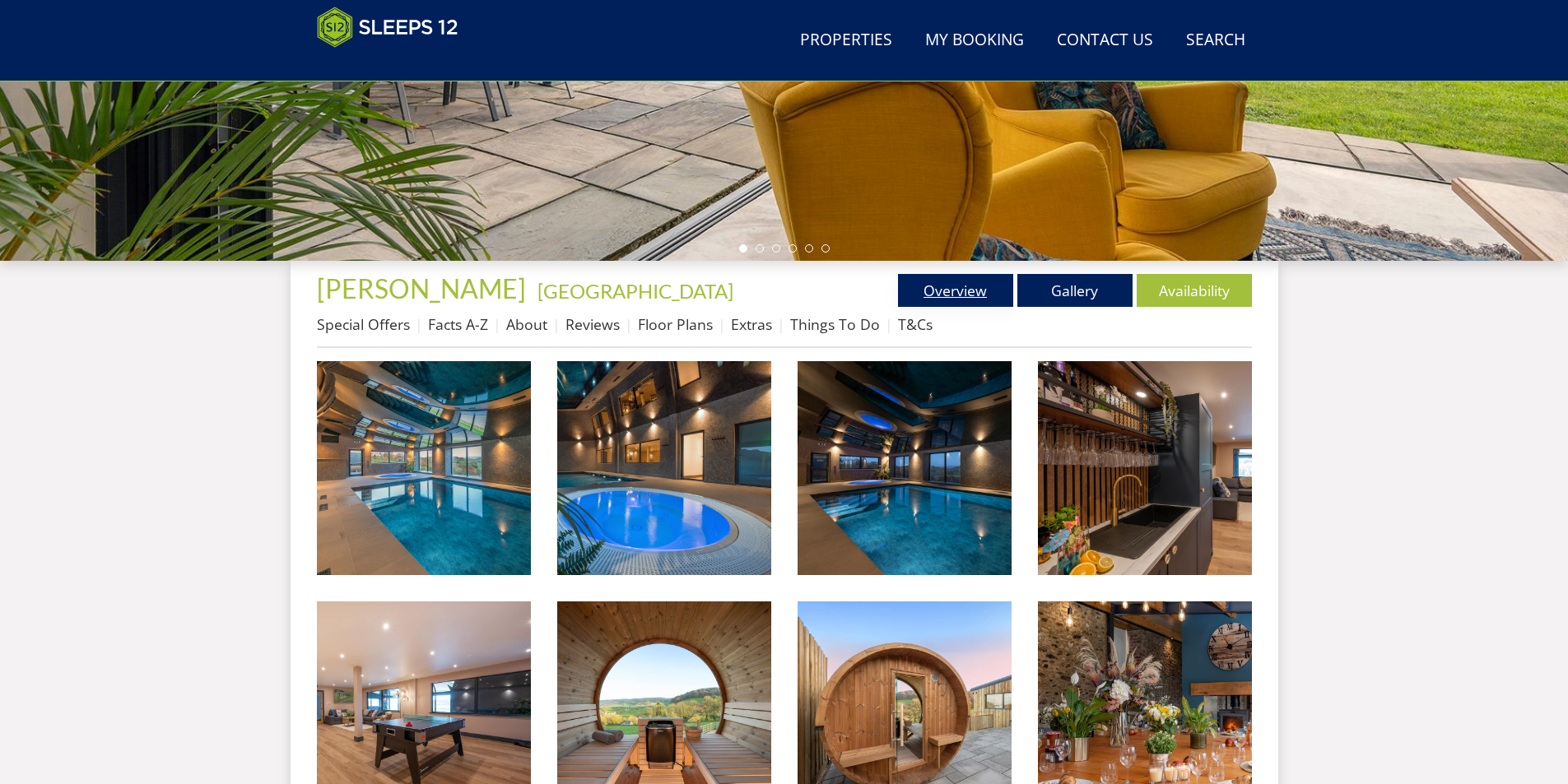
click at [999, 287] on link "Overview" at bounding box center [955, 290] width 115 height 33
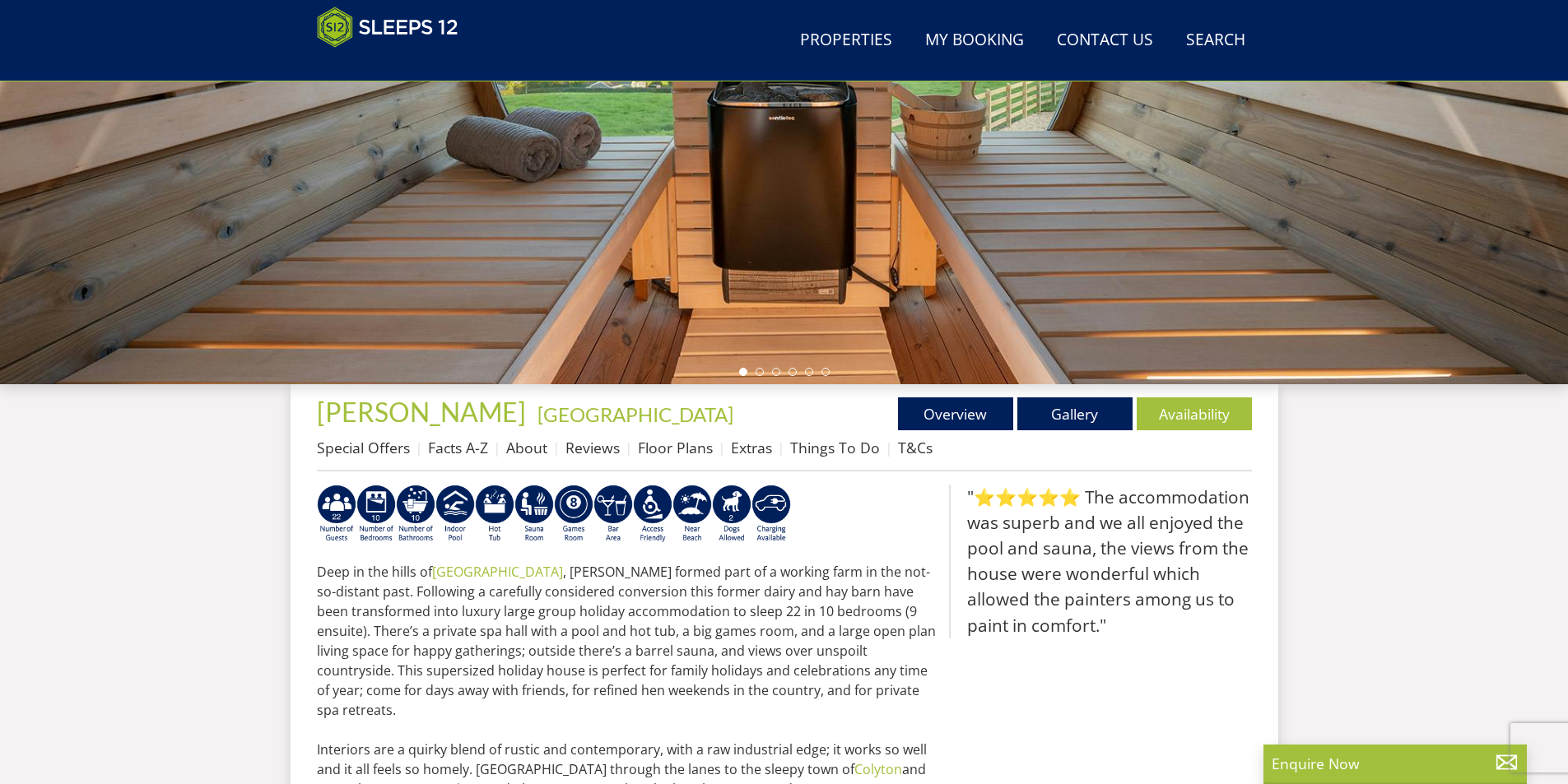
scroll to position [576, 0]
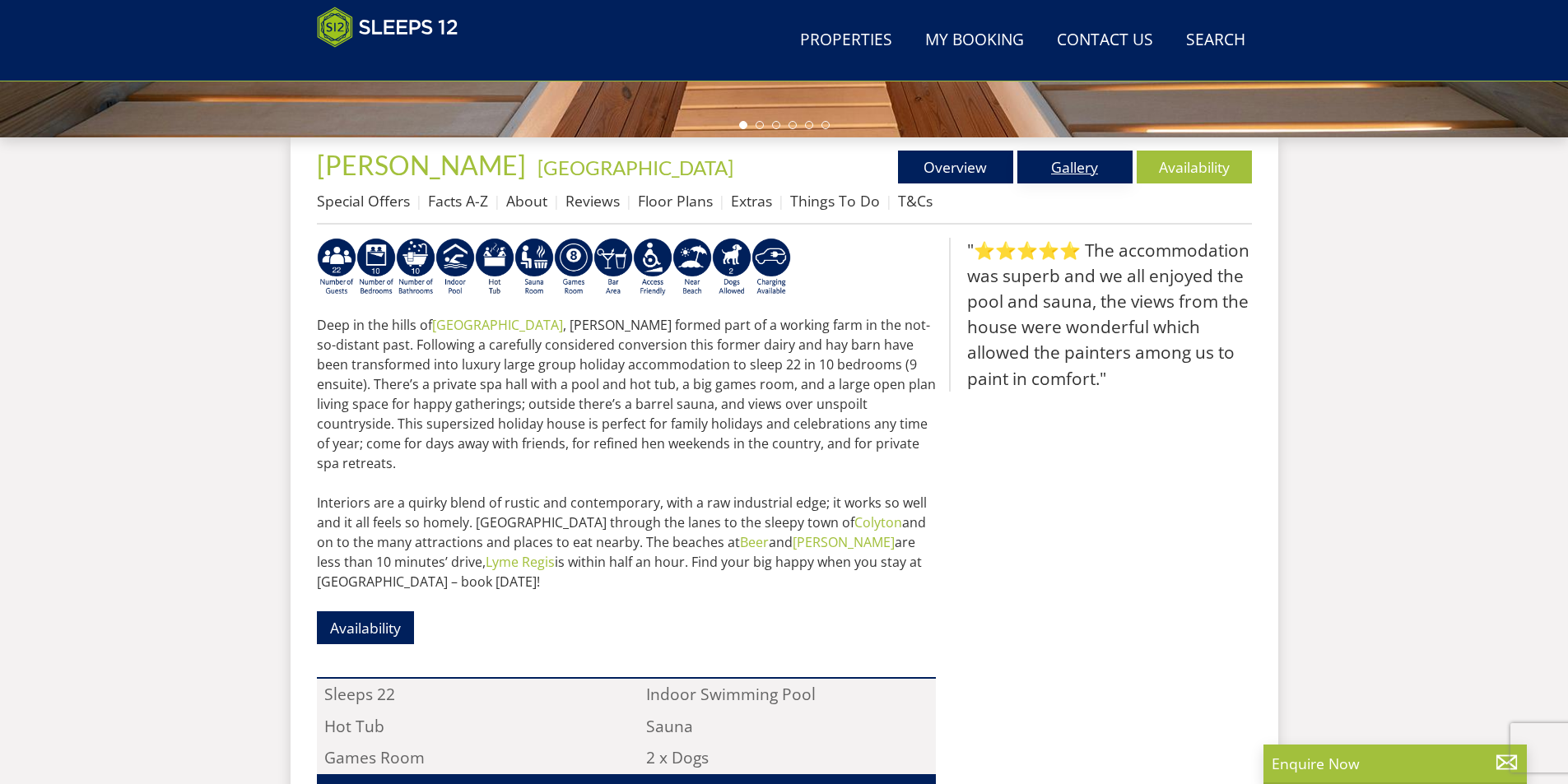
click at [1047, 163] on link "Gallery" at bounding box center [1075, 166] width 115 height 33
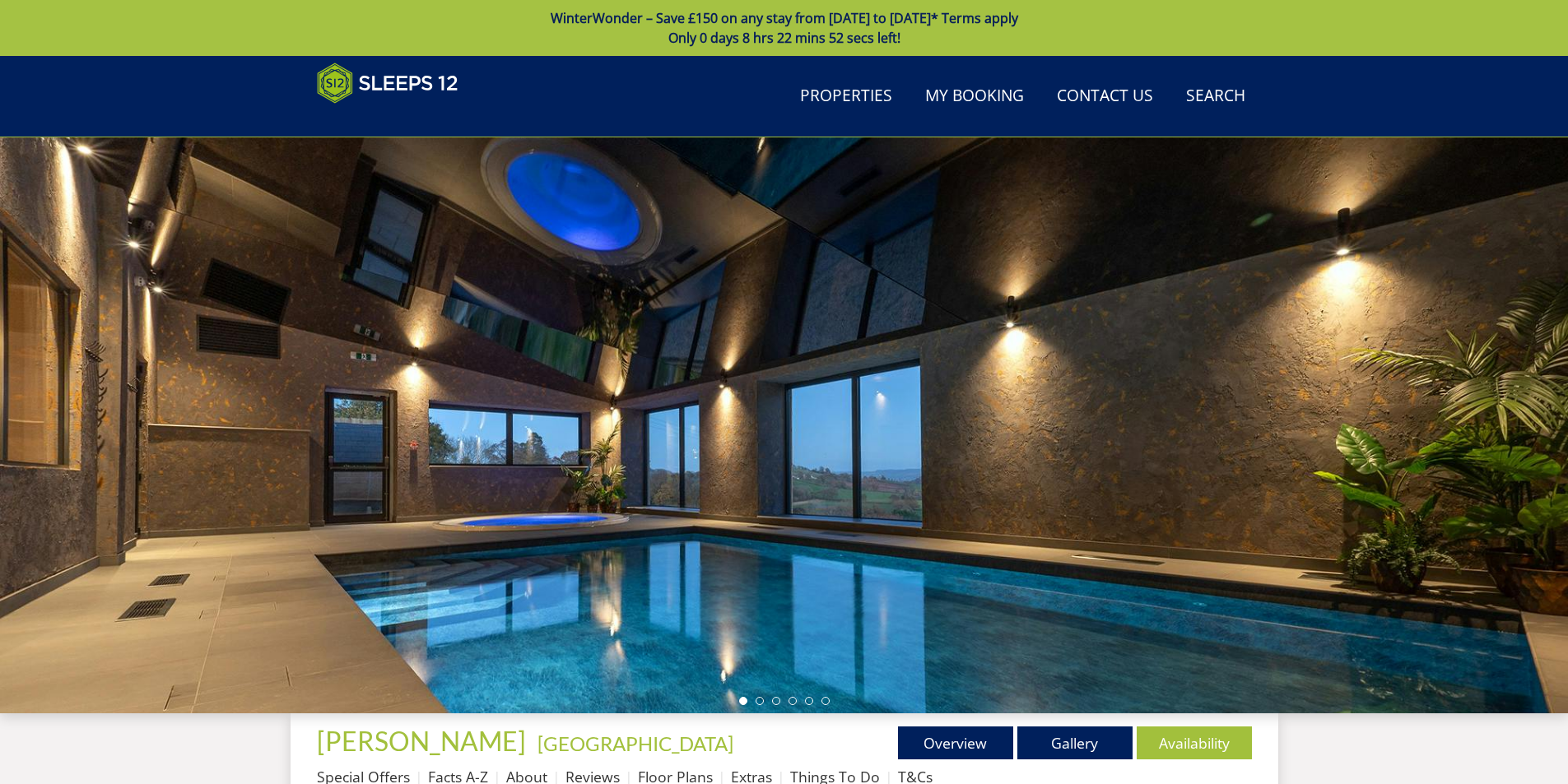
scroll to position [288, 0]
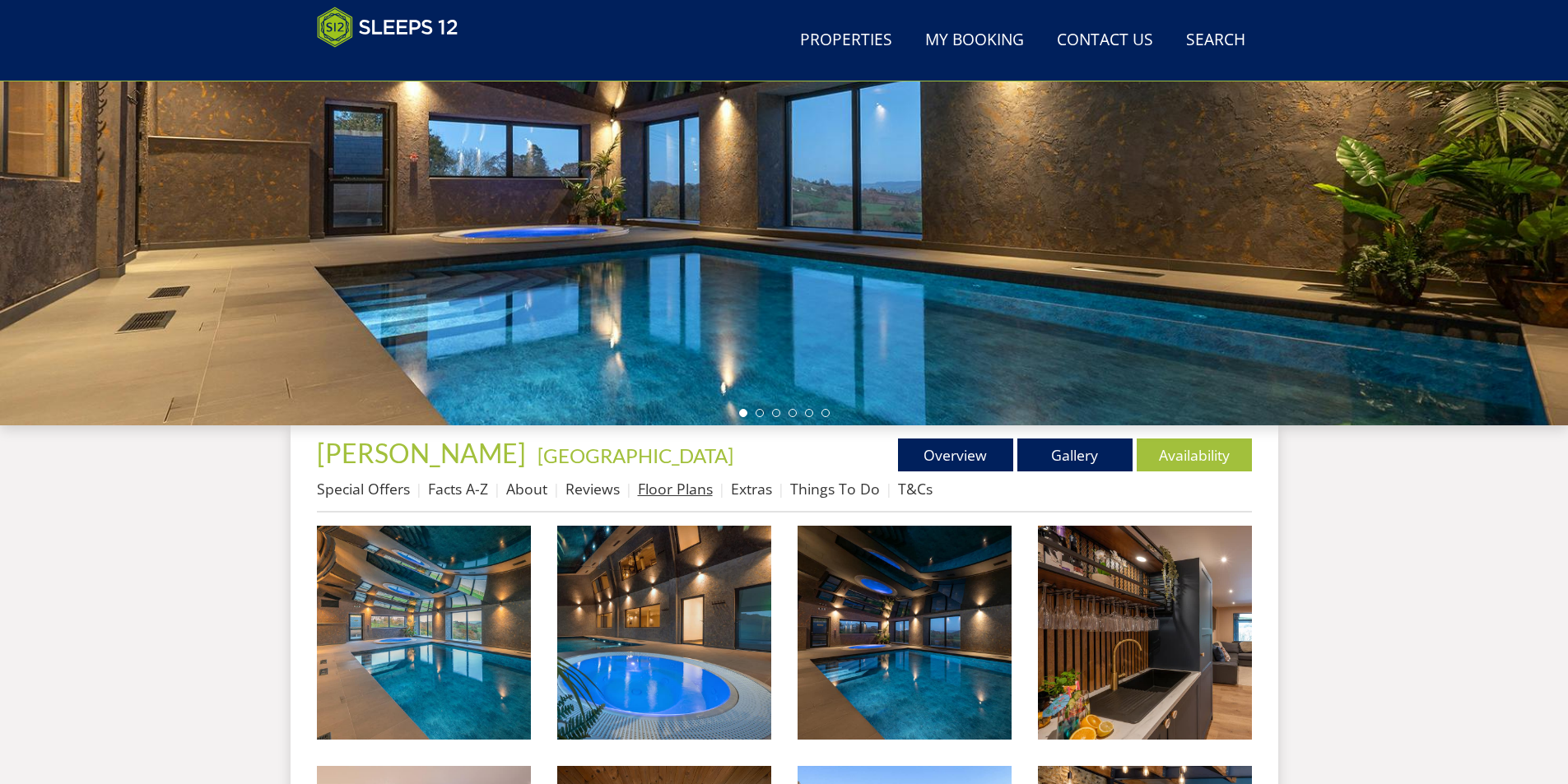
click at [687, 490] on link "Floor Plans" at bounding box center [675, 489] width 75 height 20
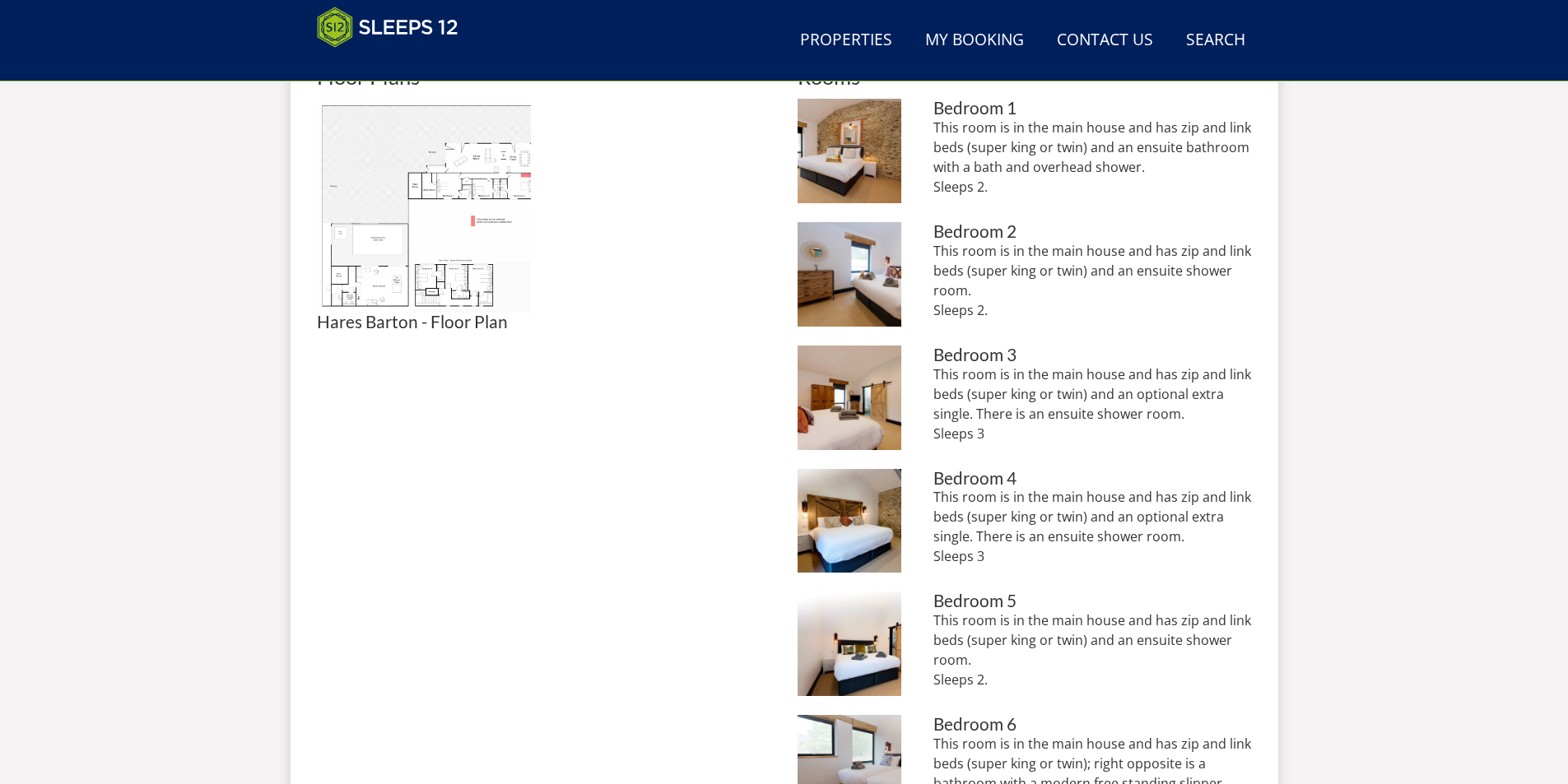
scroll to position [534, 0]
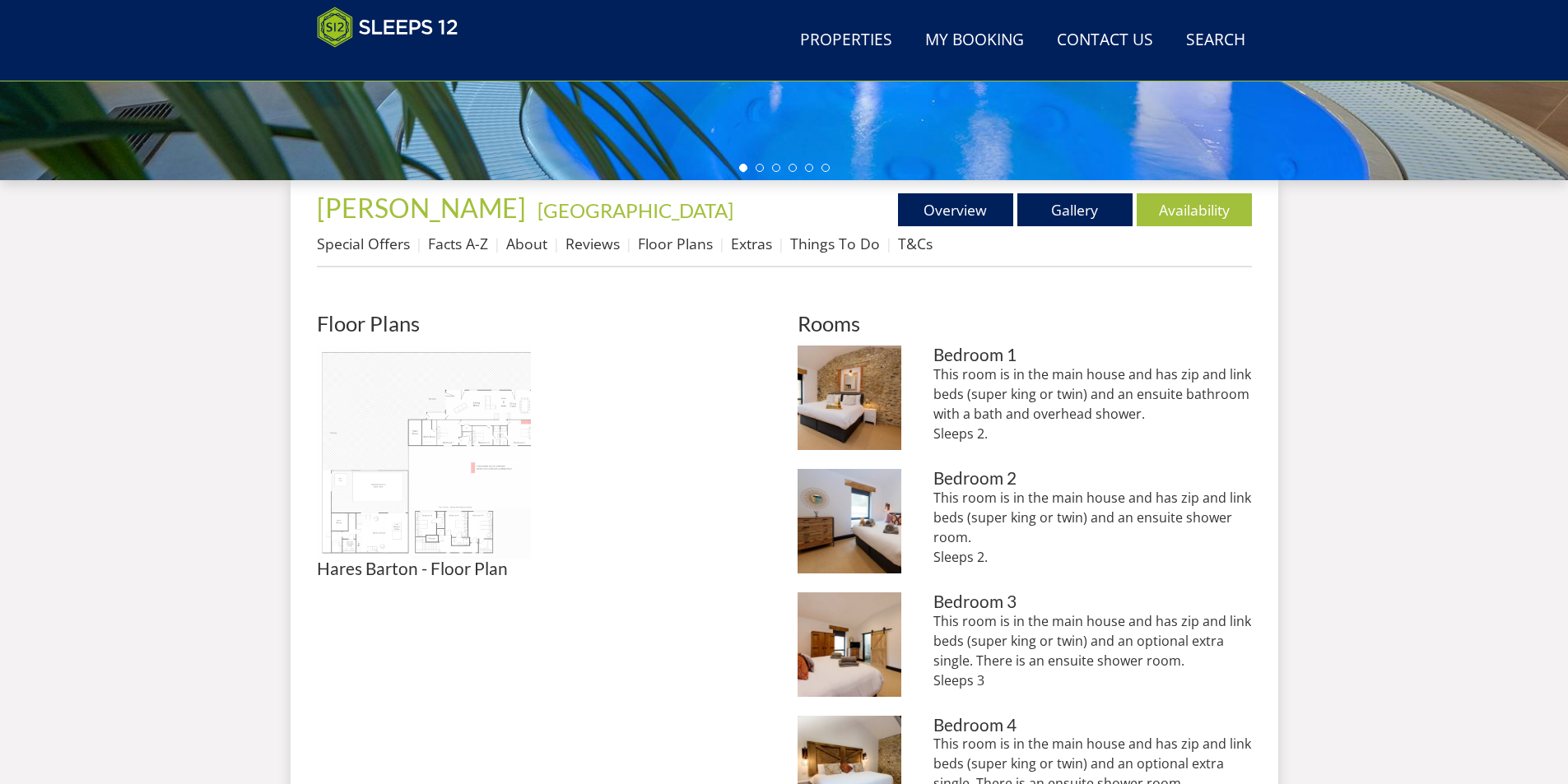
click at [475, 420] on img at bounding box center [424, 452] width 214 height 214
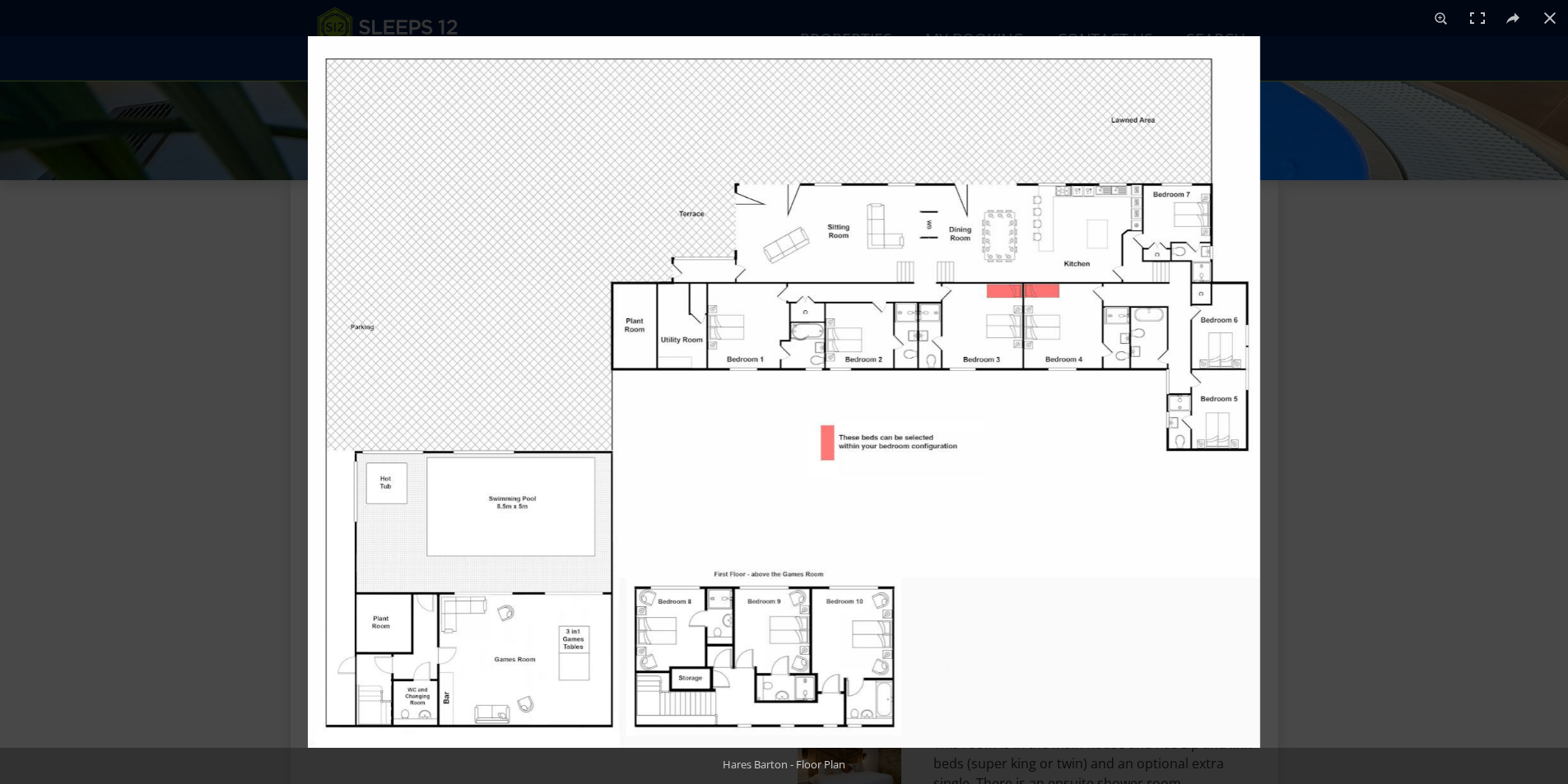
click at [1136, 358] on img at bounding box center [784, 392] width 952 height 712
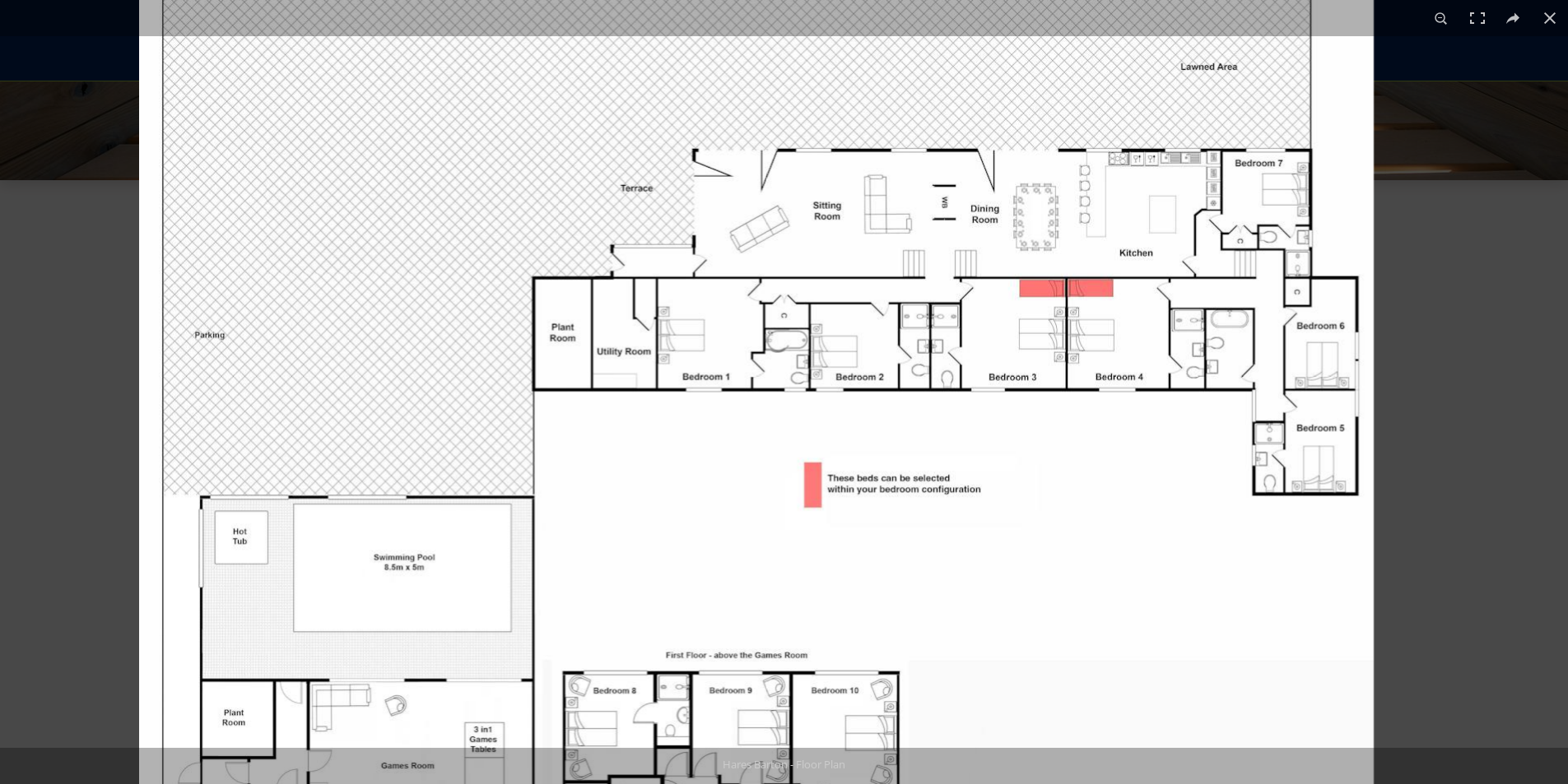
drag, startPoint x: 1263, startPoint y: 317, endPoint x: 1148, endPoint y: 349, distance: 119.4
click at [1148, 349] on img at bounding box center [756, 420] width 1234 height 923
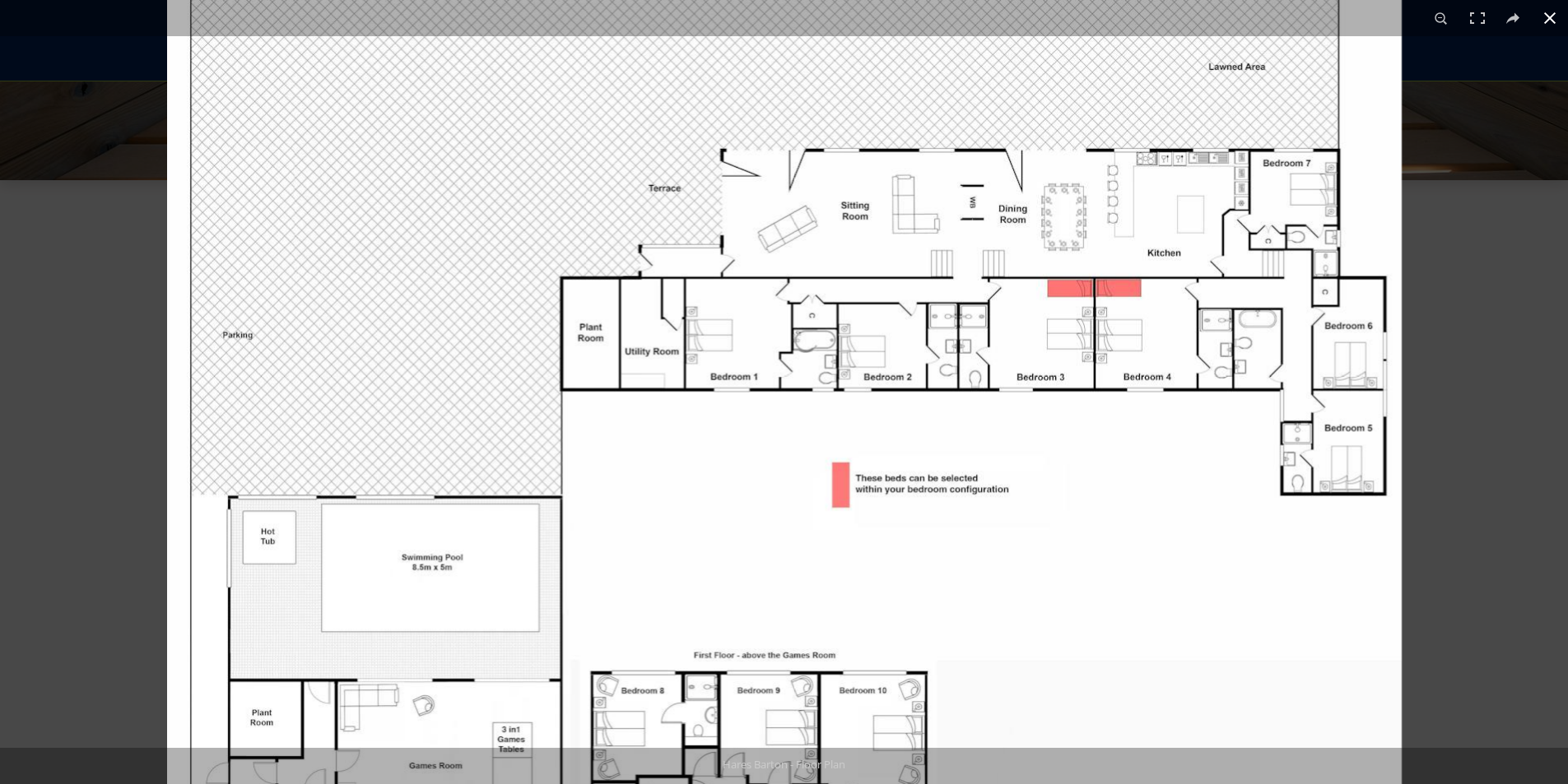
click at [1452, 401] on div at bounding box center [951, 350] width 1568 height 784
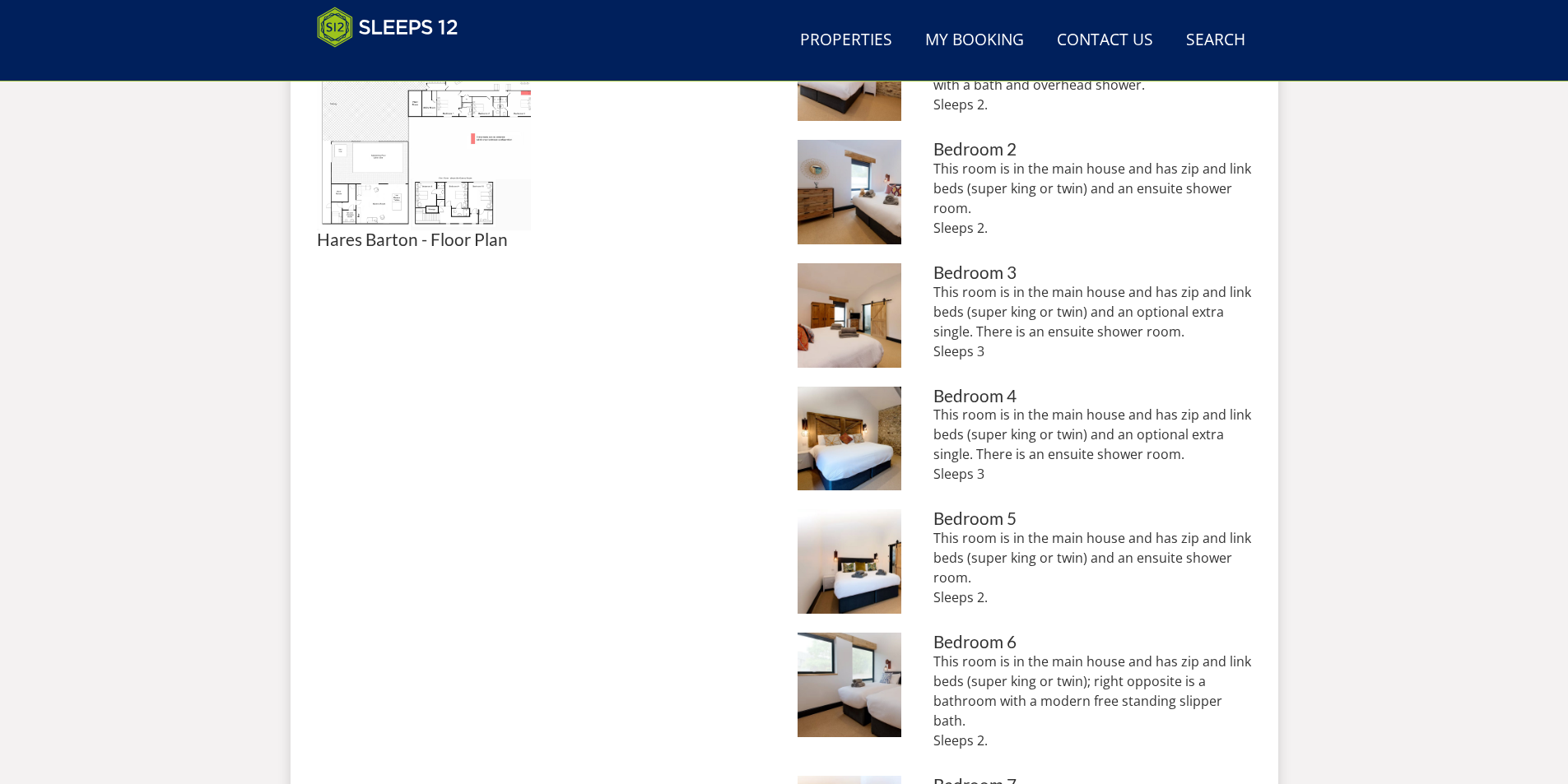
scroll to position [1110, 0]
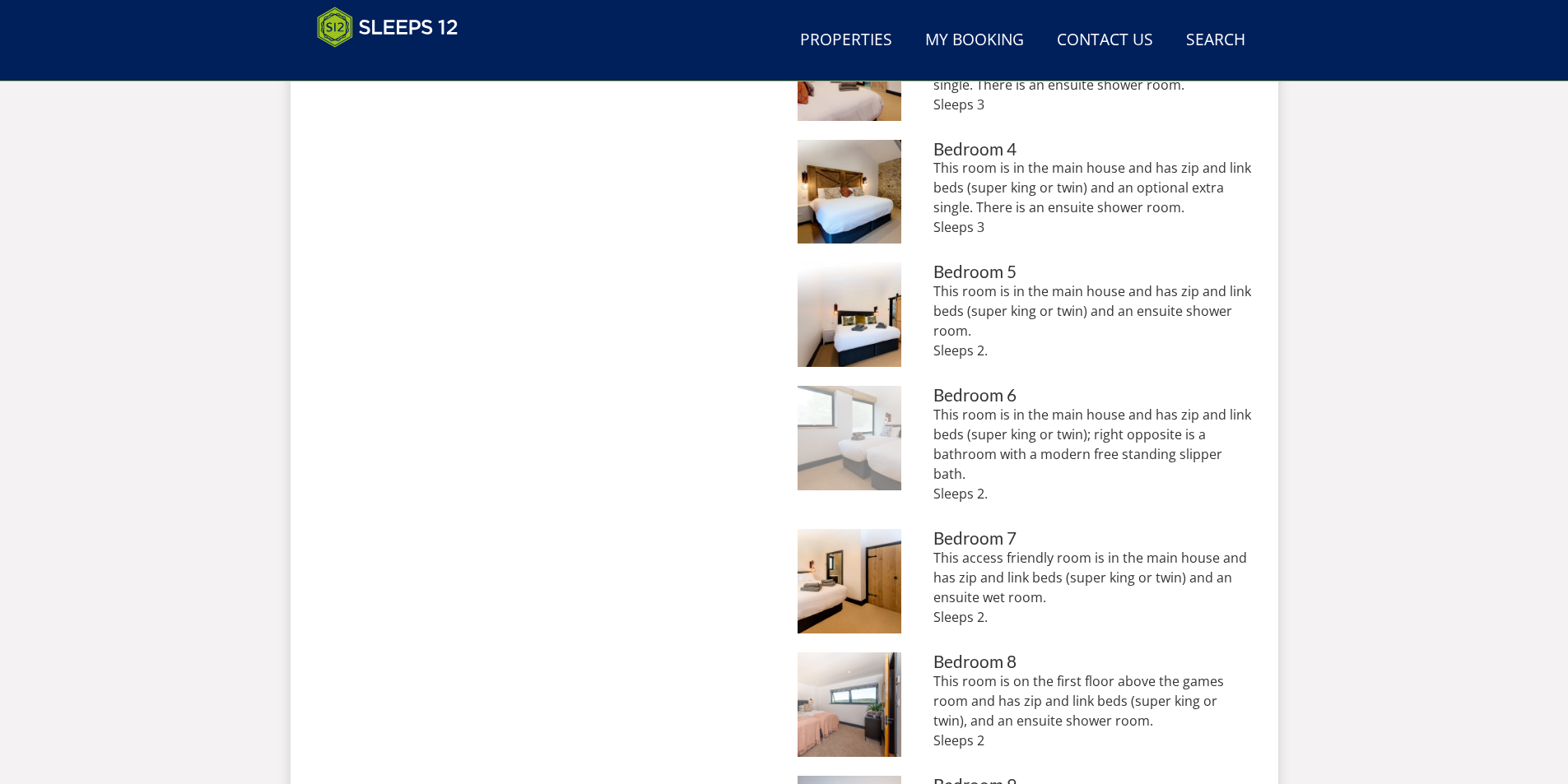
click at [879, 458] on img at bounding box center [850, 439] width 105 height 105
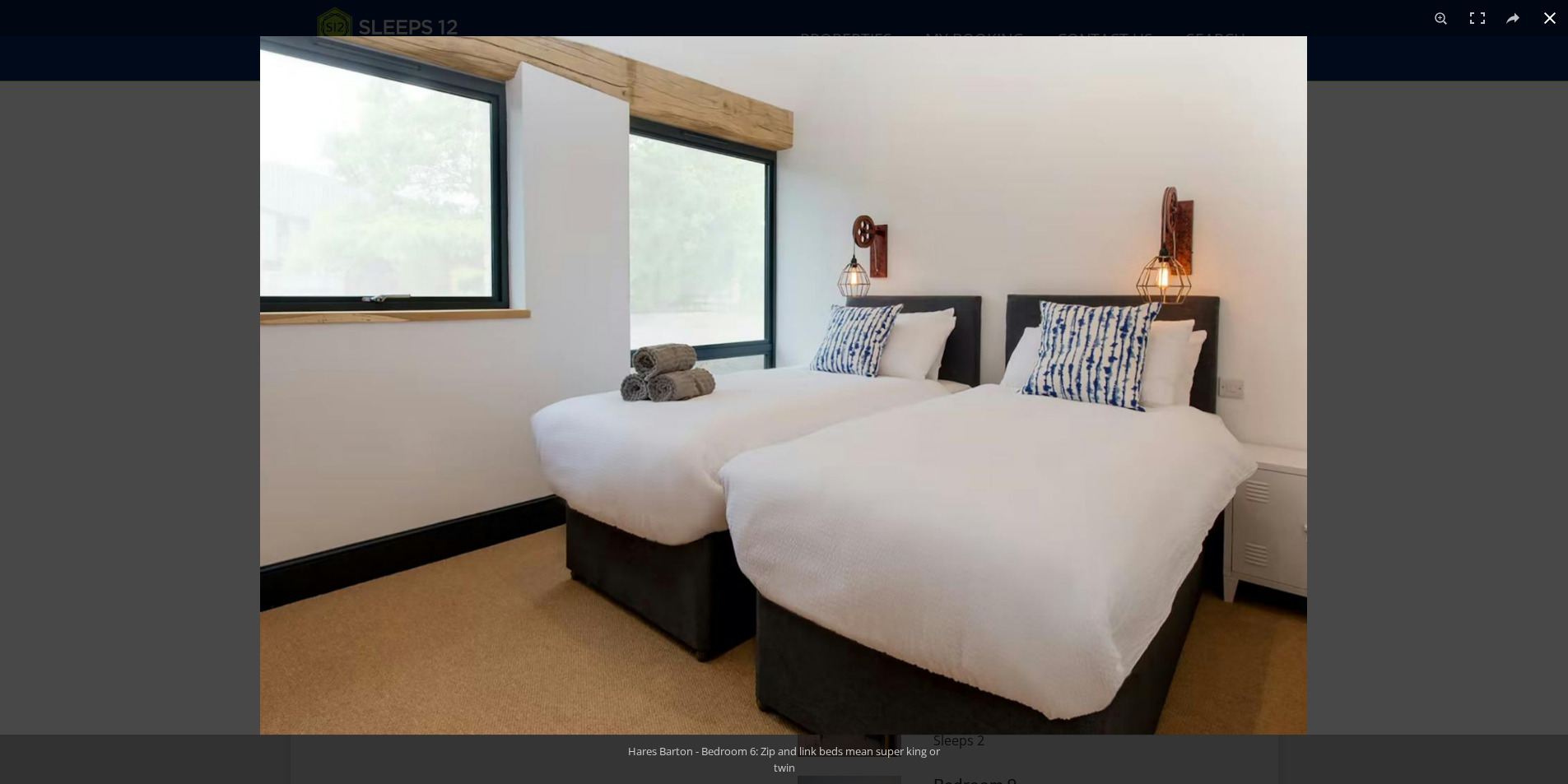
click at [1426, 484] on div at bounding box center [1044, 429] width 1568 height 784
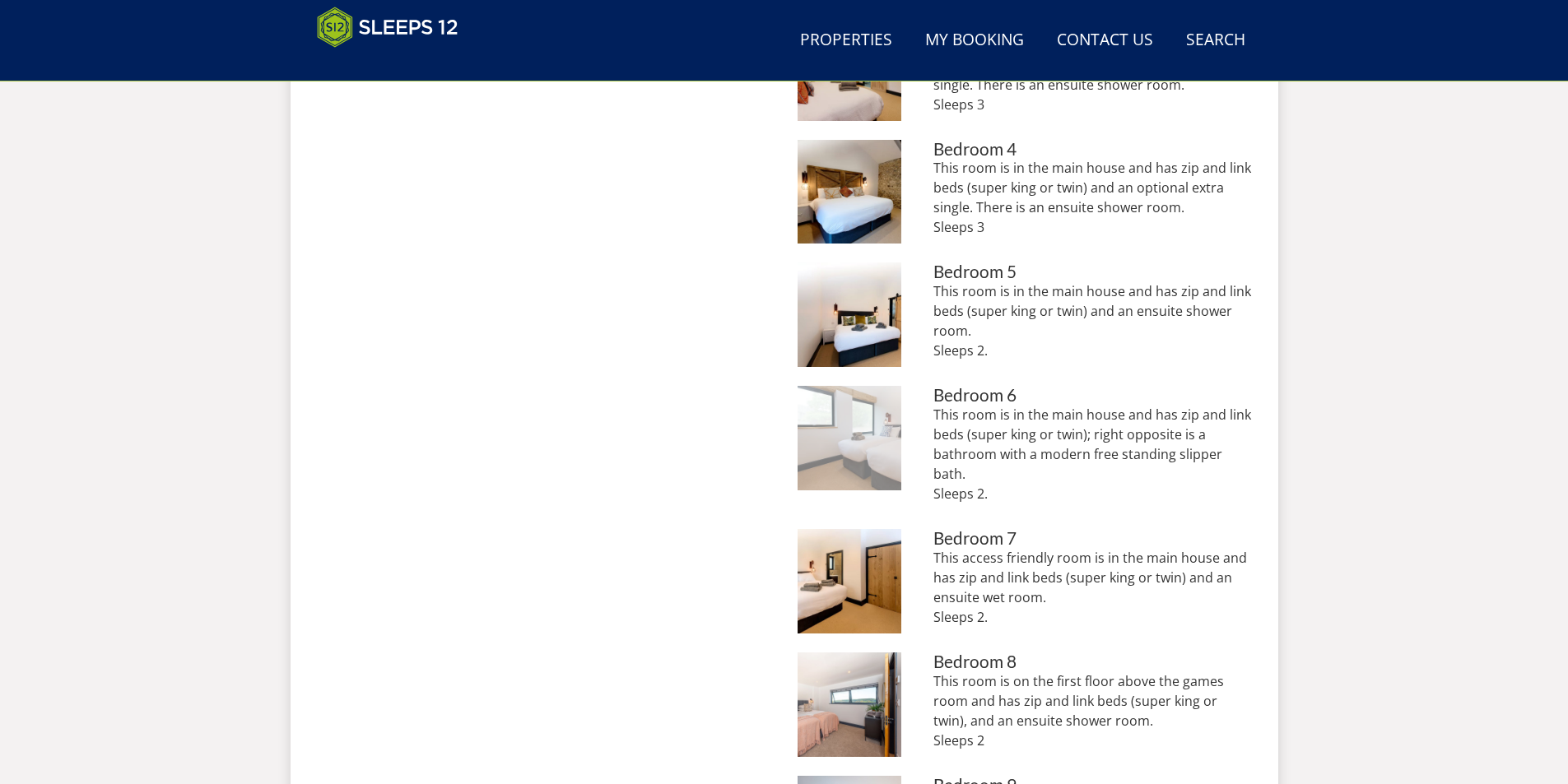
click at [856, 441] on img at bounding box center [850, 439] width 105 height 105
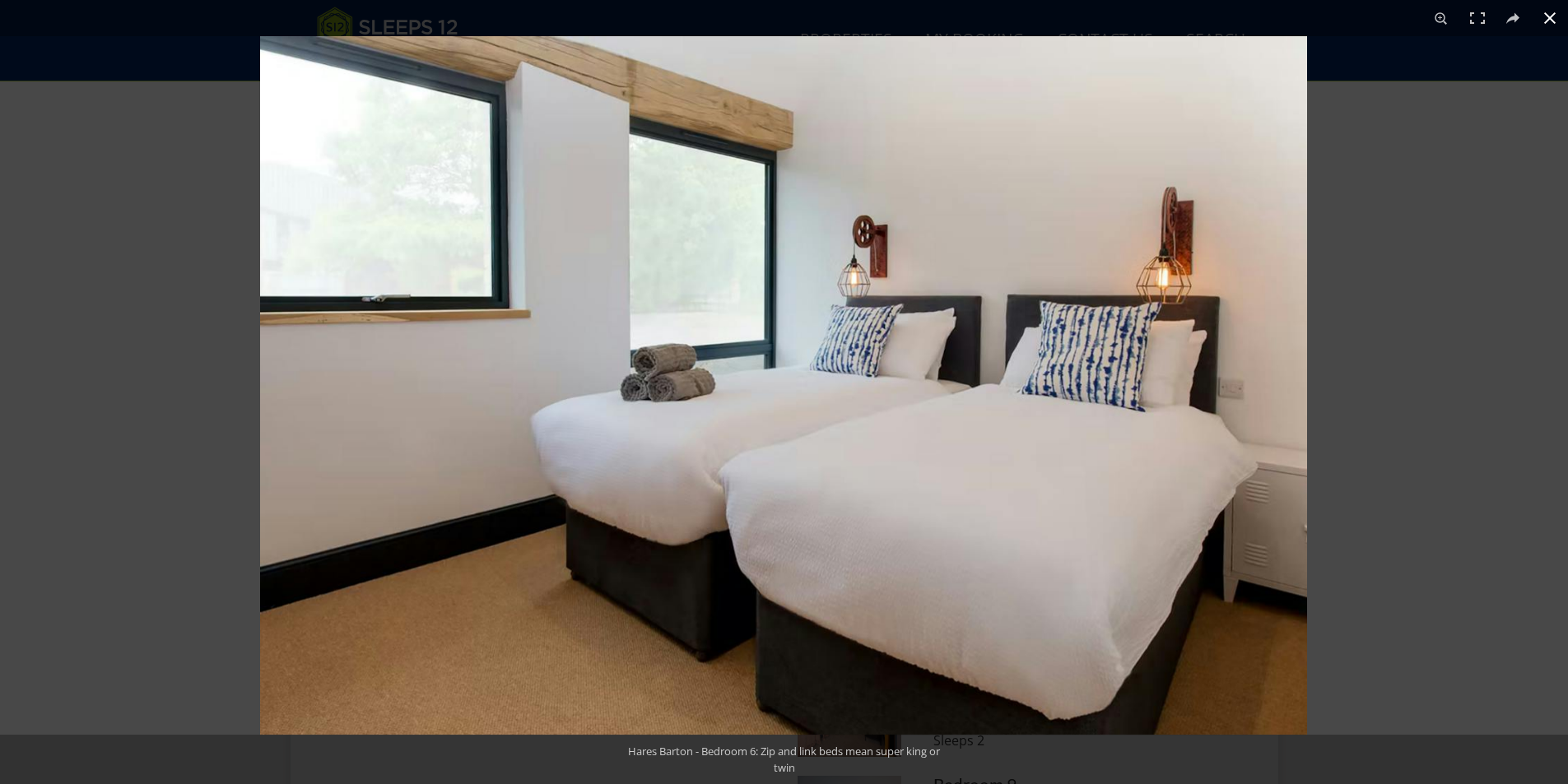
click at [1421, 415] on div at bounding box center [1044, 429] width 1568 height 784
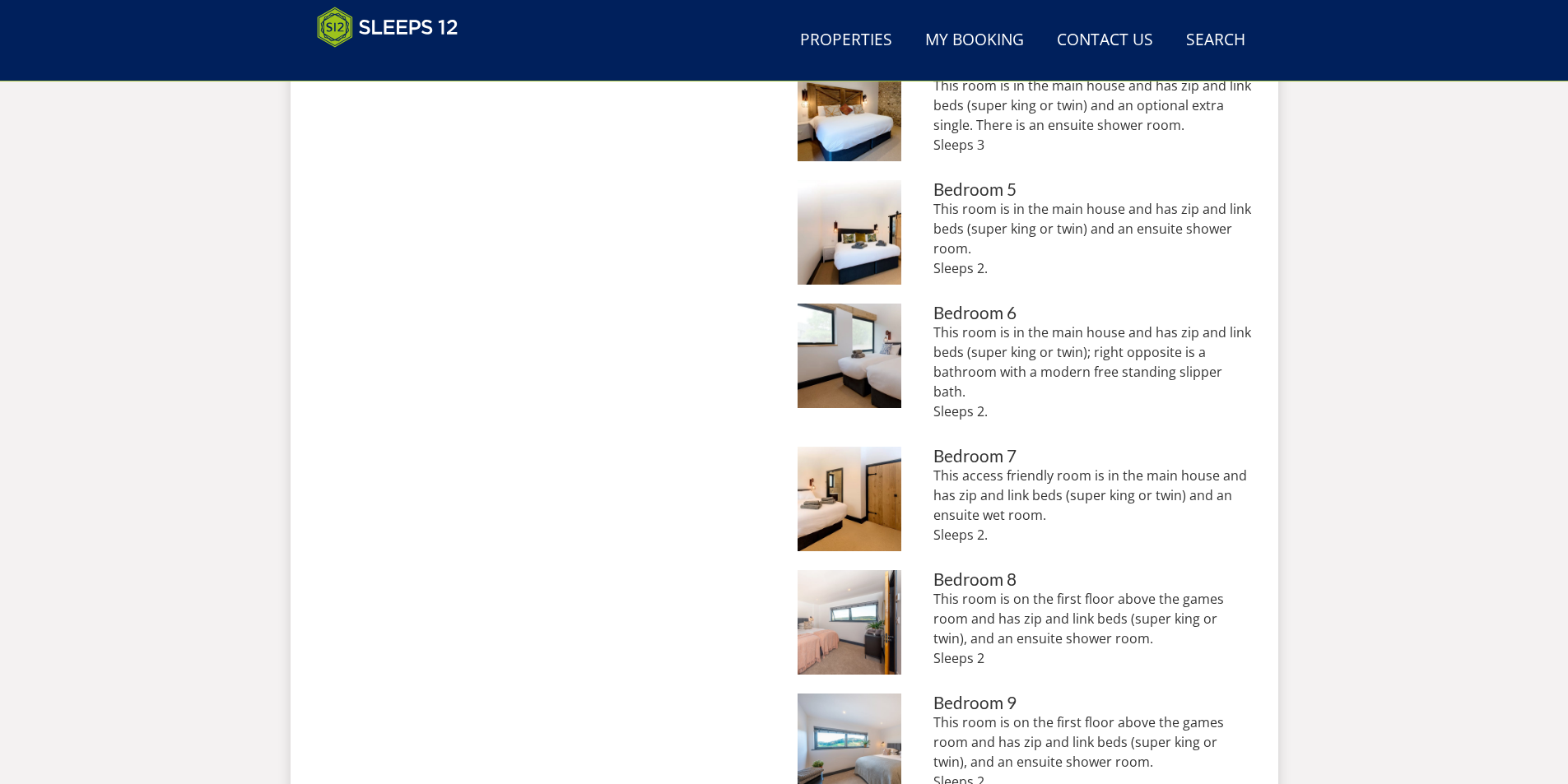
scroll to position [1028, 0]
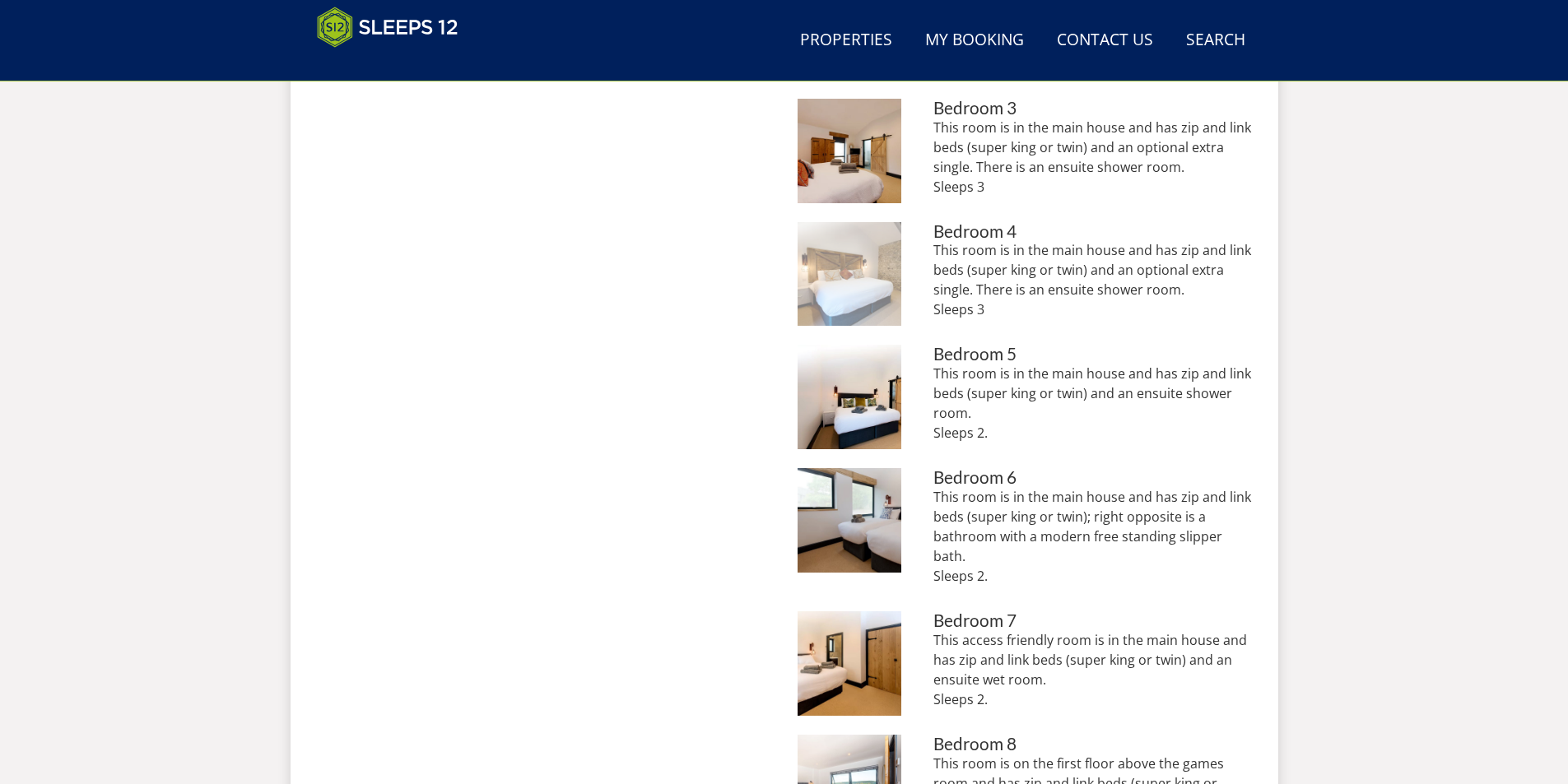
click at [827, 285] on img at bounding box center [850, 274] width 105 height 105
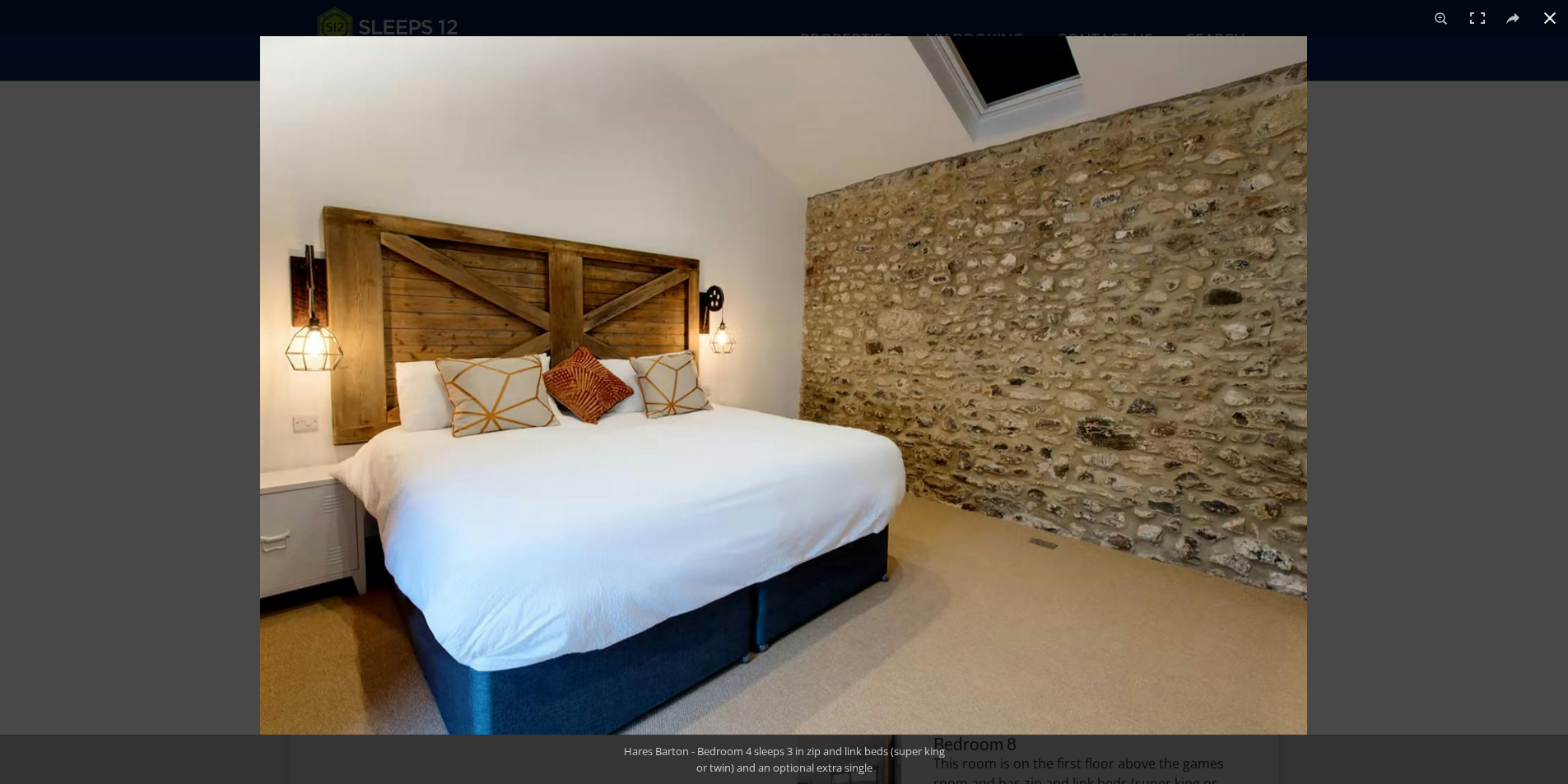
click at [1391, 425] on div at bounding box center [1044, 429] width 1568 height 784
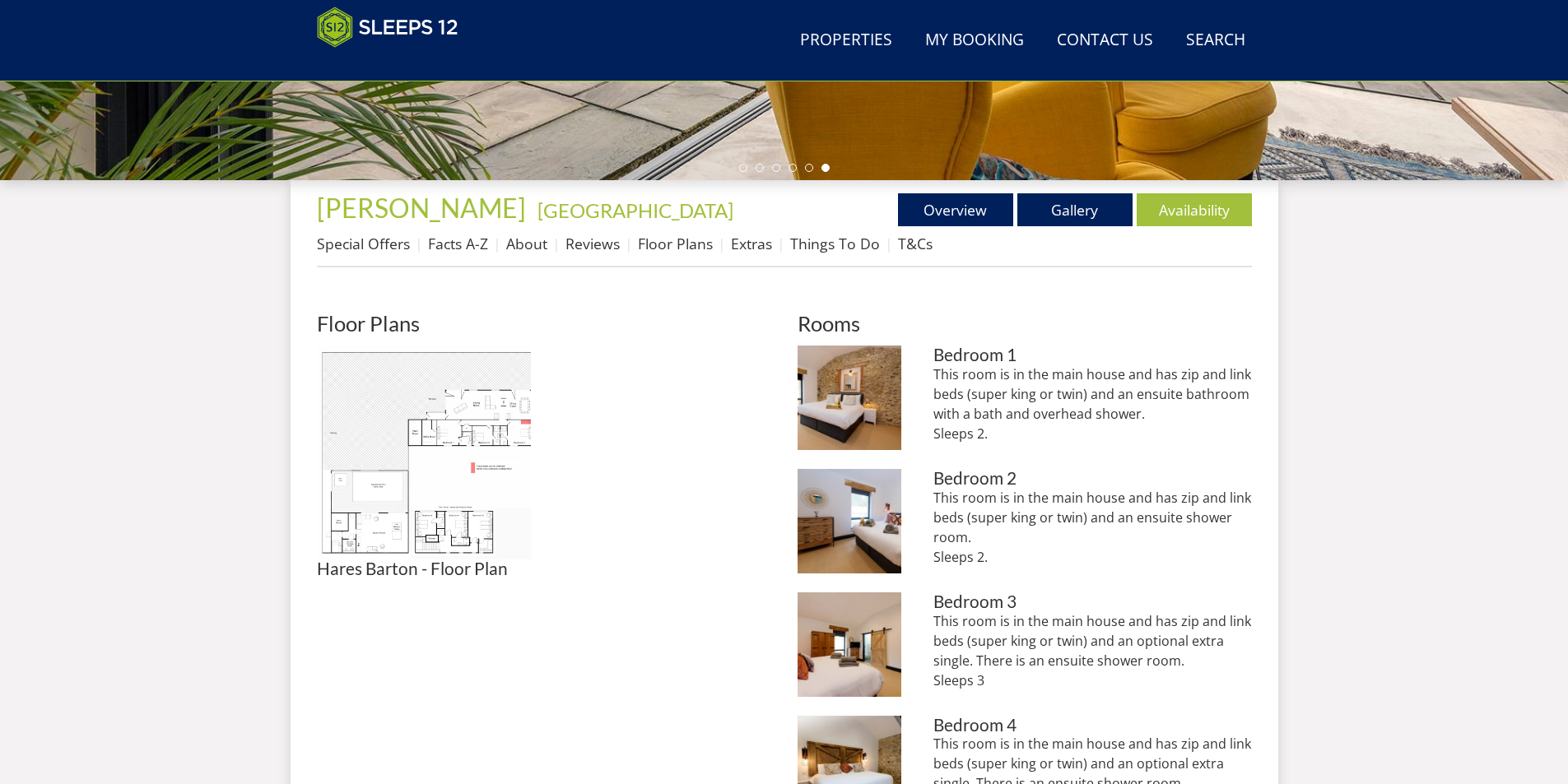
scroll to position [204, 0]
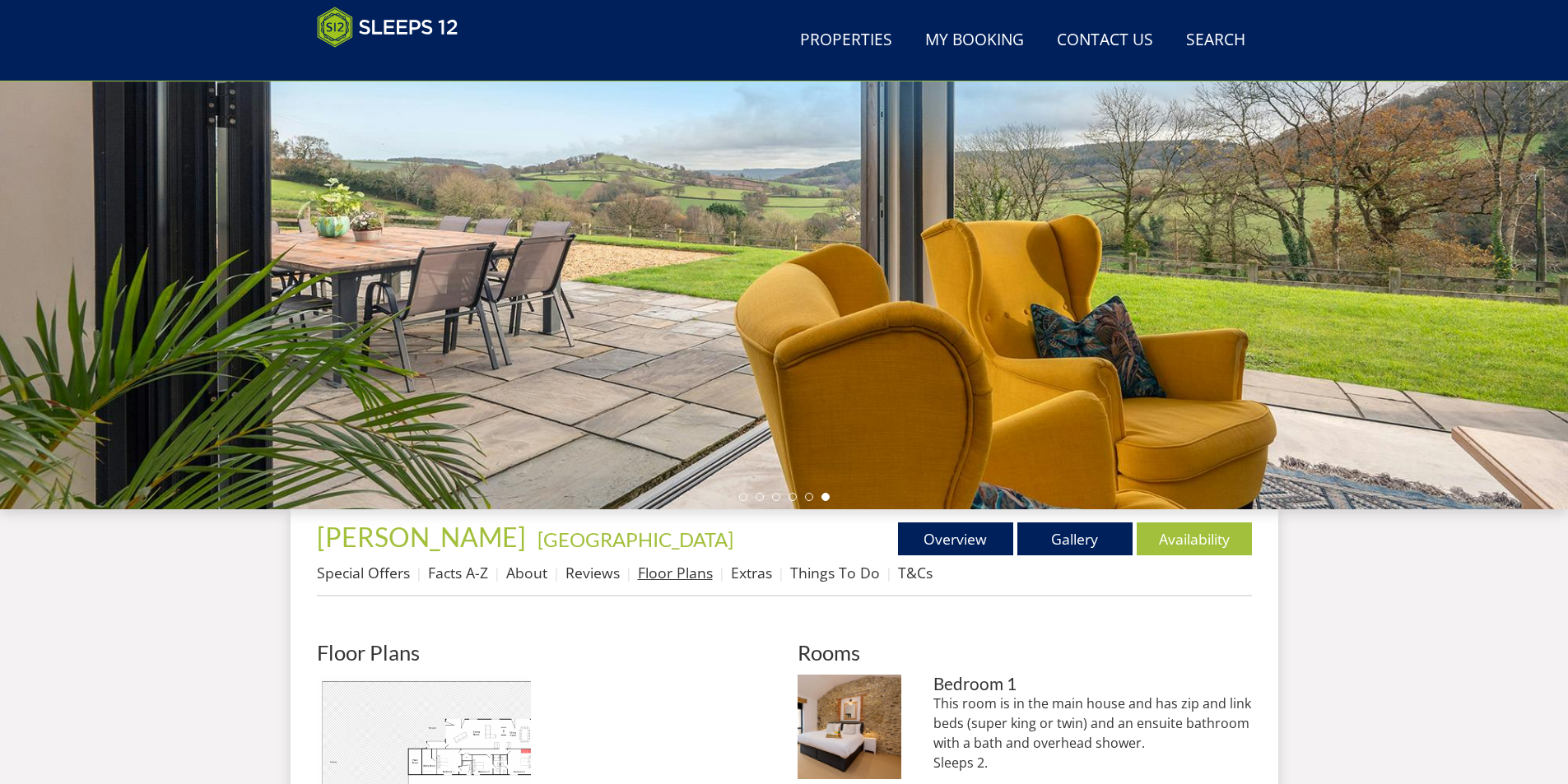
click at [694, 567] on link "Floor Plans" at bounding box center [675, 573] width 75 height 20
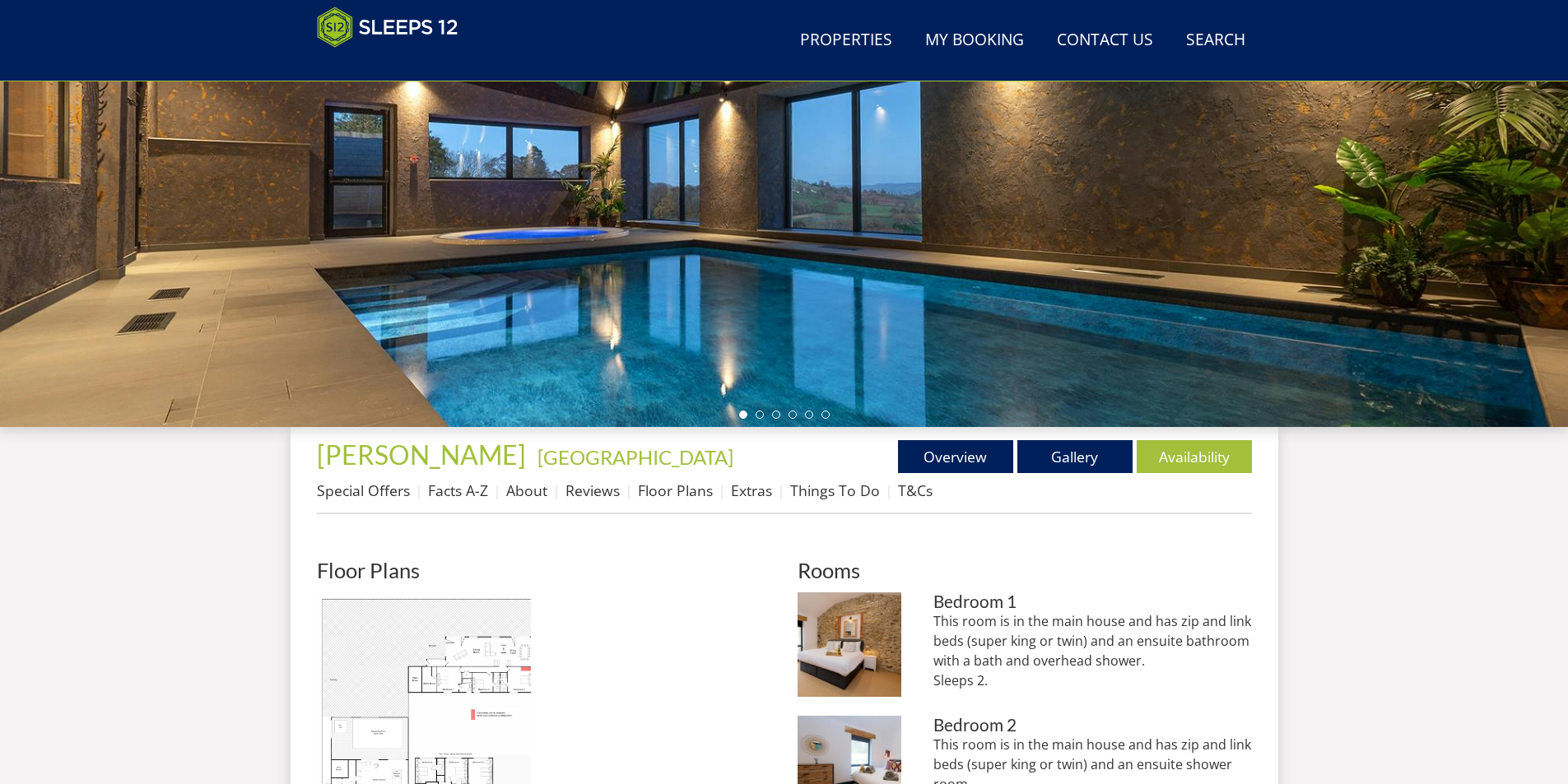
scroll to position [451, 0]
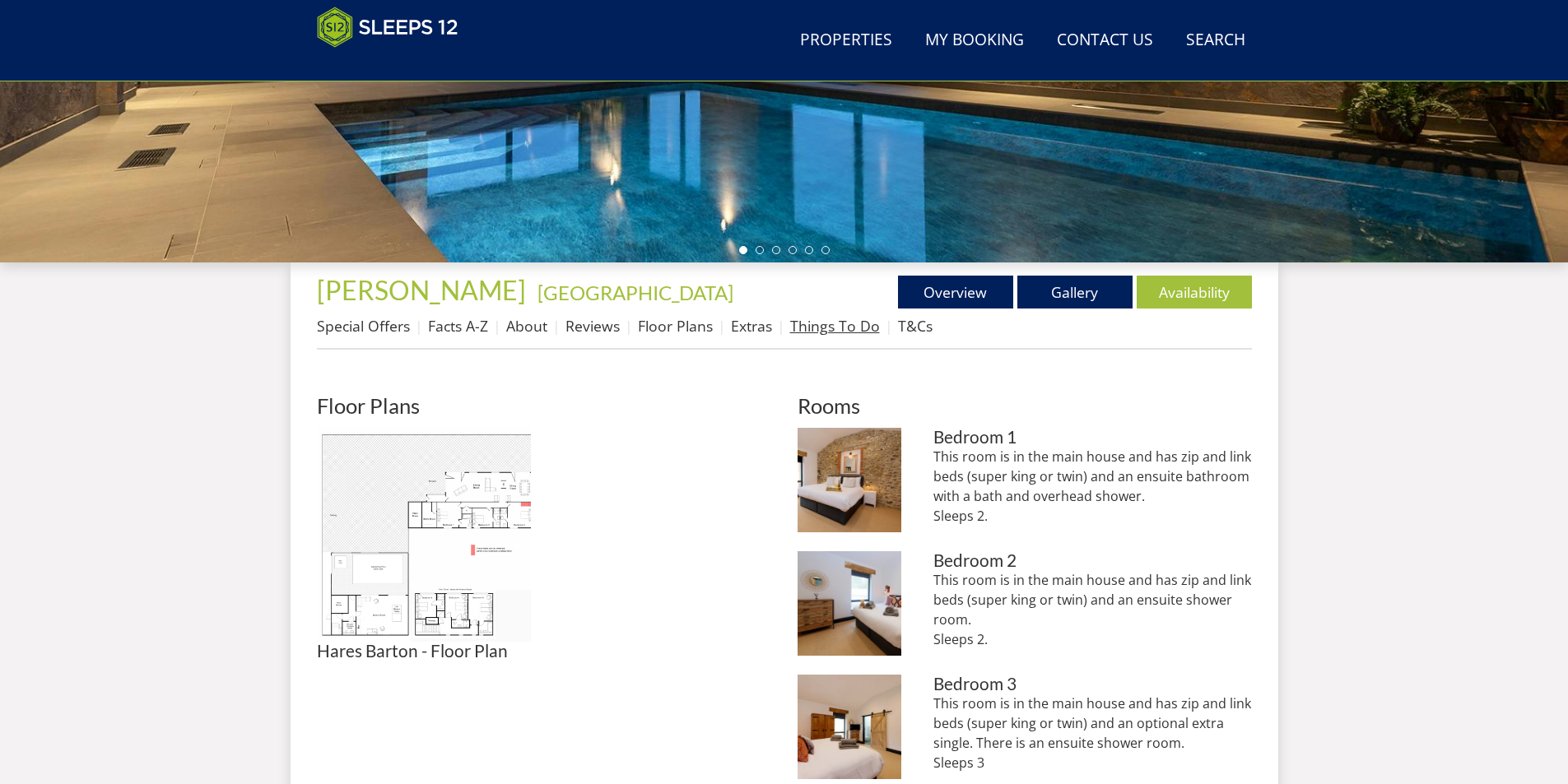
click at [816, 333] on link "Things To Do" at bounding box center [834, 326] width 90 height 20
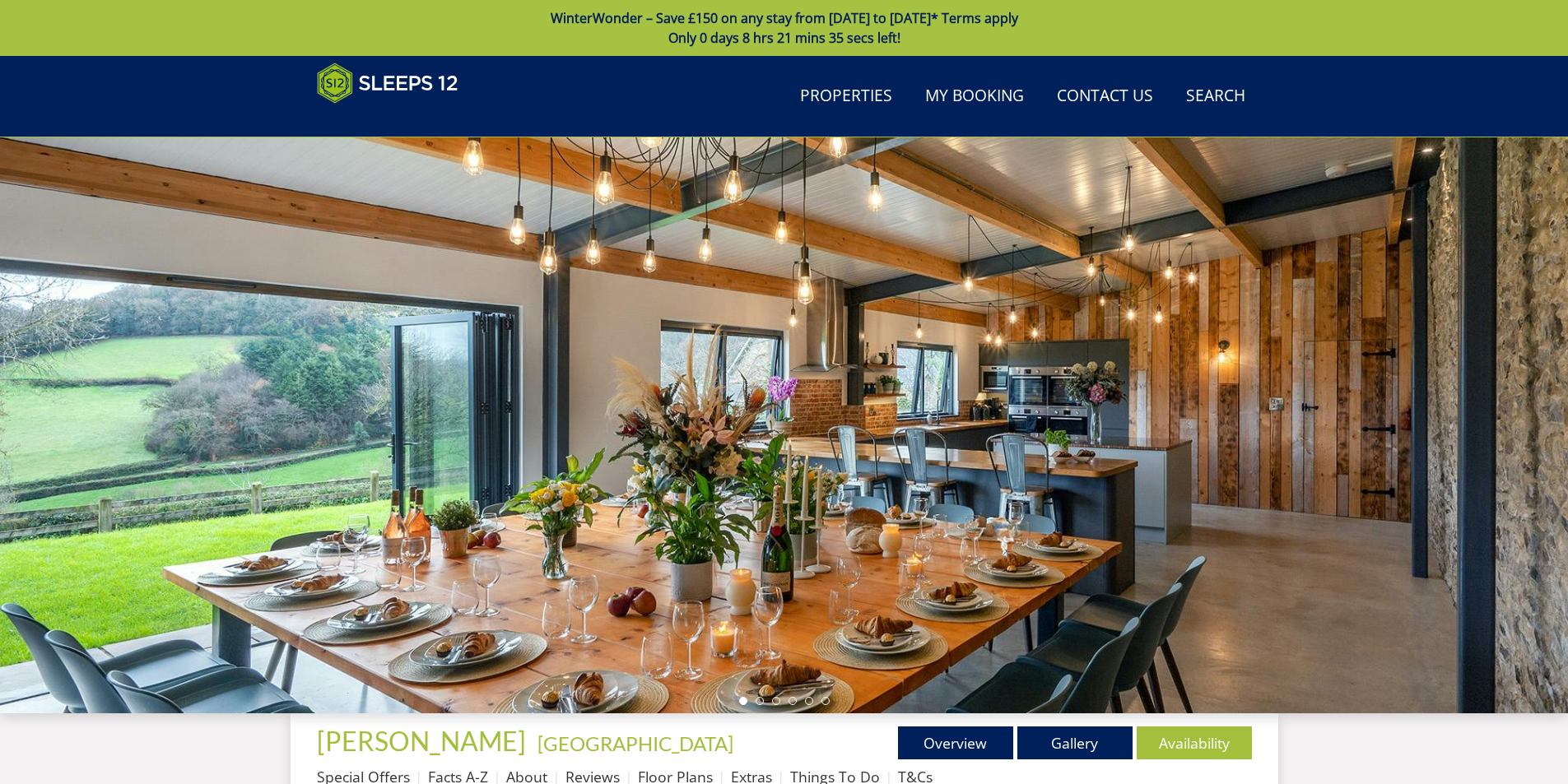
scroll to position [330, 0]
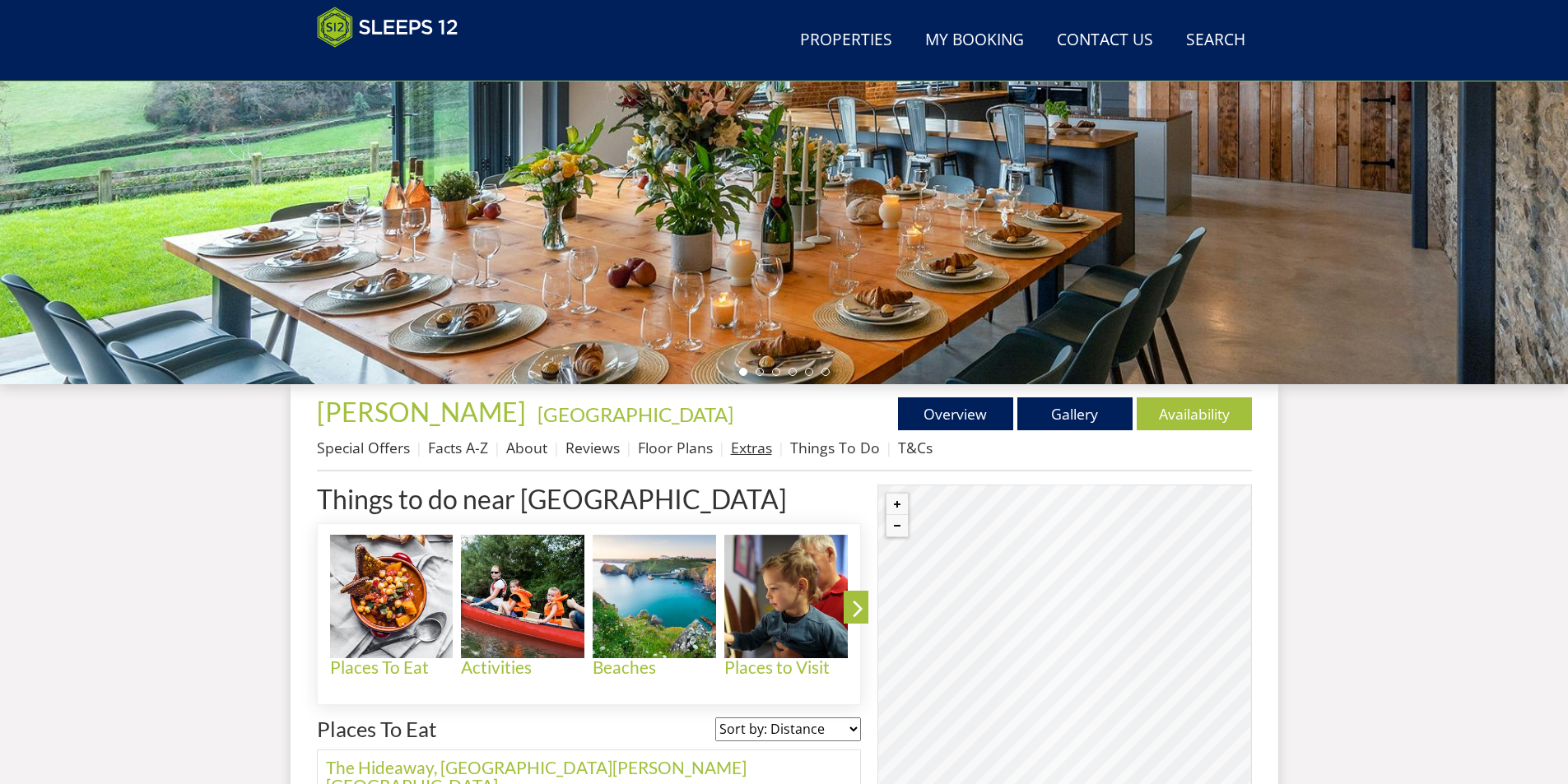
click at [760, 451] on link "Extras" at bounding box center [751, 447] width 42 height 20
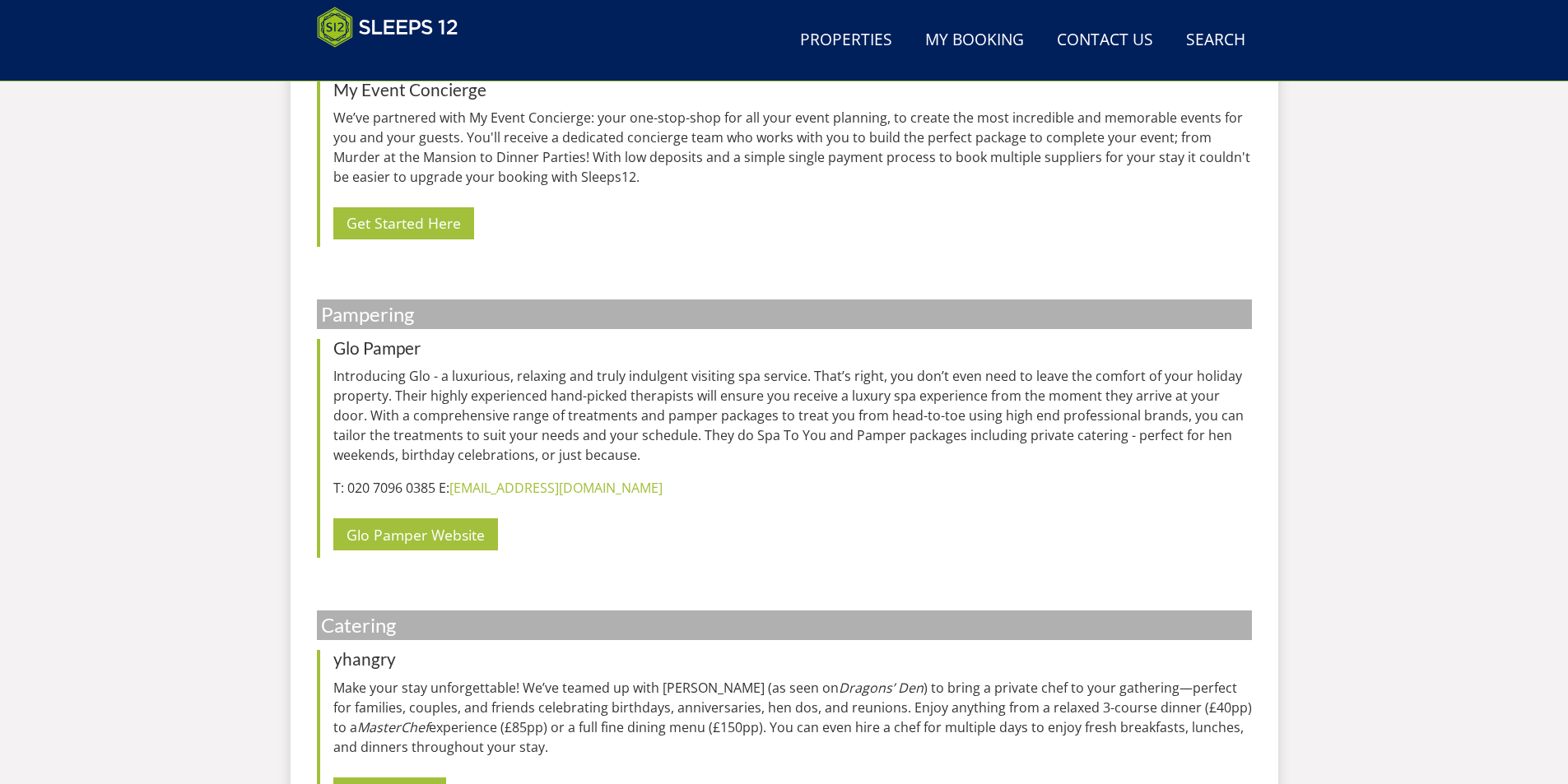
scroll to position [1975, 0]
